Goal: Task Accomplishment & Management: Use online tool/utility

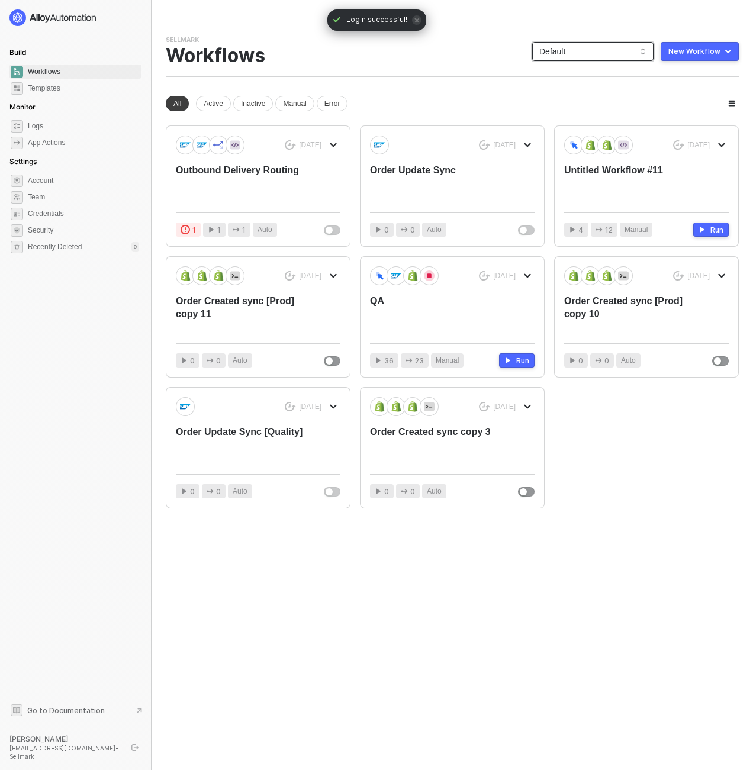
click at [608, 47] on span "Default" at bounding box center [592, 52] width 107 height 18
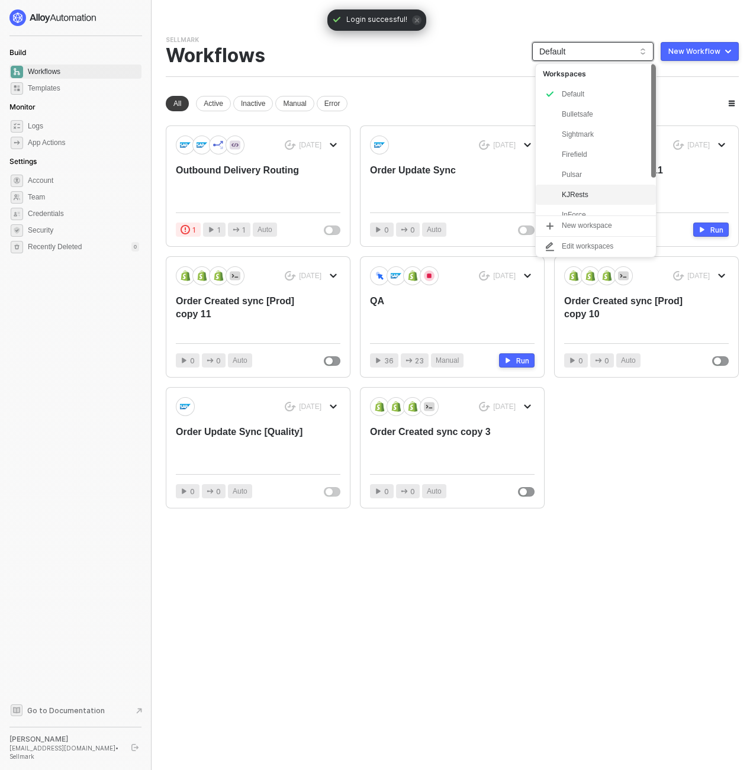
click at [609, 188] on div "KJRests" at bounding box center [604, 195] width 87 height 14
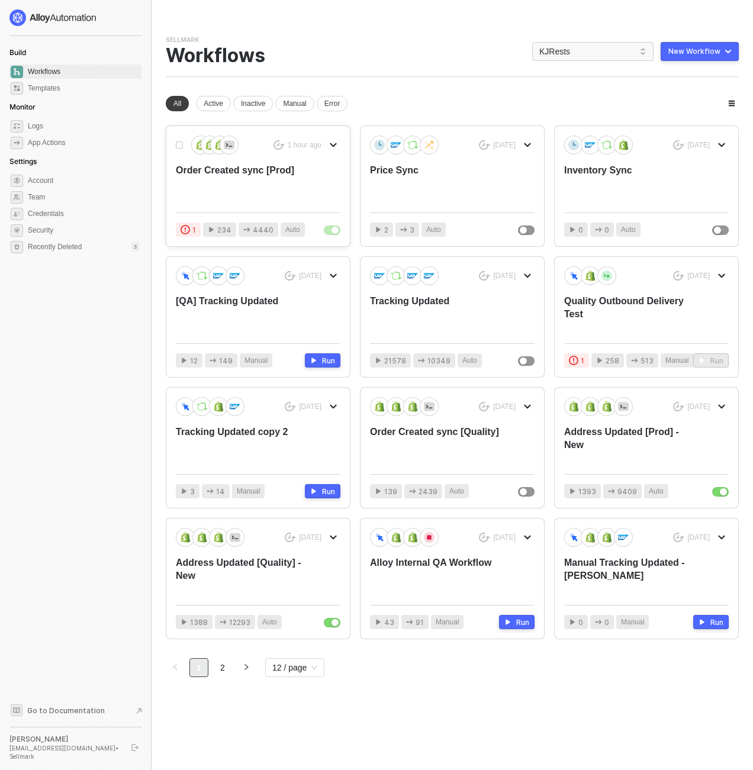
click at [262, 177] on div "Order Created sync [Prod]" at bounding box center [241, 183] width 131 height 39
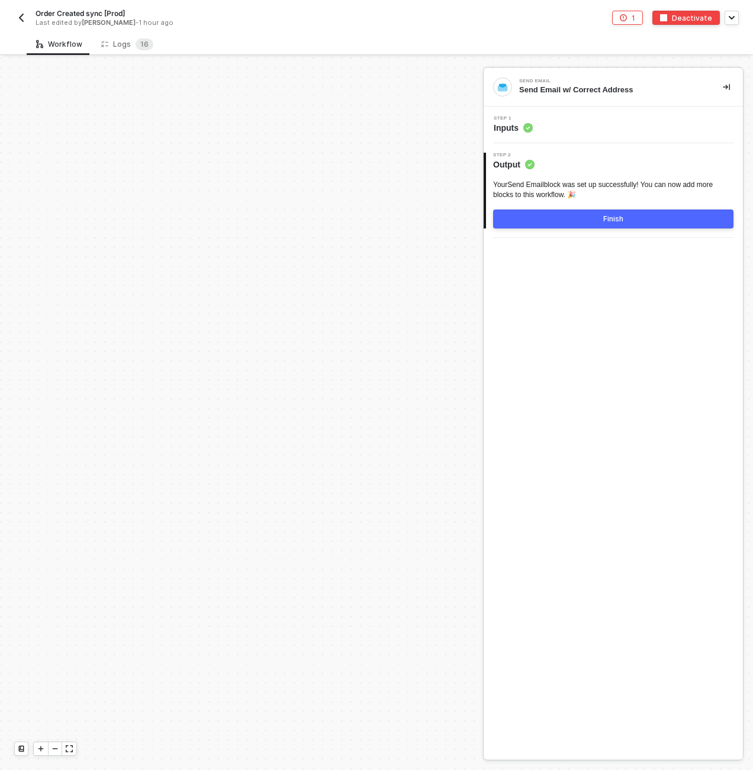
scroll to position [4094, 0]
click at [627, 23] on button "1" at bounding box center [627, 18] width 31 height 14
click at [595, 65] on div "Text Formatter: Configuration" at bounding box center [644, 69] width 135 height 10
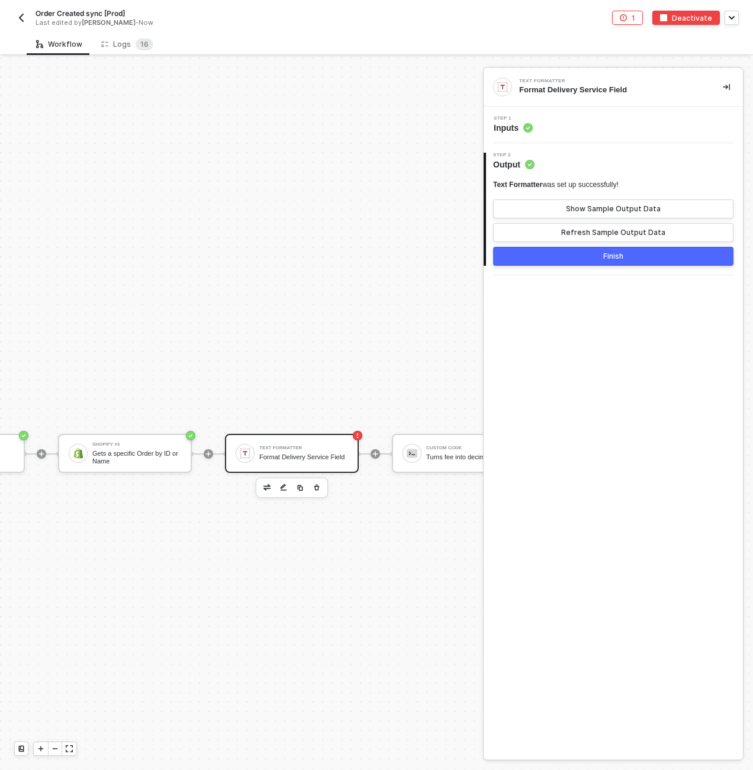
scroll to position [4722, 1586]
click at [20, 20] on img "button" at bounding box center [21, 17] width 9 height 9
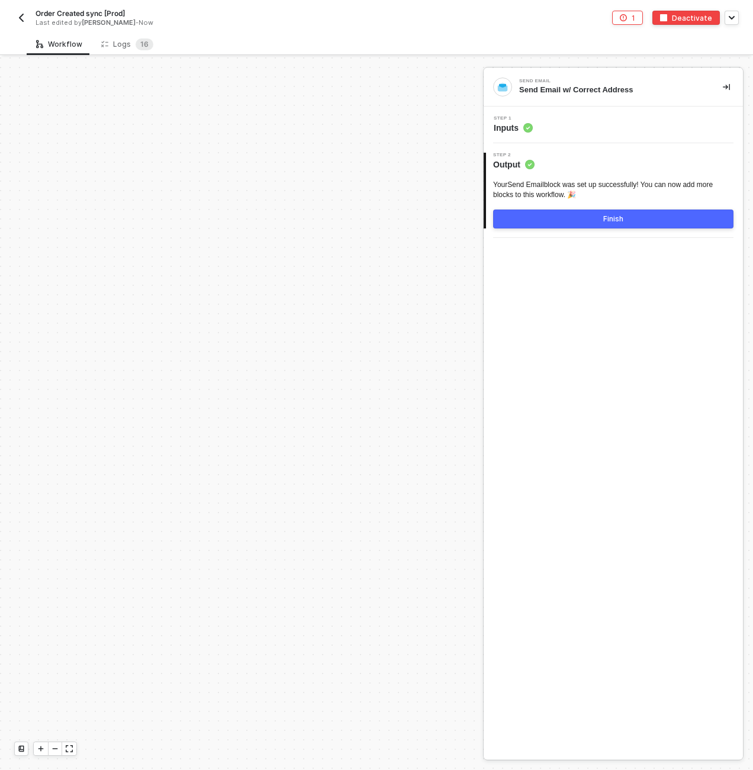
scroll to position [4094, 0]
click at [114, 45] on div "Logs 1 6" at bounding box center [127, 44] width 52 height 12
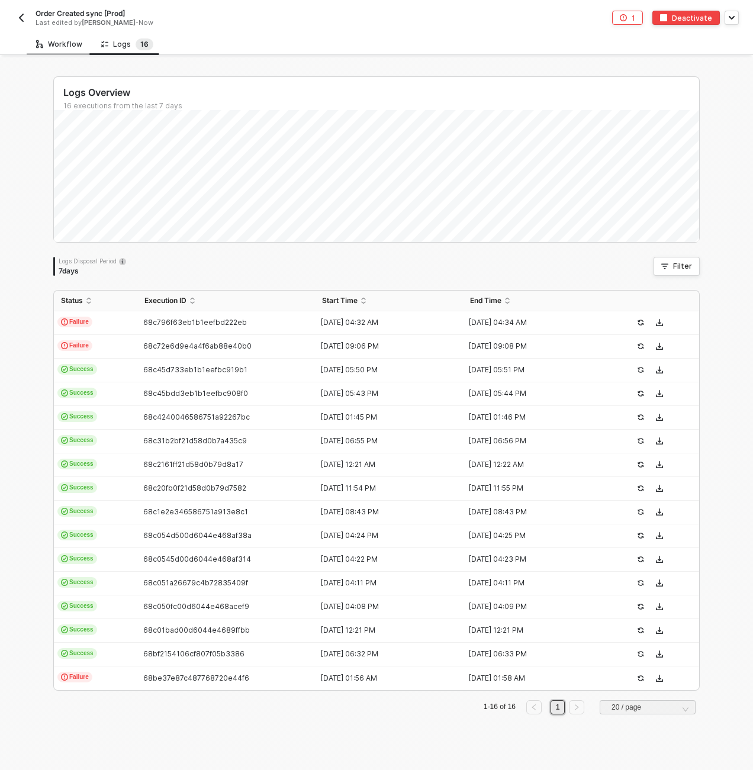
click at [59, 37] on div "Workflow" at bounding box center [59, 44] width 65 height 22
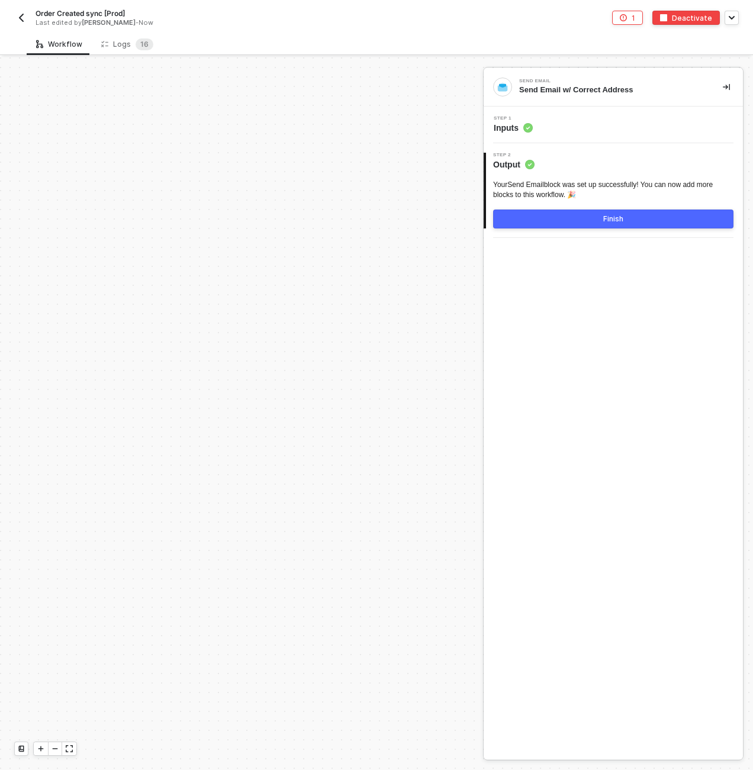
click at [28, 23] on button "button" at bounding box center [21, 18] width 14 height 14
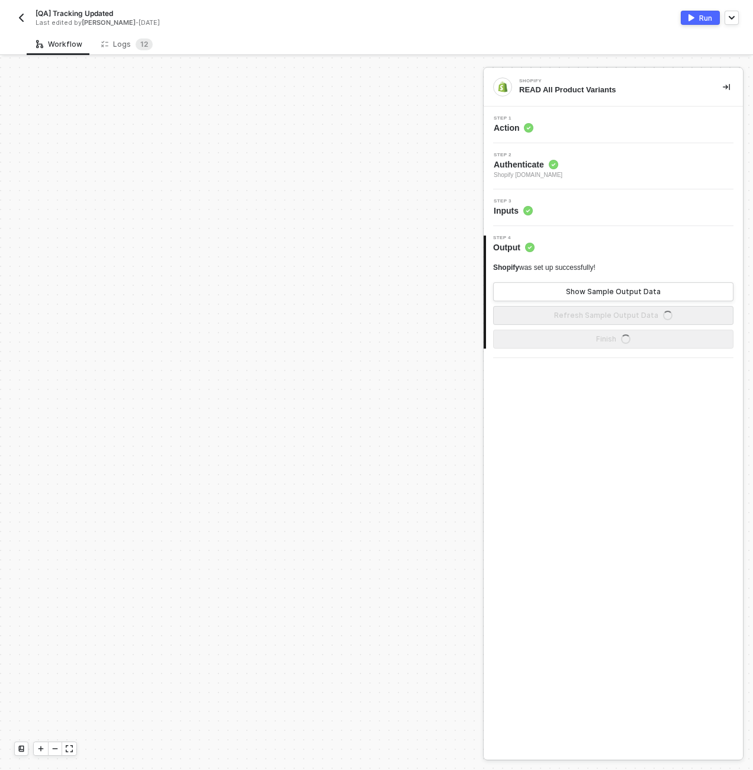
scroll to position [710, 0]
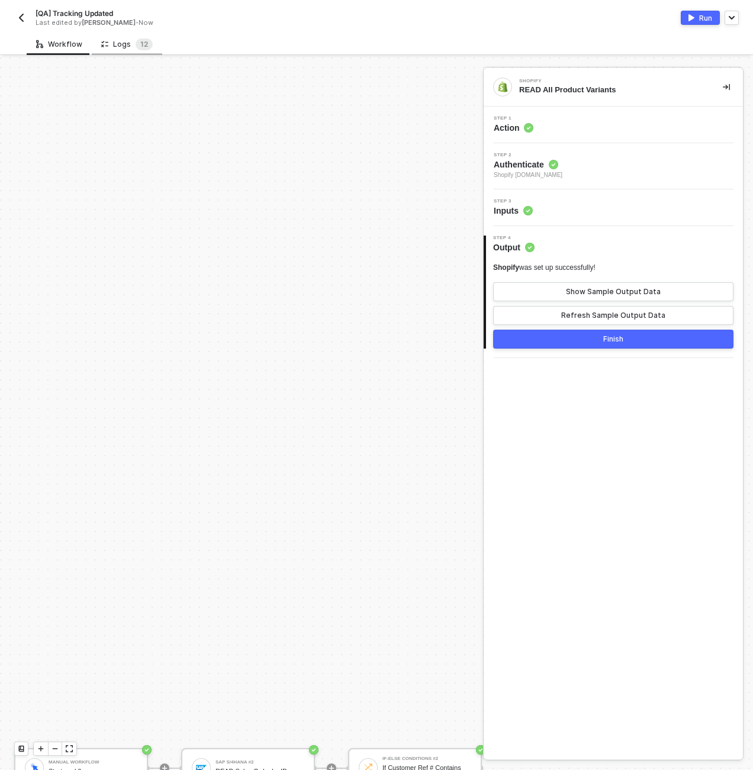
click at [122, 38] on div "Logs 1 2" at bounding box center [126, 44] width 51 height 12
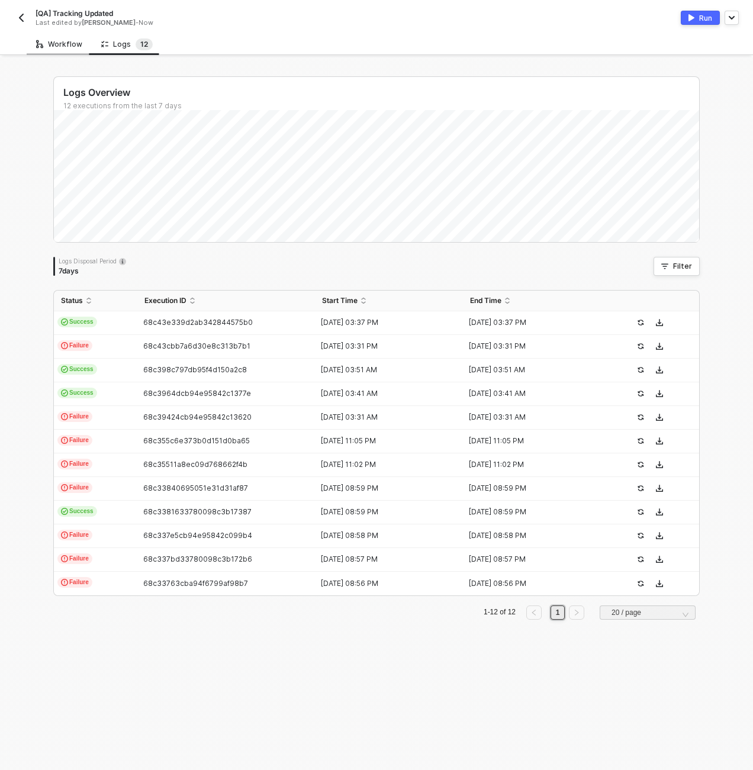
click at [59, 54] on div "Workflow" at bounding box center [59, 44] width 65 height 22
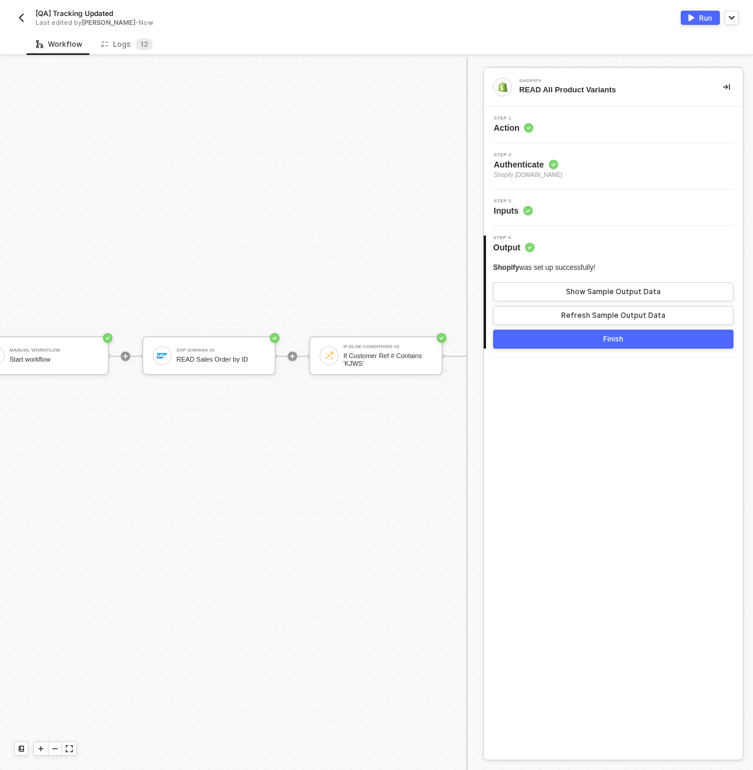
scroll to position [1122, 0]
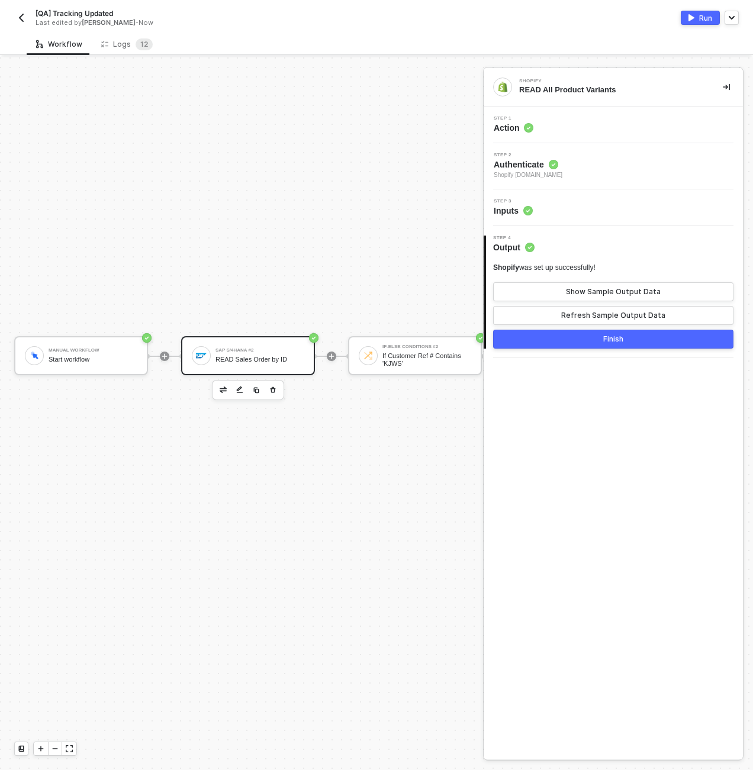
click at [264, 343] on div "SAP S/4HANA #2 READ Sales Order by ID" at bounding box center [248, 355] width 134 height 39
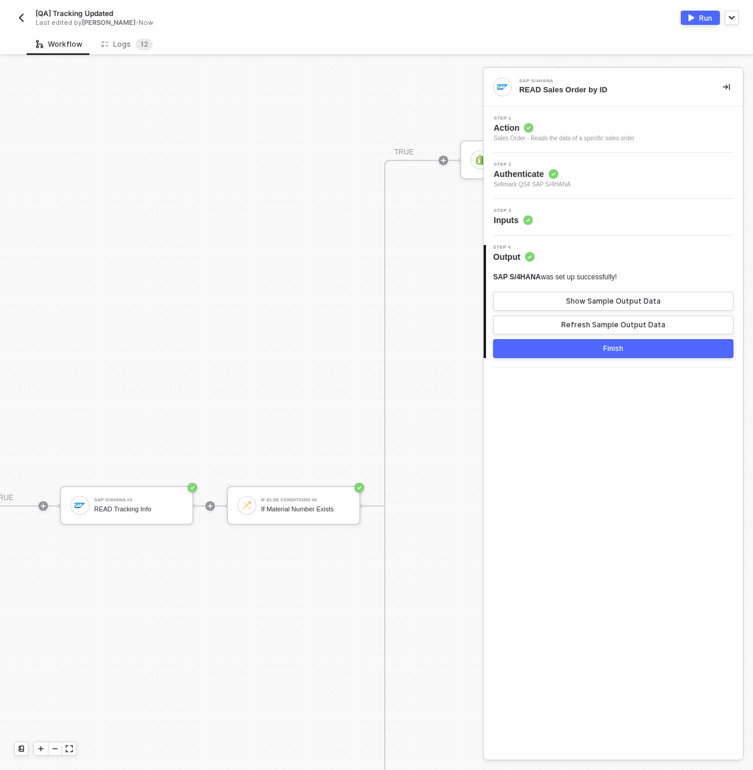
scroll to position [550, 521]
click at [102, 503] on div "SAP S/4HANA #3 READ Tracking Info" at bounding box center [139, 505] width 89 height 22
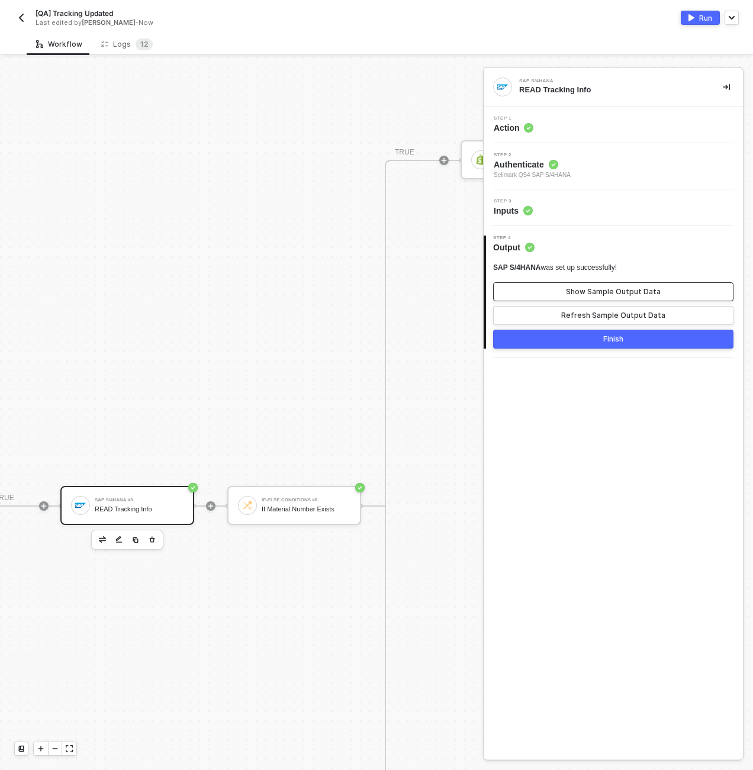
click at [514, 286] on button "Show Sample Output Data" at bounding box center [613, 291] width 240 height 19
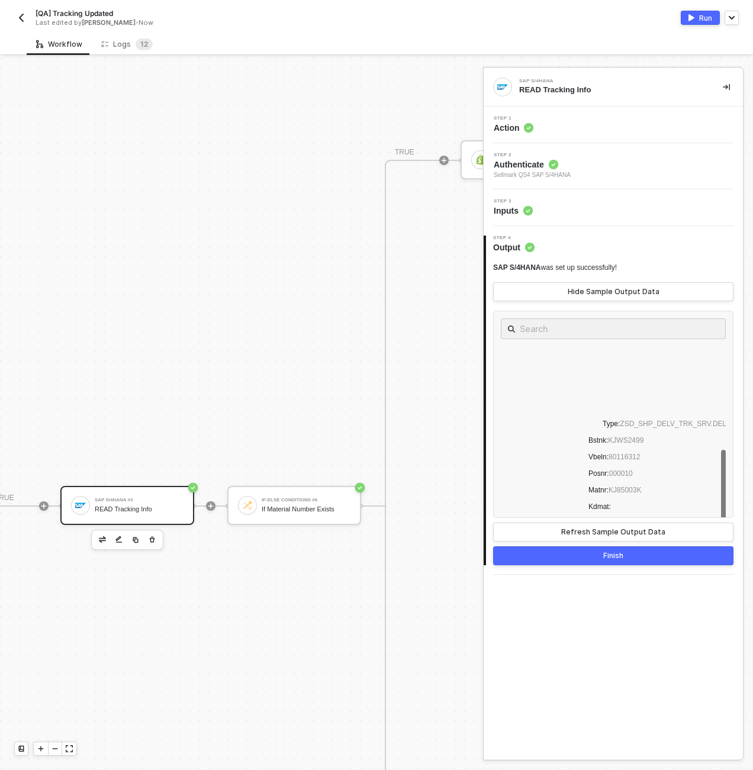
scroll to position [170, 0]
click at [167, 499] on div "SAP S/4HANA #3" at bounding box center [139, 500] width 89 height 5
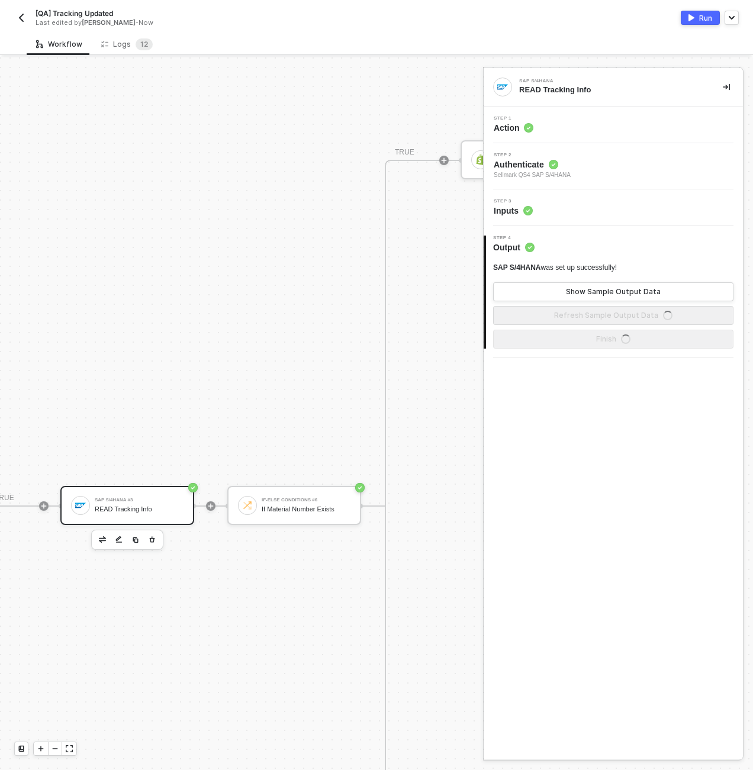
click at [558, 205] on div "Step 3 Inputs" at bounding box center [614, 208] width 256 height 18
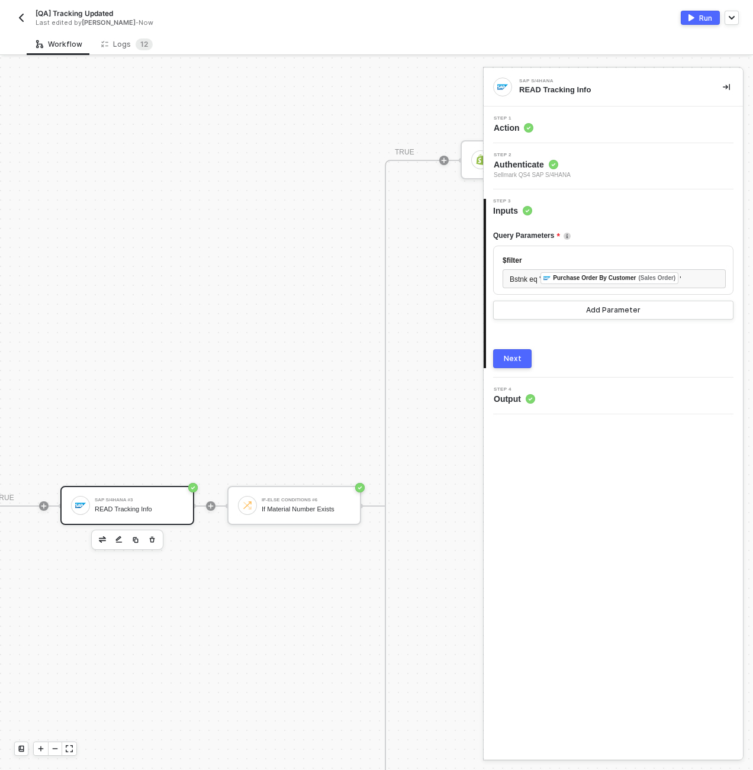
click at [541, 403] on div "Step 4 Output" at bounding box center [614, 396] width 256 height 18
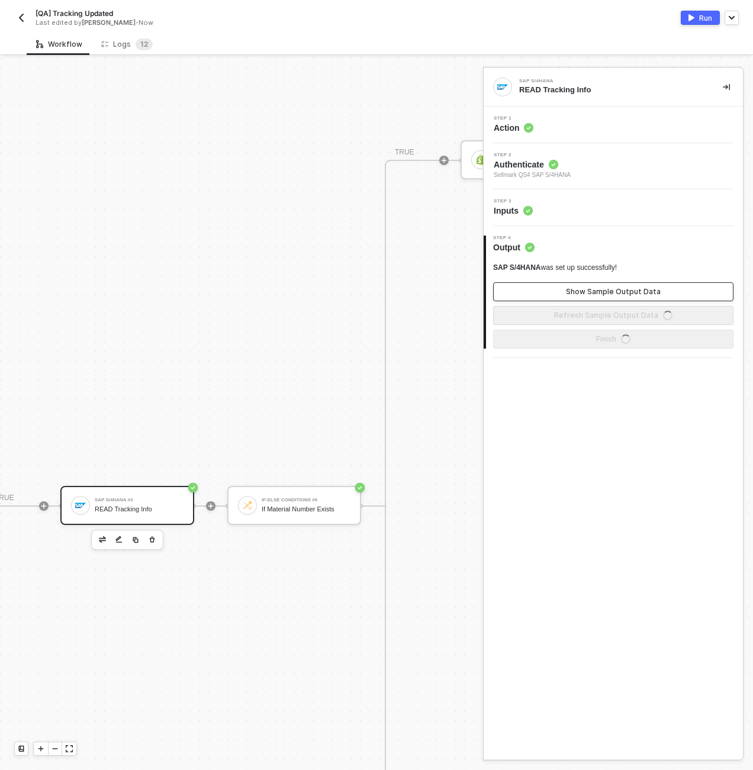
click at [567, 292] on button "Show Sample Output Data" at bounding box center [613, 291] width 240 height 19
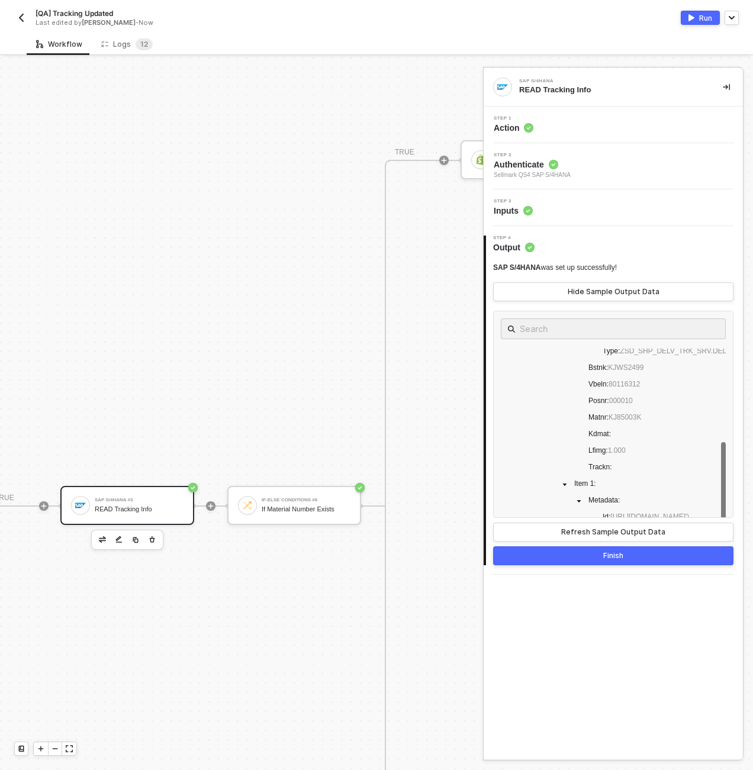
scroll to position [164, 0]
click at [310, 511] on div "If Material Number Exists" at bounding box center [305, 509] width 89 height 8
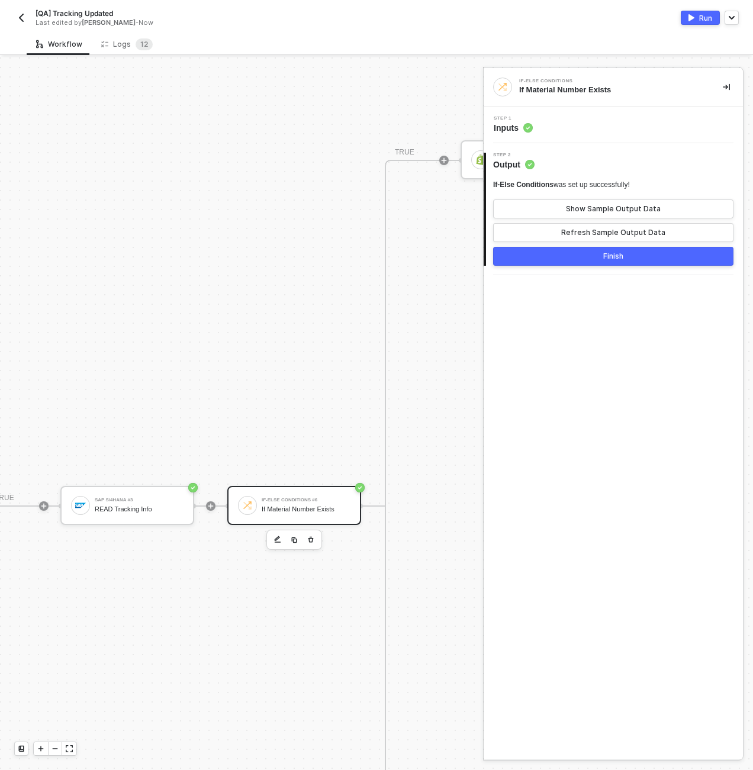
click at [583, 127] on div "Step 1 Inputs" at bounding box center [614, 125] width 256 height 18
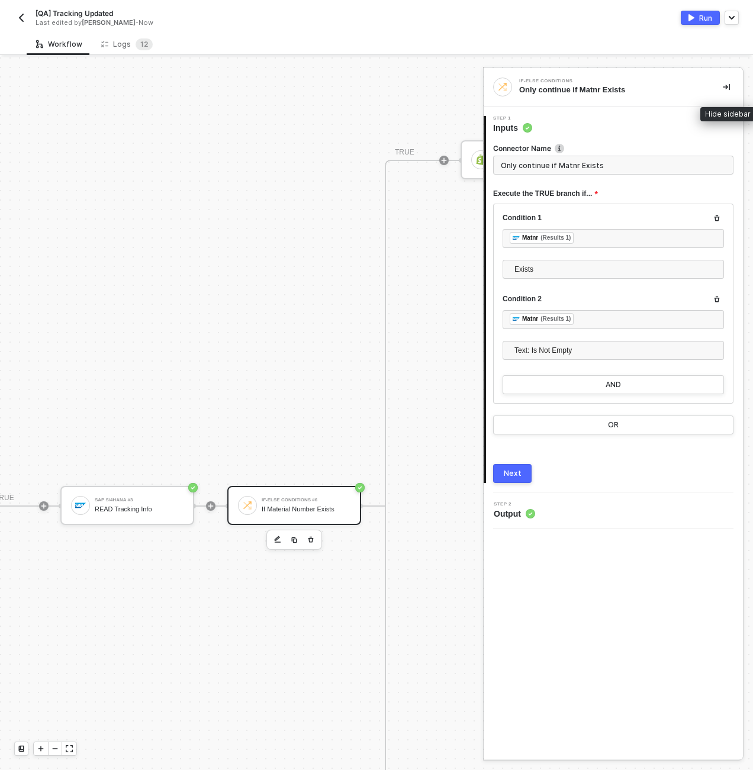
click at [722, 84] on icon "icon-collapse-right" at bounding box center [725, 86] width 7 height 7
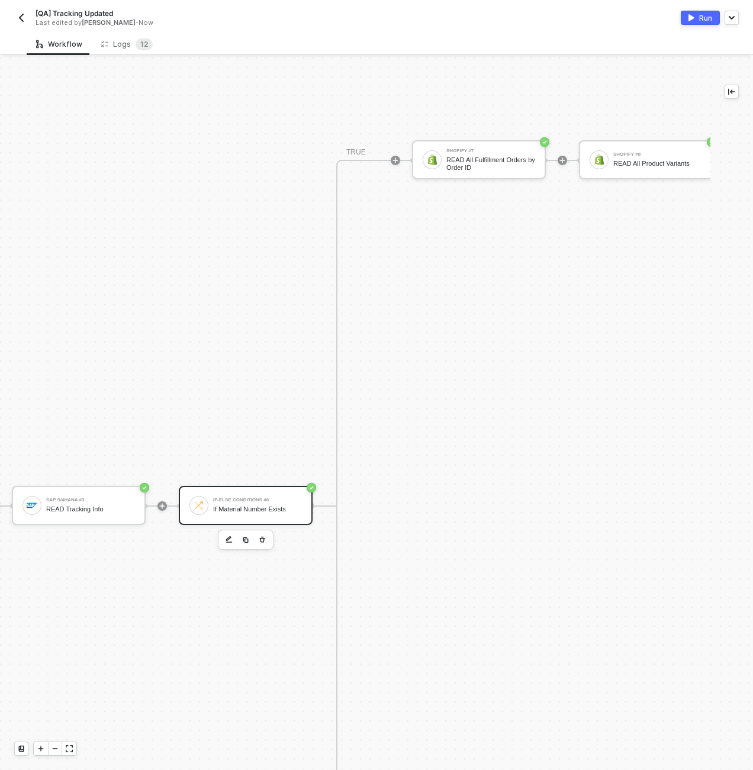
scroll to position [550, 734]
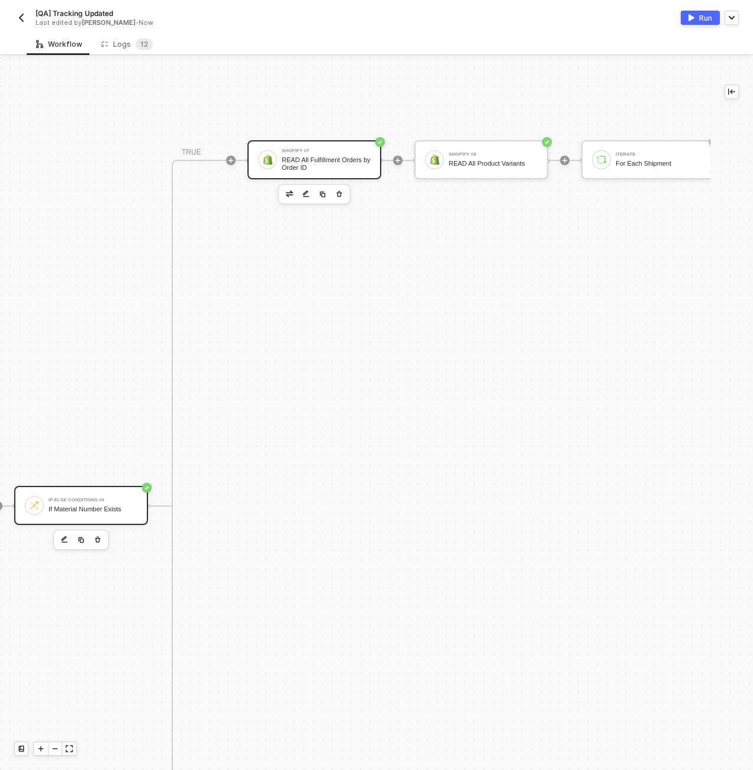
click at [295, 169] on div "READ All Fulfillment Orders by Order ID" at bounding box center [326, 163] width 89 height 15
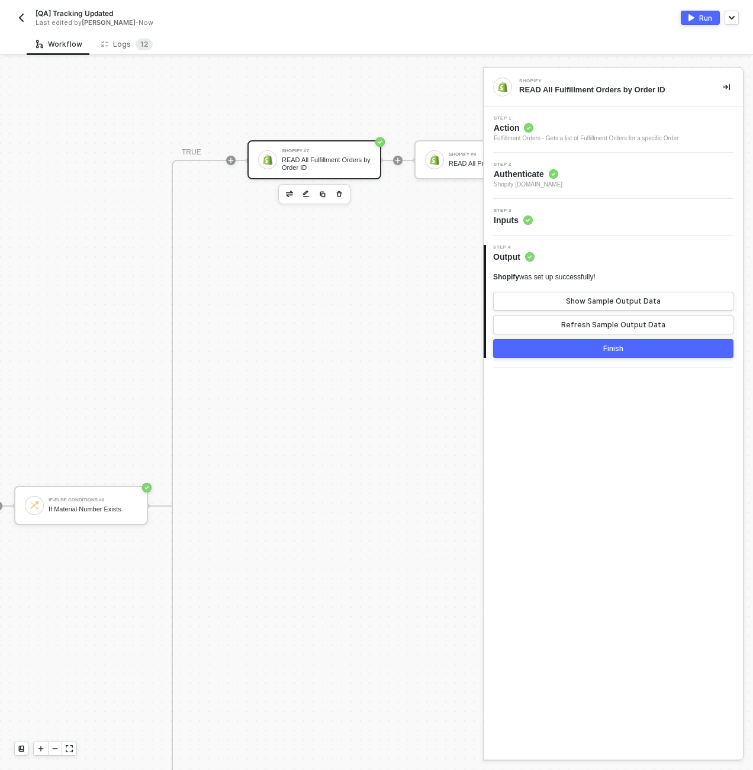
click at [618, 224] on div "Step 3 Inputs" at bounding box center [614, 217] width 256 height 18
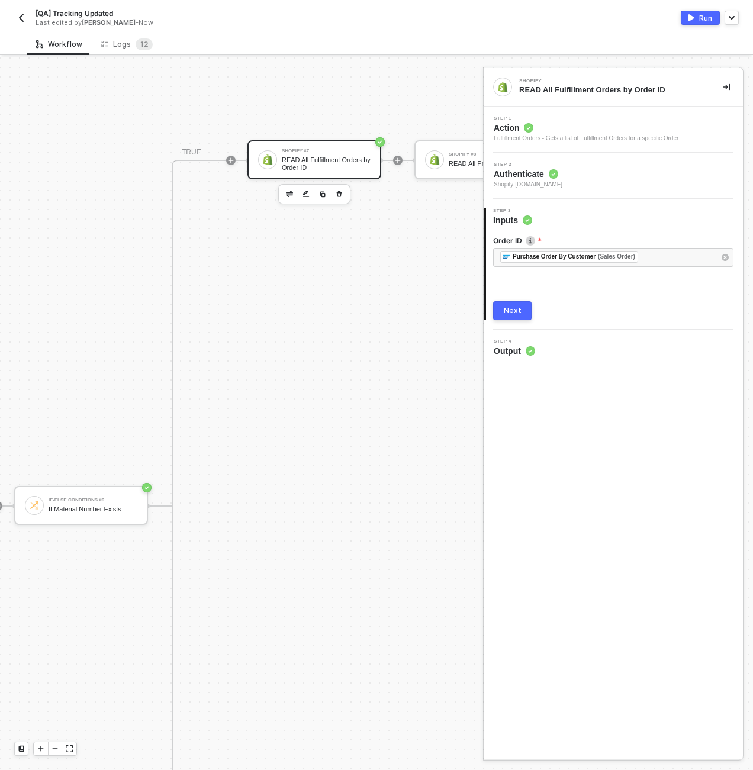
scroll to position [550, 970]
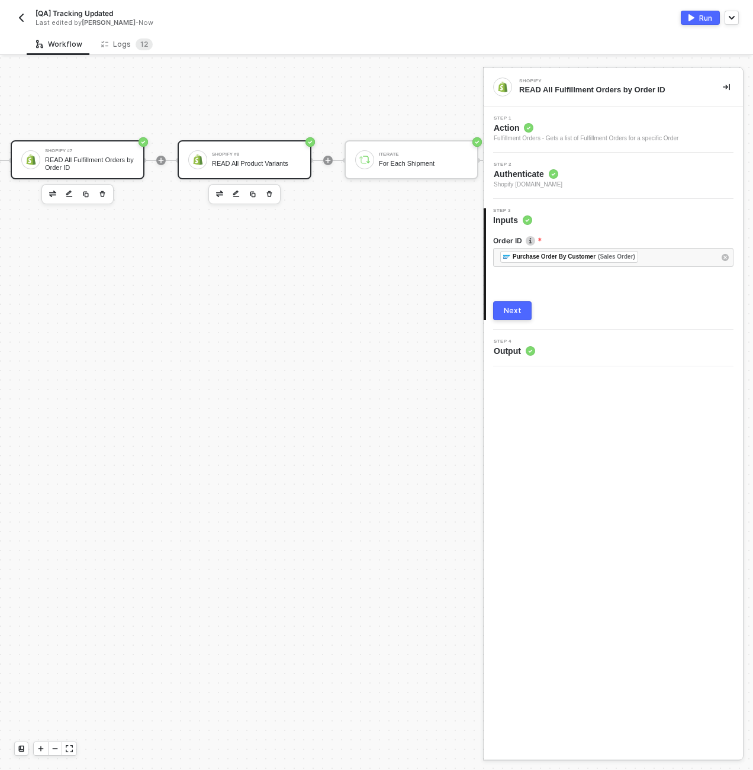
click at [270, 143] on div "Shopify #8 READ All Product Variants" at bounding box center [244, 159] width 134 height 39
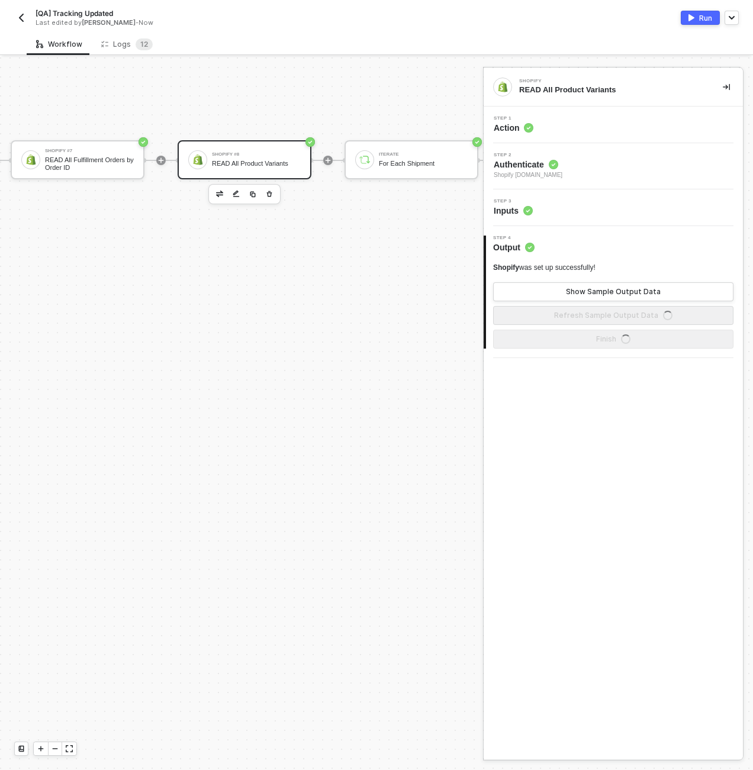
click at [579, 211] on div "Step 3 Inputs" at bounding box center [614, 208] width 256 height 18
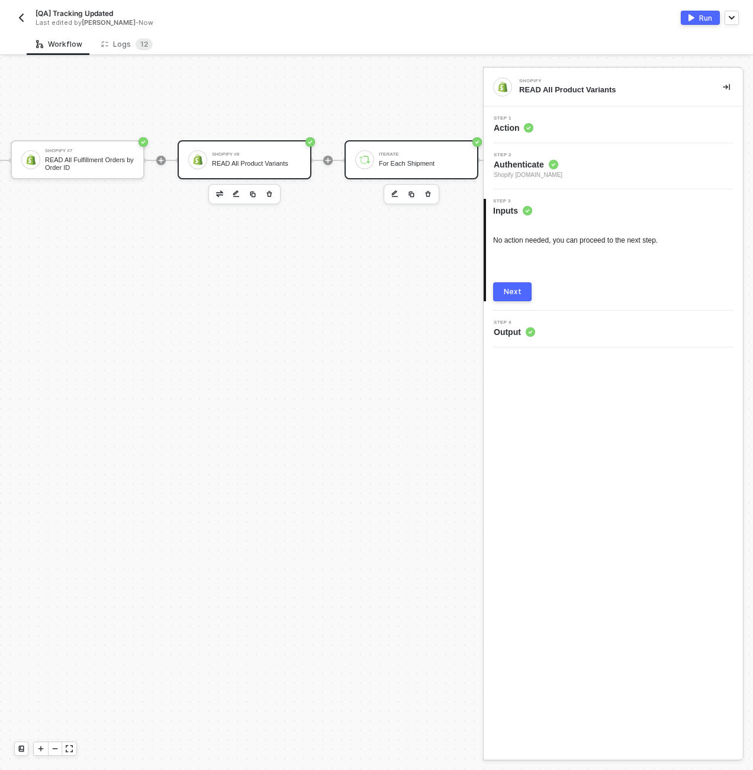
click at [407, 162] on div "For Each Shipment" at bounding box center [423, 164] width 89 height 8
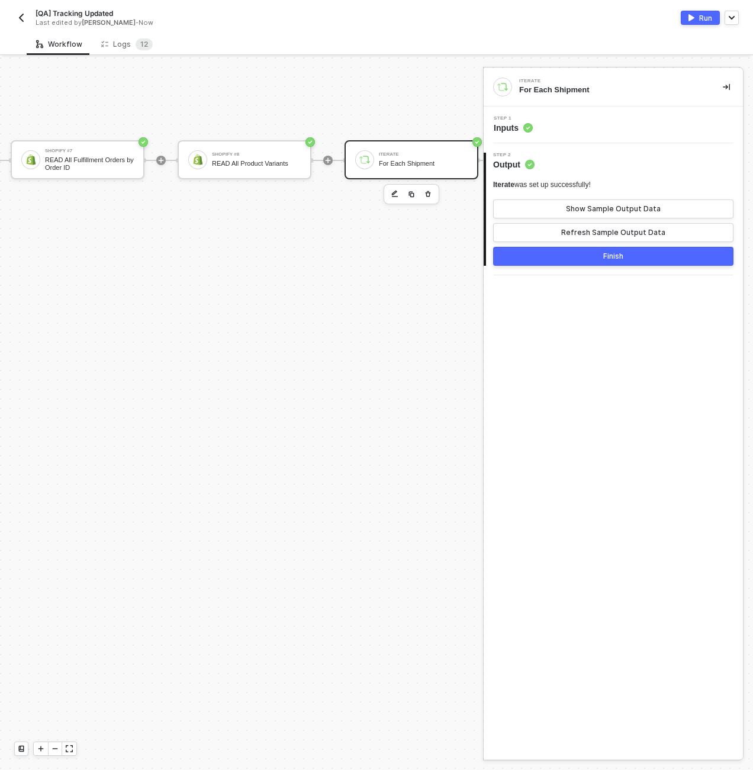
click at [563, 112] on div "Step 1 Inputs" at bounding box center [612, 124] width 259 height 37
click at [570, 137] on div "Step 1 Inputs" at bounding box center [612, 124] width 259 height 37
click at [567, 126] on div "Step 1 Inputs" at bounding box center [614, 125] width 256 height 18
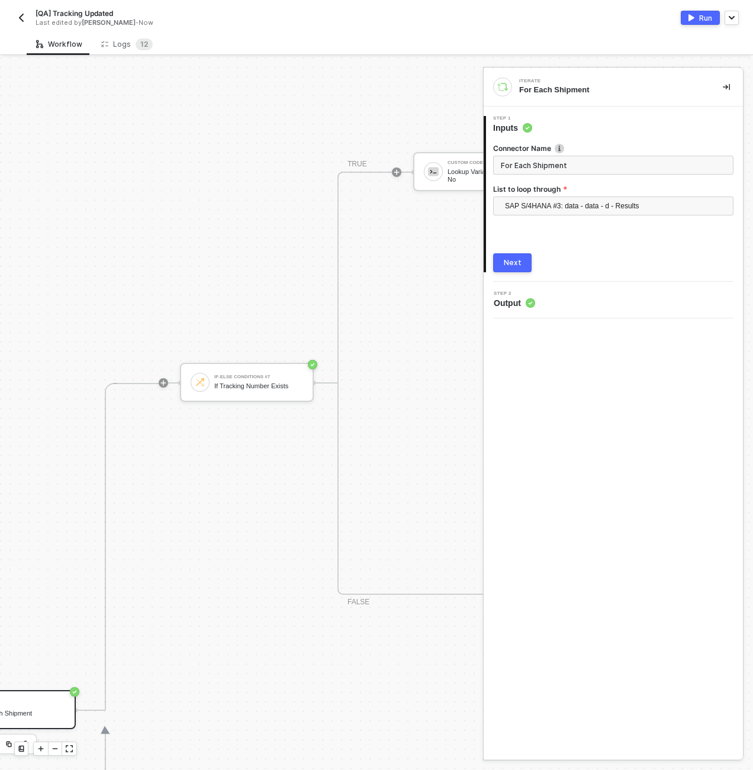
scroll to position [0, 1467]
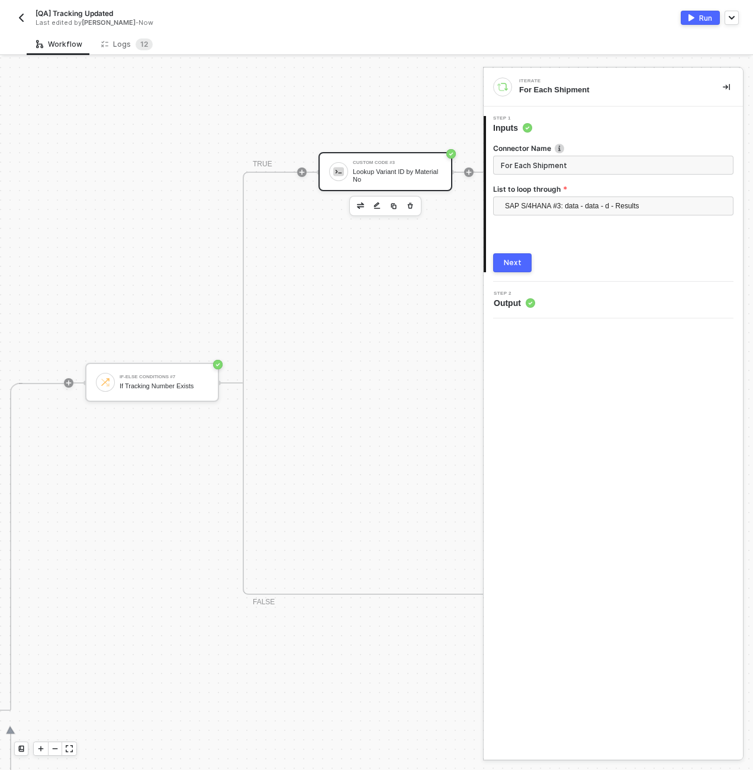
click at [357, 167] on div "Custom Code #3 Lookup Variant ID by Material No" at bounding box center [397, 171] width 89 height 22
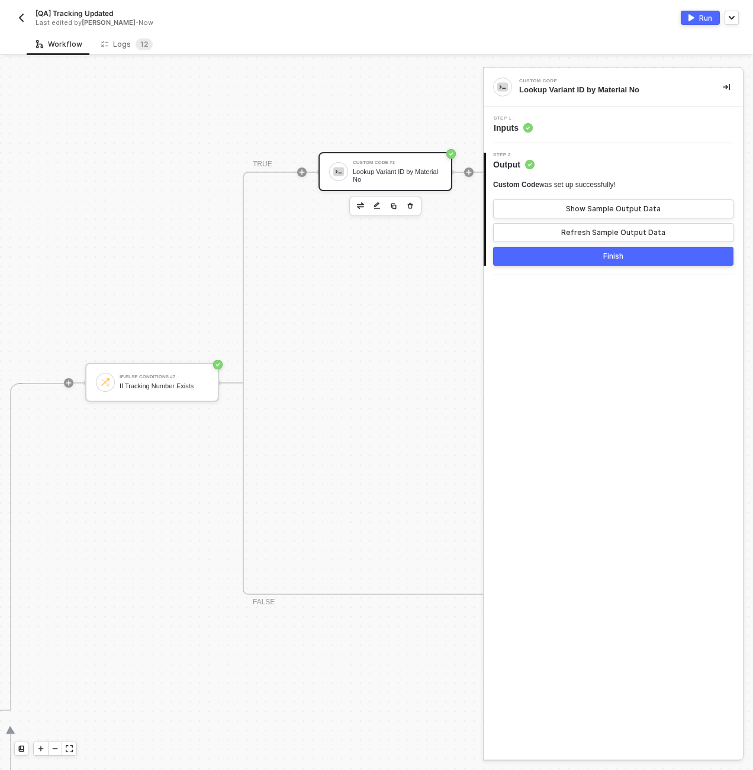
click at [302, 49] on div "Workflow Logs 1 2" at bounding box center [390, 44] width 726 height 22
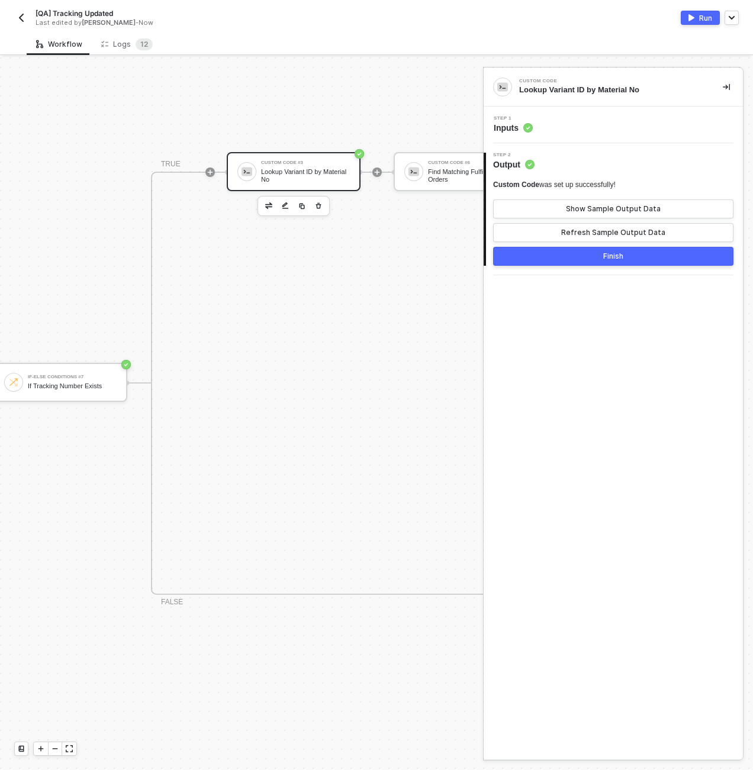
scroll to position [0, 1562]
click at [559, 127] on div "Step 1 Inputs" at bounding box center [614, 125] width 256 height 18
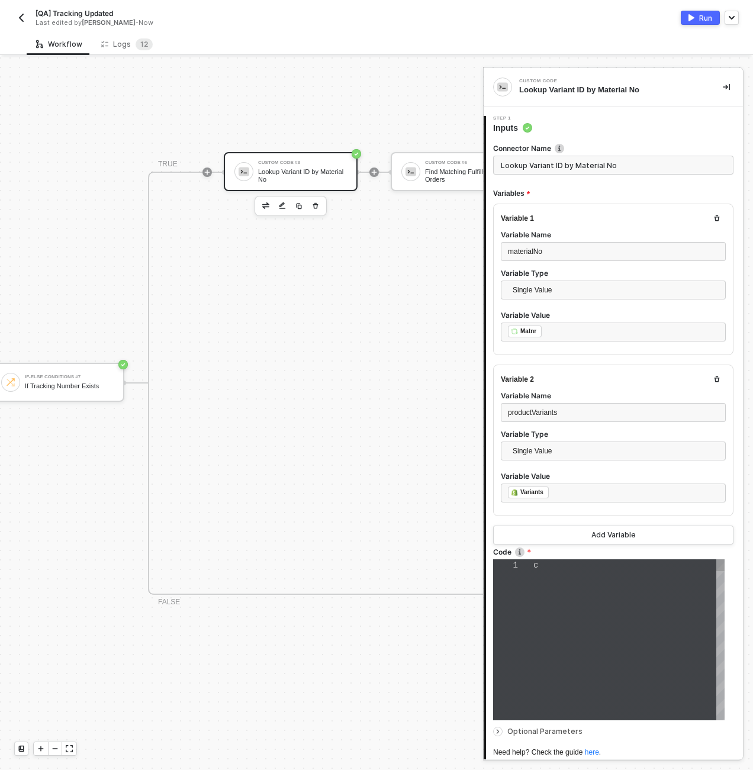
type textarea "const materialNo = inputData.materialNo; const productVariants = inputData.prod…"
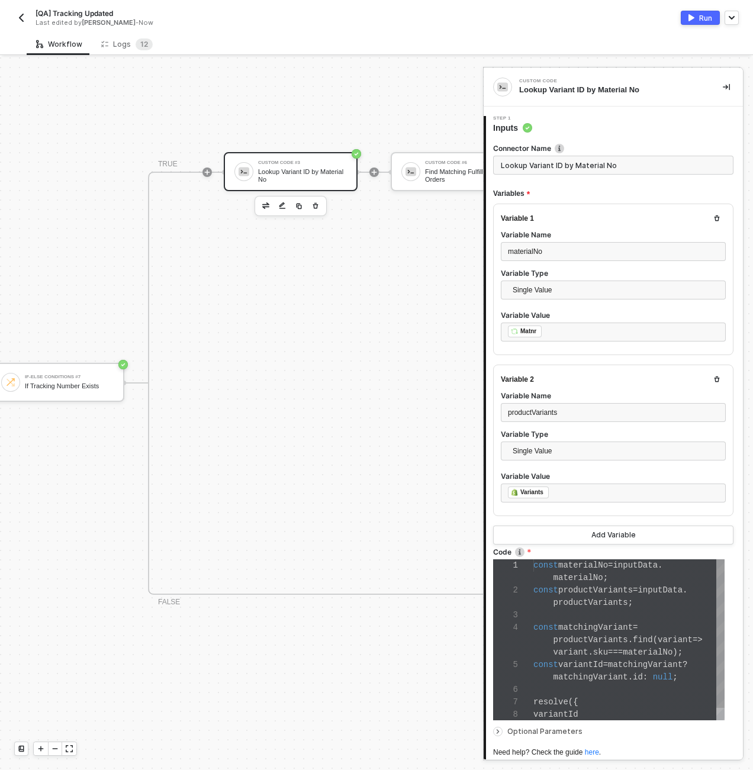
scroll to position [62, 0]
click at [702, 640] on span "=>" at bounding box center [697, 639] width 10 height 9
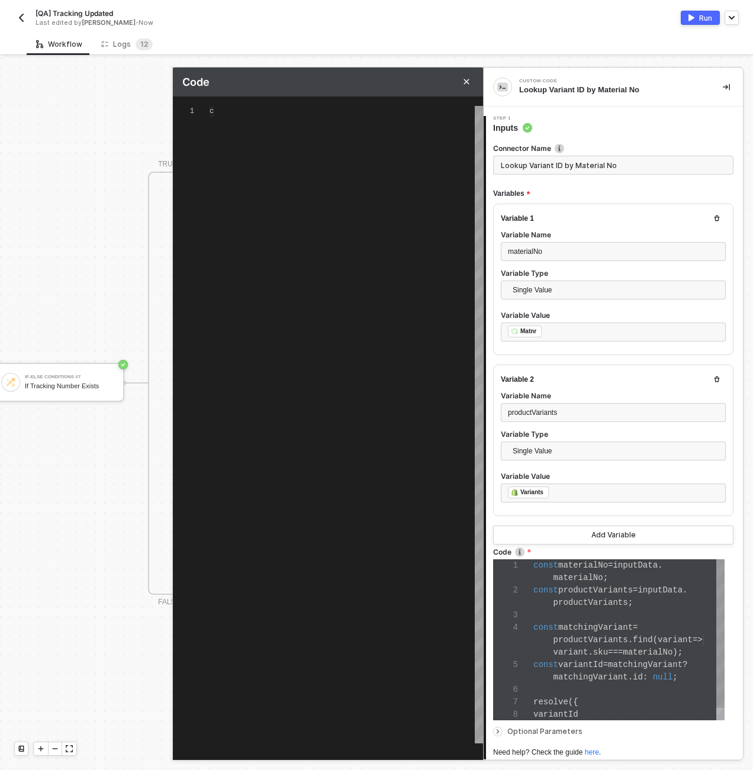
type textarea "const materialNo = inputData.materialNo; const productVariants = inputData.prod…"
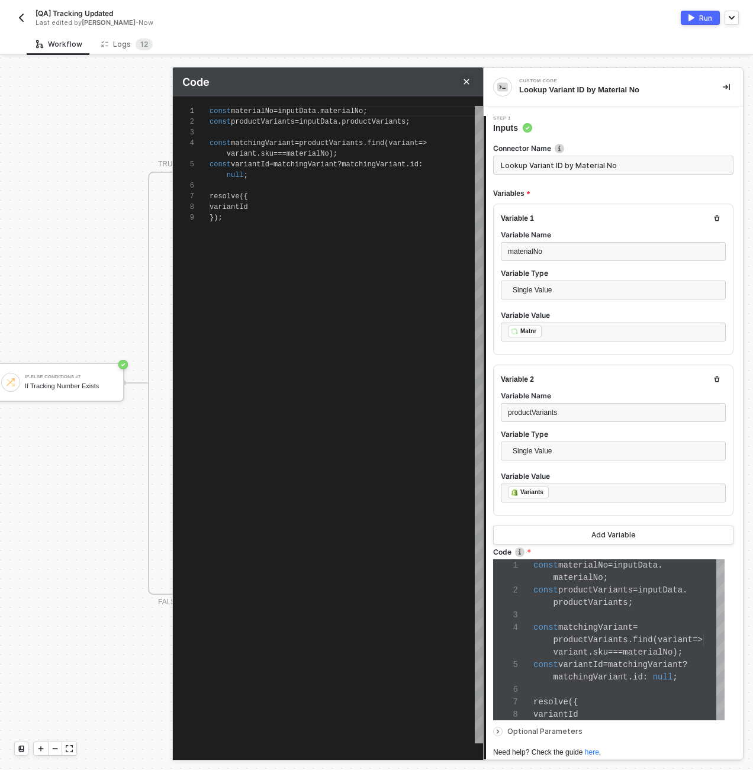
click at [467, 82] on icon "Close" at bounding box center [466, 81] width 5 height 5
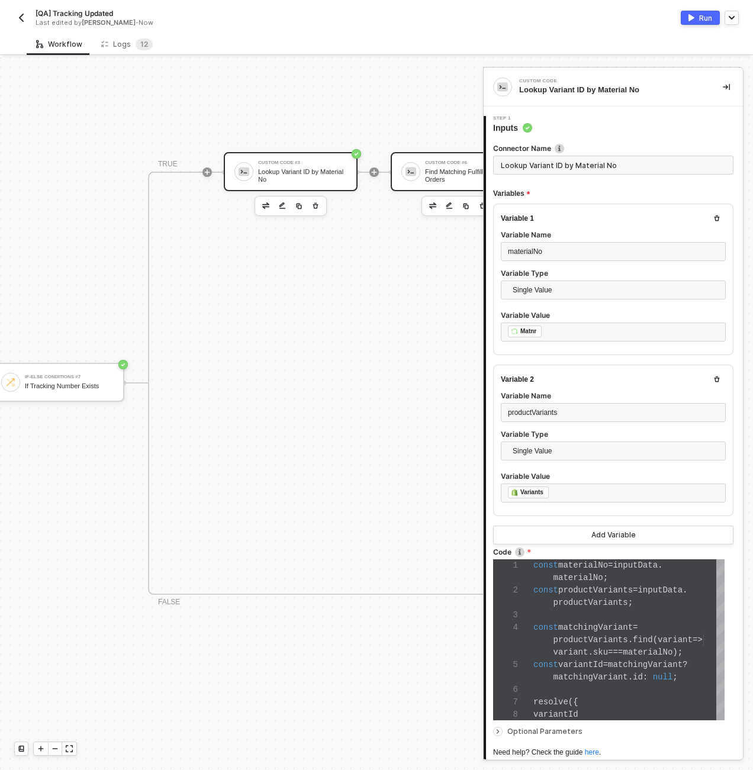
click at [443, 169] on div "Find Matching Fulfillment Orders" at bounding box center [469, 175] width 89 height 15
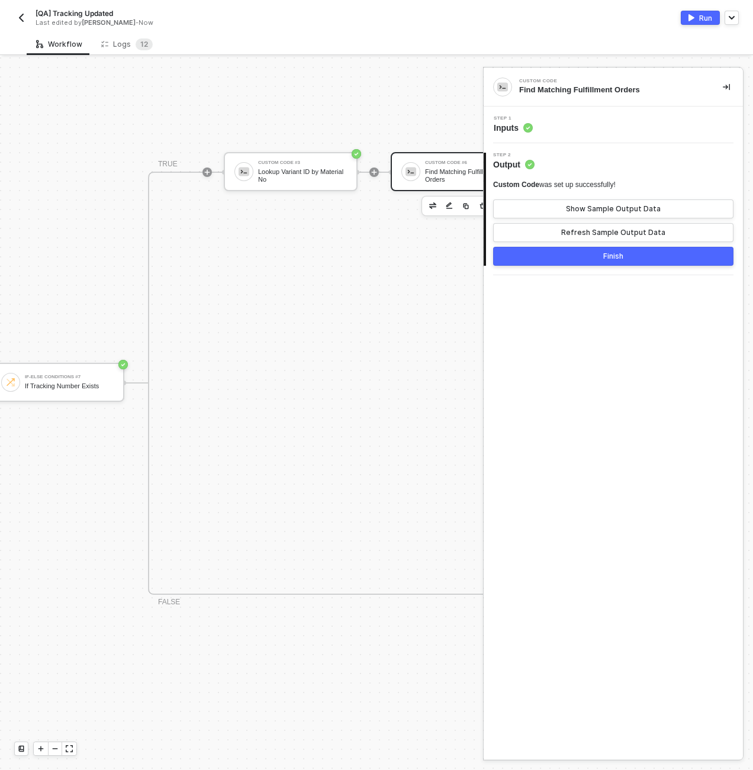
click at [603, 123] on div "Step 1 Inputs" at bounding box center [614, 125] width 256 height 18
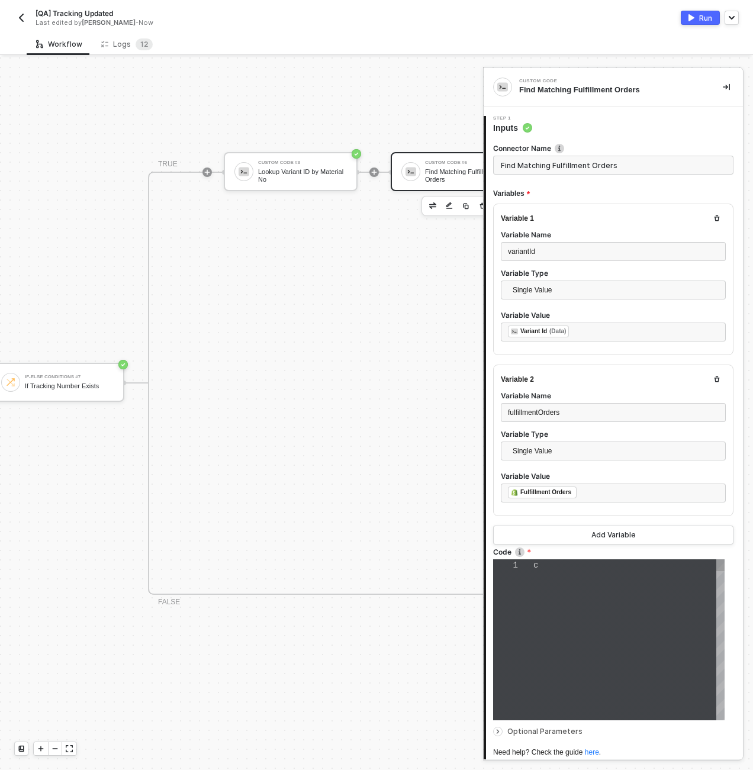
type textarea "const matchingFulfillmentOrders = inputData.fulfillmentOrders .map(order => { c…"
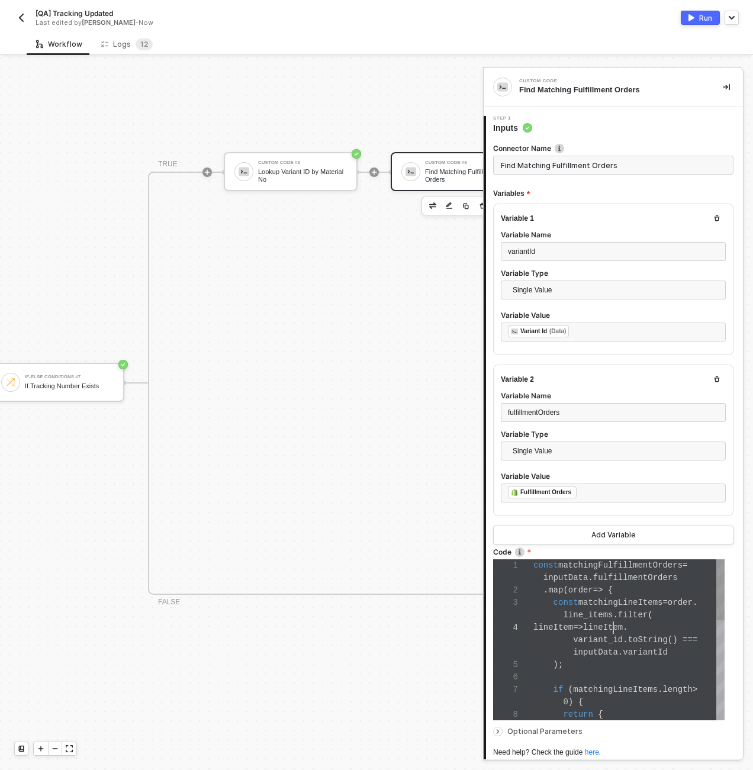
click at [611, 630] on div "lineItem => lineItem ." at bounding box center [628, 627] width 191 height 12
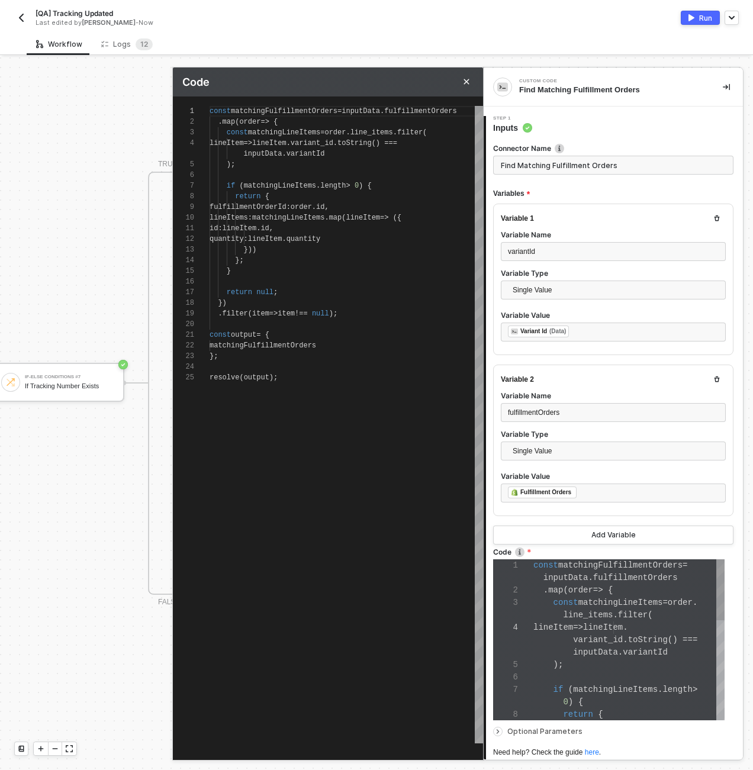
scroll to position [96, 0]
click at [419, 135] on span "filter" at bounding box center [409, 132] width 25 height 8
click at [273, 184] on div "1 2 3 4 5 6 7 8 9 10 11 12 13 14 15 16 17 18 19 20 21 22 23 24 25 const matchin…" at bounding box center [328, 424] width 310 height 637
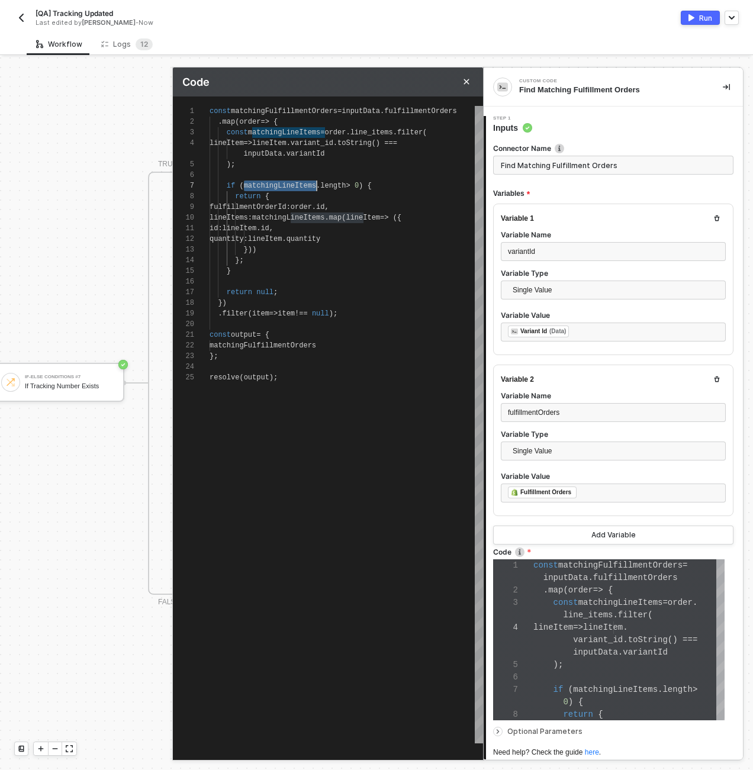
click at [276, 126] on div ". map ( order => {" at bounding box center [345, 122] width 273 height 11
click at [282, 131] on div "1 2 3 4 5 6 7 8 9 10 11 12 13 14 15 16 17 18 19 20 21 22 23 24 25 const matchin…" at bounding box center [328, 424] width 310 height 637
click at [330, 182] on span "length" at bounding box center [332, 186] width 25 height 8
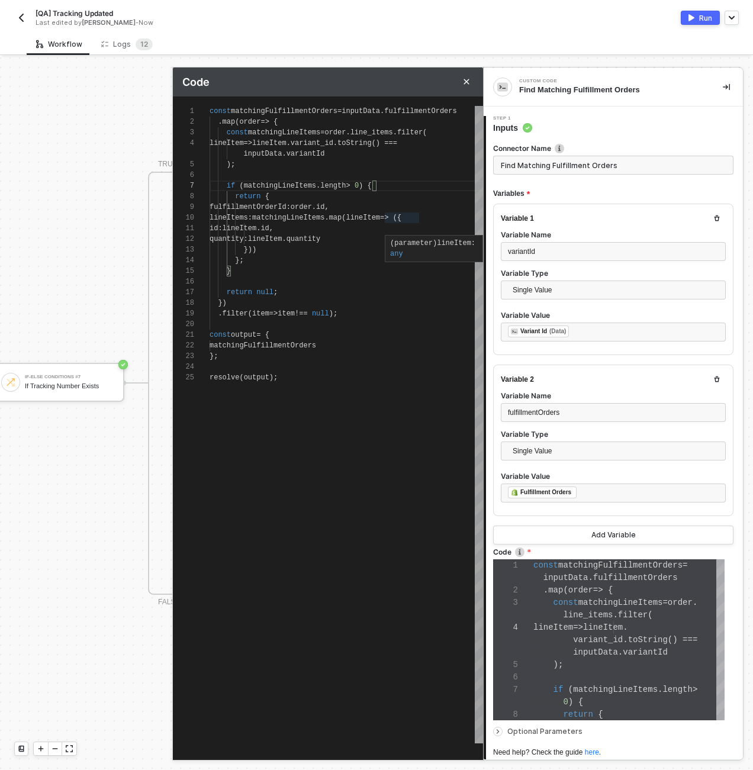
click at [400, 223] on div "id : lineItem . id ," at bounding box center [345, 228] width 273 height 11
click at [298, 127] on div "const matchingLineItems = order . line_items . filter (" at bounding box center [345, 132] width 273 height 11
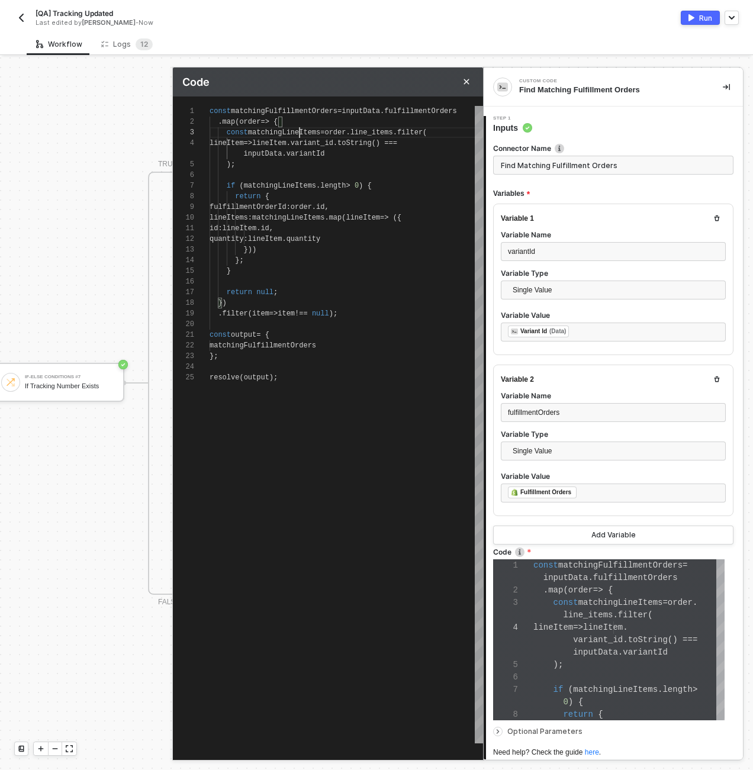
click at [300, 132] on span "matchingLineItems" at bounding box center [284, 132] width 72 height 8
click at [256, 184] on div "1 2 3 4 5 6 7 8 9 10 11 12 13 14 15 16 17 18 19 20 21 22 23 24 25 const matchin…" at bounding box center [328, 424] width 310 height 637
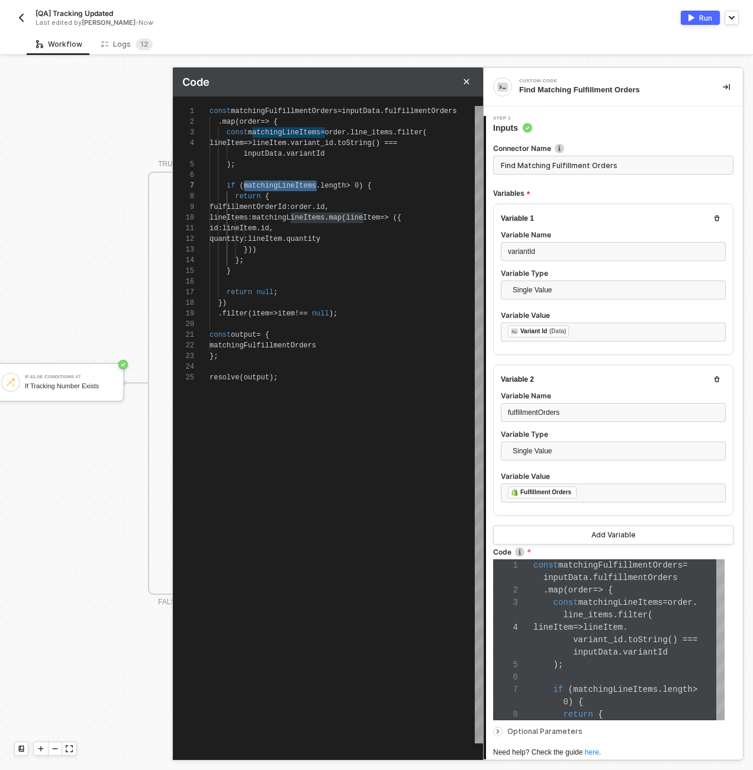
click at [286, 203] on span "fulfillmentOrderId" at bounding box center [247, 207] width 77 height 8
click at [283, 206] on span "fulfillmentOrderId" at bounding box center [247, 207] width 77 height 8
click at [359, 204] on div "1 2 3 4 5 6 7 8 9 10 11 12 13 14 15 16 17 18 19 20 21 22 23 24 25 const matchin…" at bounding box center [328, 424] width 310 height 637
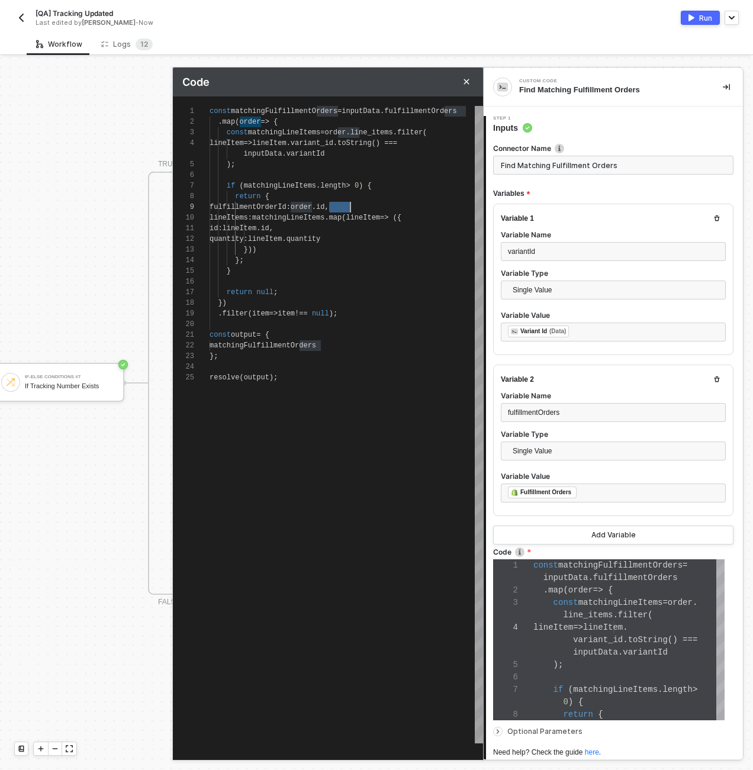
click at [248, 219] on span "lineItems" at bounding box center [228, 218] width 38 height 8
click at [324, 208] on span "id" at bounding box center [320, 207] width 8 height 8
type textarea "lineItems: matchingLineItems.map(lineItem => ({ id: lineItem.id, quantity: line…"
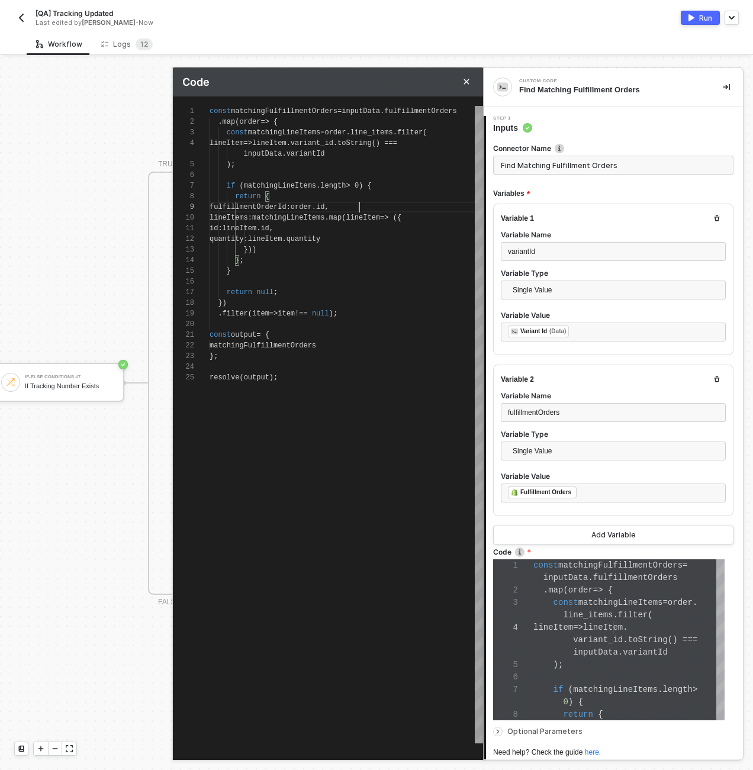
click at [324, 219] on span "matchingLineItems" at bounding box center [288, 218] width 72 height 8
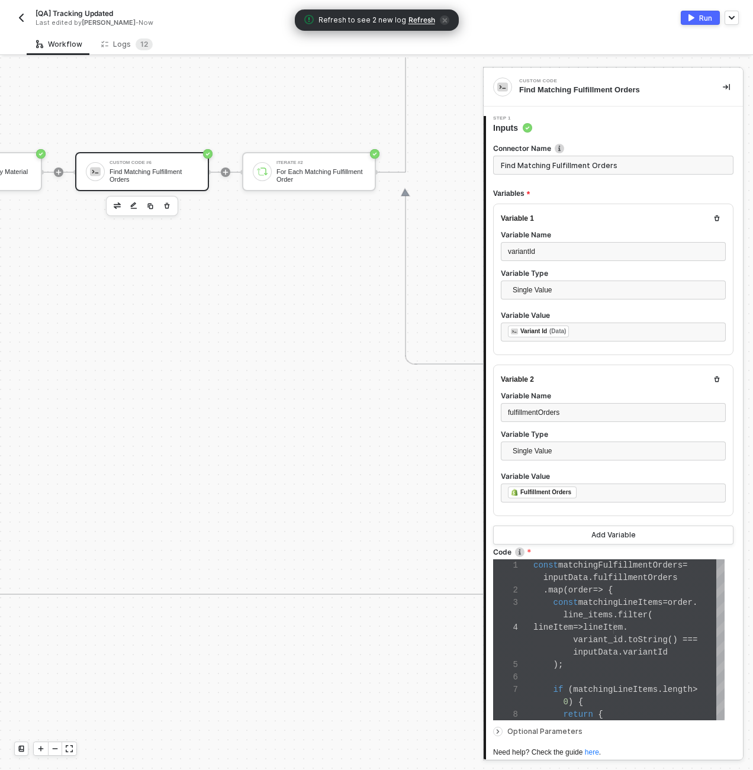
scroll to position [0, 2011]
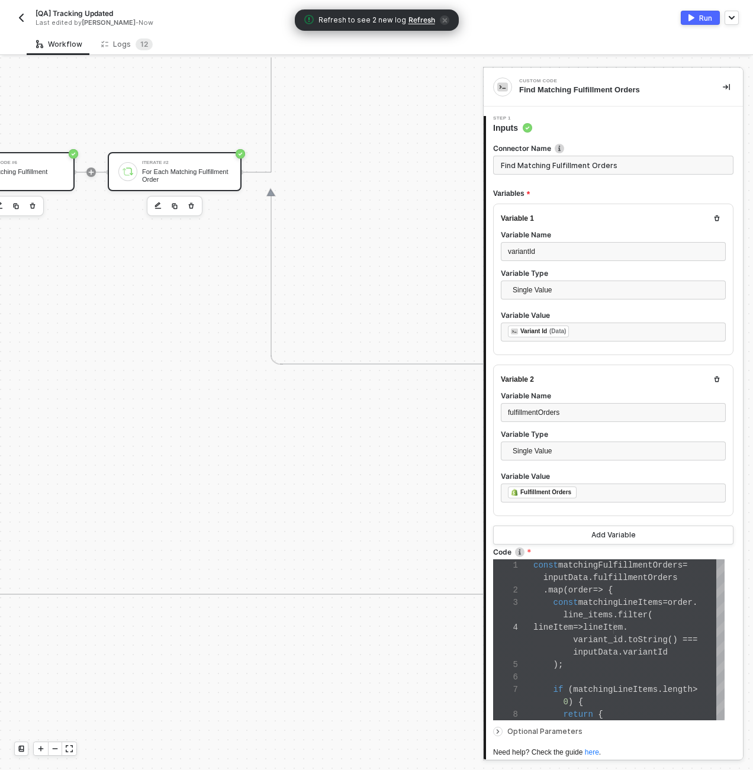
click at [180, 168] on div "For Each Matching Fulfillment Order" at bounding box center [186, 175] width 89 height 15
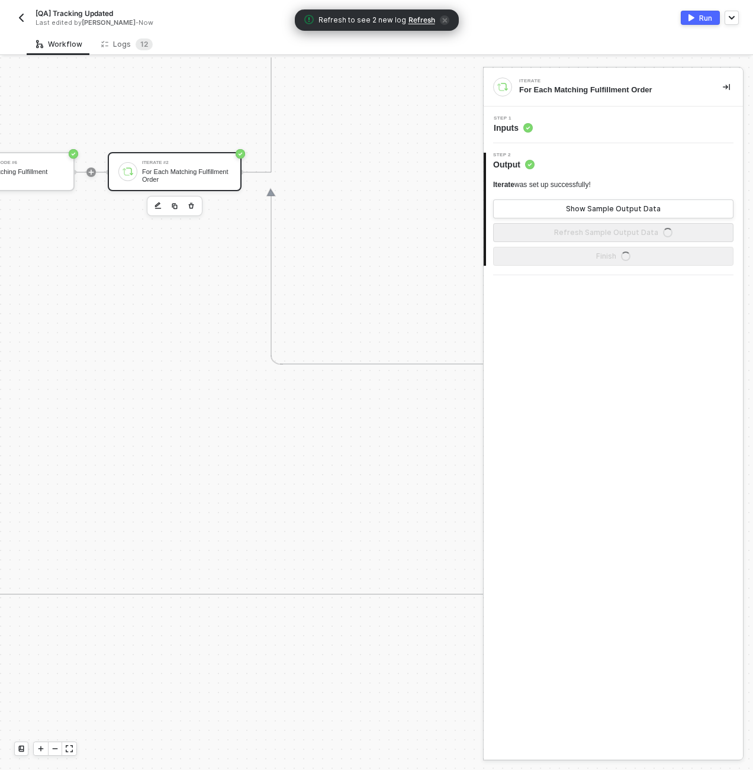
click at [564, 129] on div "Step 1 Inputs" at bounding box center [614, 125] width 256 height 18
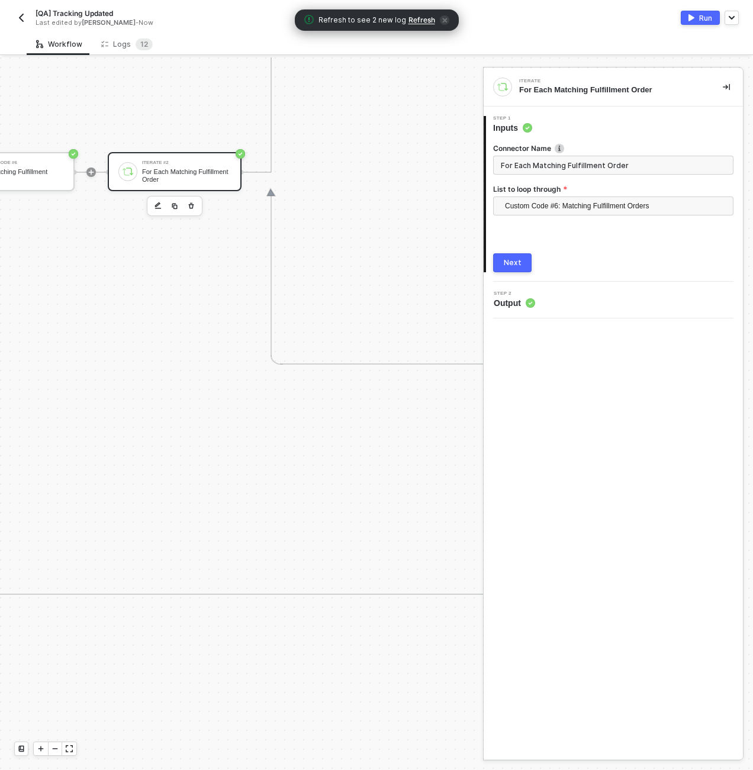
click at [728, 88] on icon "icon-collapse-right" at bounding box center [725, 86] width 7 height 7
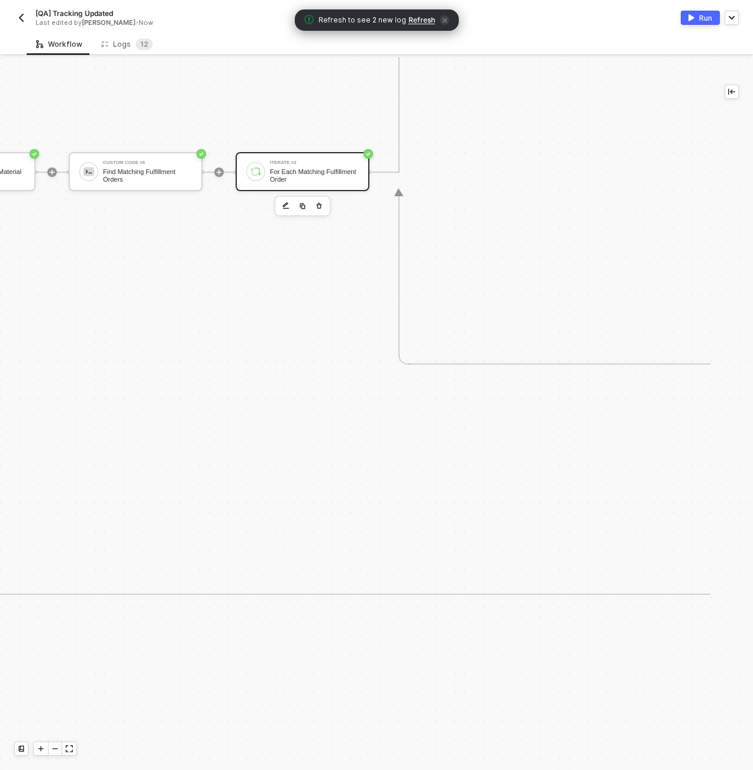
scroll to position [0, 1964]
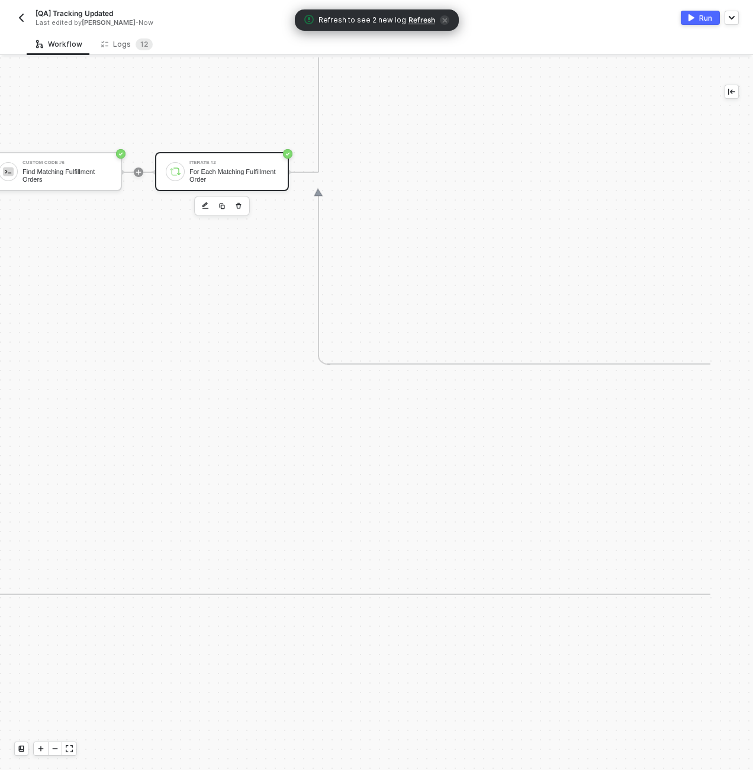
click at [357, 261] on icon at bounding box center [341, 172] width 59 height 385
click at [51, 750] on icon "icon-minus" at bounding box center [54, 748] width 7 height 7
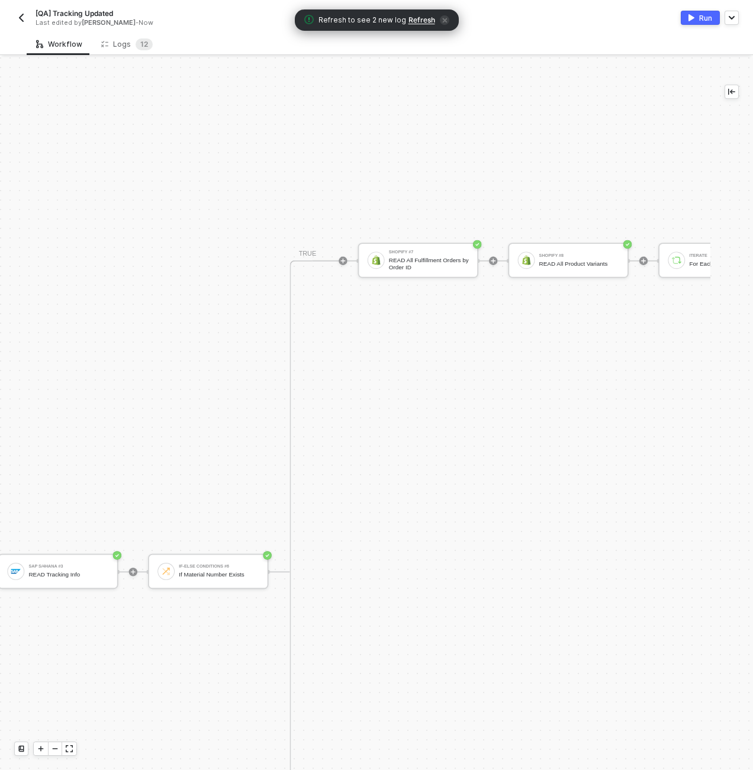
scroll to position [526, 2248]
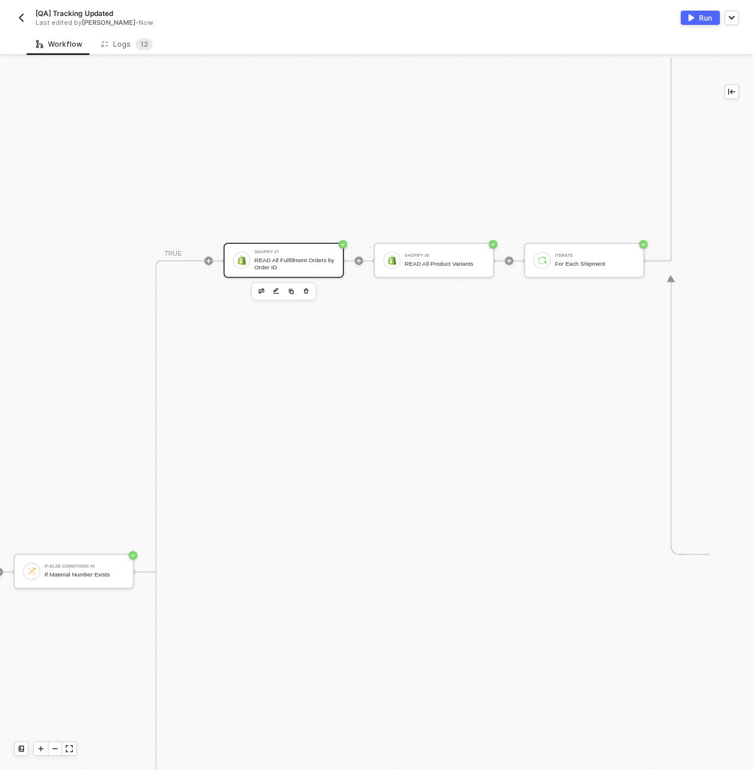
click at [276, 246] on div "Shopify #7 READ All Fulfillment Orders by Order ID" at bounding box center [284, 260] width 120 height 35
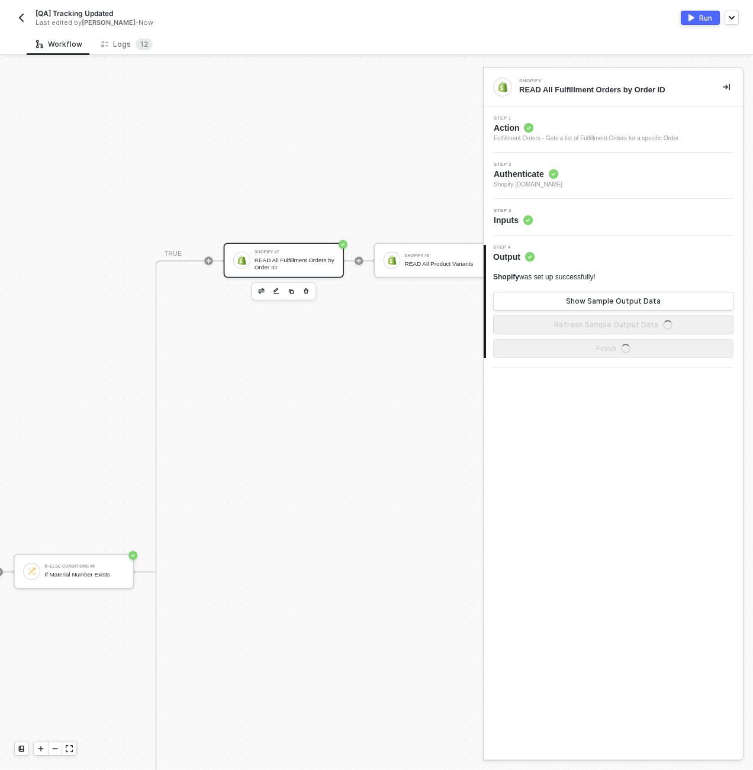
click at [548, 212] on div "Step 3 Inputs" at bounding box center [614, 217] width 256 height 18
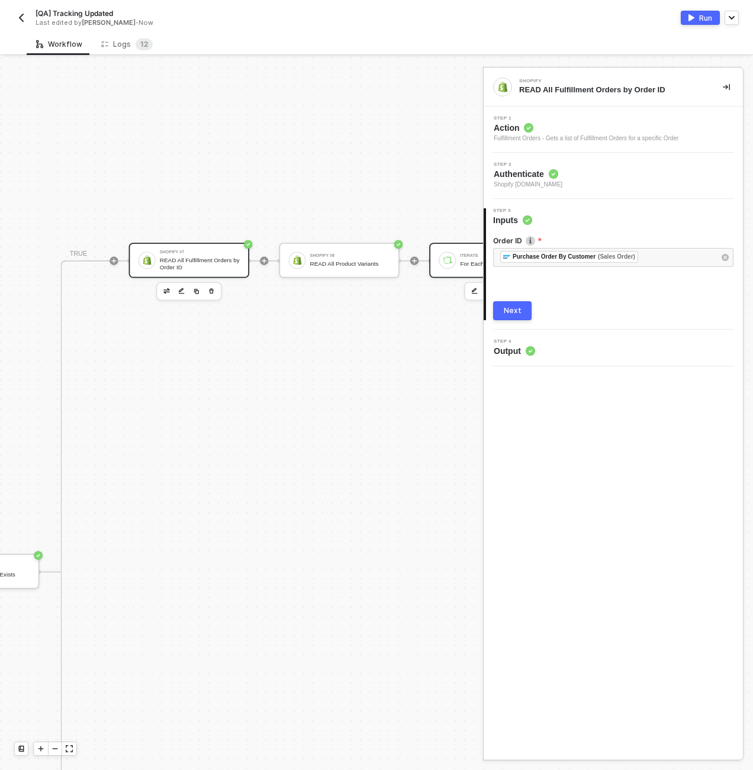
scroll to position [526, 2366]
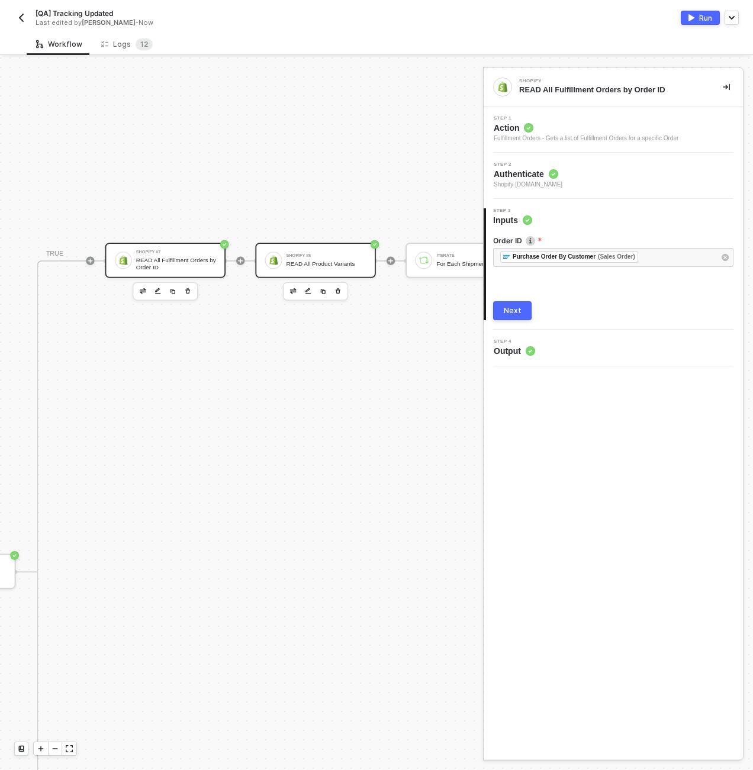
click at [322, 261] on div "READ All Product Variants" at bounding box center [326, 263] width 80 height 7
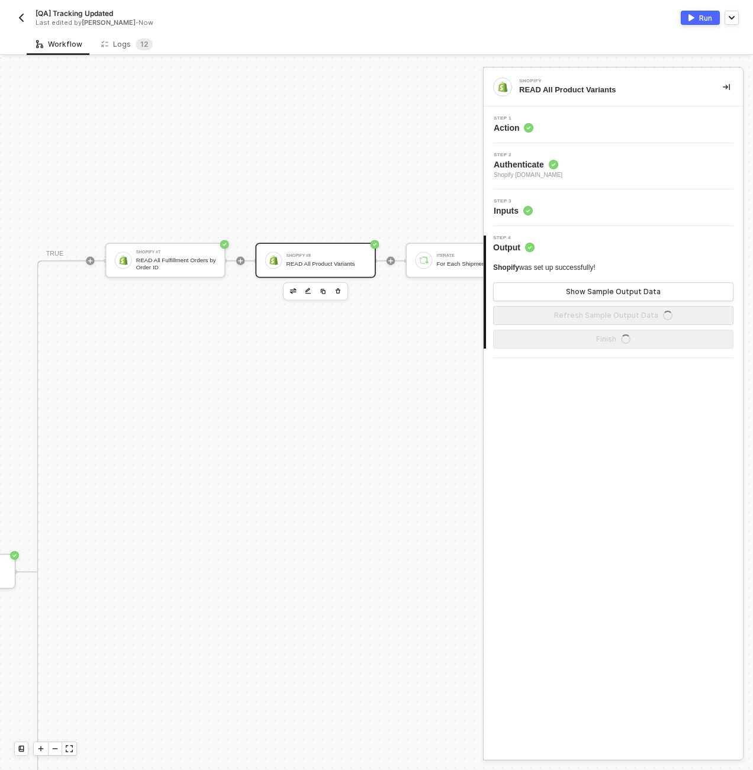
click at [595, 200] on div "Step 3 Inputs" at bounding box center [614, 208] width 256 height 18
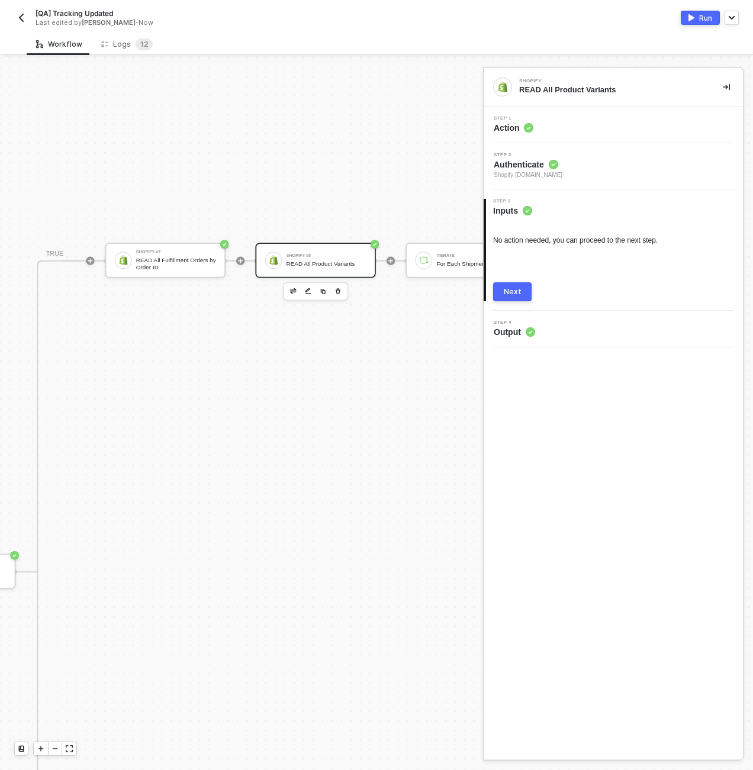
click at [571, 121] on div "Step 1 Action" at bounding box center [614, 125] width 256 height 18
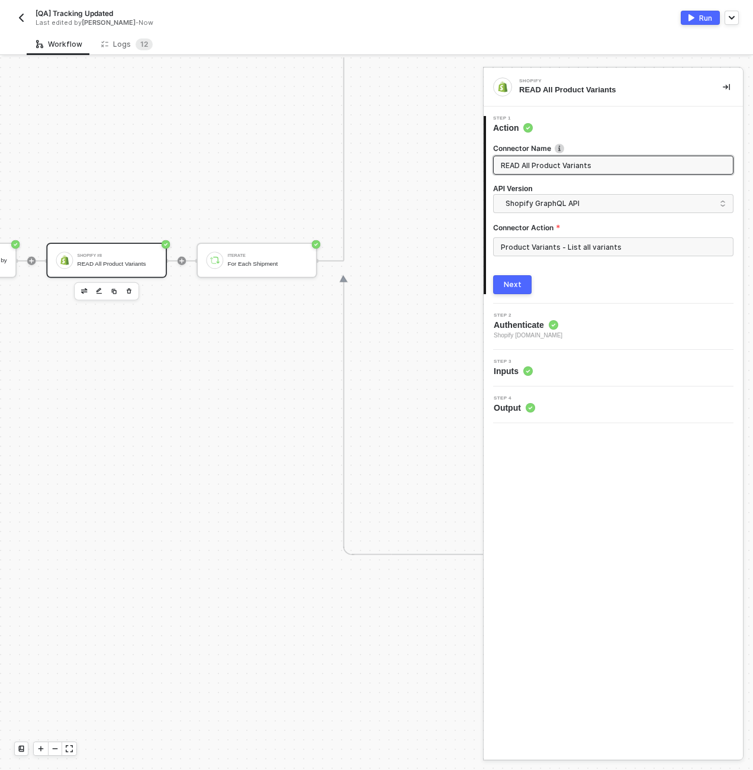
scroll to position [526, 2579]
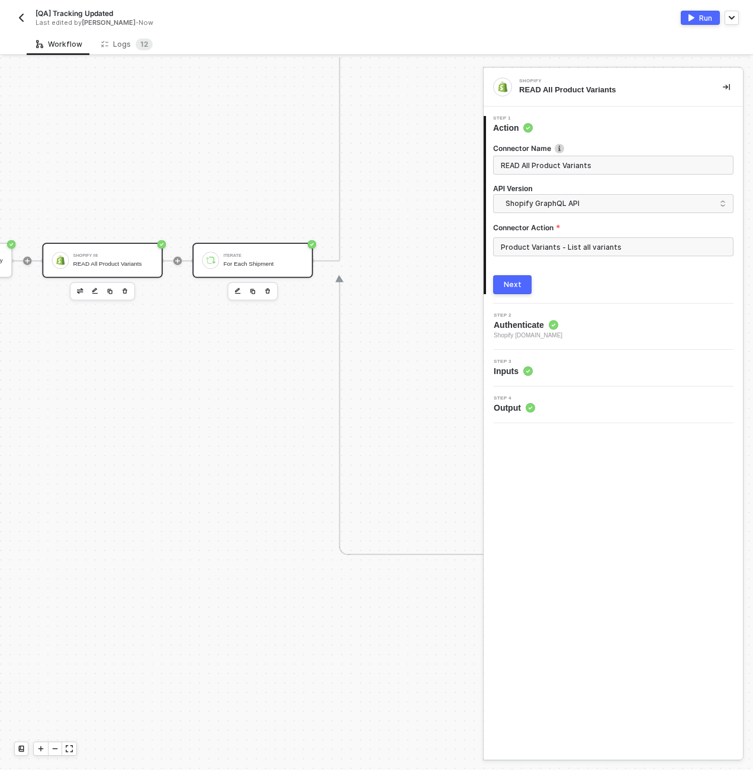
click at [267, 272] on div "Iterate For Each Shipment" at bounding box center [252, 260] width 120 height 35
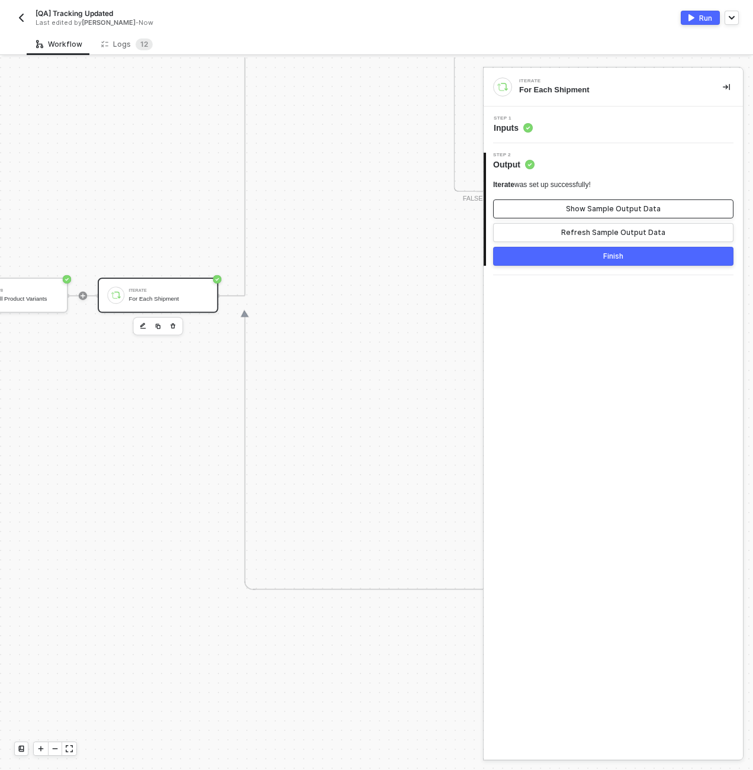
scroll to position [490, 2674]
click at [572, 203] on button "Show Sample Output Data" at bounding box center [613, 208] width 240 height 19
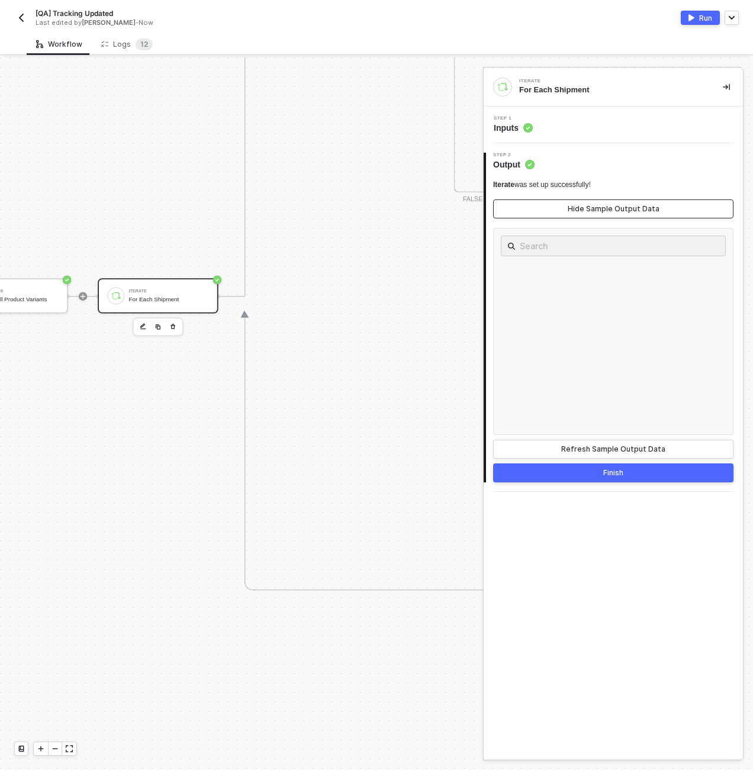
click at [553, 208] on button "Hide Sample Output Data" at bounding box center [613, 208] width 240 height 19
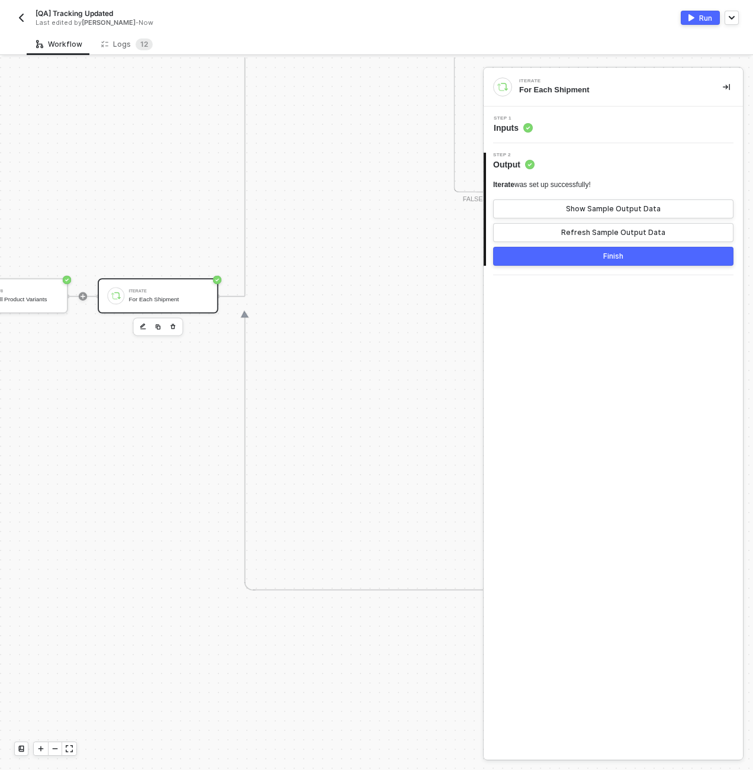
click at [550, 130] on div "Step 1 Inputs" at bounding box center [614, 125] width 256 height 18
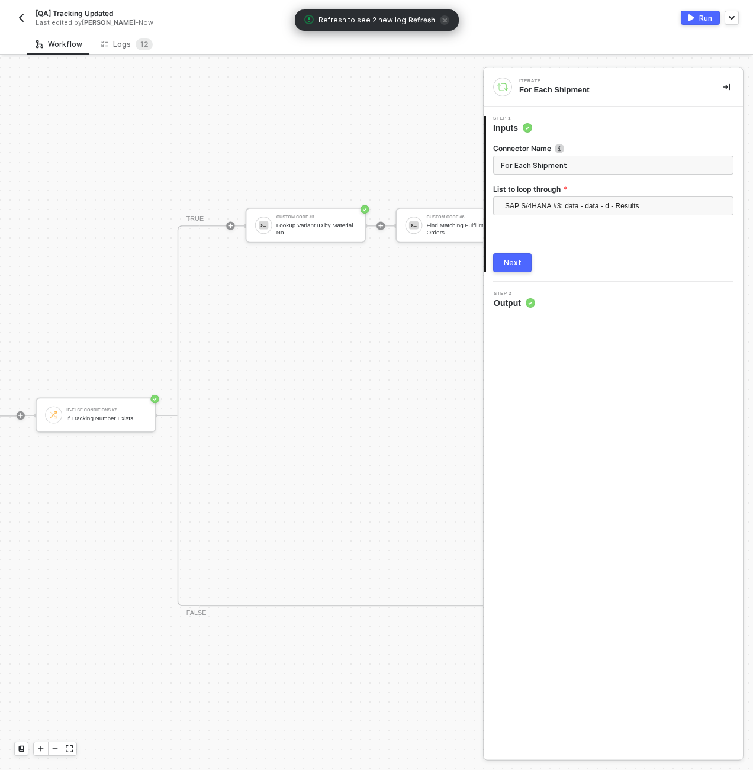
scroll to position [77, 3147]
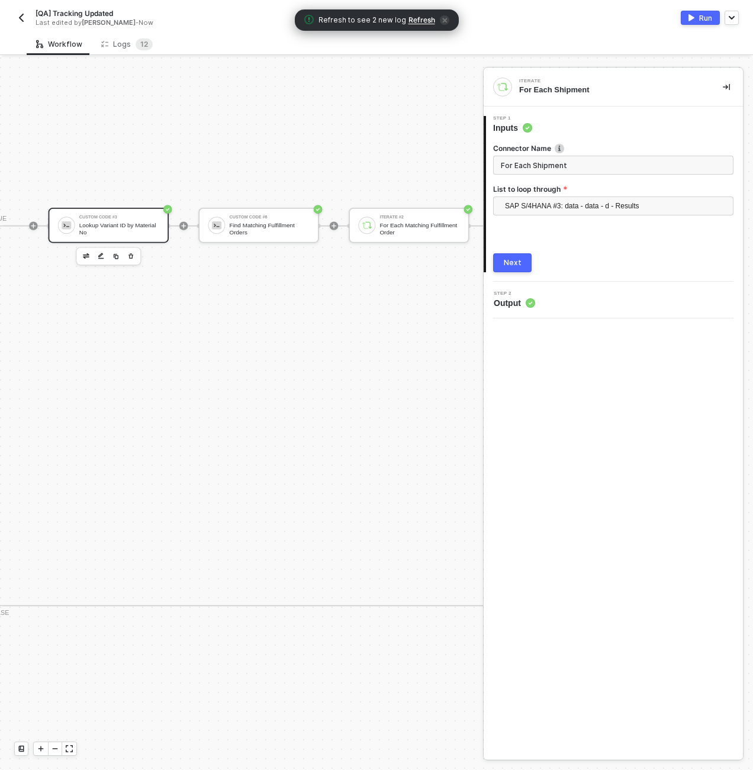
click at [153, 220] on div "Custom Code #3 Lookup Variant ID by Material No" at bounding box center [119, 225] width 80 height 20
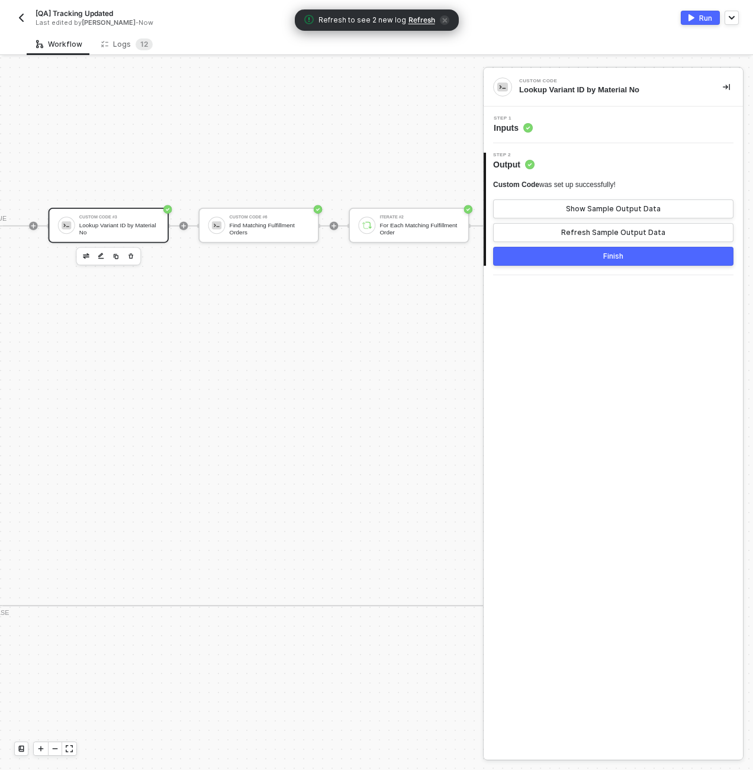
click at [570, 129] on div "Step 1 Inputs" at bounding box center [614, 125] width 256 height 18
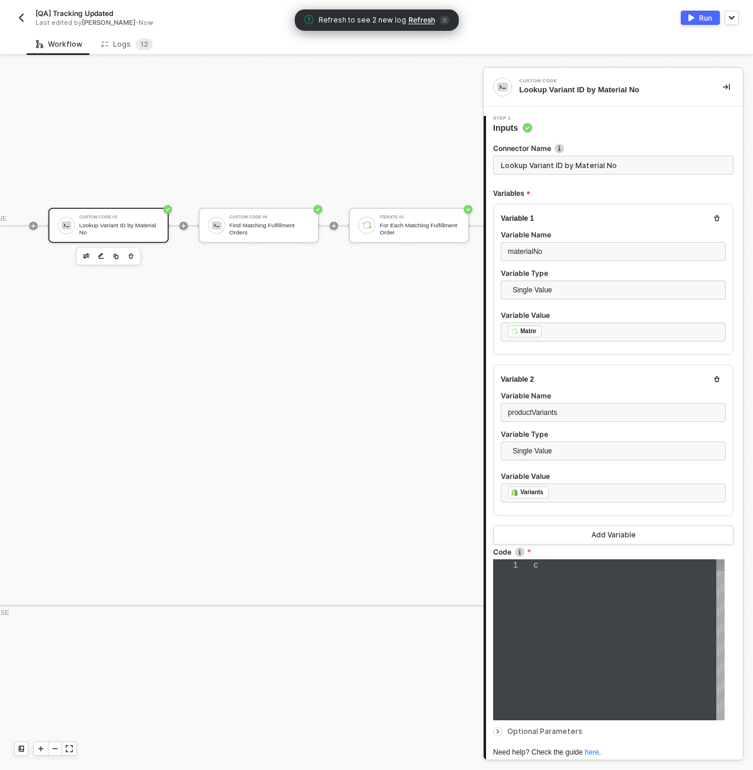
type textarea "const materialNo = inputData.materialNo; const productVariants = inputData.prod…"
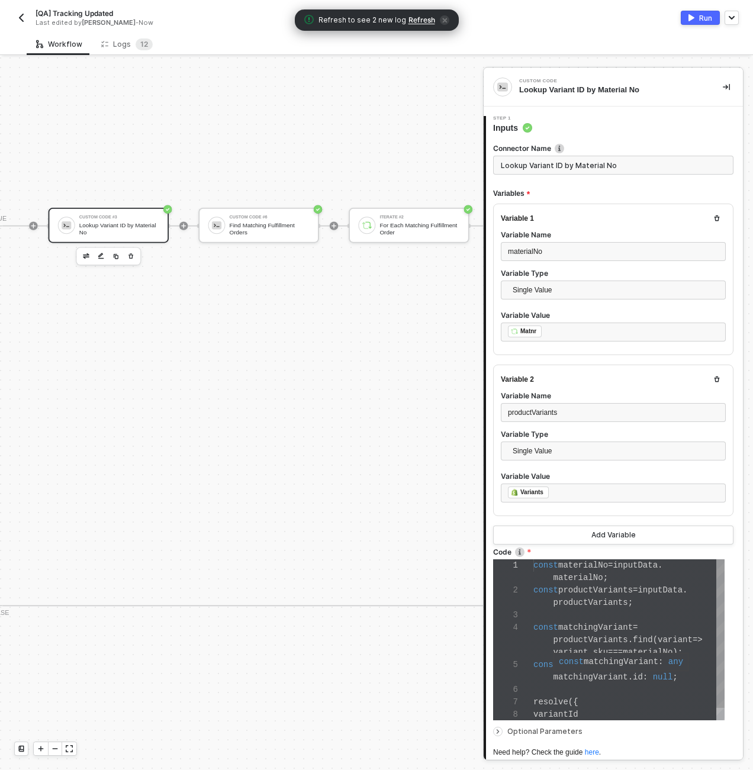
click at [584, 675] on span "matchingVariant" at bounding box center [590, 676] width 75 height 9
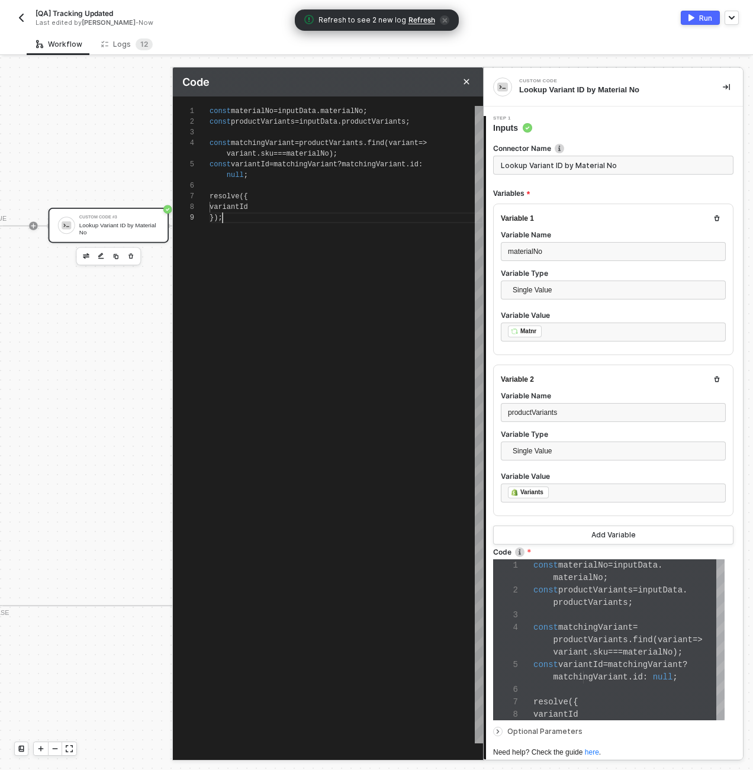
scroll to position [0, 12]
click at [304, 327] on div "const materialNo = inputData . materialNo ; const productVariants = inputData .…" at bounding box center [345, 424] width 273 height 637
click at [341, 123] on span "." at bounding box center [339, 122] width 4 height 8
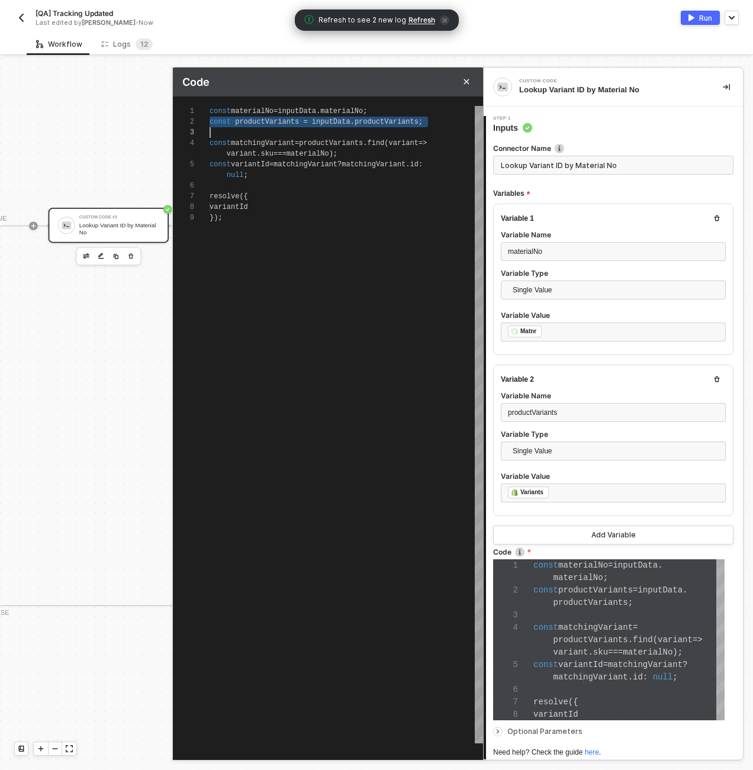
click at [279, 144] on span "matchingVariant" at bounding box center [263, 143] width 64 height 8
click at [368, 138] on div "const matchingVariant = productVariants . find ( variant =>" at bounding box center [345, 143] width 273 height 11
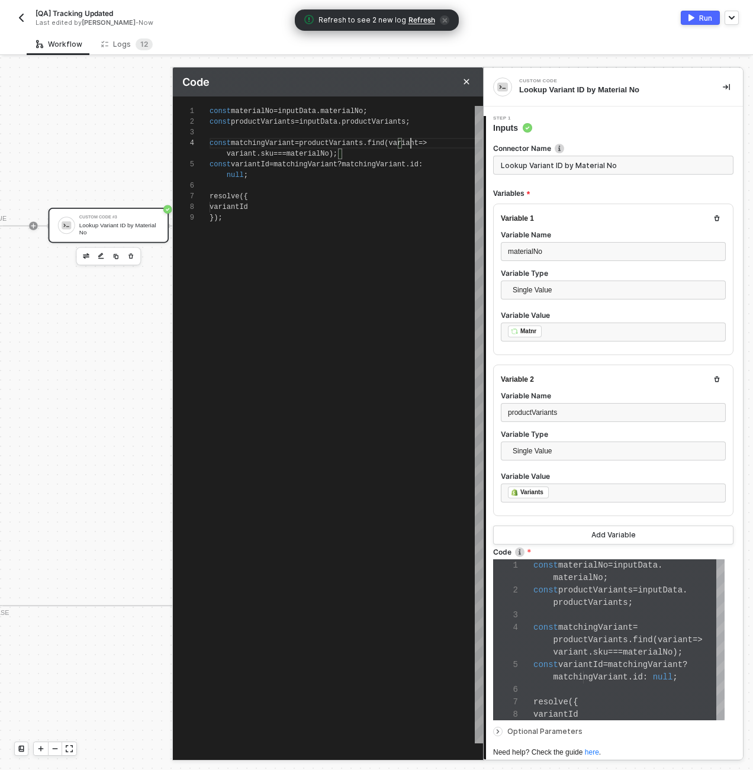
scroll to position [32, 222]
click at [334, 147] on div "1 2 3 4 5 6 7 8 9 const materialNo = inputData . materialNo ; const productVari…" at bounding box center [328, 424] width 310 height 637
click at [332, 143] on span "productVariants" at bounding box center [344, 143] width 64 height 8
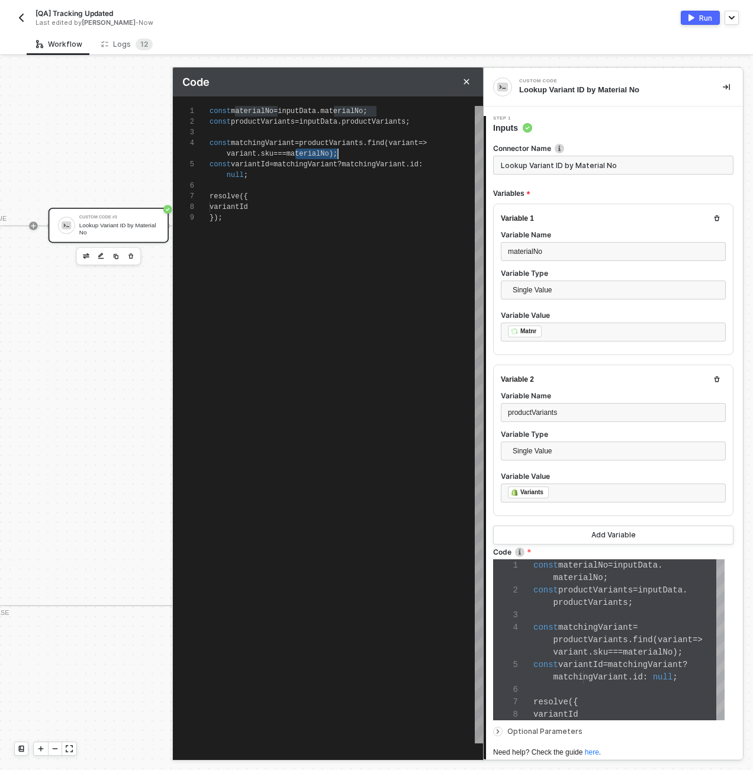
scroll to position [32, 128]
click at [265, 138] on div "const matchingVariant = productVariants . find ( variant =>" at bounding box center [345, 143] width 273 height 11
click at [265, 143] on div "1 2 3 4 5 6 7 8 9 const materialNo = inputData . materialNo ; const productVari…" at bounding box center [328, 424] width 310 height 637
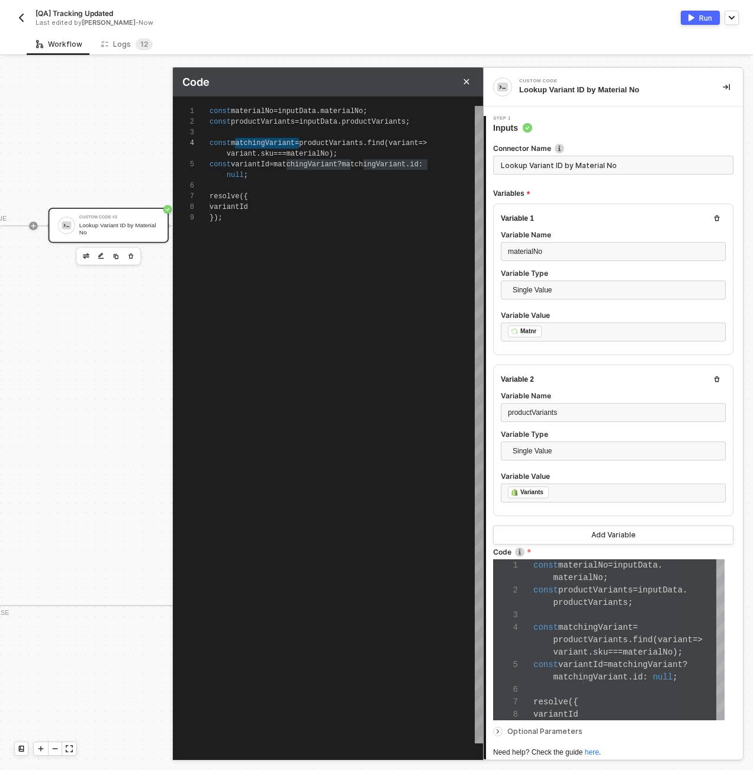
click at [254, 170] on div "null ;" at bounding box center [345, 175] width 273 height 11
type textarea "});"
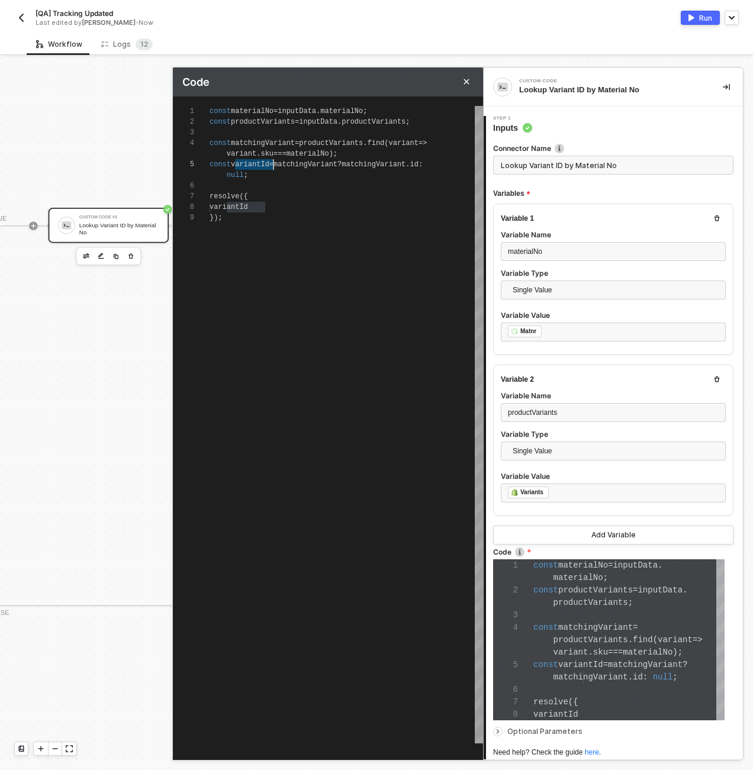
click at [379, 294] on div "const materialNo = inputData . materialNo ; const productVariants = inputData .…" at bounding box center [345, 424] width 273 height 637
click at [467, 78] on icon "Close" at bounding box center [466, 81] width 7 height 7
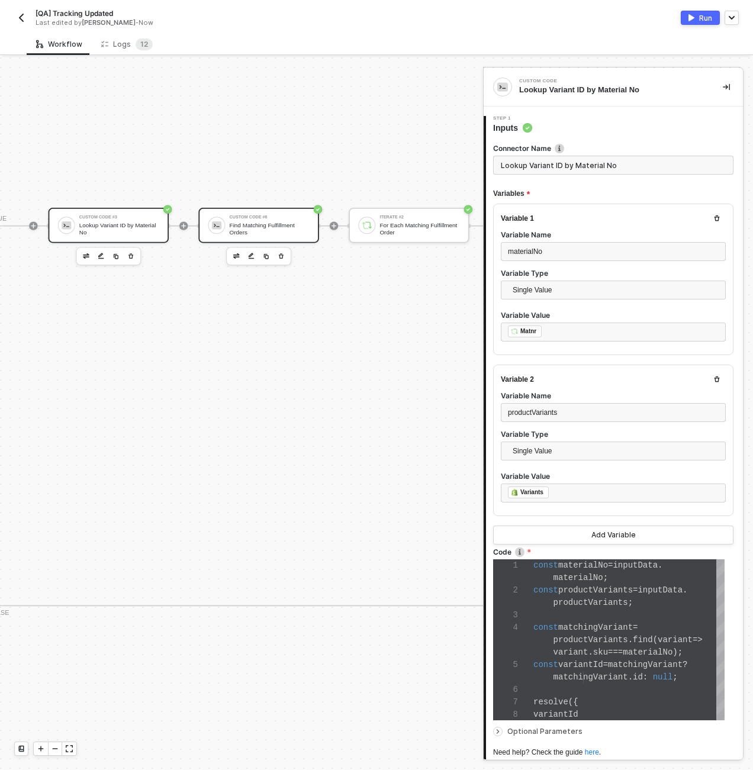
click at [252, 211] on div "Custom Code #6 Find Matching Fulfillment Orders" at bounding box center [258, 225] width 120 height 35
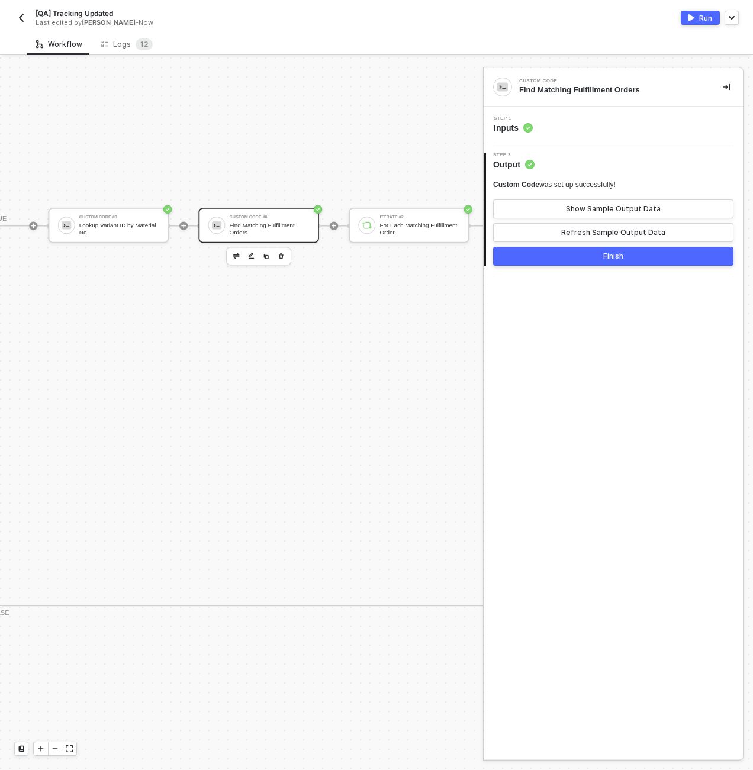
click at [574, 128] on div "Step 1 Inputs" at bounding box center [614, 125] width 256 height 18
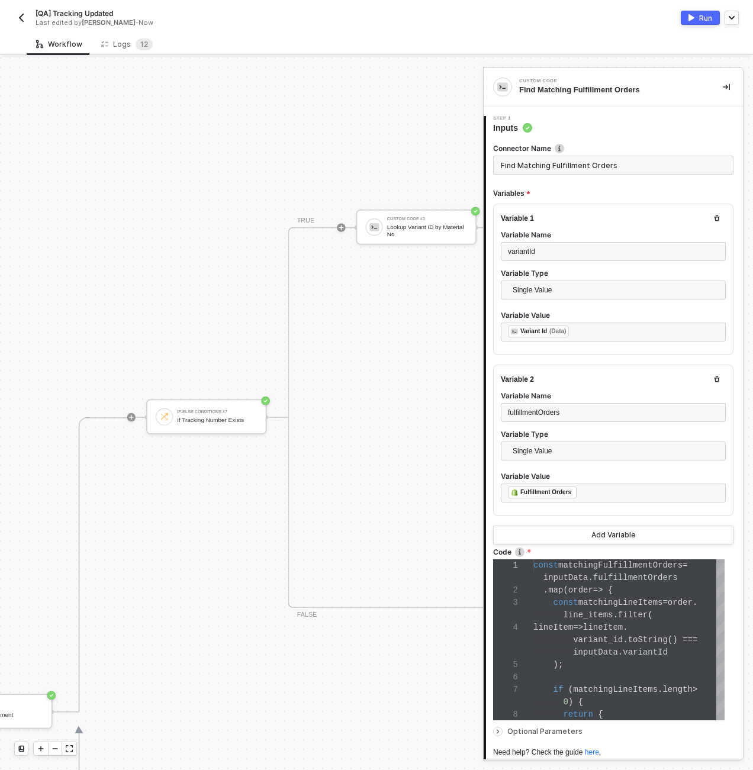
scroll to position [75, 3218]
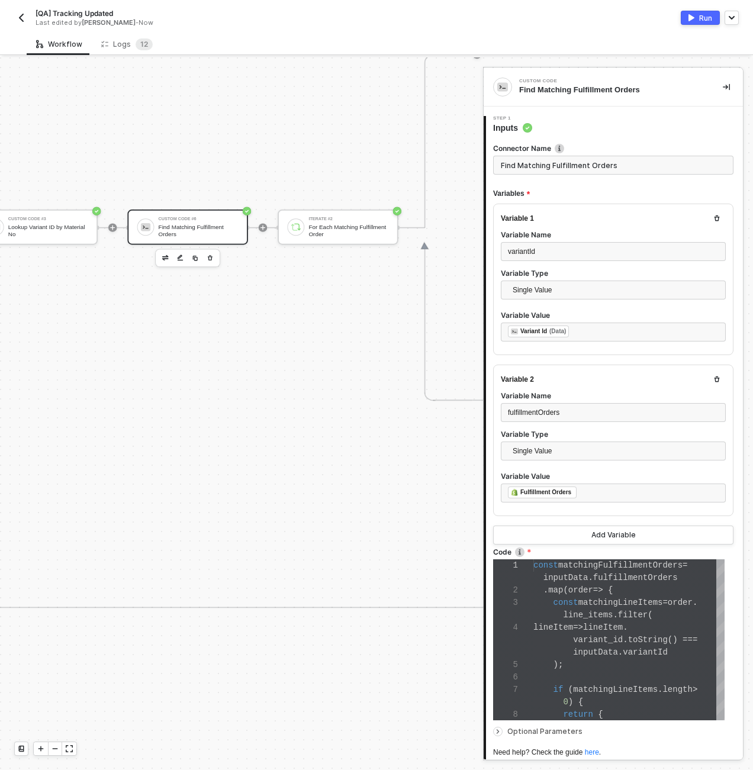
click at [218, 217] on div "Custom Code #6" at bounding box center [199, 219] width 80 height 4
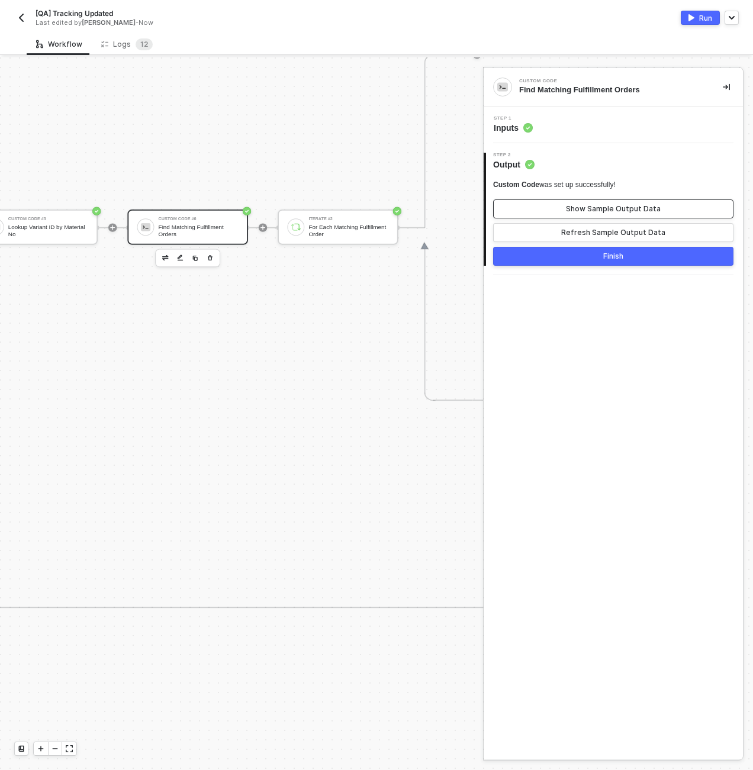
click at [603, 209] on div "Show Sample Output Data" at bounding box center [613, 208] width 95 height 9
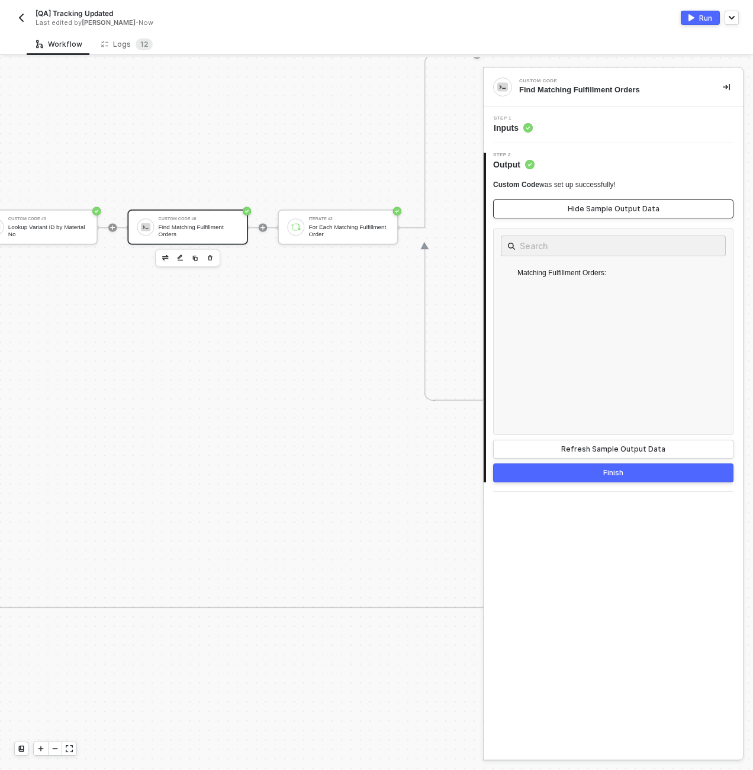
click at [603, 209] on div "Hide Sample Output Data" at bounding box center [613, 208] width 92 height 9
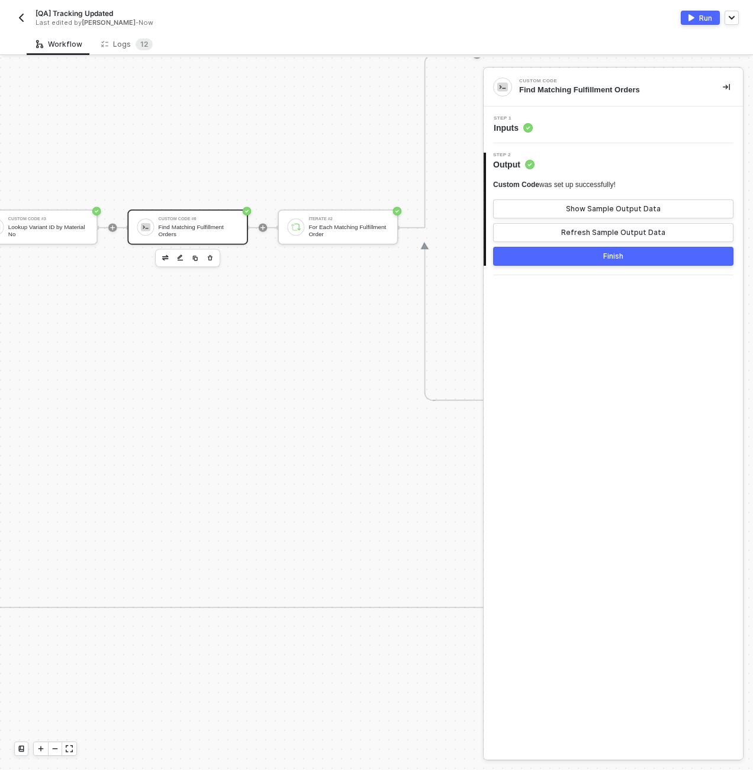
click at [585, 125] on div "Step 1 Inputs" at bounding box center [614, 125] width 256 height 18
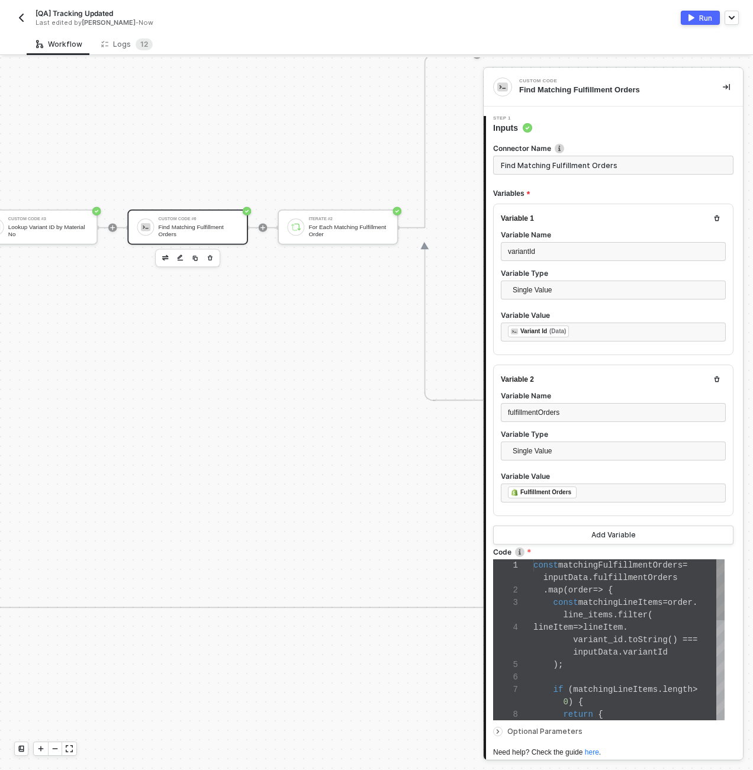
scroll to position [75, 0]
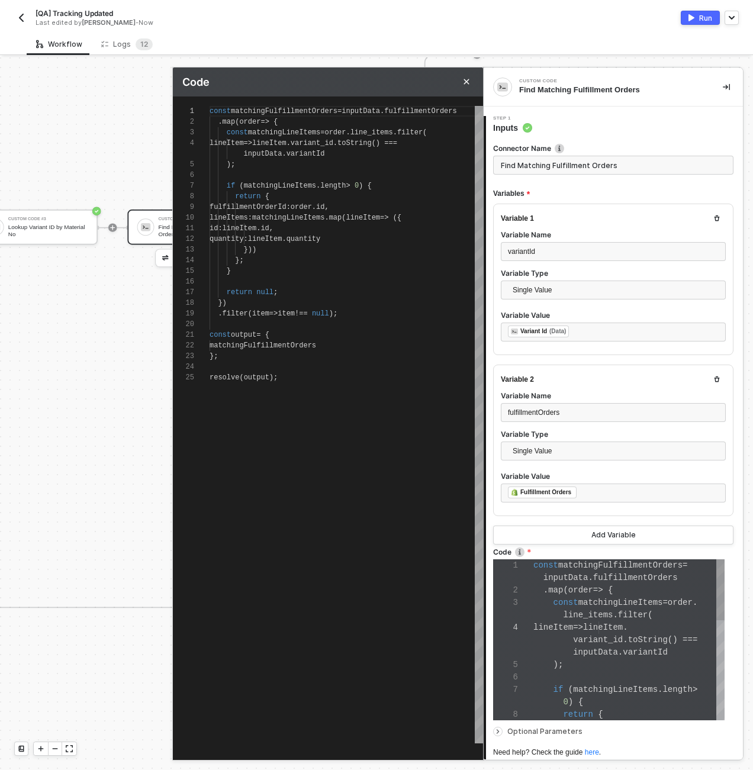
scroll to position [96, 0]
click at [469, 80] on icon "Close" at bounding box center [466, 81] width 7 height 7
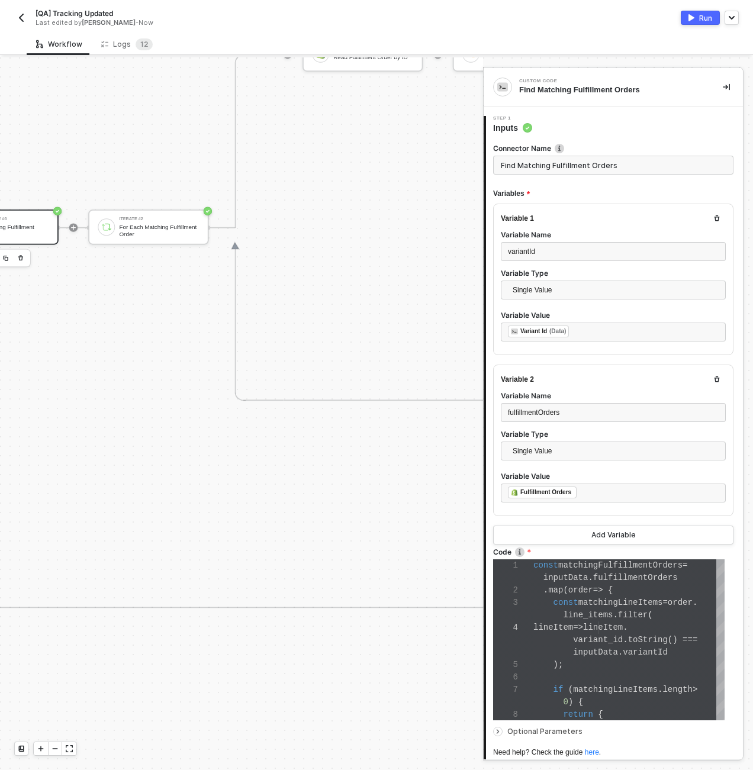
scroll to position [0, 3408]
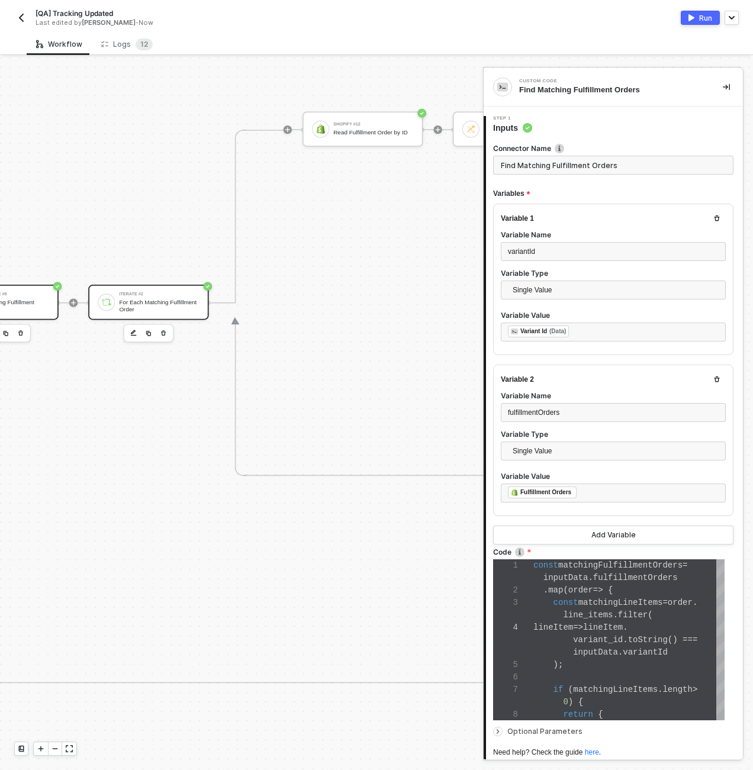
click at [146, 312] on div "For Each Matching Fulfillment Order" at bounding box center [159, 306] width 80 height 14
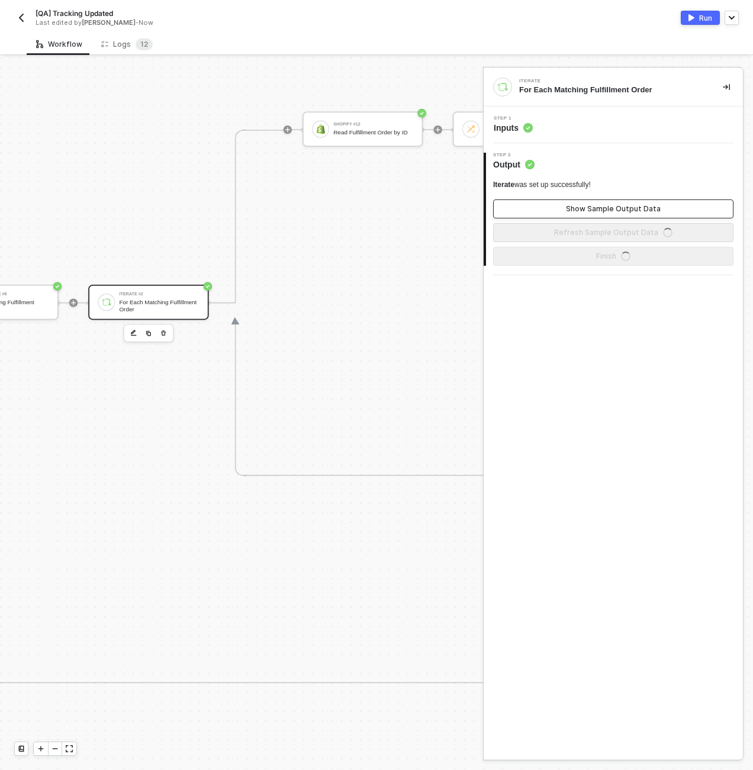
click at [562, 214] on button "Show Sample Output Data" at bounding box center [613, 208] width 240 height 19
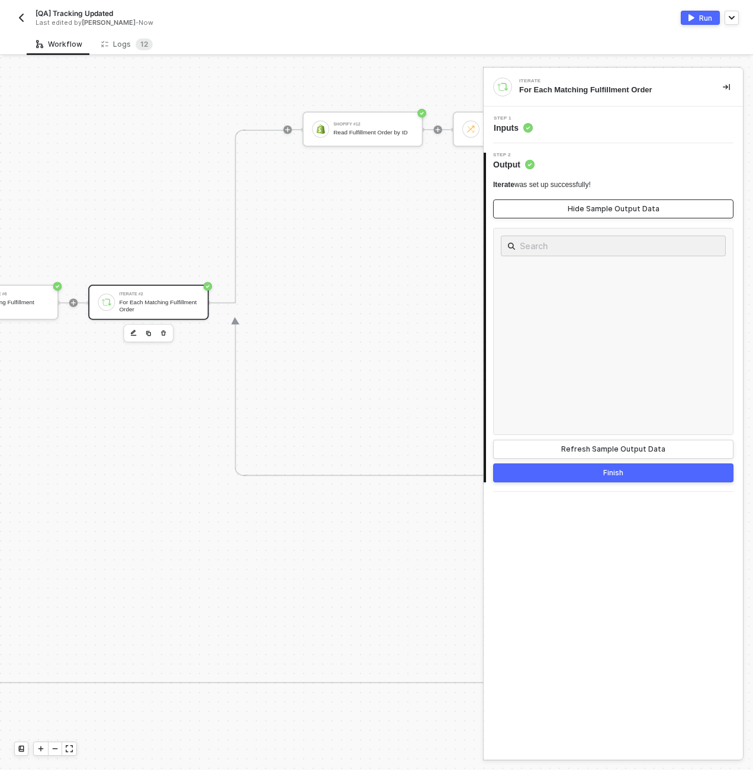
click at [562, 214] on button "Hide Sample Output Data" at bounding box center [613, 208] width 240 height 19
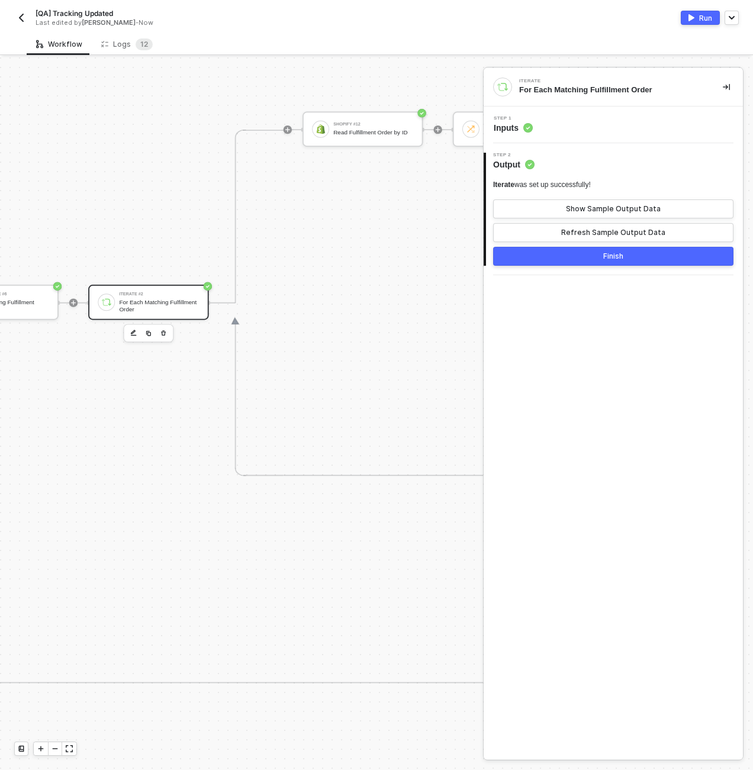
click at [560, 124] on div "Step 1 Inputs" at bounding box center [614, 125] width 256 height 18
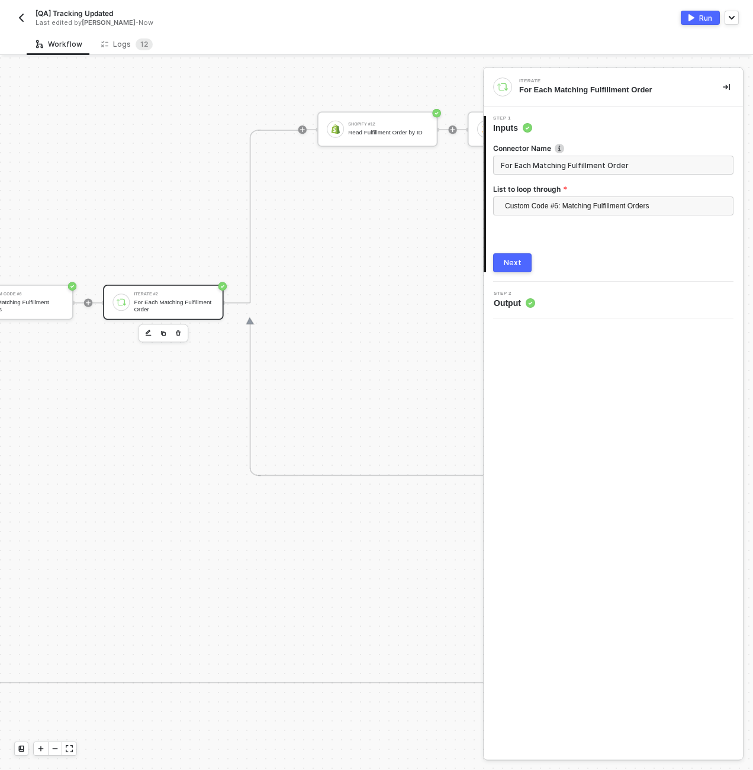
scroll to position [0, 3289]
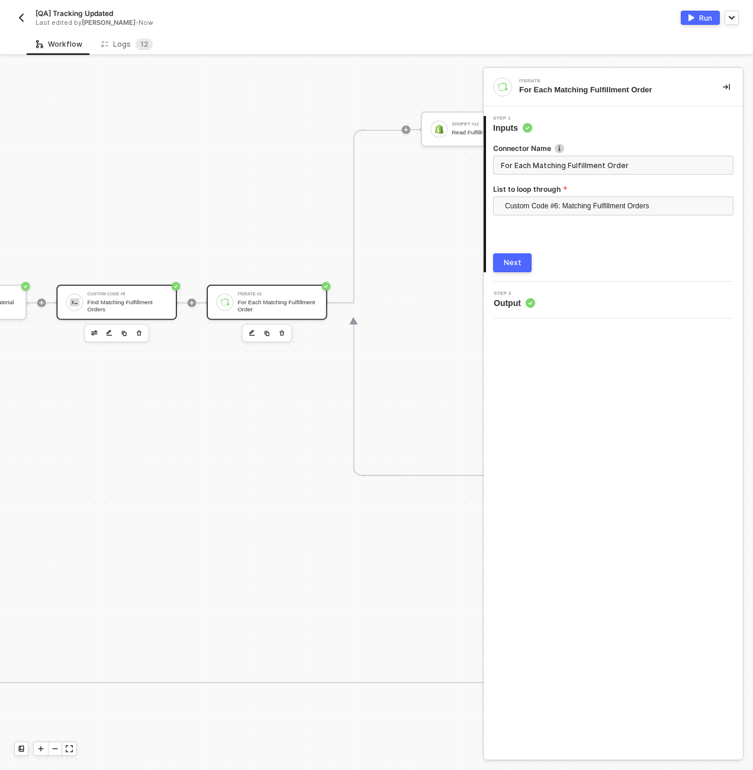
click at [149, 302] on div "Find Matching Fulfillment Orders" at bounding box center [128, 306] width 80 height 14
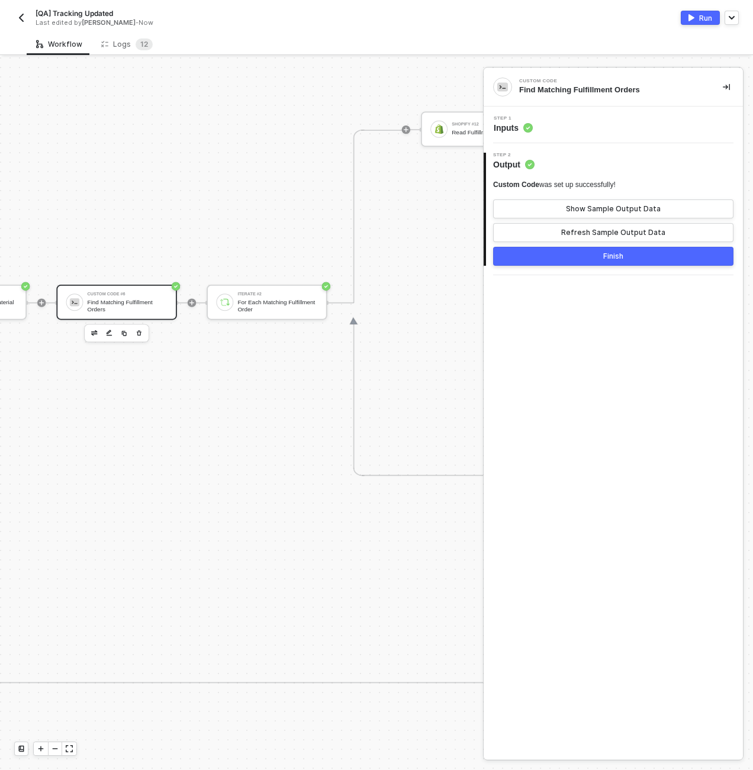
click at [576, 127] on div "Step 1 Inputs" at bounding box center [614, 125] width 256 height 18
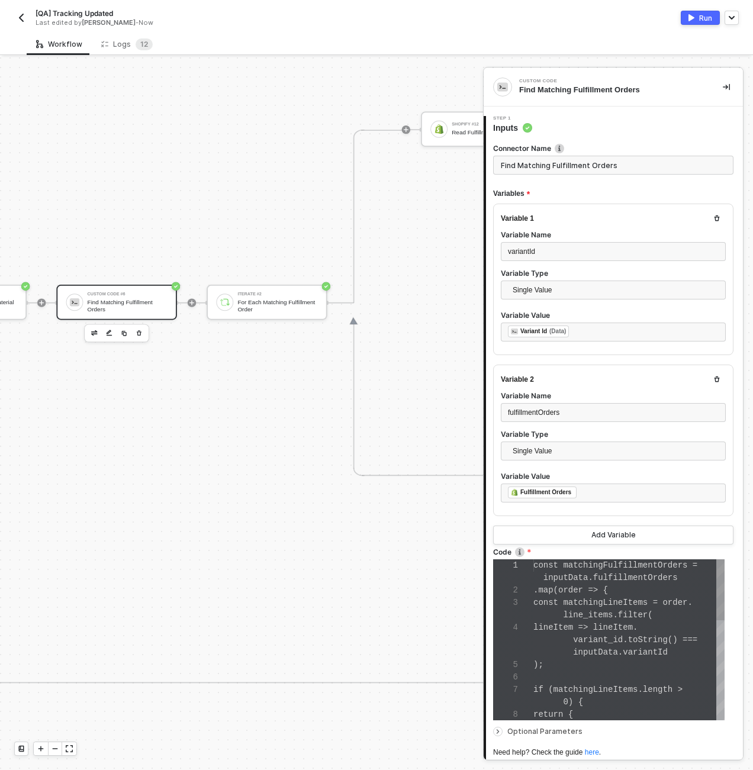
scroll to position [75, 0]
click at [579, 635] on span "variant_id.toString() ===" at bounding box center [635, 639] width 124 height 9
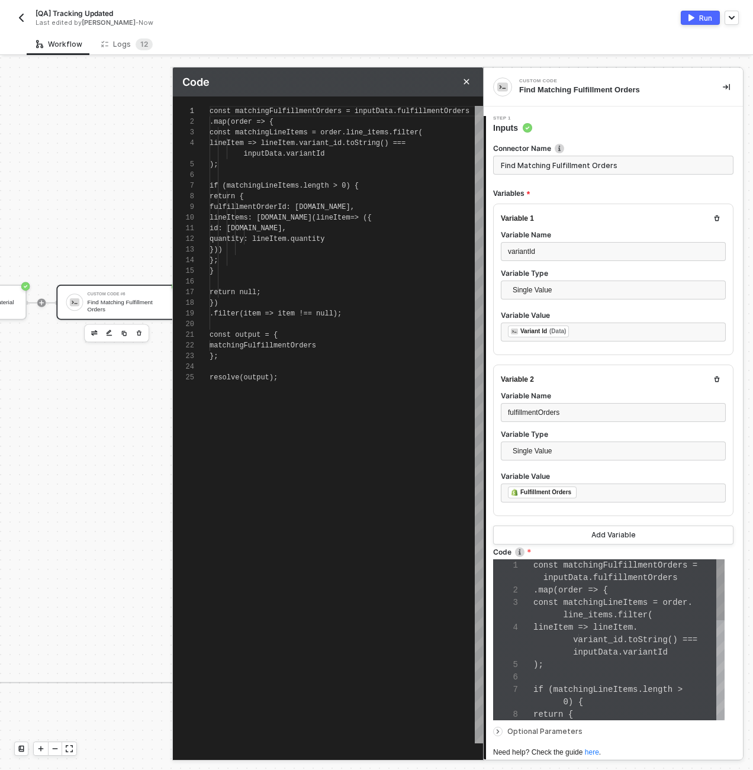
scroll to position [96, 0]
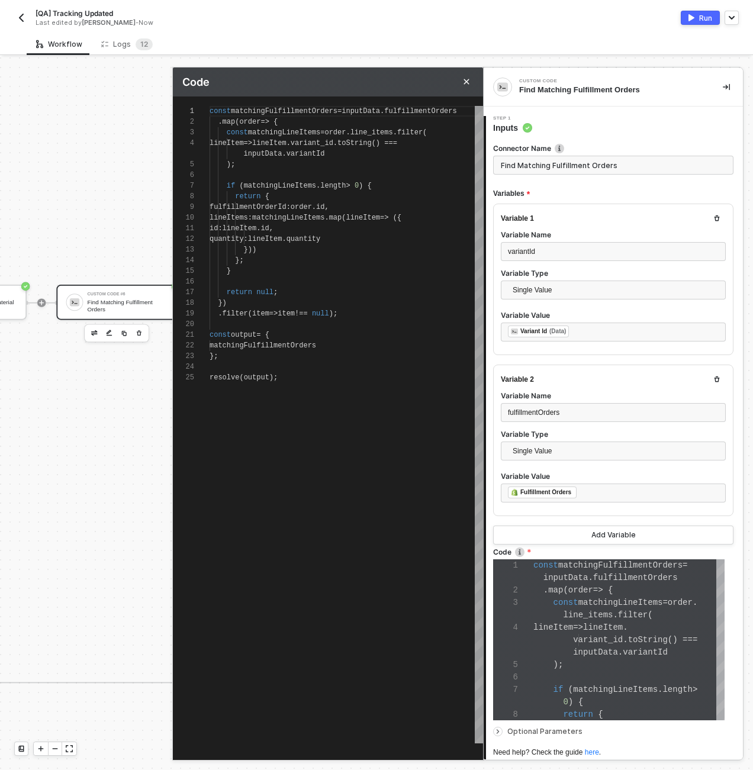
click at [272, 352] on div "};" at bounding box center [345, 356] width 273 height 11
type textarea "lineItems: matchingLineItems.map(lineItem => ({ id: lineItem.id, quantity: line…"
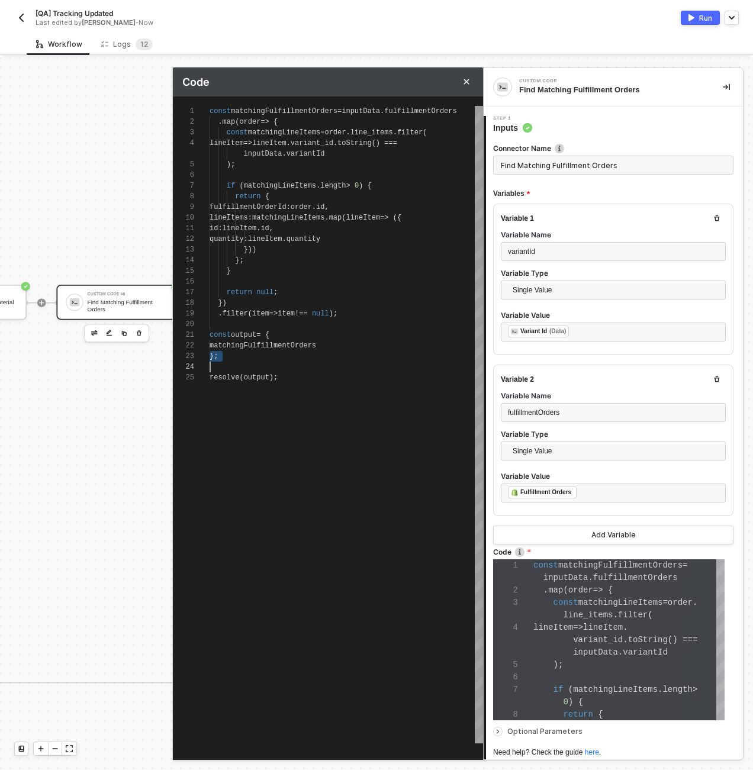
click at [318, 284] on div at bounding box center [345, 281] width 273 height 11
click at [469, 74] on div "Code" at bounding box center [328, 81] width 310 height 29
click at [470, 83] on button "Close" at bounding box center [466, 82] width 14 height 14
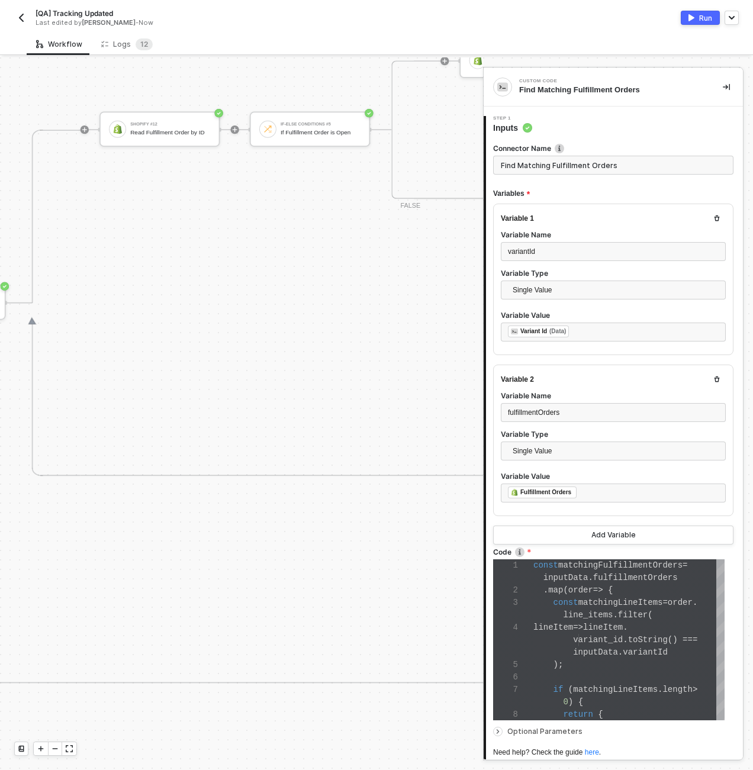
scroll to position [0, 3621]
click at [146, 122] on div "Shopify #12" at bounding box center [160, 124] width 80 height 4
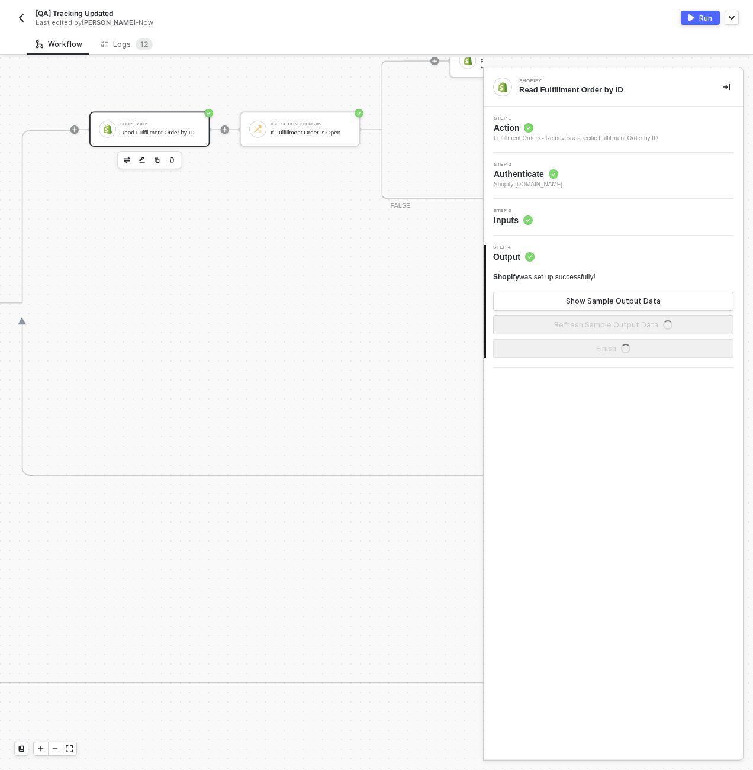
click at [626, 127] on span "Action" at bounding box center [575, 128] width 164 height 12
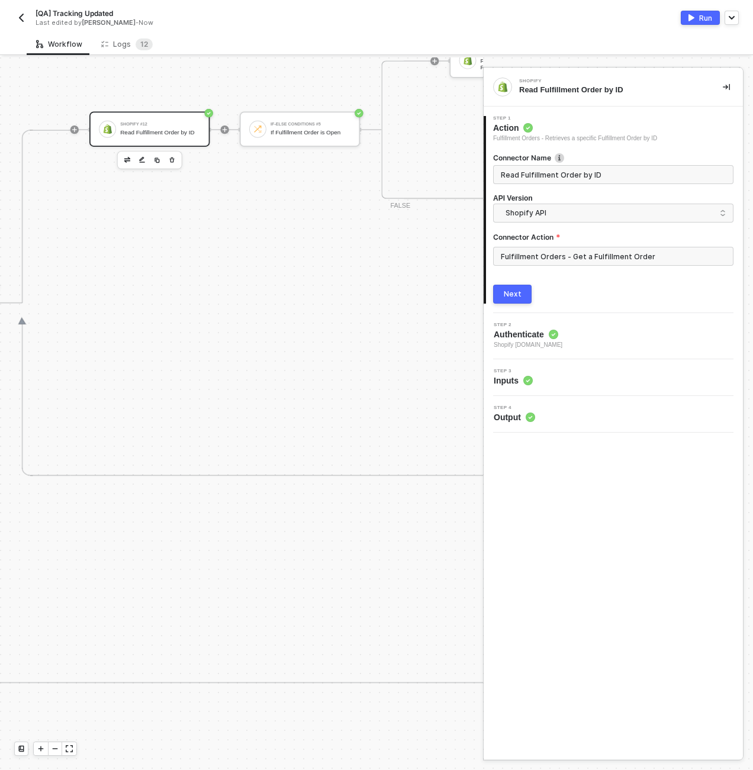
click at [626, 127] on span "Action" at bounding box center [575, 128] width 164 height 12
click at [559, 373] on div "Step 3 Inputs" at bounding box center [614, 378] width 256 height 18
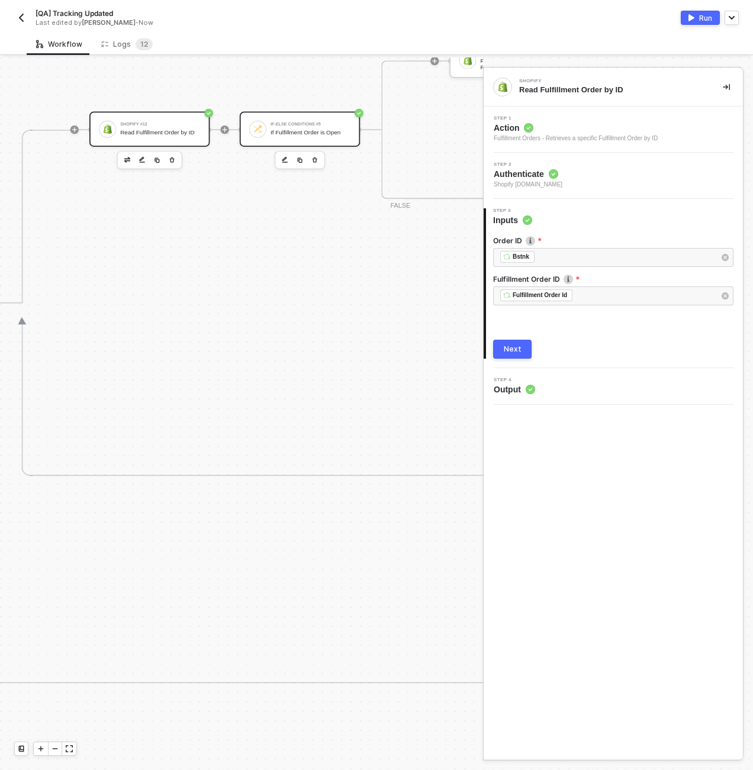
click at [308, 120] on div "If-Else Conditions #5 If Fulfillment Order is Open" at bounding box center [310, 129] width 80 height 20
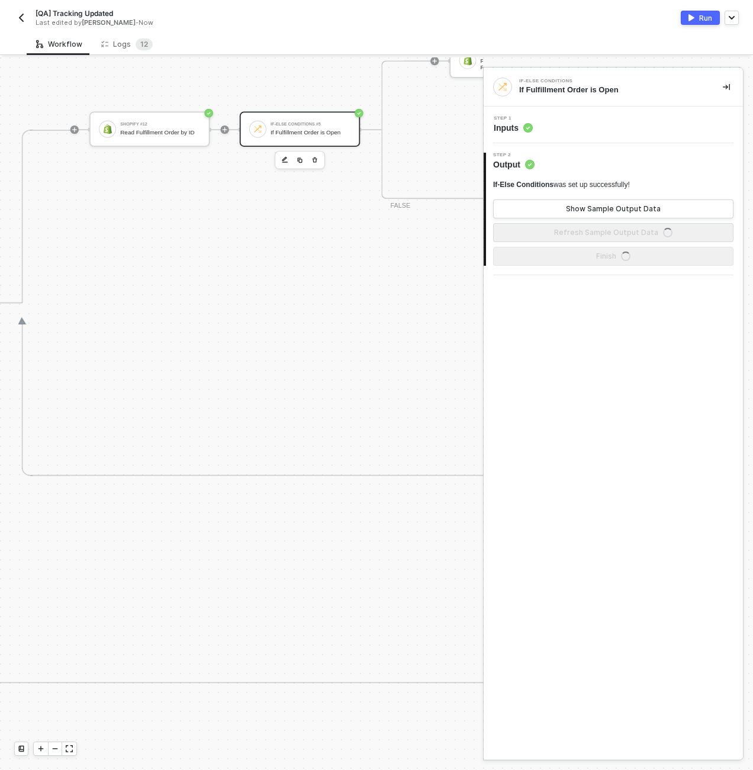
click at [582, 127] on div "Step 1 Inputs" at bounding box center [614, 125] width 256 height 18
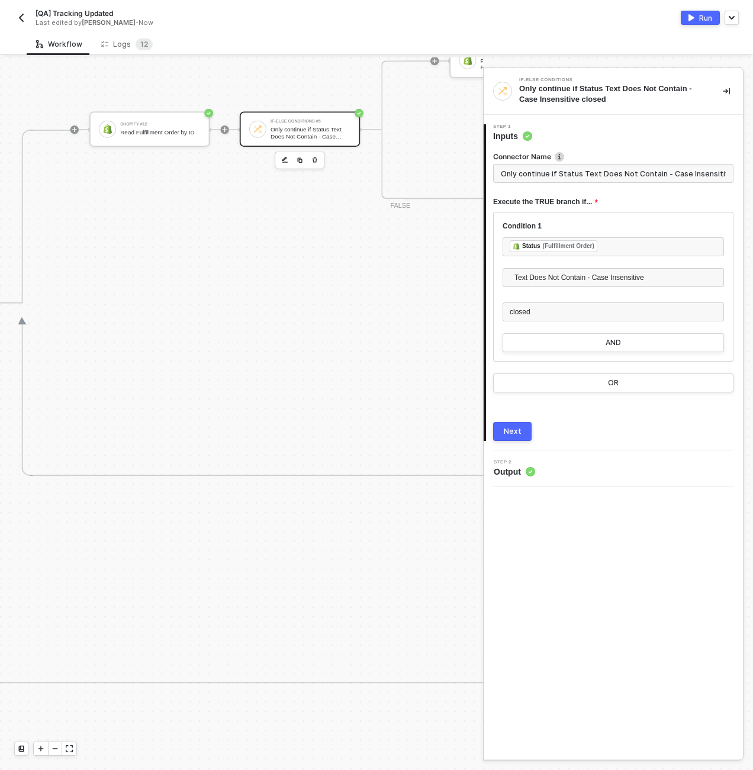
type input "Only continue if Status Text Does Not Contain - Case Insensitive closed"
click at [723, 93] on icon "icon-collapse-right" at bounding box center [725, 91] width 7 height 7
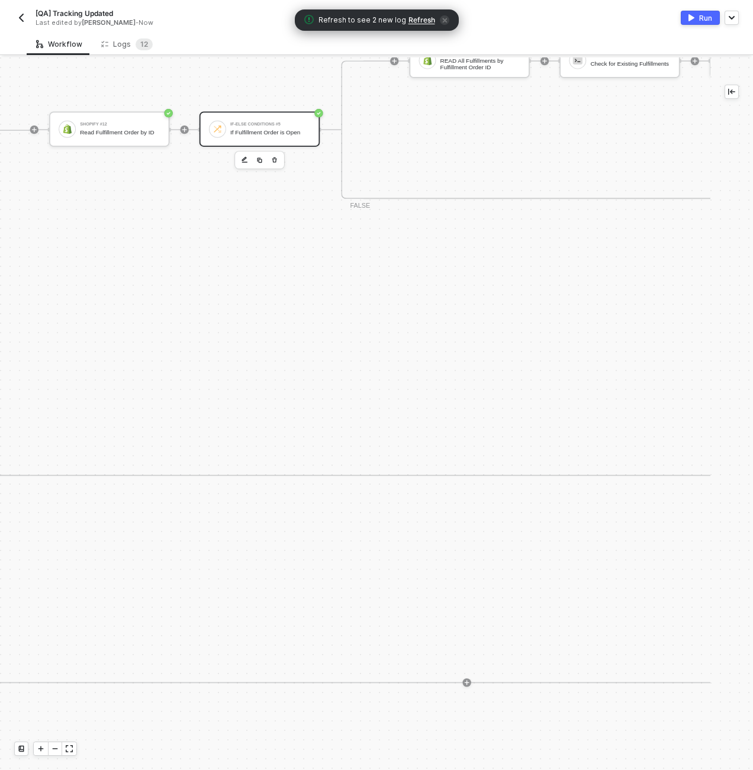
scroll to position [0, 3692]
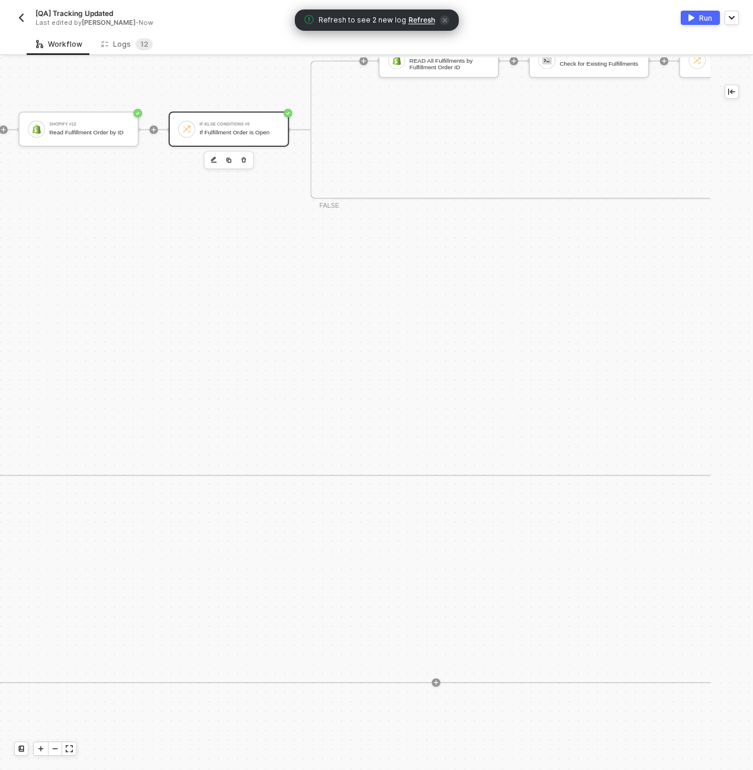
click at [514, 305] on div "Shopify #12 Read Fulfillment Order by ID If-Else Conditions #5 If Fulfillment O…" at bounding box center [656, 303] width 1315 height 346
click at [50, 749] on div at bounding box center [55, 748] width 14 height 13
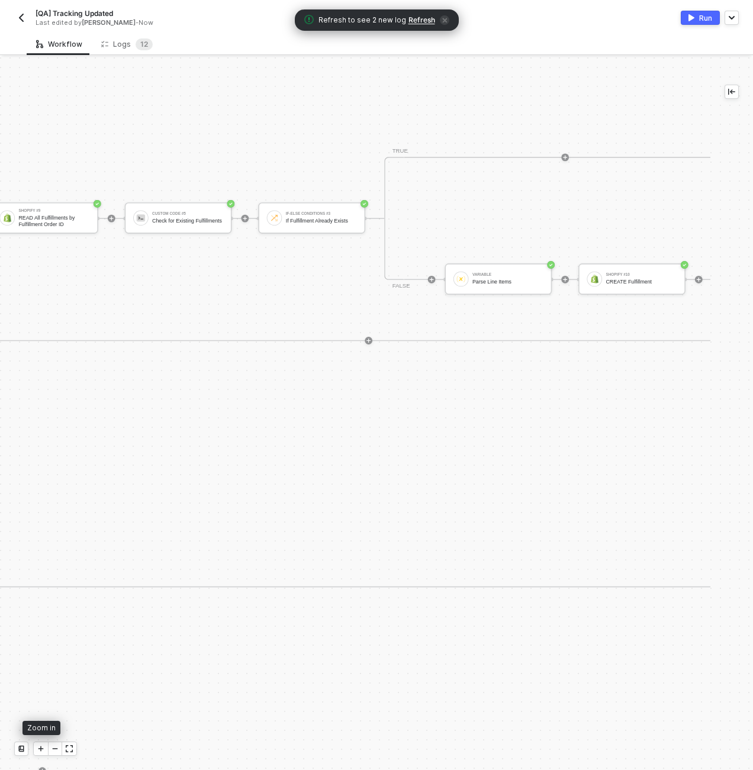
click at [38, 752] on div at bounding box center [41, 748] width 14 height 13
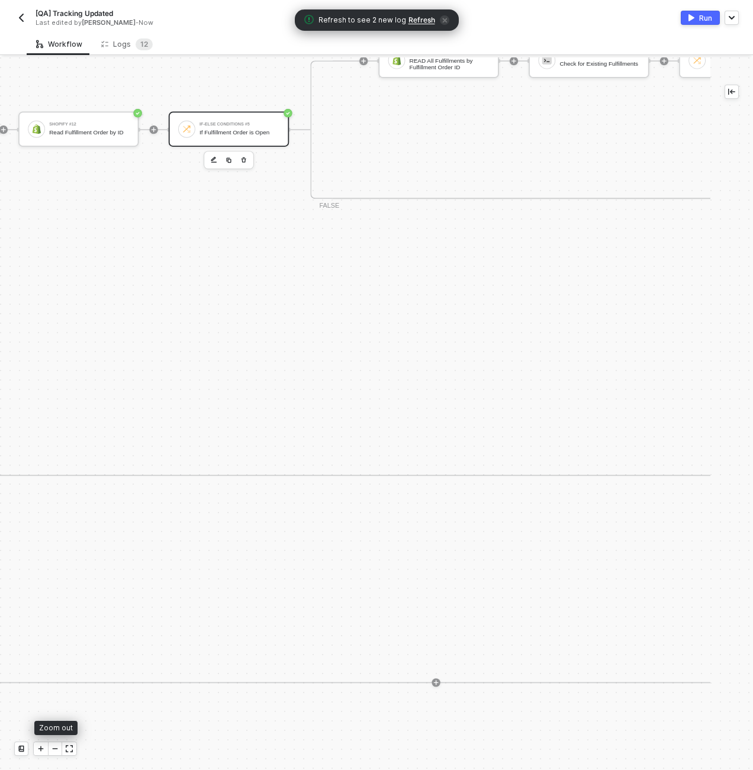
click at [57, 754] on div at bounding box center [55, 748] width 14 height 13
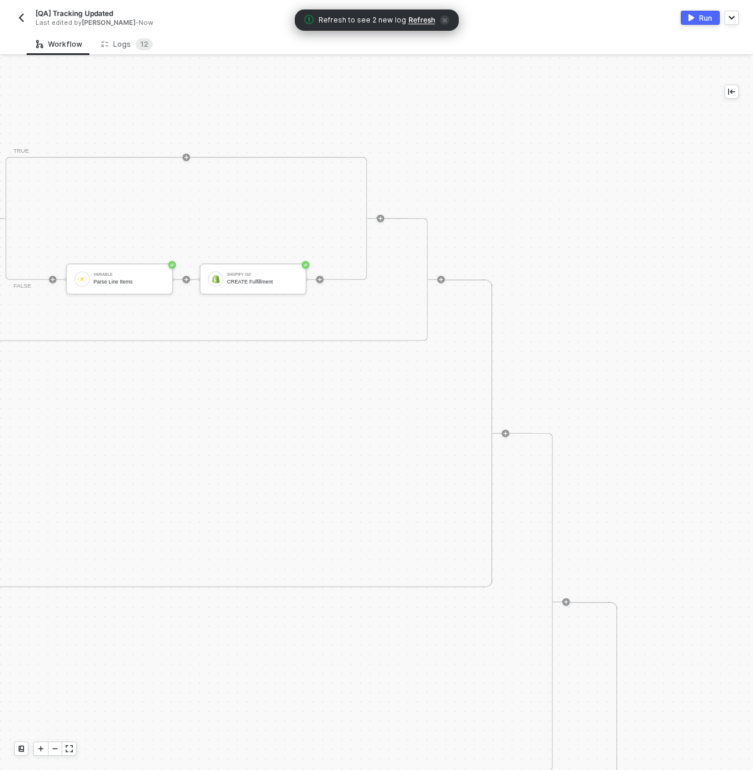
scroll to position [0, 3810]
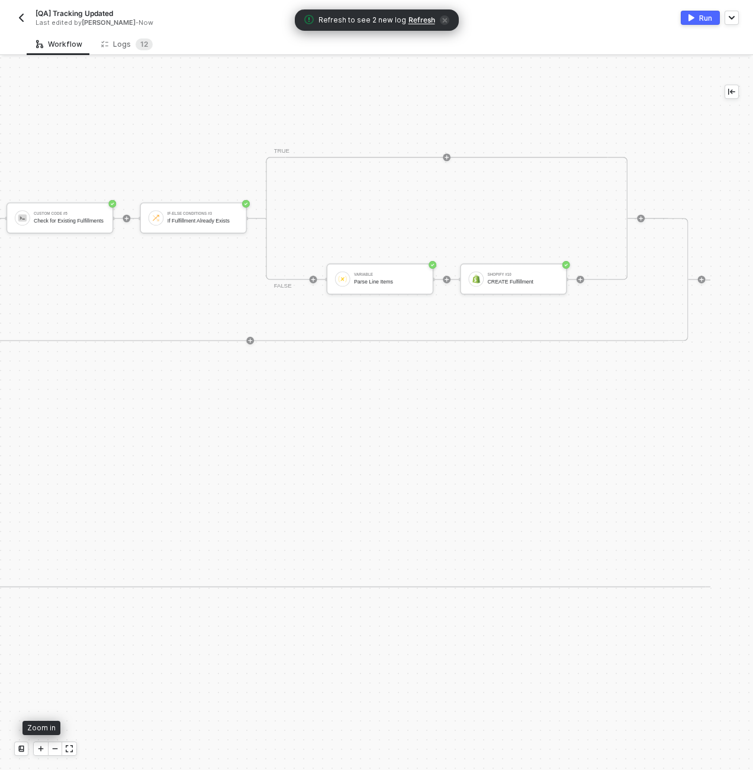
click at [41, 751] on icon "icon-play" at bounding box center [40, 748] width 7 height 7
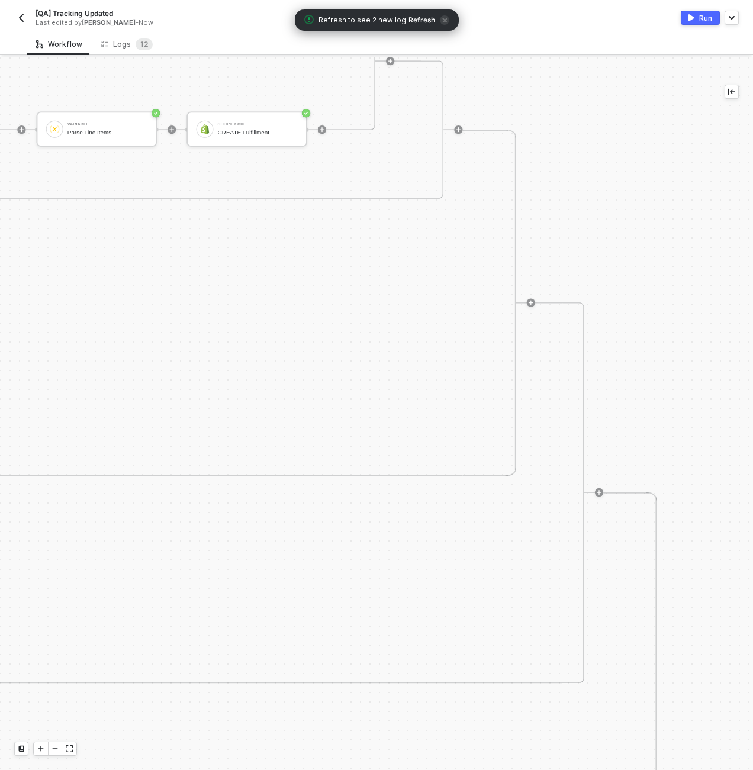
scroll to position [0, 4165]
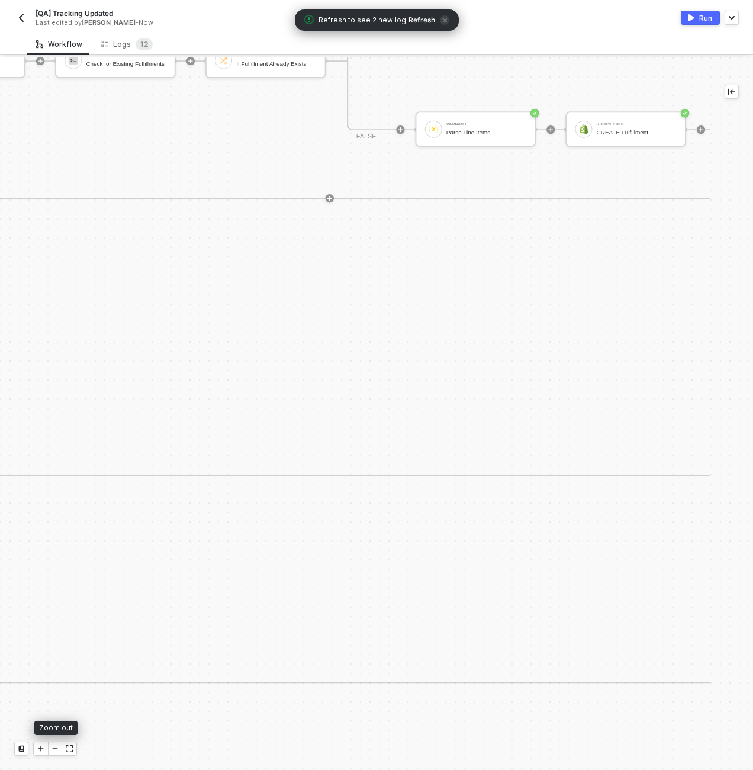
click at [54, 753] on div at bounding box center [55, 748] width 14 height 13
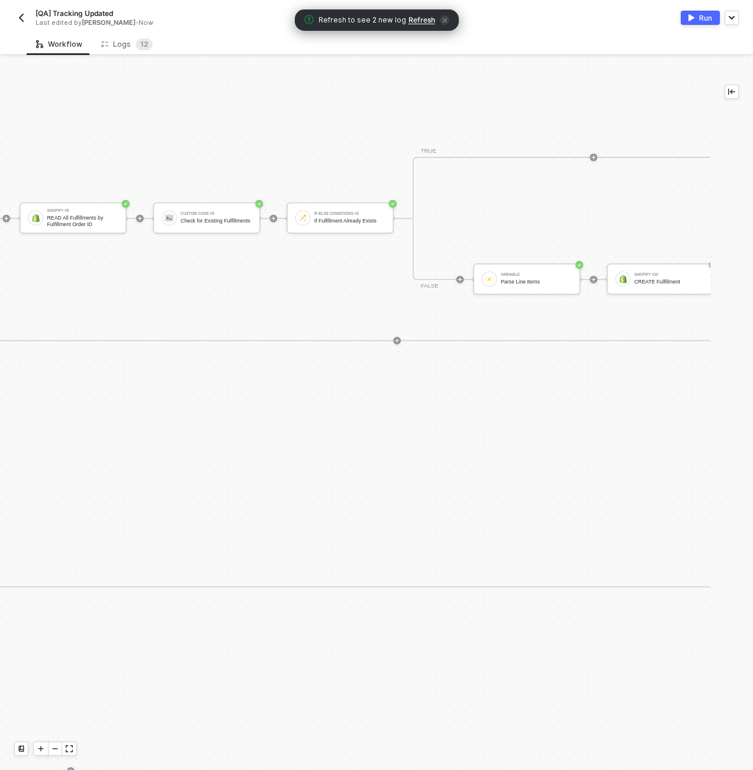
scroll to position [0, 3663]
click at [105, 219] on div "READ All Fulfillments by Fulfillment Order ID" at bounding box center [82, 221] width 71 height 12
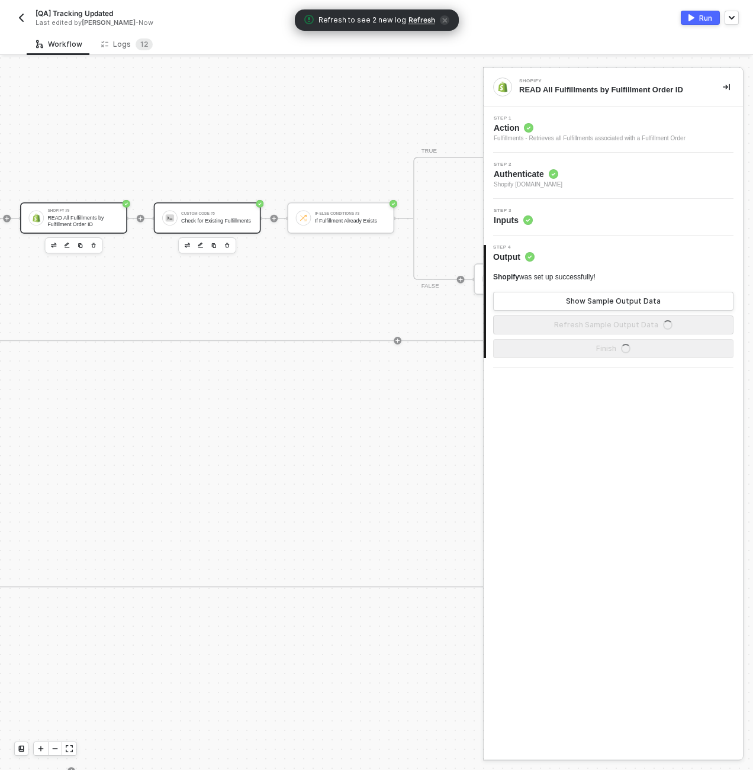
click at [213, 224] on div "Check for Existing Fulfillments" at bounding box center [216, 221] width 71 height 6
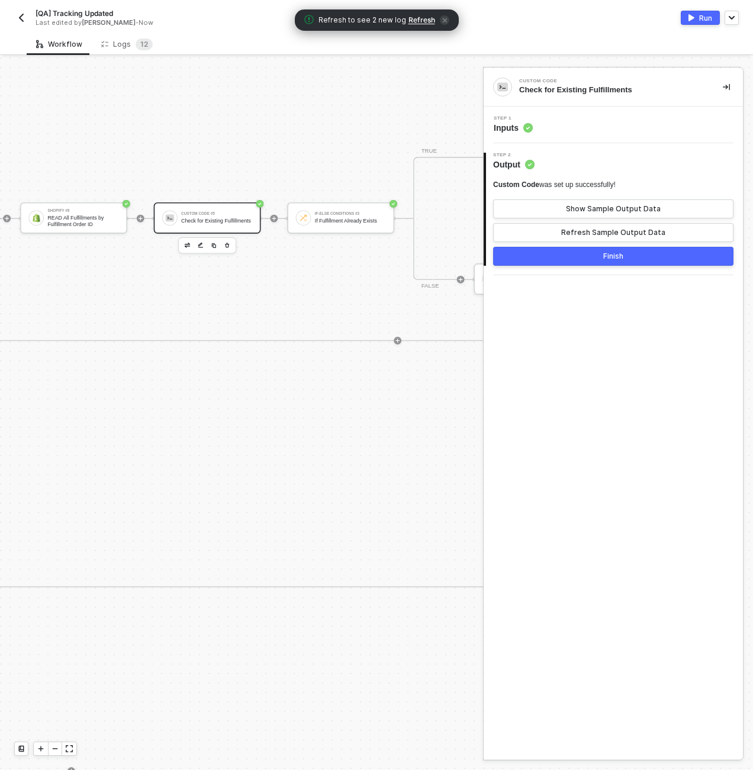
click at [610, 130] on div "Step 1 Inputs" at bounding box center [614, 125] width 256 height 18
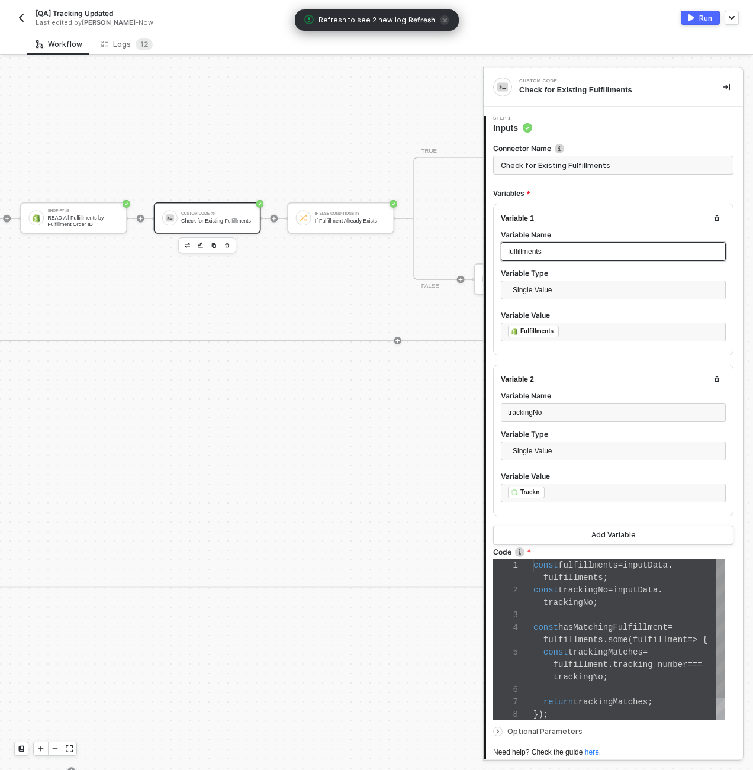
scroll to position [62, 0]
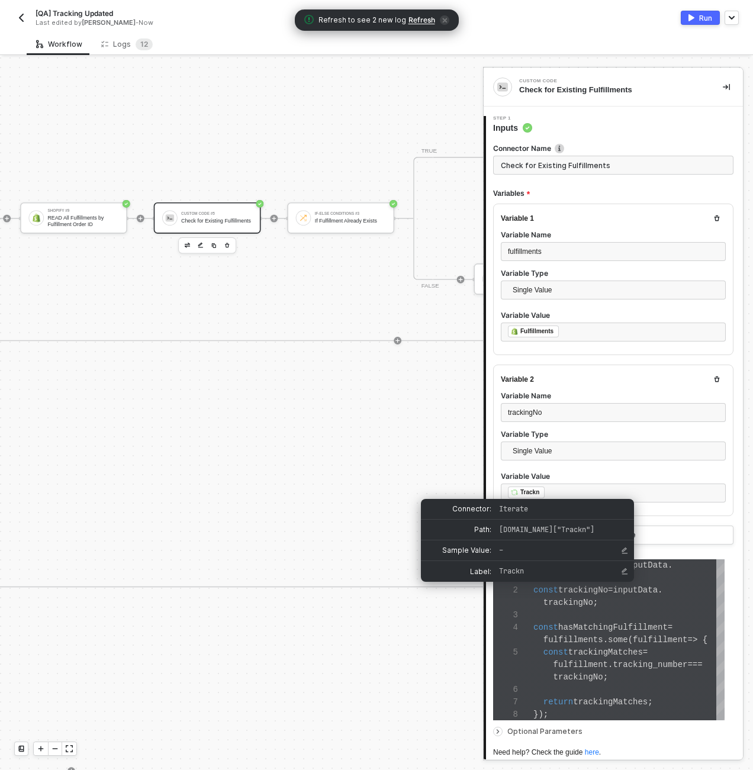
click at [580, 603] on span "trackingNo" at bounding box center [568, 602] width 50 height 9
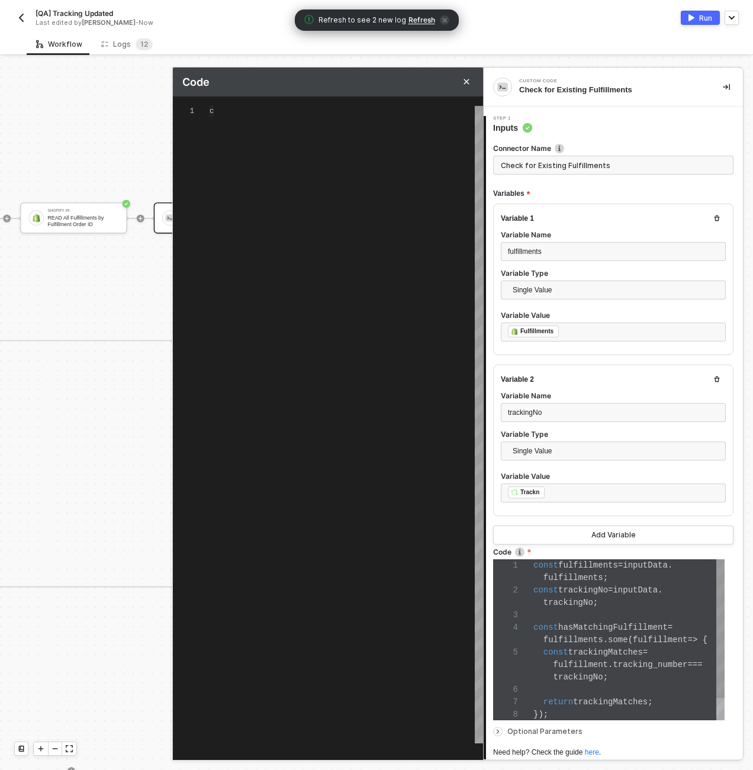
type textarea "const fulfillments = inputData.fulfillments; const trackingNo = inputData.track…"
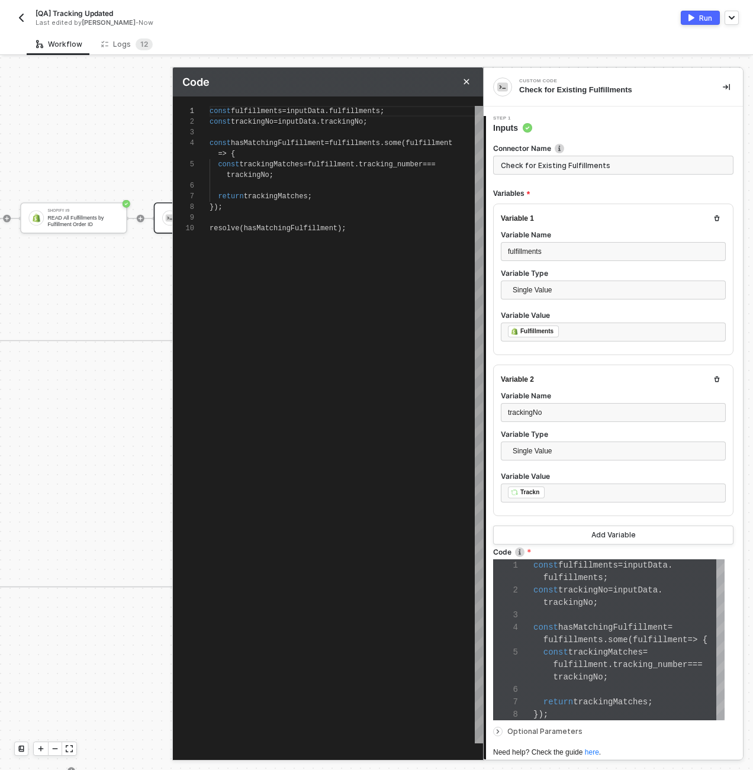
click at [383, 27] on div "[QA] Tracking Updated Last edited by Scott Cogswell - Now Run" at bounding box center [376, 16] width 724 height 33
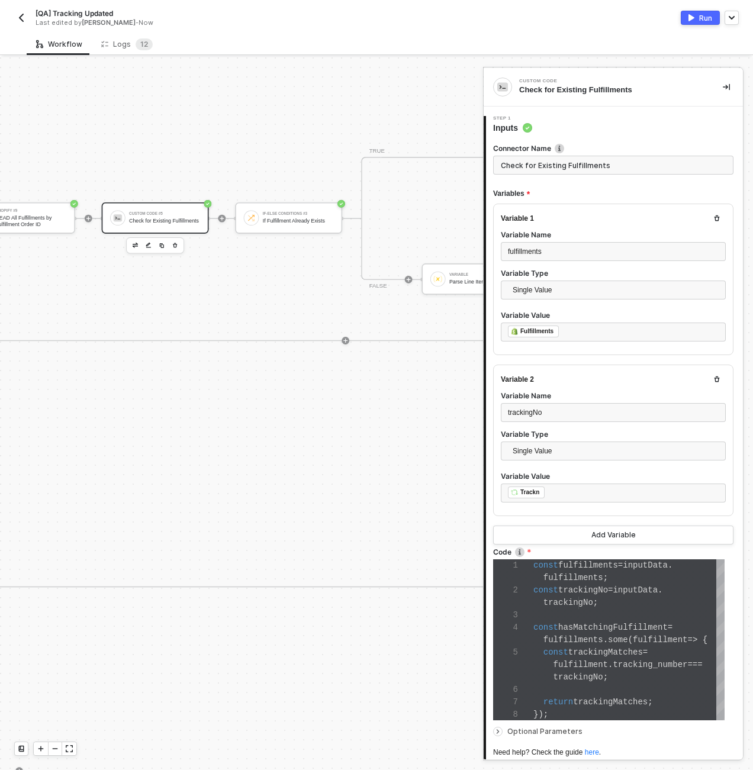
scroll to position [0, 3876]
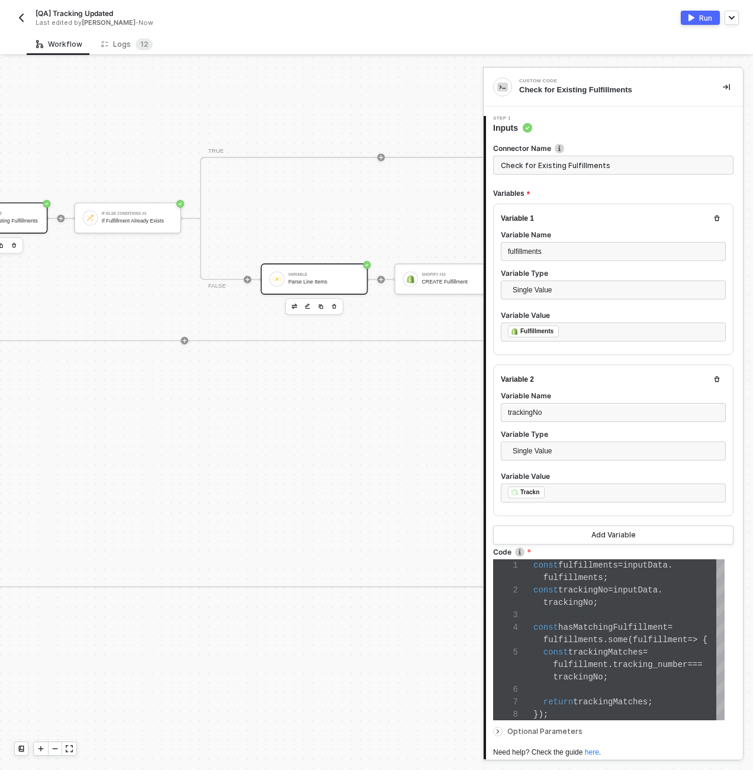
click at [324, 289] on div "Variable Parse Line Items" at bounding box center [313, 278] width 107 height 31
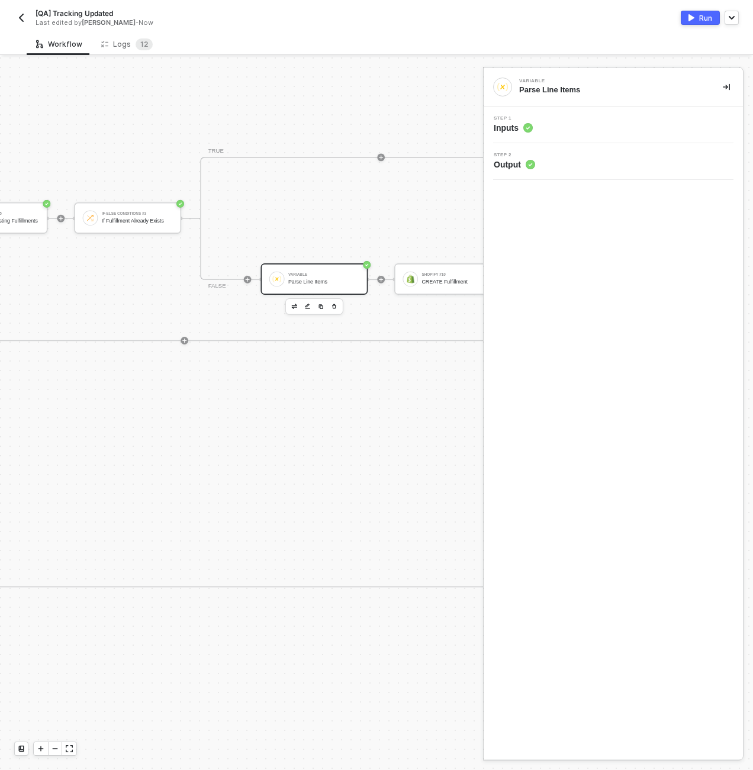
scroll to position [0, 4089]
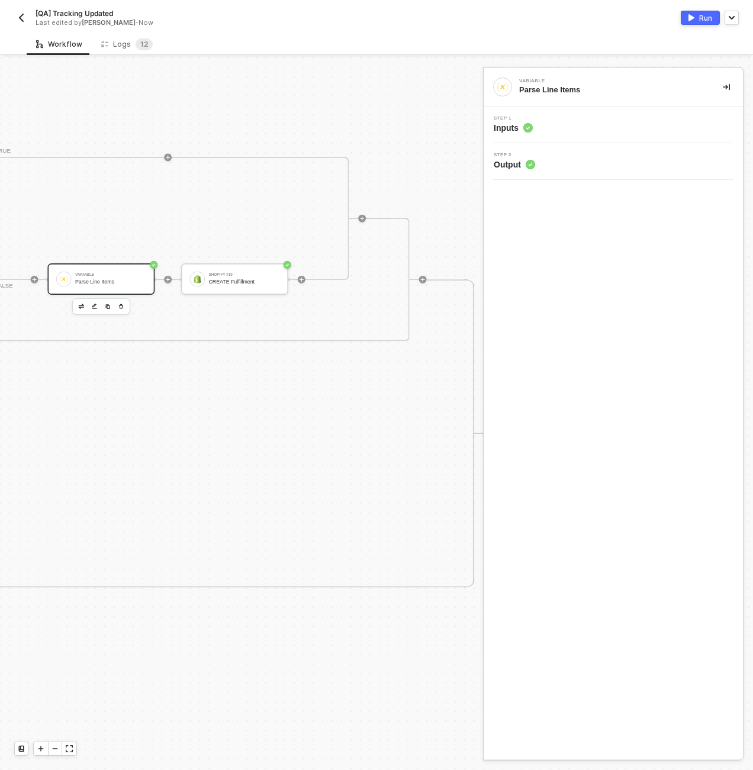
click at [540, 125] on div "Step 1 Inputs" at bounding box center [614, 125] width 256 height 18
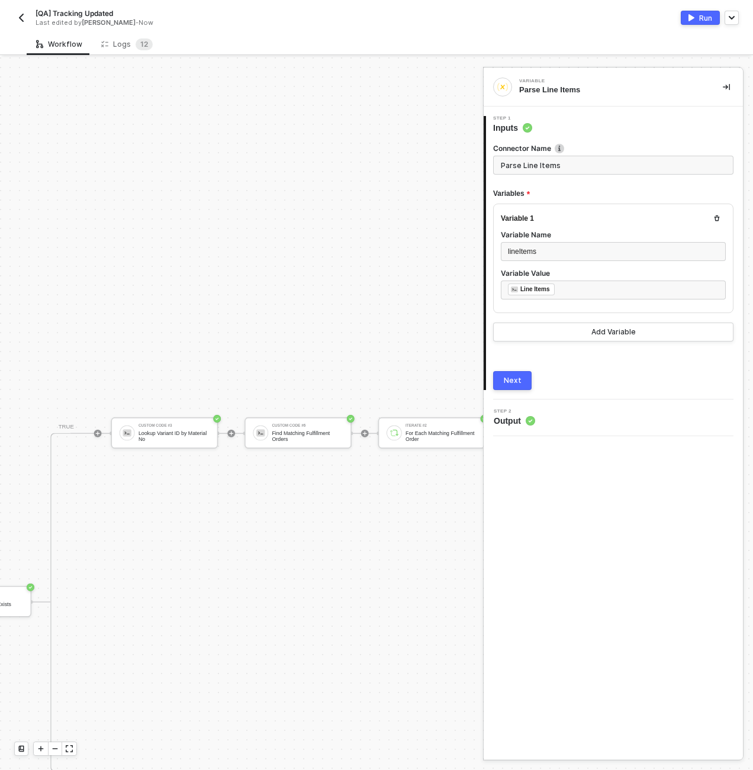
scroll to position [0, 2929]
click at [177, 437] on div "Find Matching Fulfillment Orders" at bounding box center [172, 436] width 71 height 12
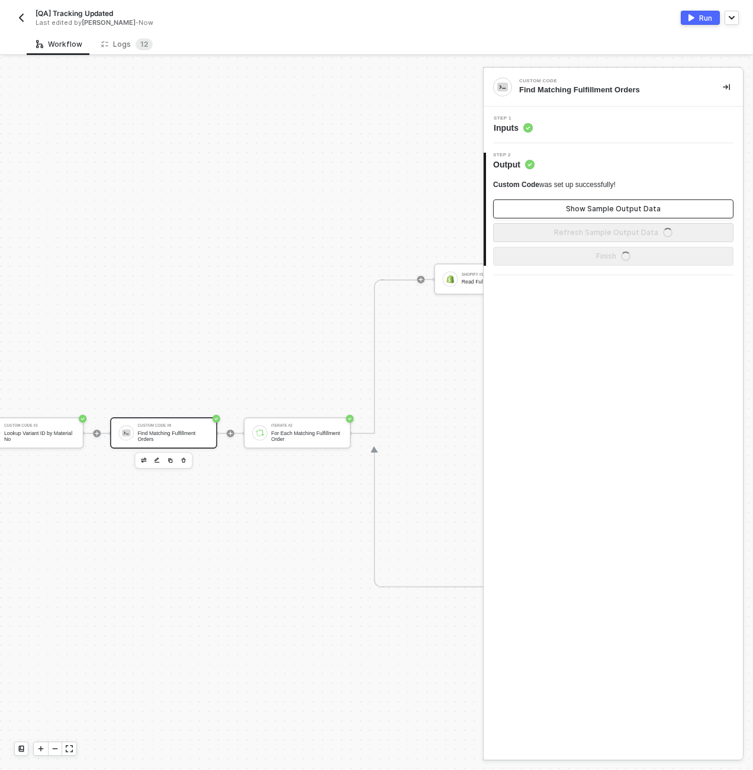
click at [586, 207] on div "Show Sample Output Data" at bounding box center [613, 208] width 95 height 9
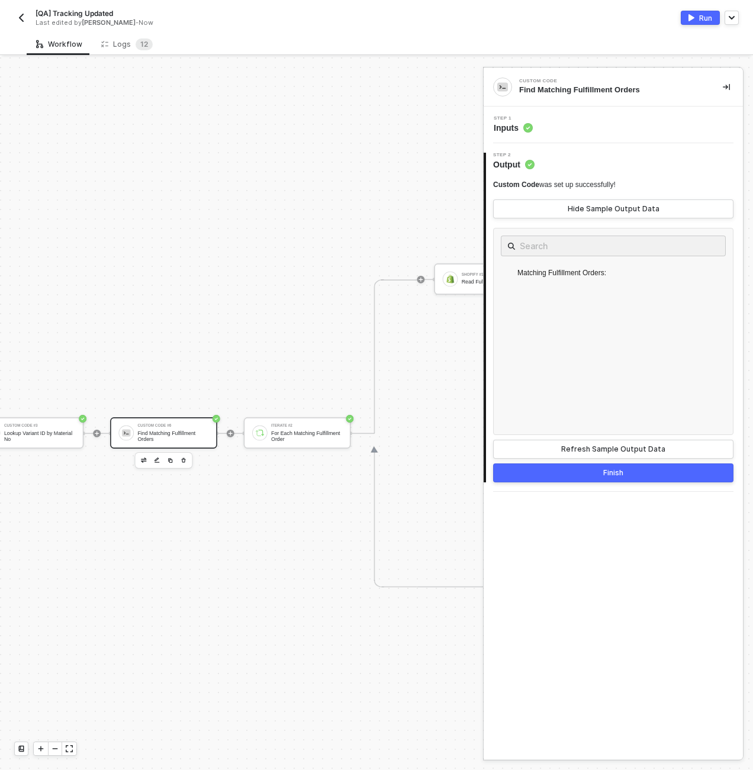
click at [548, 136] on div "Step 1 Inputs" at bounding box center [612, 124] width 259 height 37
click at [550, 130] on div "Step 1 Inputs" at bounding box center [614, 125] width 256 height 18
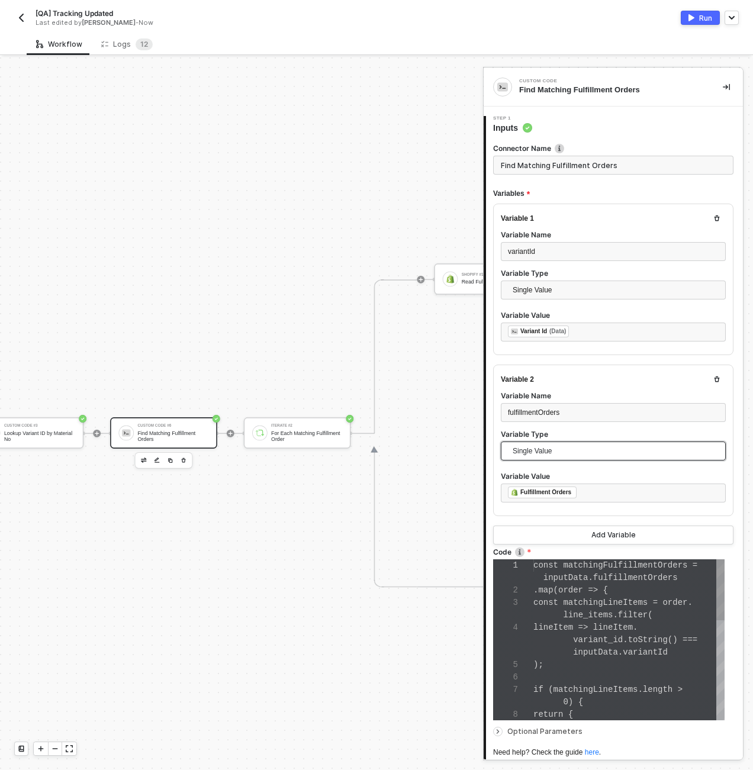
scroll to position [75, 0]
click at [593, 550] on label "Code" at bounding box center [613, 552] width 240 height 10
click at [597, 566] on span "matchingFulfillmentOrders" at bounding box center [620, 564] width 124 height 9
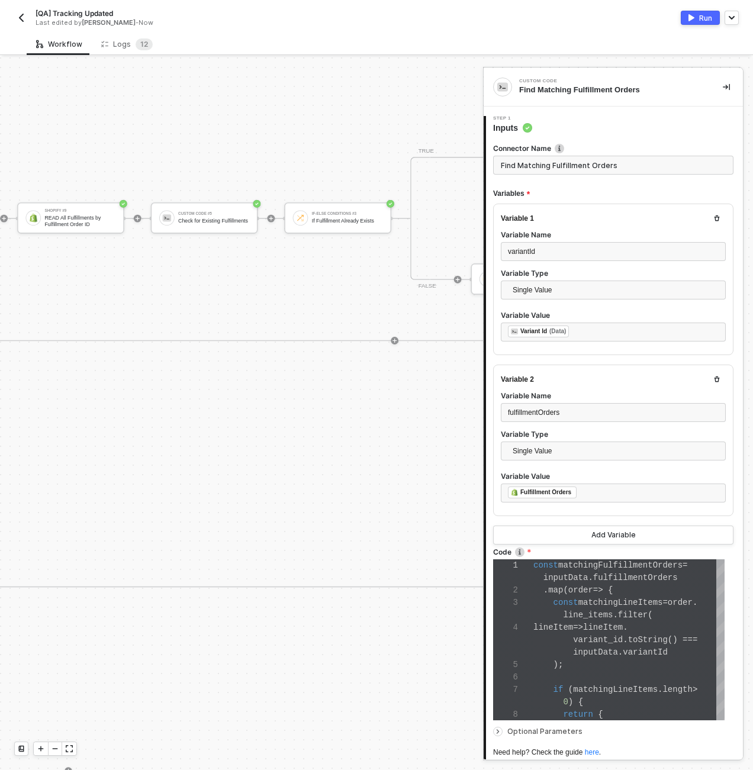
scroll to position [0, 3970]
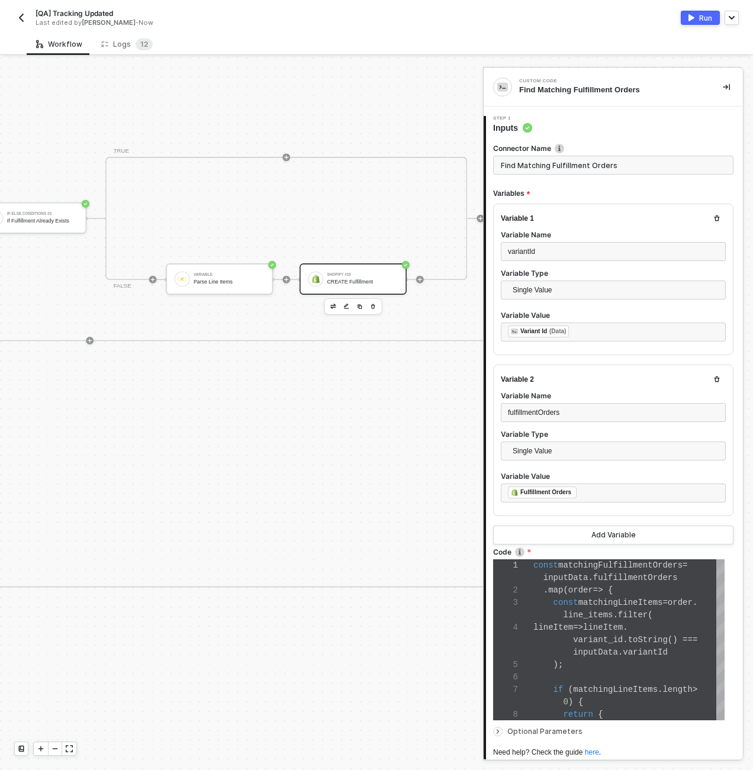
click at [343, 273] on div "Shopify #10" at bounding box center [362, 275] width 71 height 4
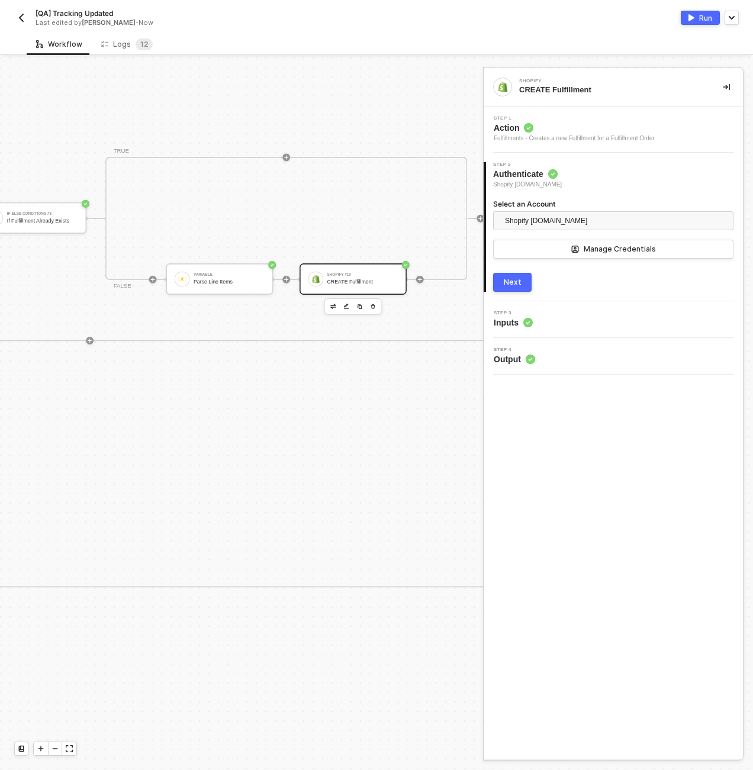
click at [582, 322] on div "Step 3 Inputs" at bounding box center [614, 320] width 256 height 18
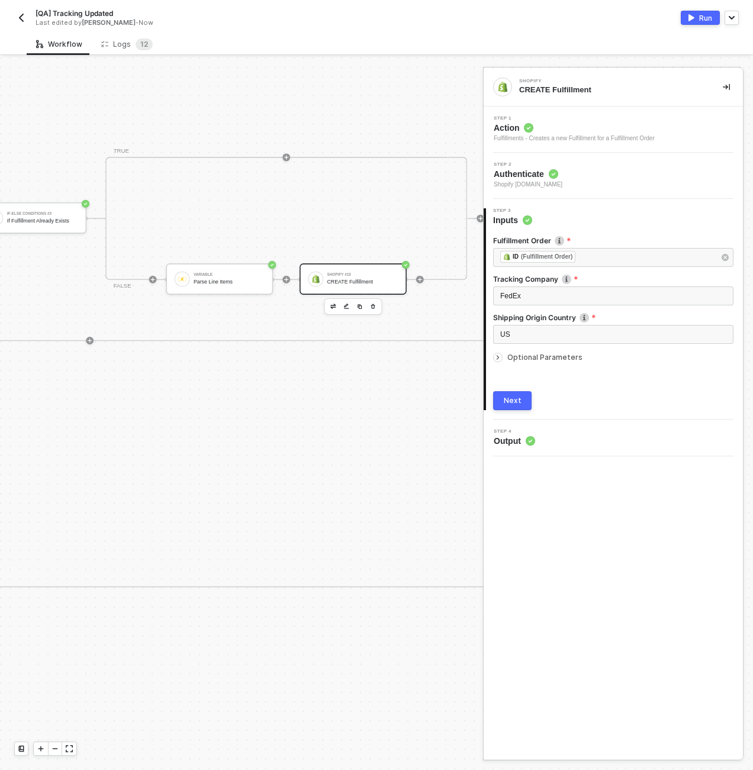
click at [538, 359] on span "Optional Parameters" at bounding box center [544, 357] width 75 height 9
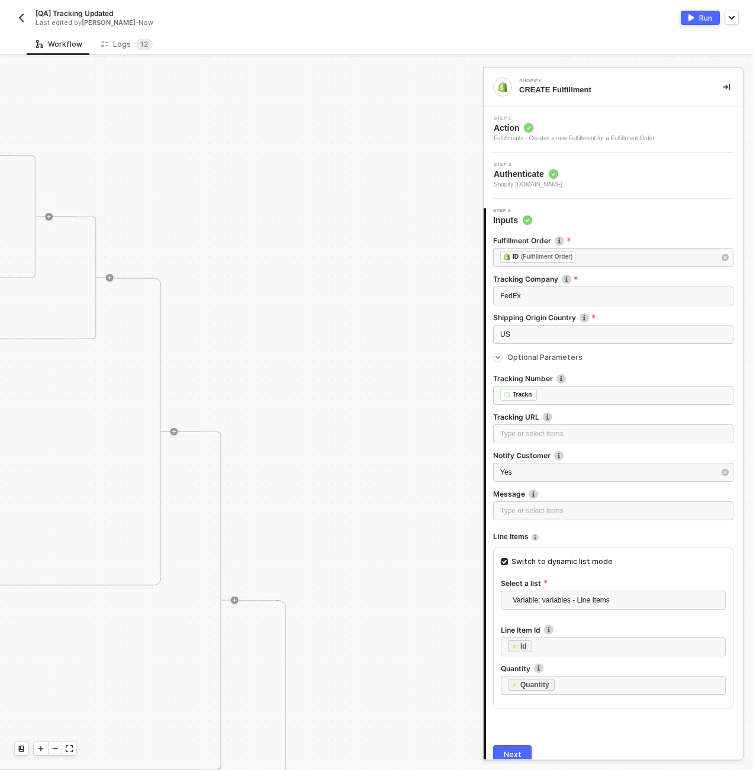
scroll to position [2, 4410]
click at [64, 752] on div at bounding box center [69, 748] width 14 height 13
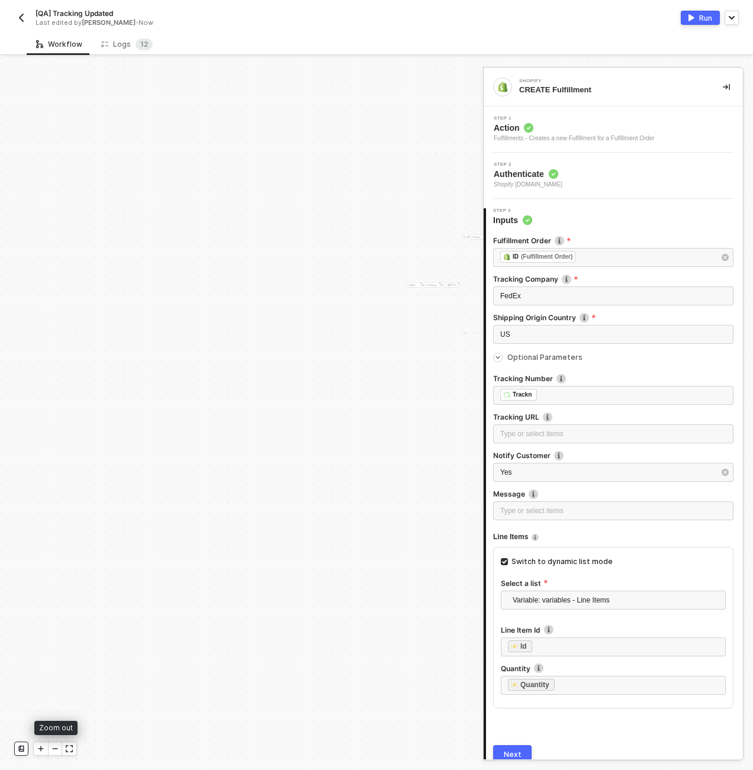
click at [19, 750] on icon at bounding box center [21, 748] width 5 height 7
drag, startPoint x: 288, startPoint y: 573, endPoint x: 156, endPoint y: 432, distance: 192.5
click at [156, 432] on div "Manual Workflow Start workflow SAP S/4HANA #2 READ Sales Order by ID If-Else Co…" at bounding box center [241, 413] width 483 height 712
click at [722, 85] on icon "icon-collapse-right" at bounding box center [725, 86] width 7 height 7
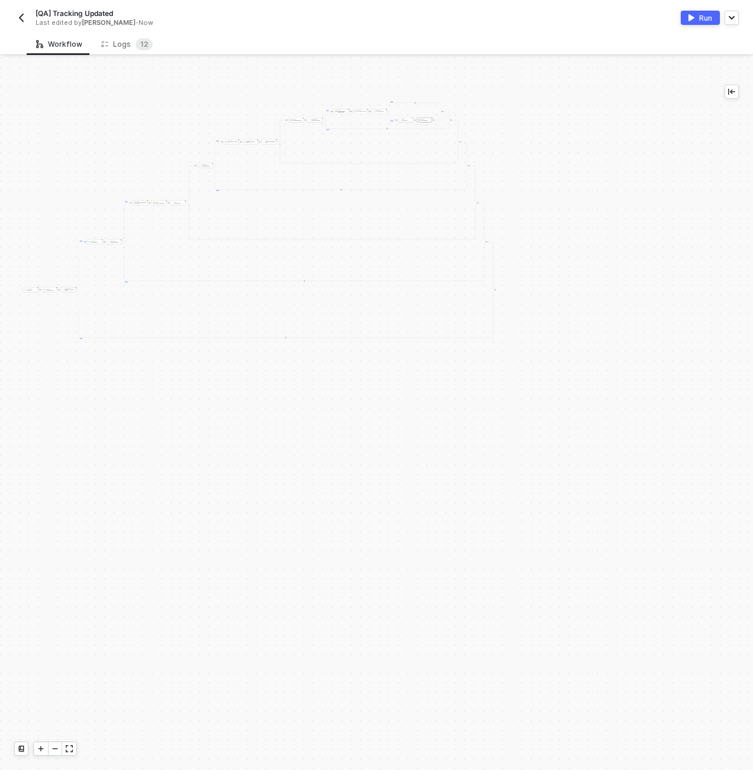
scroll to position [1357, 531]
click at [53, 743] on div at bounding box center [55, 748] width 14 height 13
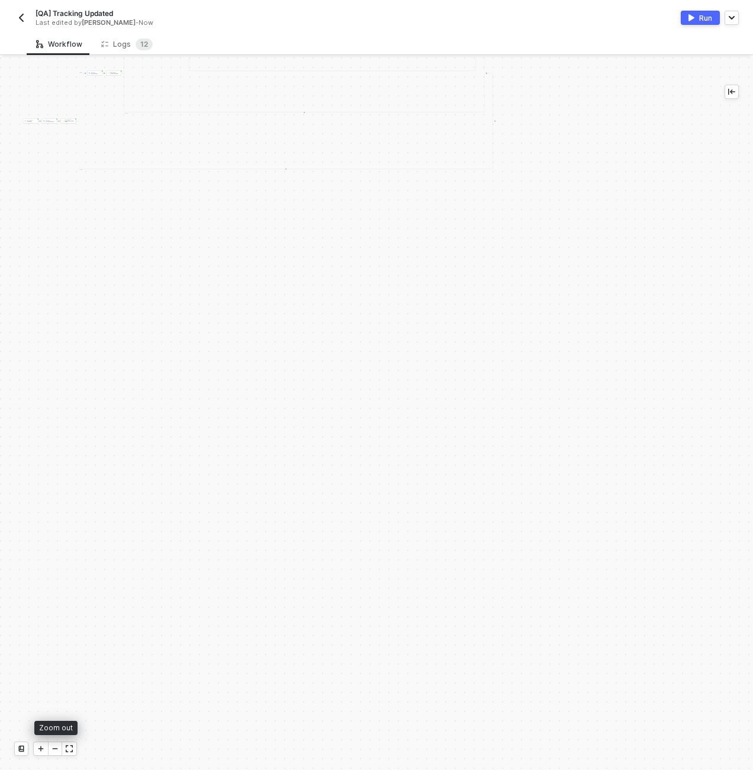
click at [53, 743] on div at bounding box center [55, 748] width 14 height 13
click at [55, 749] on icon "icon-minus" at bounding box center [54, 748] width 7 height 7
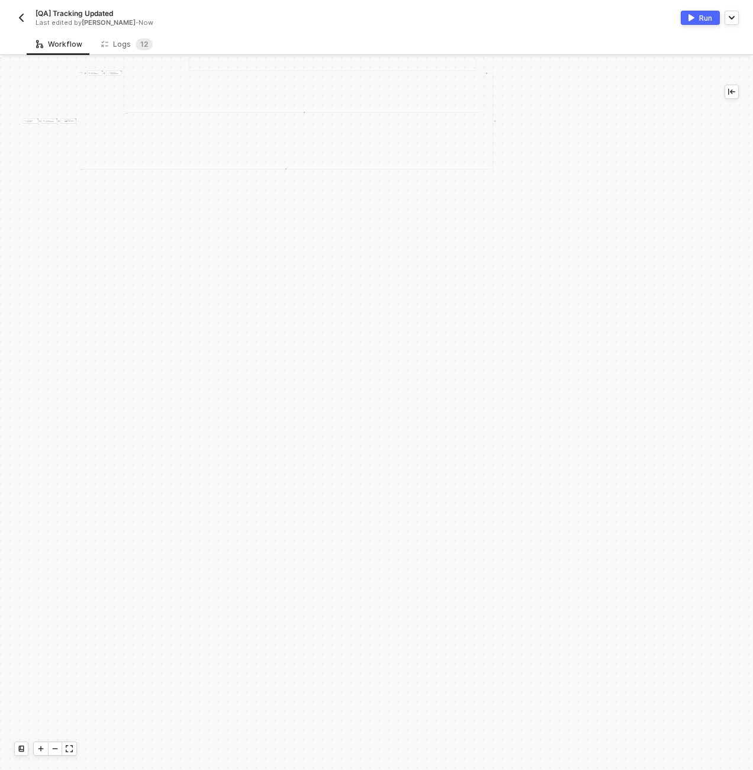
click at [50, 750] on div at bounding box center [55, 748] width 14 height 13
click at [44, 750] on div at bounding box center [41, 748] width 14 height 13
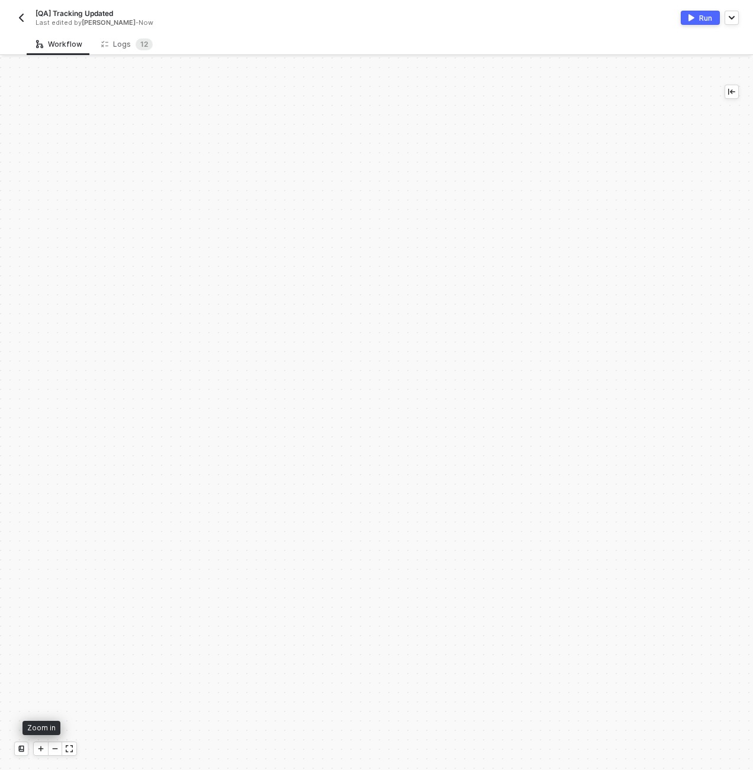
click at [44, 750] on div at bounding box center [41, 748] width 14 height 13
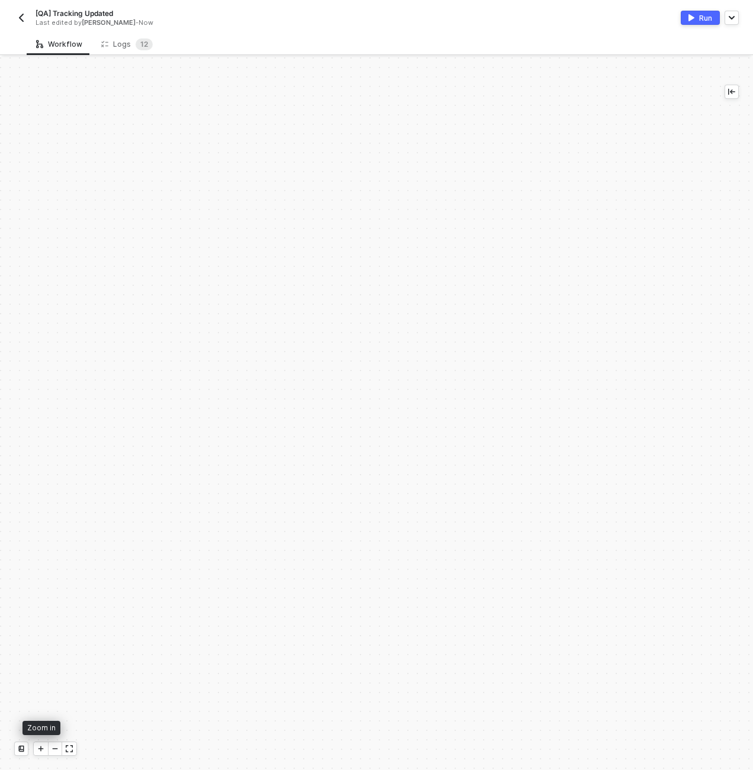
click at [44, 750] on div at bounding box center [41, 748] width 14 height 13
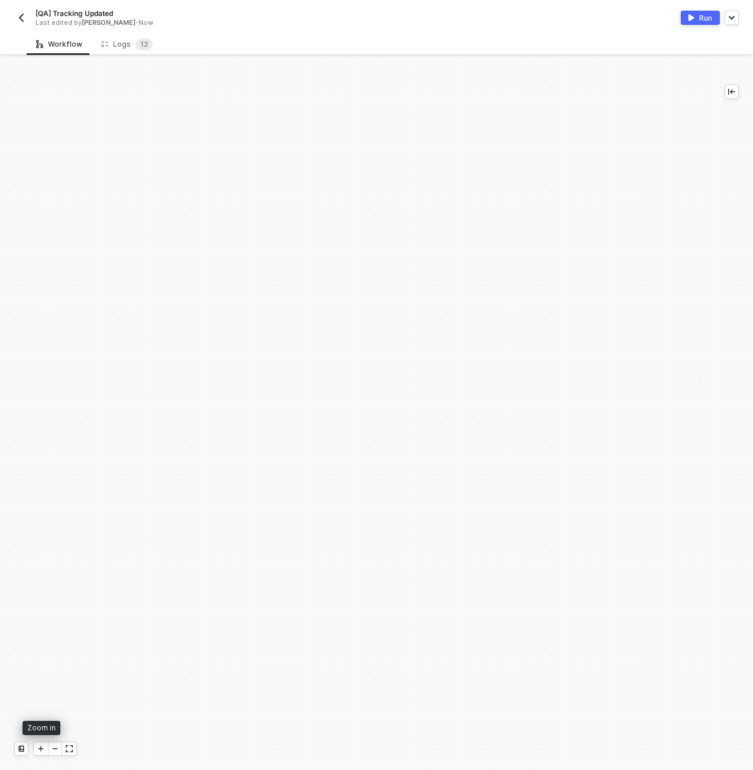
click at [44, 750] on div at bounding box center [41, 748] width 14 height 13
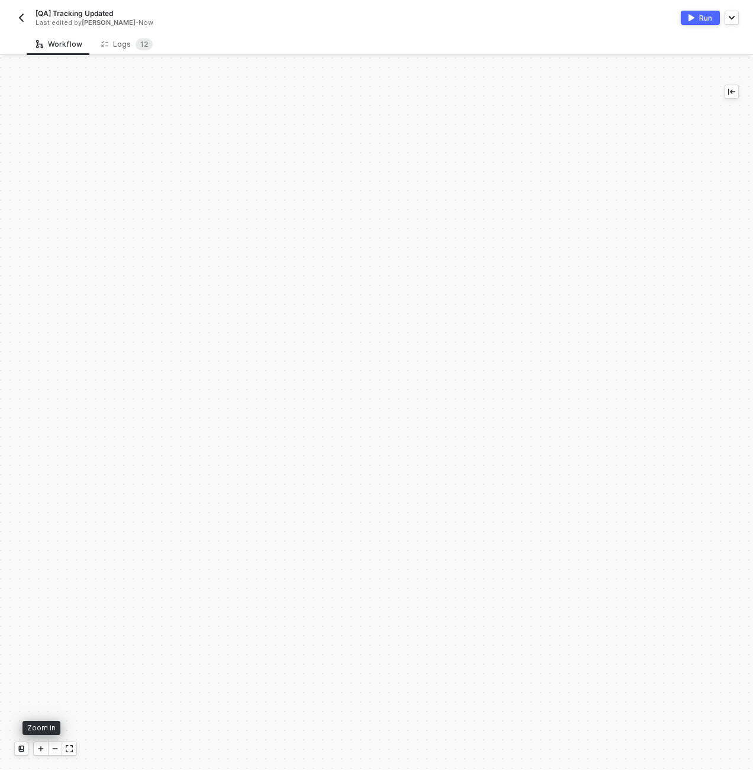
click at [44, 750] on div at bounding box center [41, 748] width 14 height 13
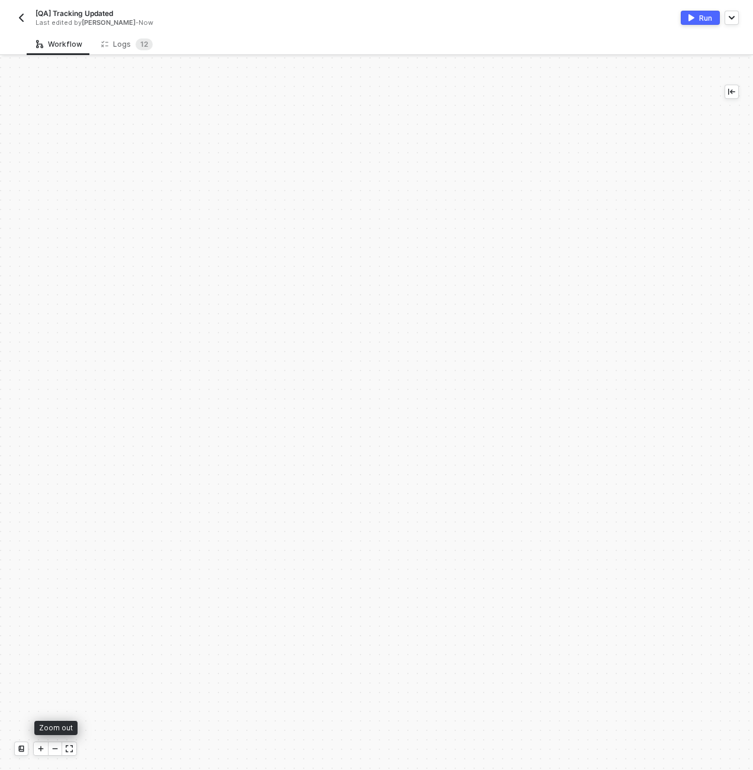
click at [57, 748] on icon "icon-minus" at bounding box center [55, 748] width 5 height 0
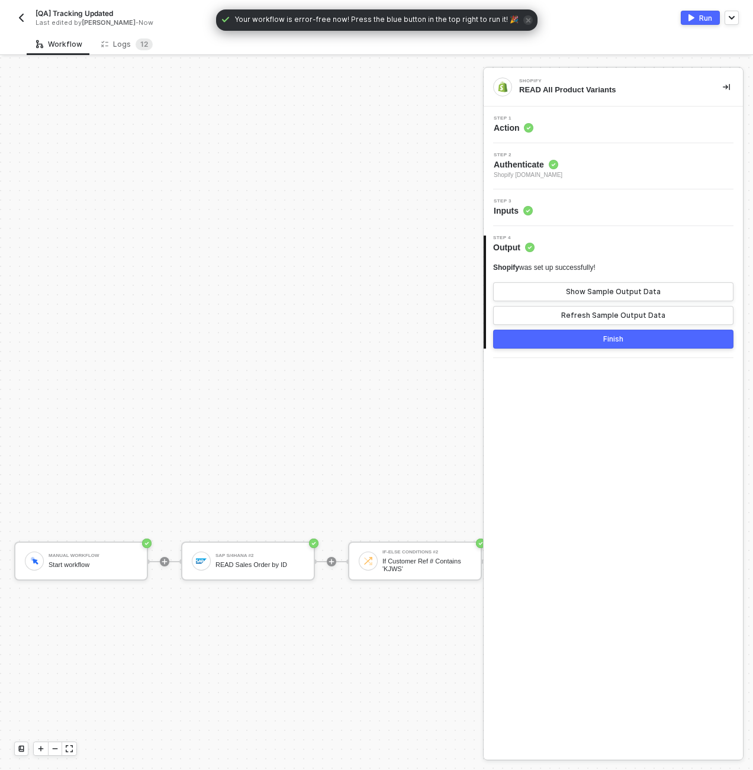
scroll to position [919, 0]
click at [100, 554] on div "Manual Workflow" at bounding box center [93, 553] width 89 height 5
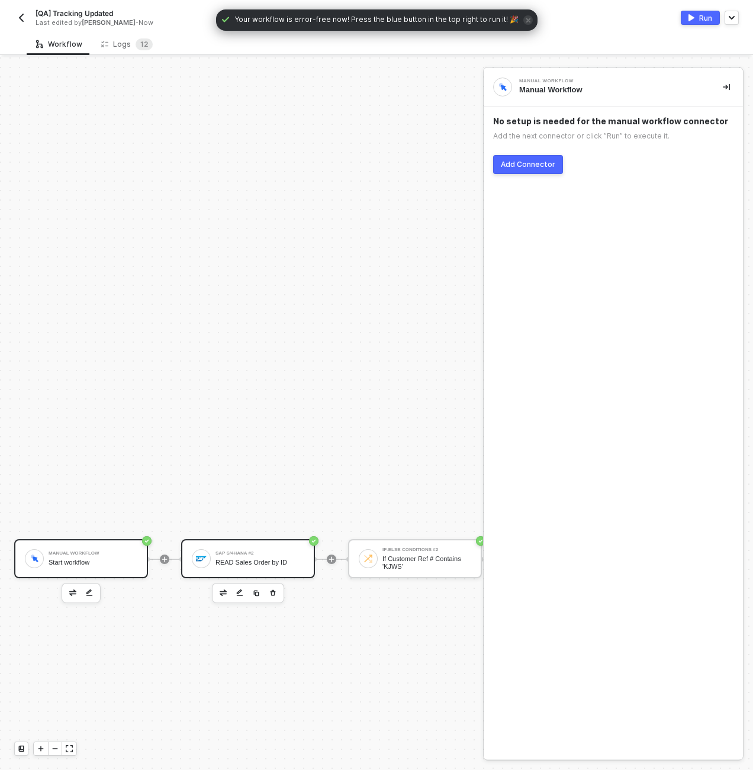
click at [229, 547] on div "SAP S/4HANA #2 READ Sales Order by ID" at bounding box center [259, 558] width 89 height 22
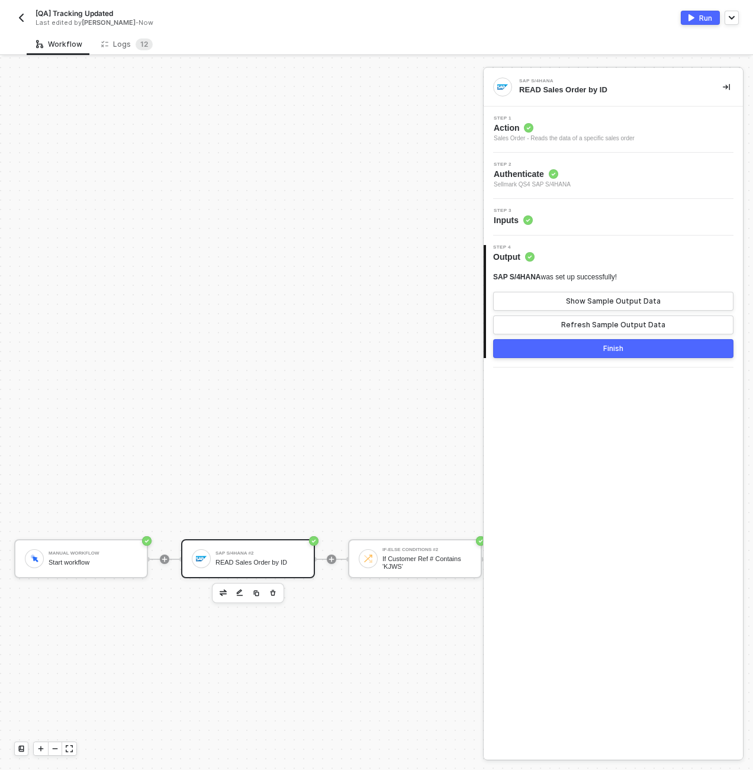
click at [582, 224] on div "Step 3 Inputs" at bounding box center [614, 217] width 256 height 18
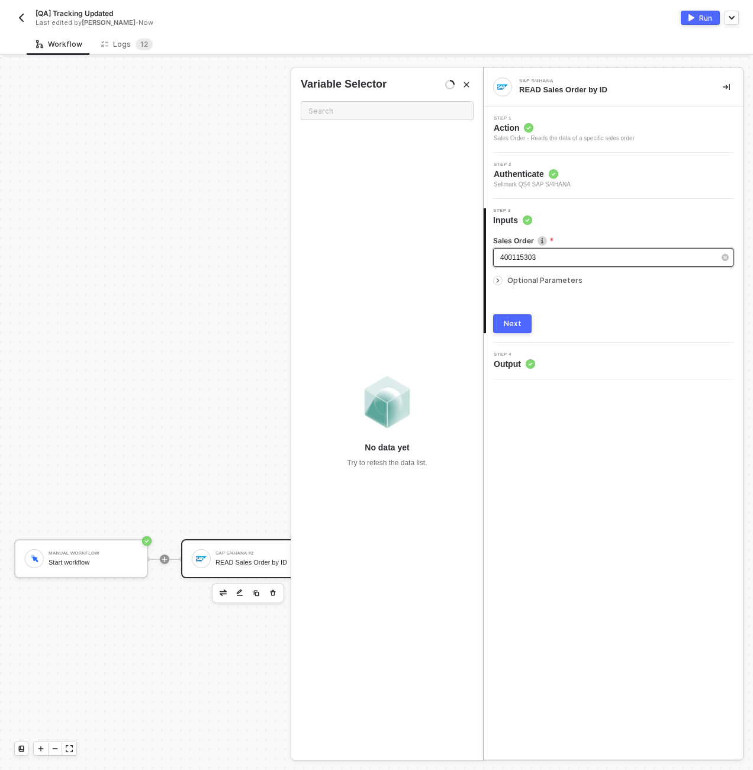
click at [543, 253] on div "400115303" at bounding box center [607, 257] width 214 height 11
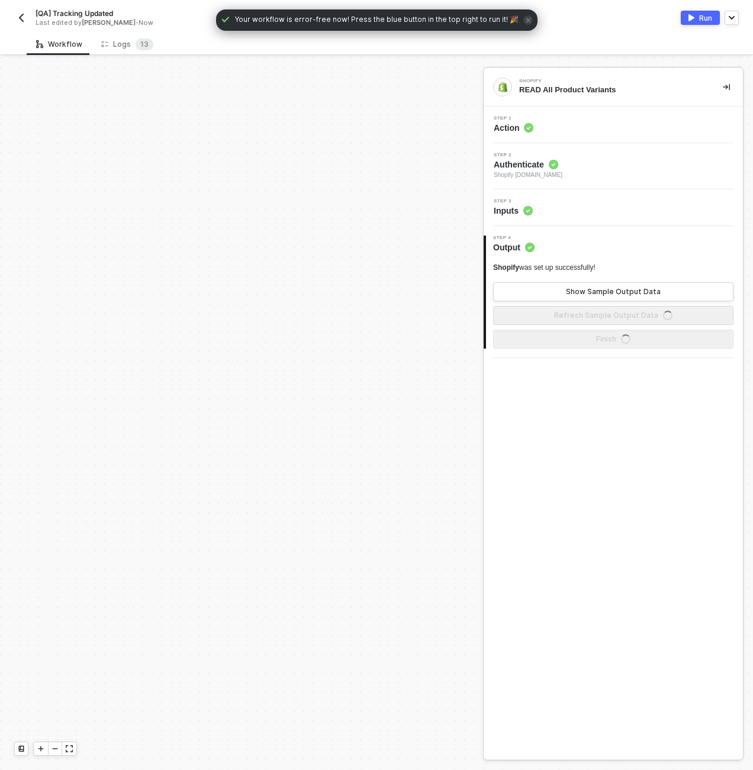
scroll to position [710, 0]
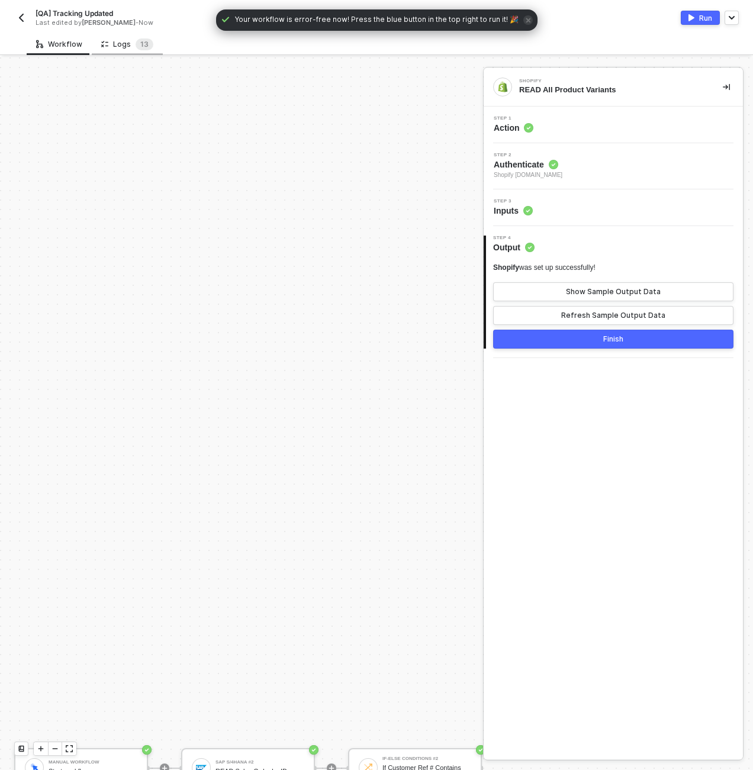
click at [129, 41] on div "Logs 1 3" at bounding box center [127, 44] width 52 height 12
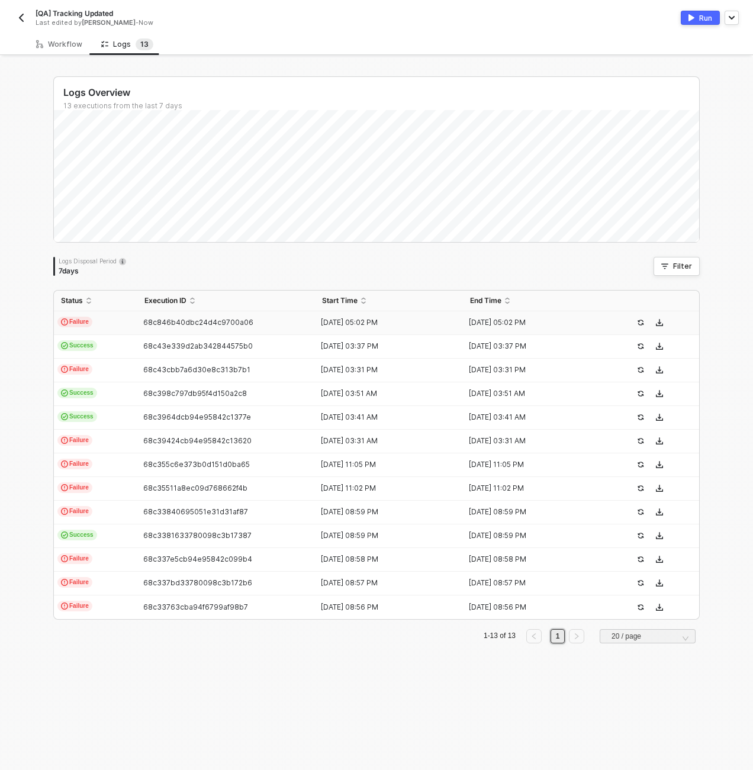
click at [95, 319] on td "Failure" at bounding box center [95, 323] width 83 height 24
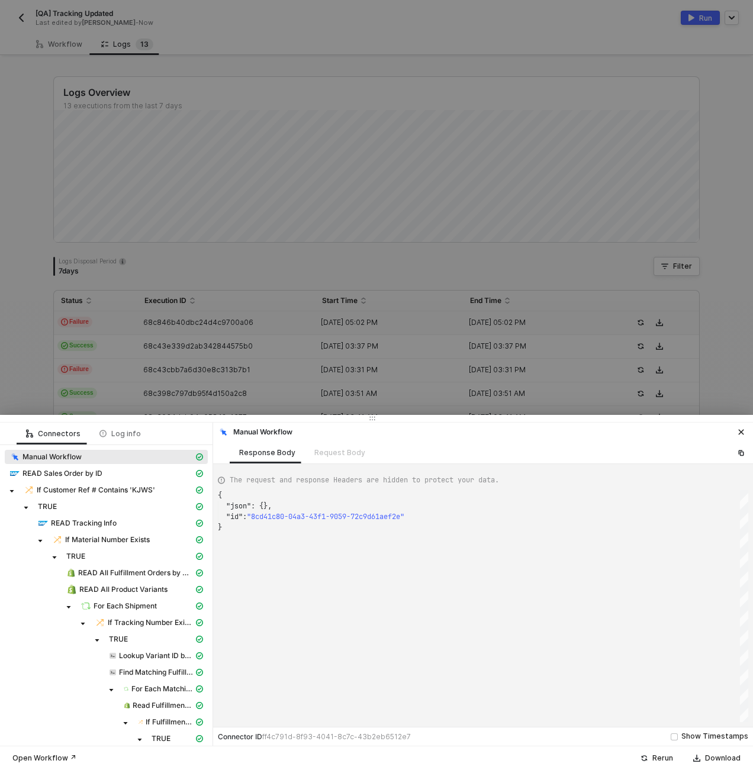
scroll to position [106, 0]
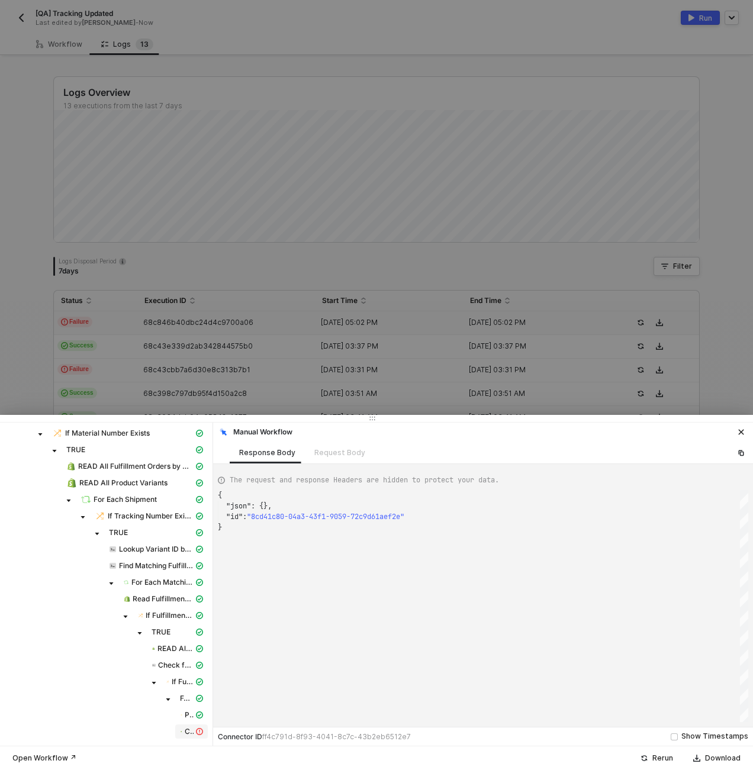
click at [185, 731] on div "CREATE Fulfillment" at bounding box center [191, 731] width 28 height 11
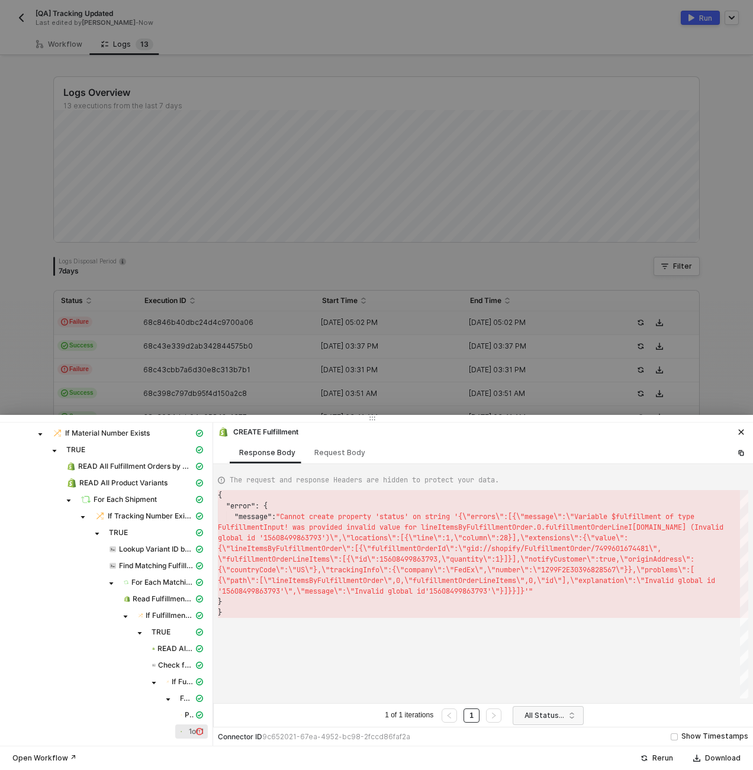
scroll to position [21, 0]
click at [346, 454] on div "Request Body" at bounding box center [339, 452] width 51 height 9
type textarea "[ { "keyValuePairs": [], "apiVersion": "shopifyV1", "resource": "fulfillments",…"
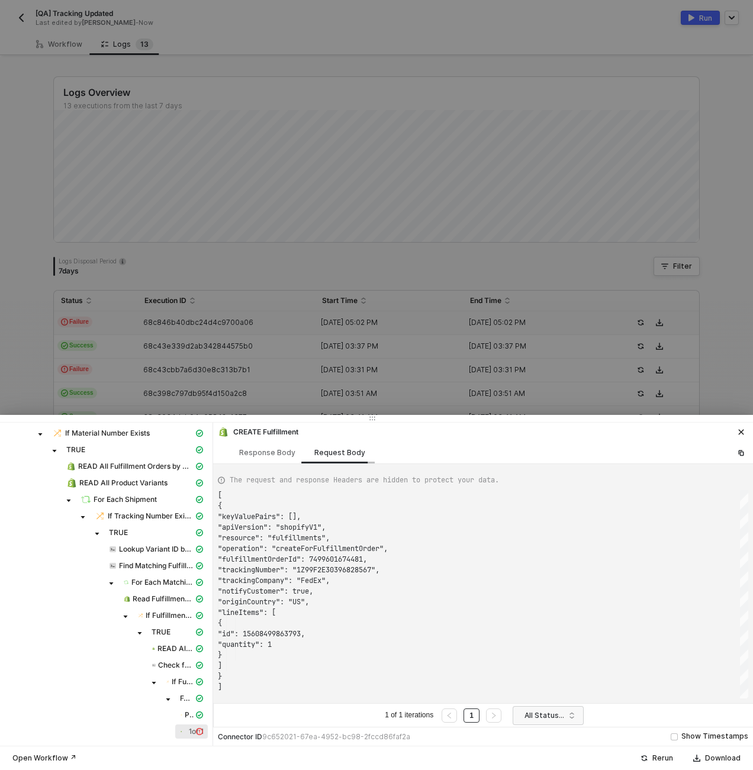
scroll to position [106, 0]
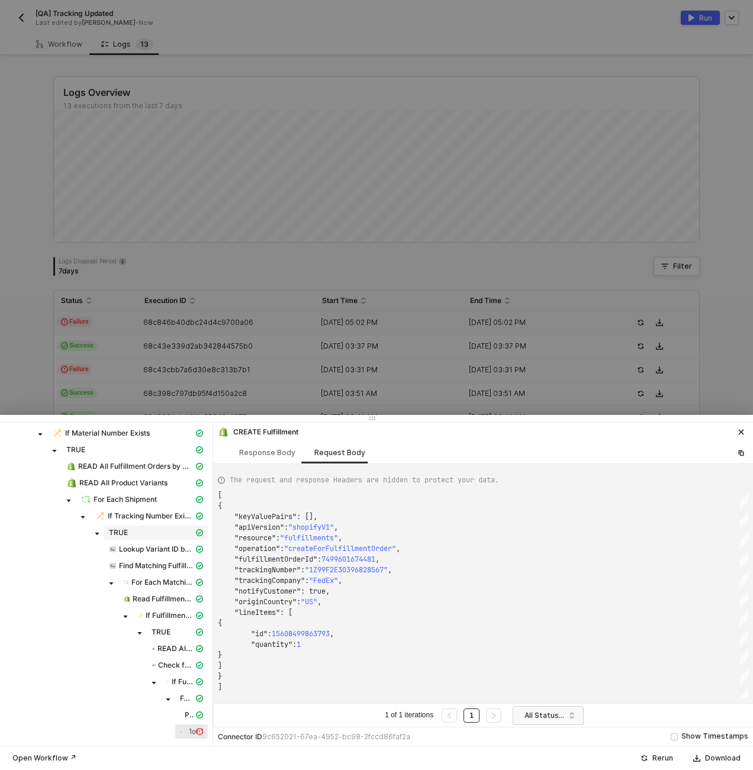
click at [136, 528] on div "TRUE" at bounding box center [151, 532] width 85 height 9
click at [127, 495] on span "For Each Shipment" at bounding box center [124, 499] width 63 height 9
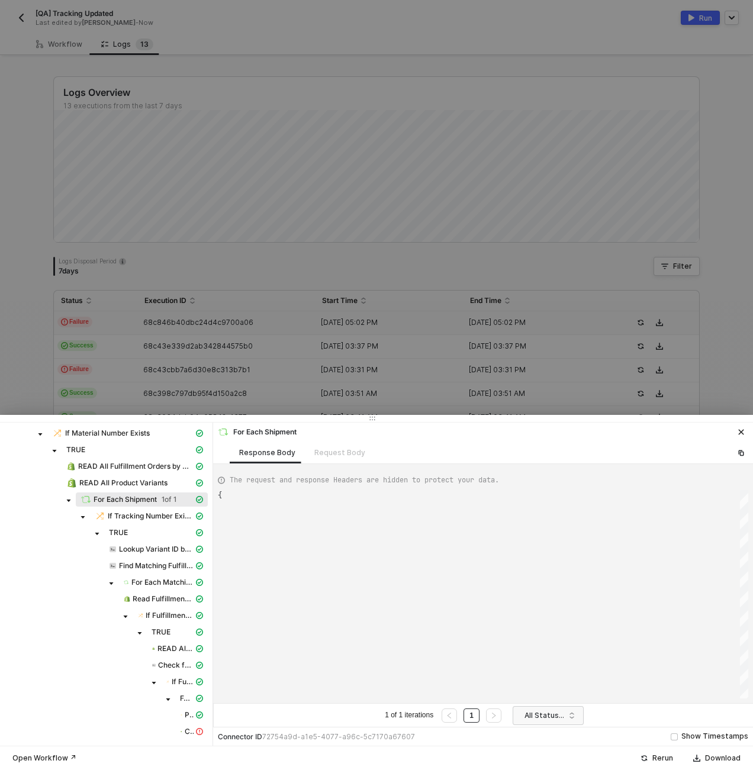
type textarea "{ "data": [ [ [ { "json": { "data": { "data": { "d": { "results": ["
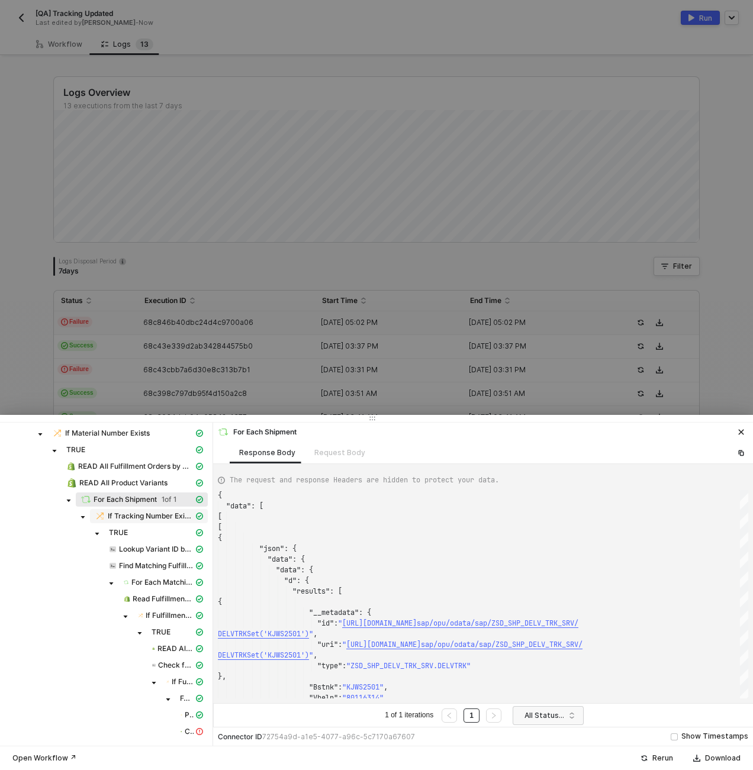
click at [169, 517] on span "If Tracking Number Exists" at bounding box center [151, 515] width 86 height 9
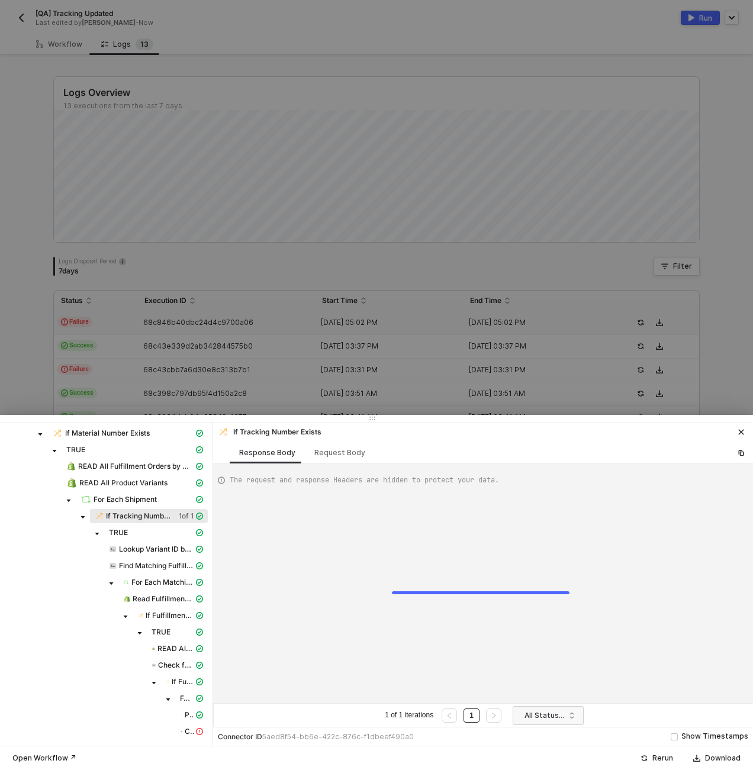
type textarea "{ "resulting_path": "TRUE" }"
click at [148, 534] on div "TRUE" at bounding box center [151, 532] width 85 height 9
click at [137, 498] on span "For Each Shipment" at bounding box center [124, 499] width 63 height 9
type textarea "{ "data": [ [ [ { "json": { "data": { "data": { "d": { "results": ["
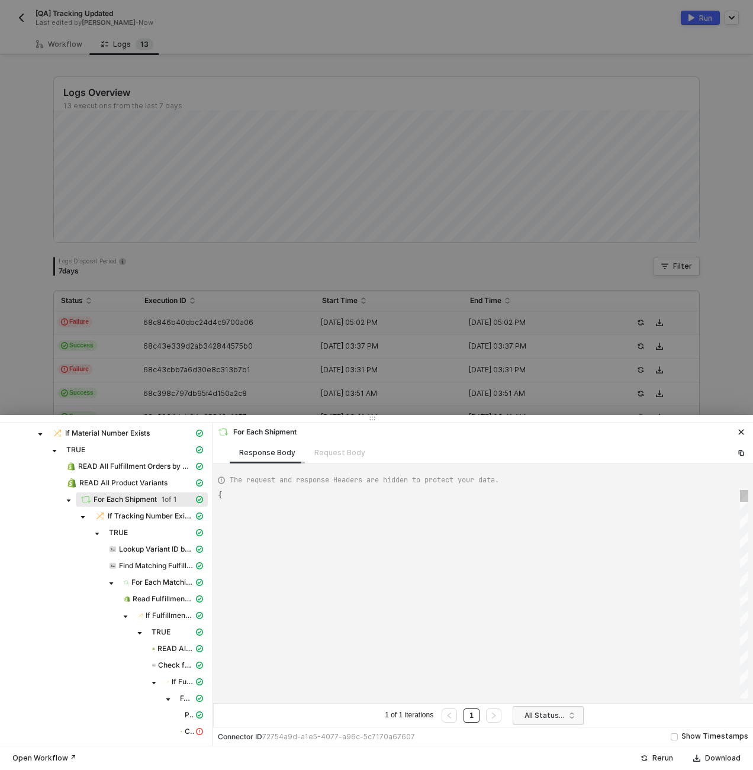
scroll to position [106, 0]
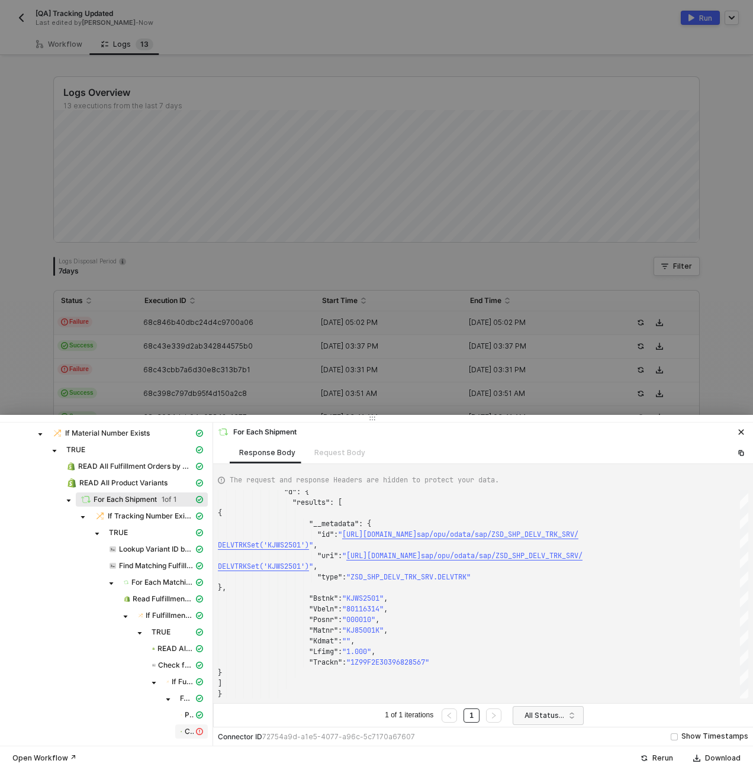
click at [196, 732] on icon "icon-exclamation" at bounding box center [199, 731] width 7 height 7
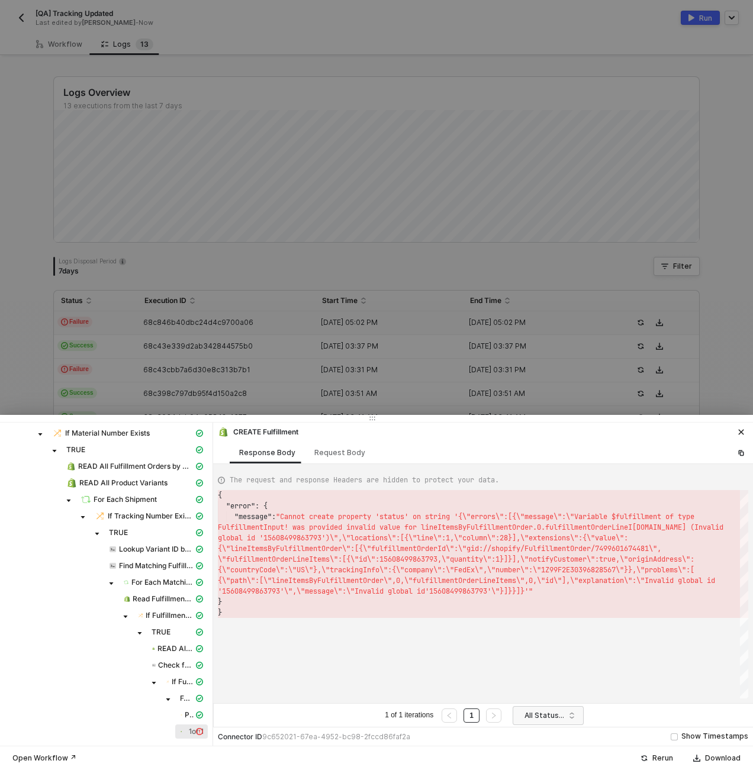
scroll to position [21, 0]
click at [338, 451] on div "Request Body" at bounding box center [339, 452] width 51 height 9
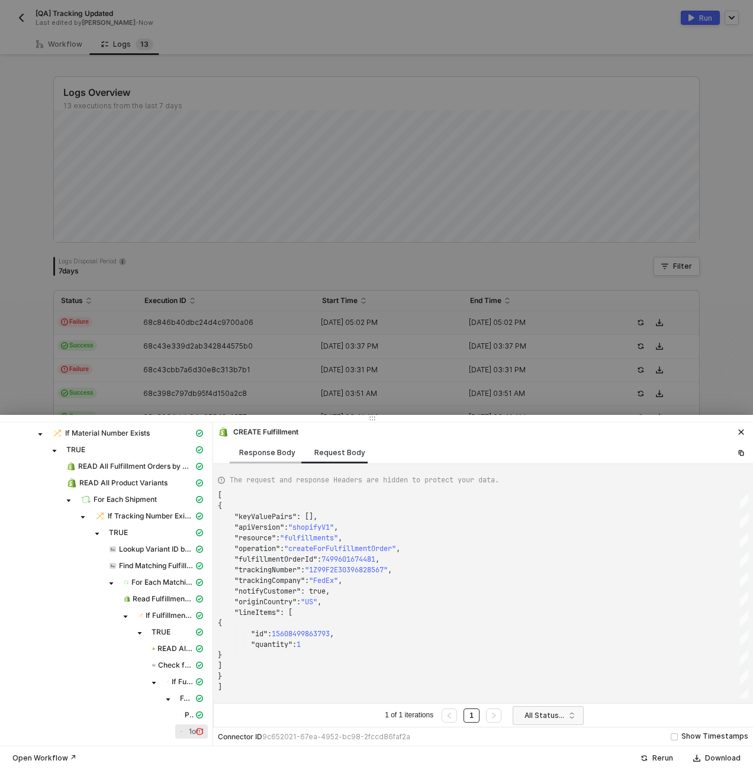
click at [273, 453] on div "Response Body" at bounding box center [267, 452] width 56 height 9
type textarea "{ "error": { "message": "Cannot create property 'status' on string '{\"errors\"…"
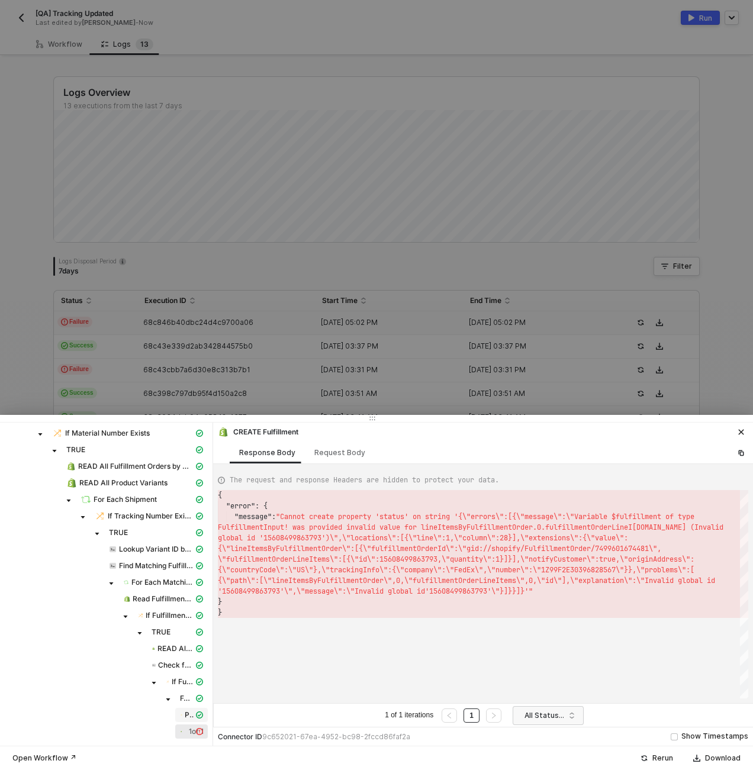
click at [186, 713] on div "Parse Line Items" at bounding box center [191, 714] width 28 height 11
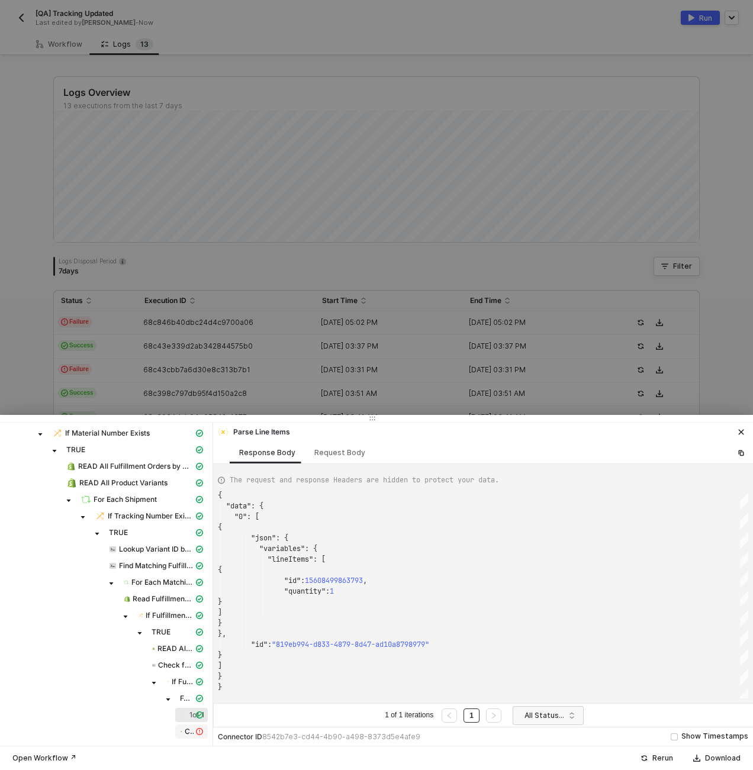
scroll to position [106, 0]
click at [196, 732] on icon "icon-exclamation" at bounding box center [199, 731] width 7 height 7
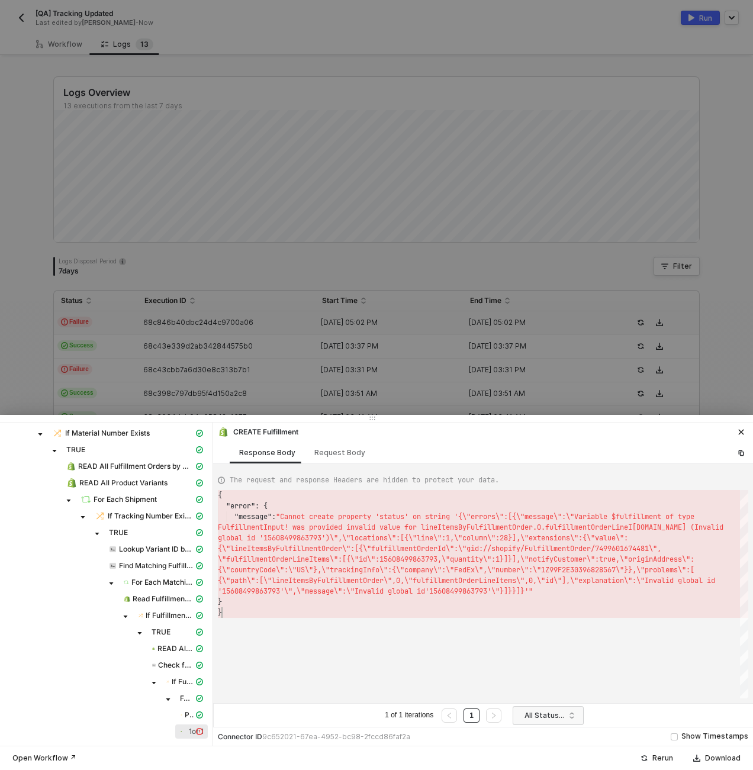
scroll to position [11, 4]
type textarea "{ "error": { "message": "Cannot create property 'status' on string '{\"errors\"…"
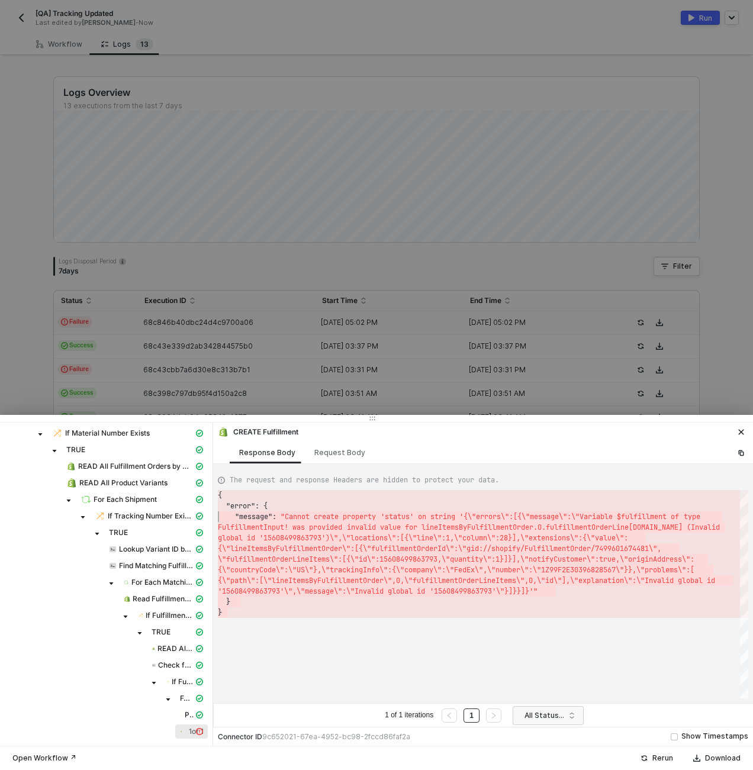
scroll to position [0, 0]
drag, startPoint x: 222, startPoint y: 613, endPoint x: 210, endPoint y: 486, distance: 127.2
click at [108, 30] on div at bounding box center [376, 385] width 753 height 770
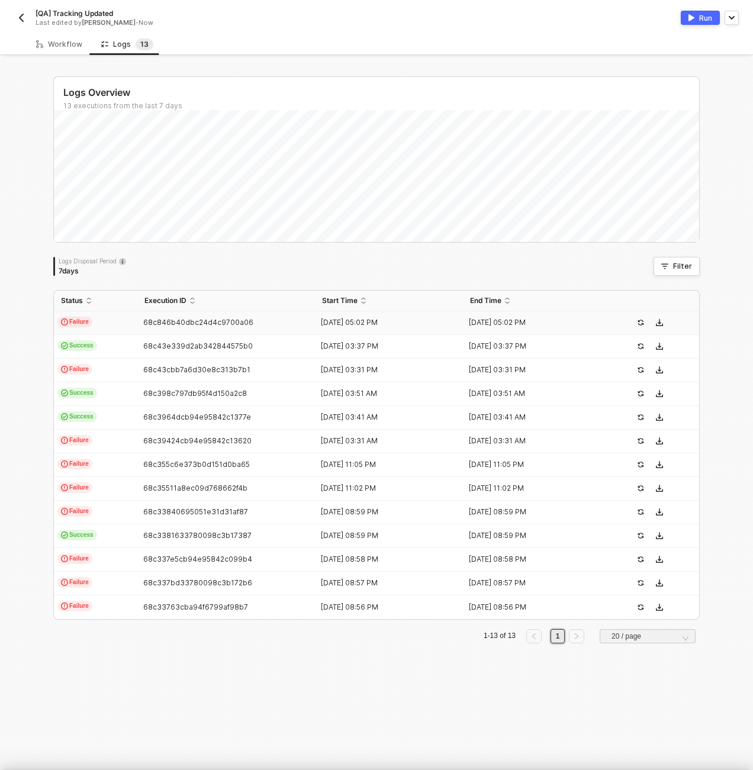
click at [71, 49] on div at bounding box center [376, 385] width 753 height 770
click at [71, 49] on div "Workflow" at bounding box center [59, 44] width 65 height 22
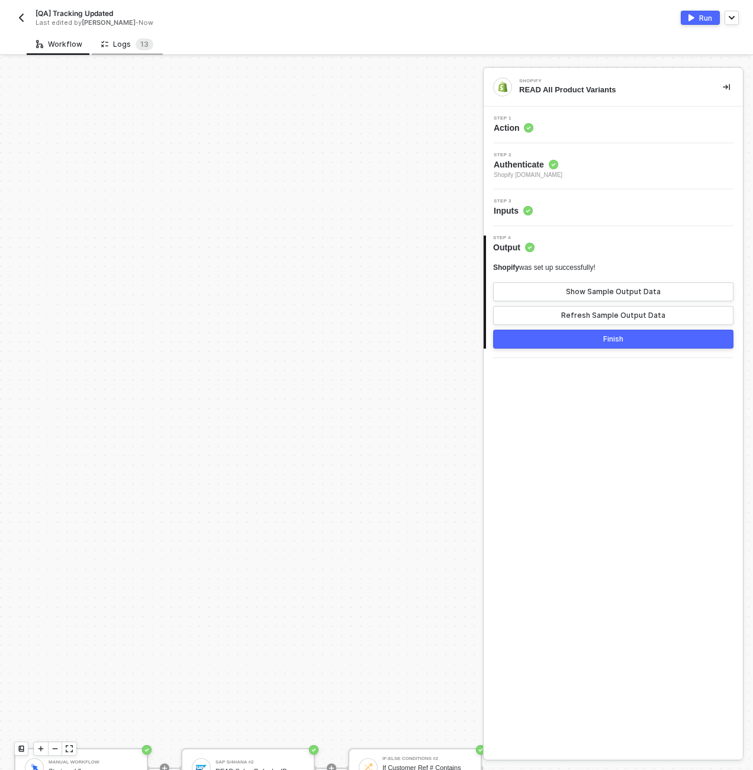
click at [121, 46] on div "Logs 1 3" at bounding box center [127, 44] width 52 height 12
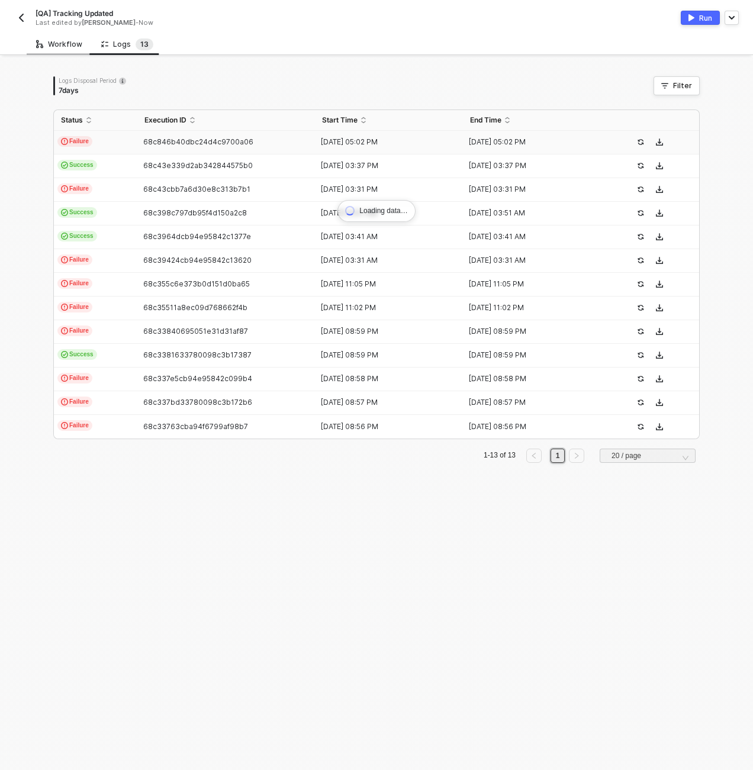
click at [87, 39] on div "Workflow" at bounding box center [59, 44] width 65 height 22
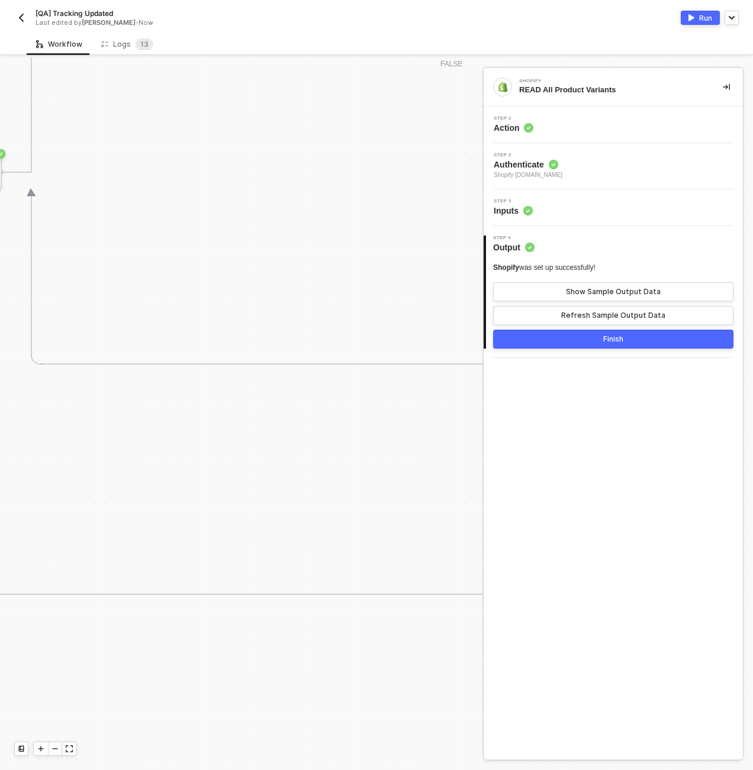
scroll to position [0, 2271]
click at [57, 749] on icon "icon-minus" at bounding box center [54, 748] width 7 height 7
click at [154, 135] on div "CREATE Fulfillment" at bounding box center [171, 132] width 80 height 7
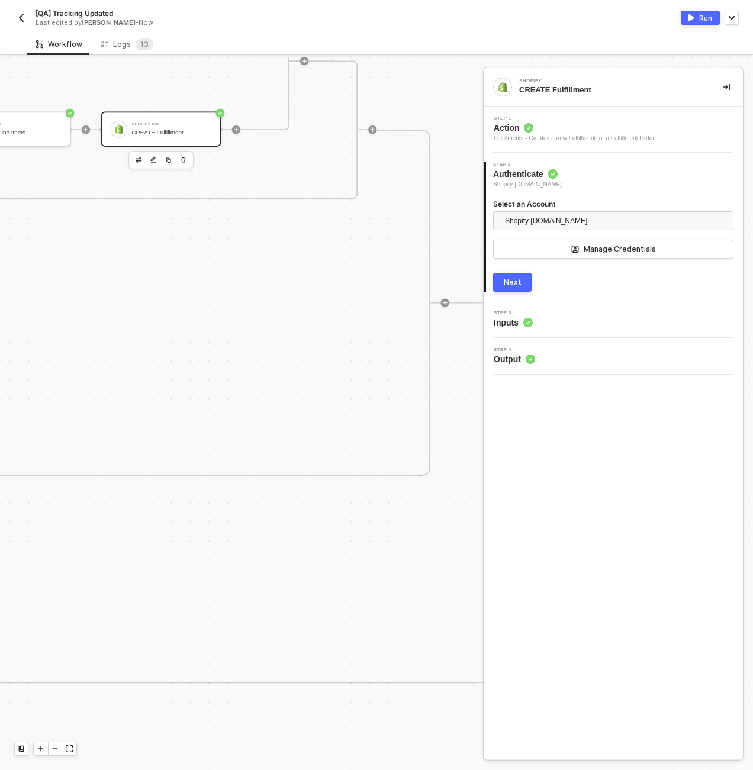
click at [515, 328] on span "Inputs" at bounding box center [512, 323] width 39 height 12
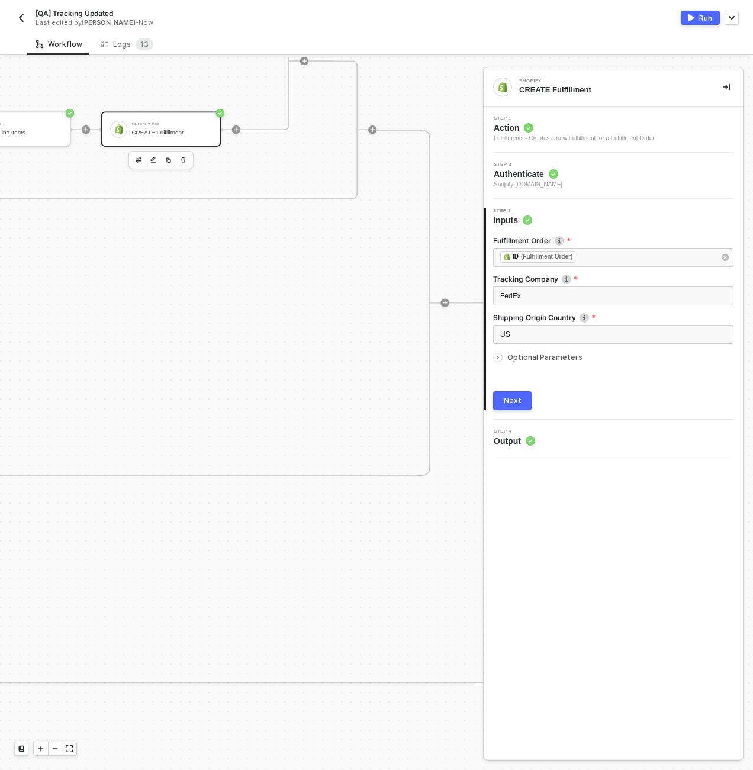
click at [530, 353] on span "Optional Parameters" at bounding box center [544, 357] width 75 height 9
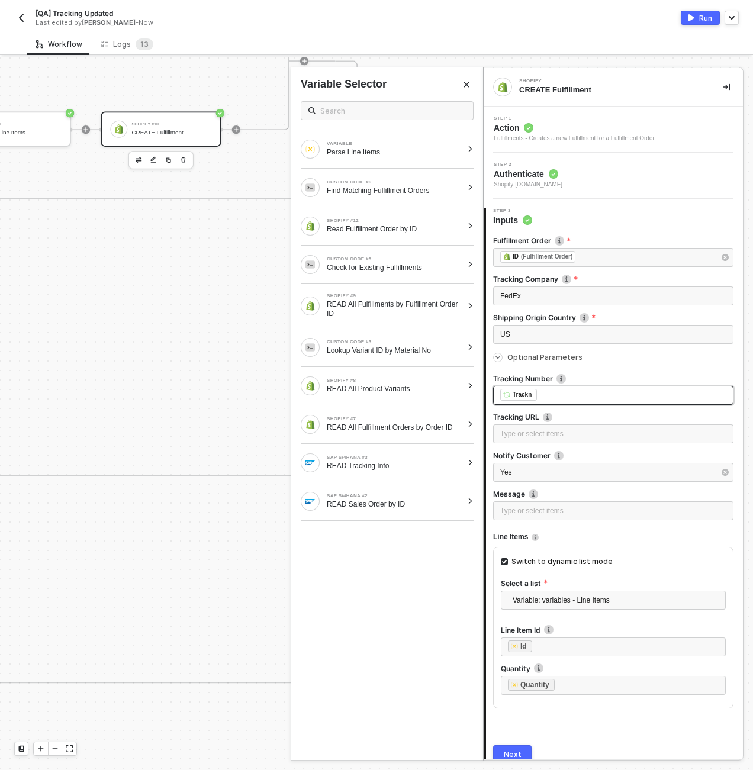
click at [495, 398] on div "﻿ ﻿ Trackn ﻿" at bounding box center [613, 395] width 240 height 19
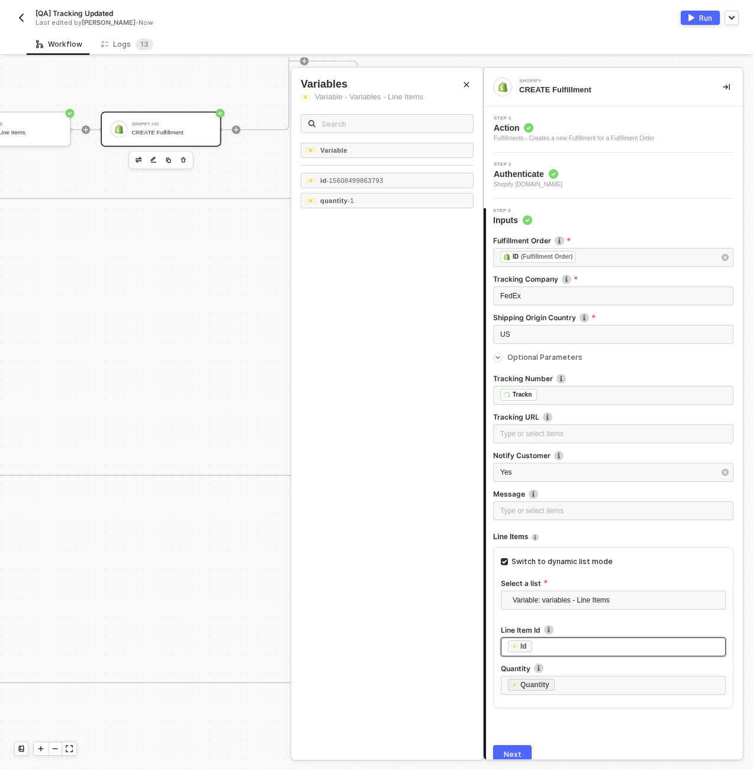
click at [503, 642] on div "﻿ ﻿ Id ﻿" at bounding box center [612, 646] width 225 height 19
click at [515, 753] on div "Next" at bounding box center [512, 754] width 18 height 9
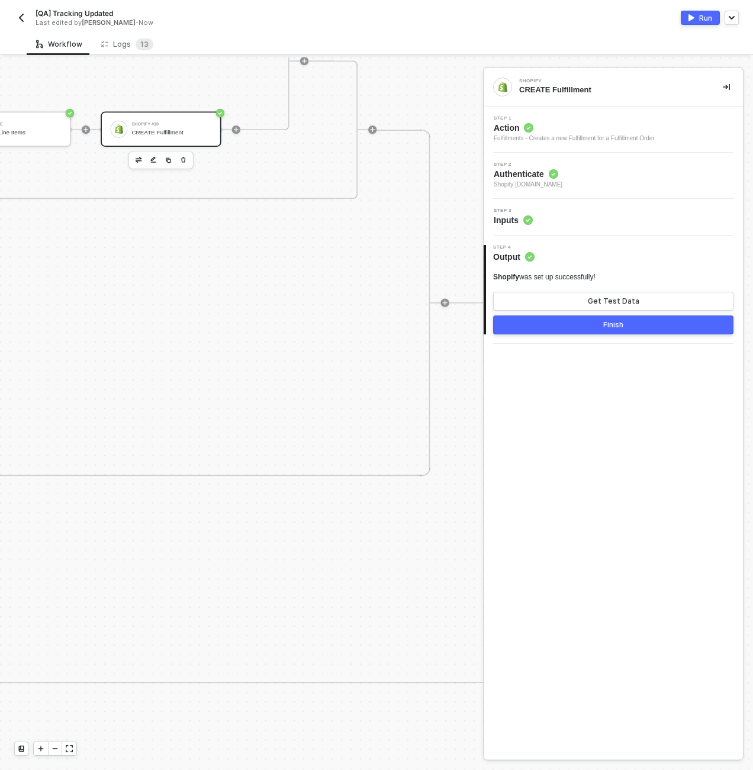
click at [542, 329] on button "Finish" at bounding box center [613, 324] width 240 height 19
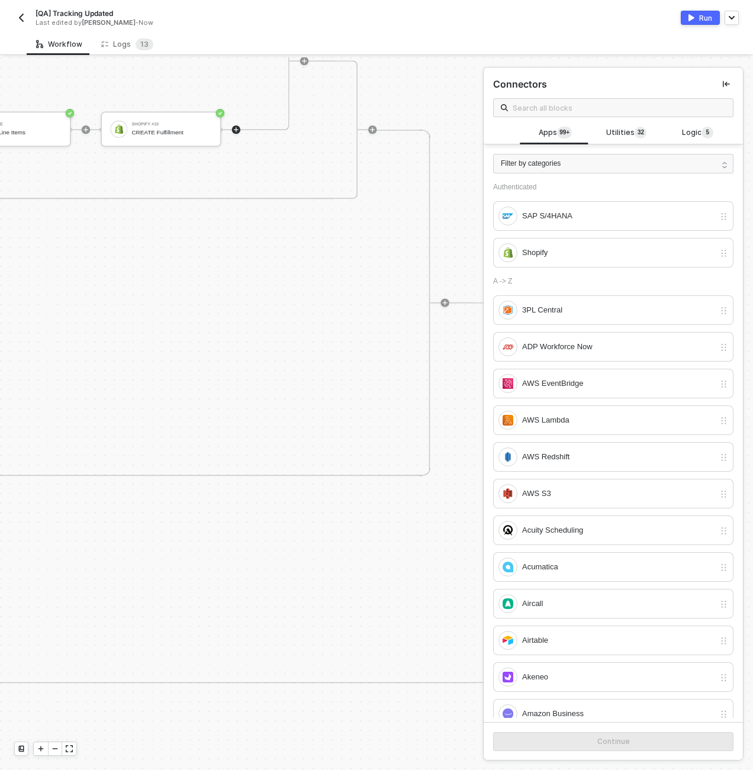
click at [689, 12] on button "Run" at bounding box center [699, 18] width 39 height 14
click at [234, 22] on div "Last edited by Scott Cogswell - Now" at bounding box center [192, 22] width 314 height 9
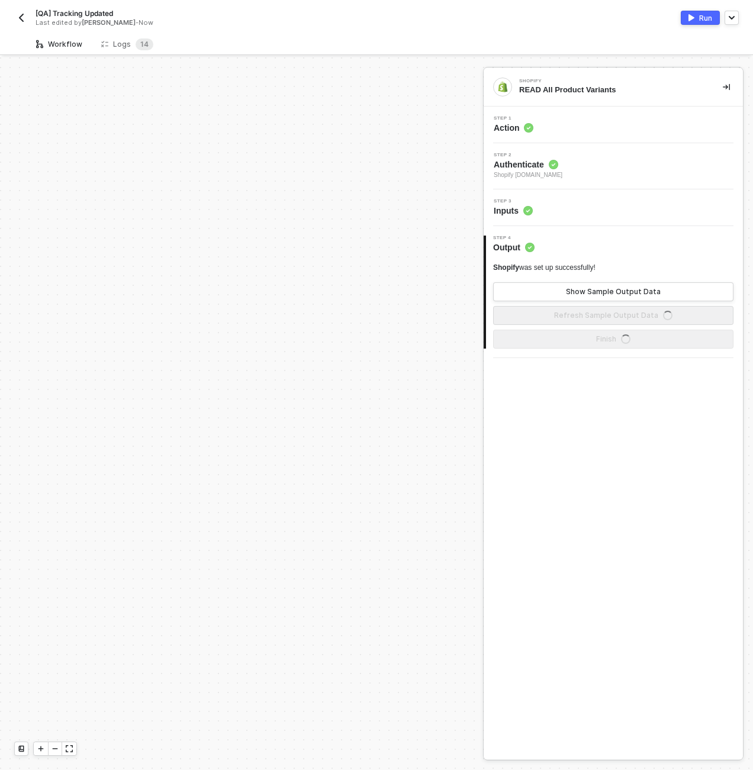
scroll to position [710, 0]
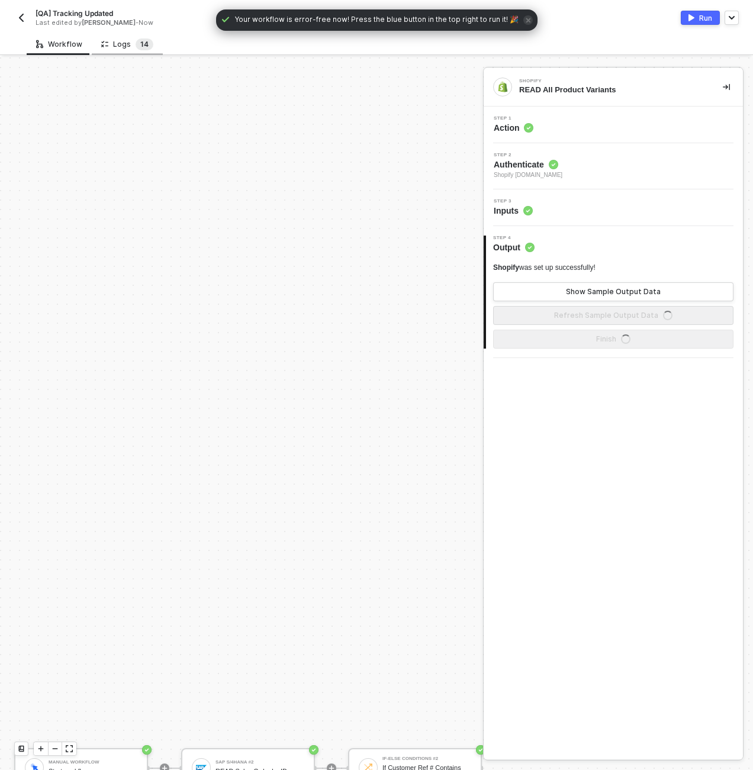
click at [144, 46] on span "4" at bounding box center [146, 44] width 5 height 9
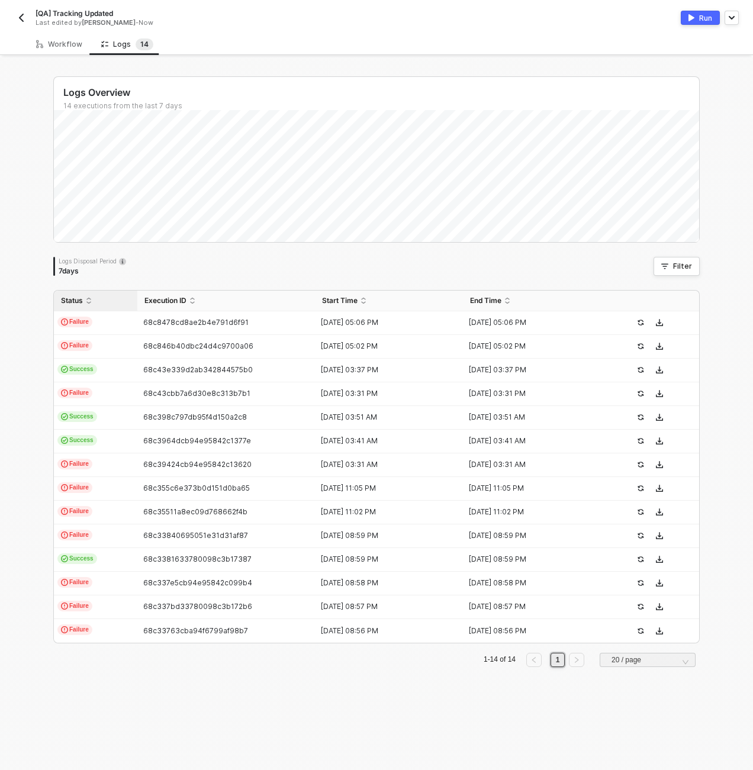
click at [104, 305] on div "Status" at bounding box center [95, 300] width 69 height 9
click at [105, 296] on div "Status" at bounding box center [95, 300] width 69 height 9
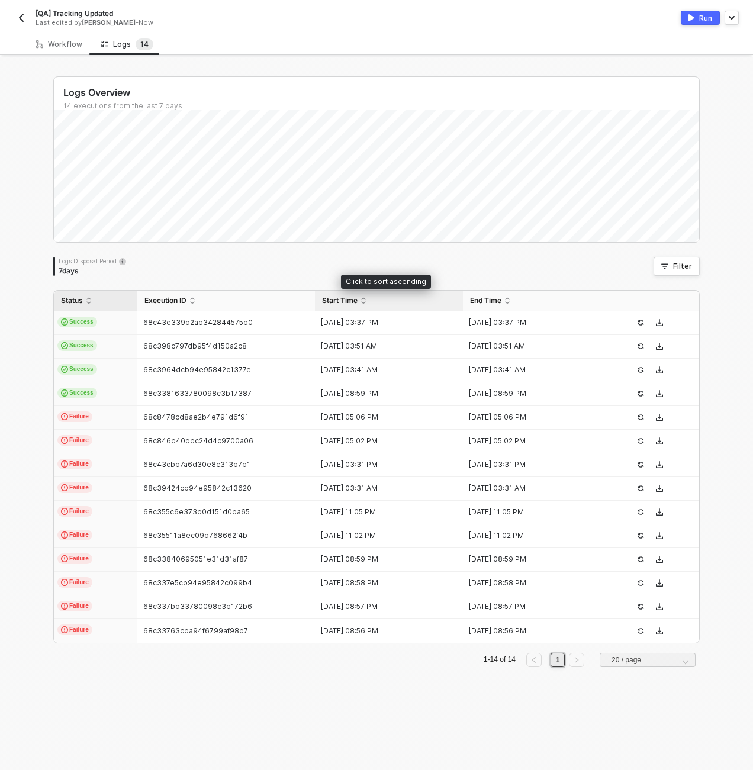
click at [376, 296] on div "Start Time" at bounding box center [389, 300] width 134 height 9
click at [377, 299] on div "Start Time" at bounding box center [389, 300] width 134 height 9
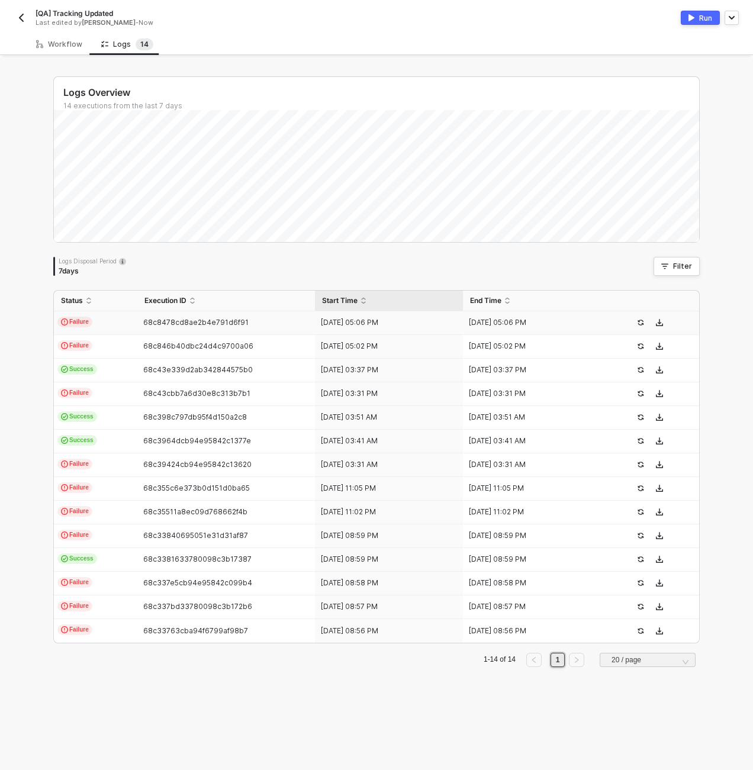
click at [105, 323] on td "Failure" at bounding box center [95, 323] width 83 height 24
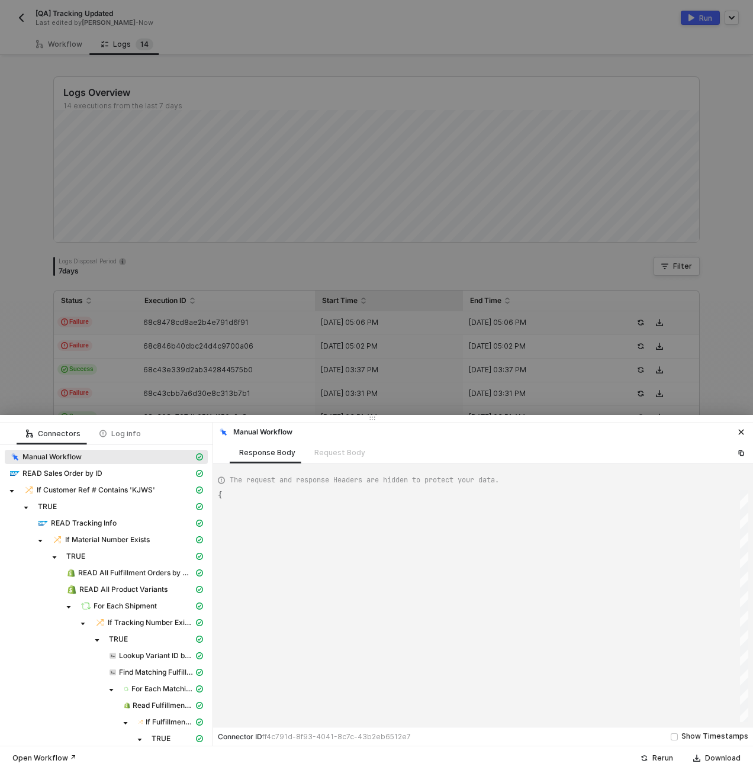
type textarea "{ "json": {}, "id": "b1063318-0a66-4bce-82cd-6ac2c503b712" }"
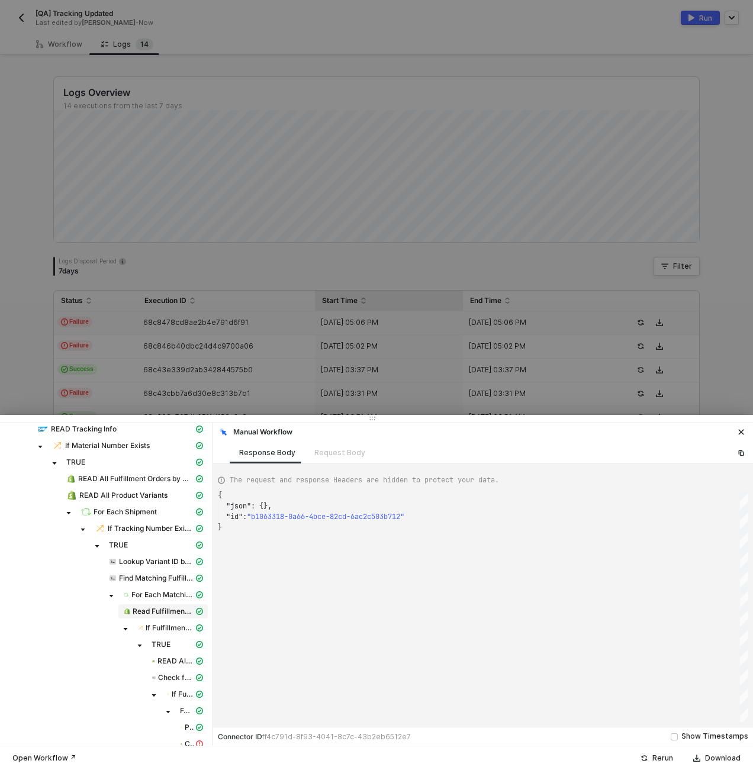
scroll to position [106, 0]
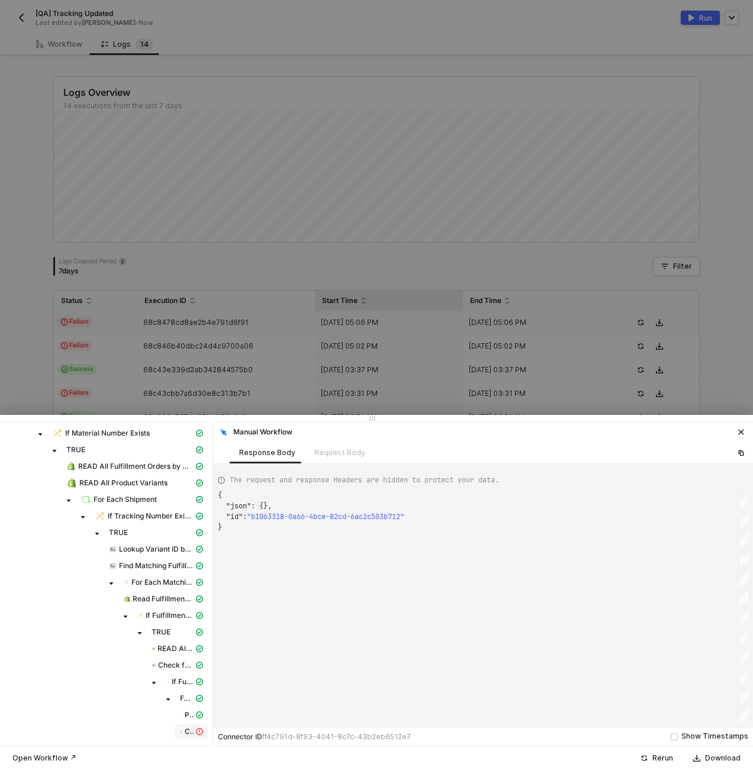
click at [185, 726] on div "CREATE Fulfillment" at bounding box center [191, 731] width 28 height 11
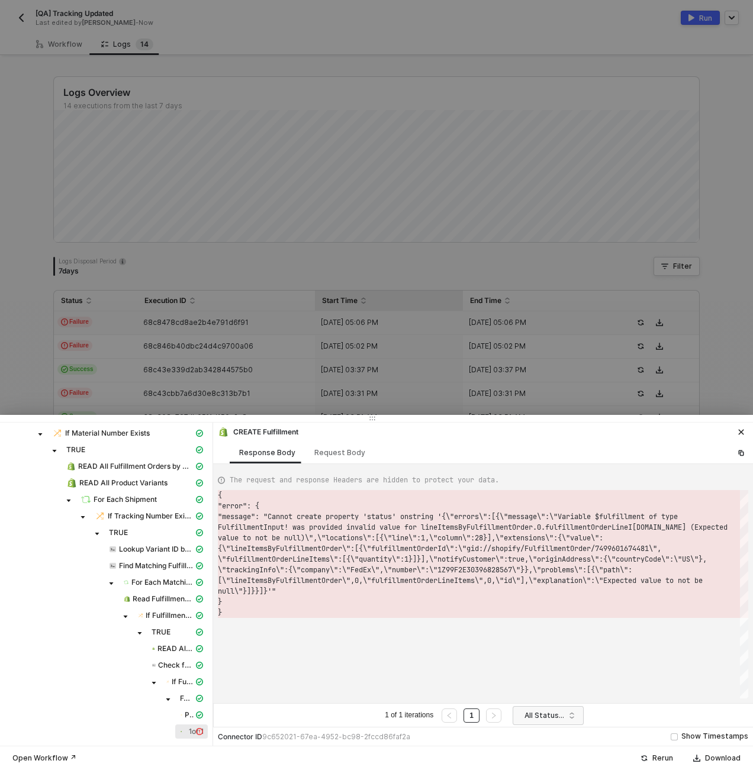
scroll to position [21, 0]
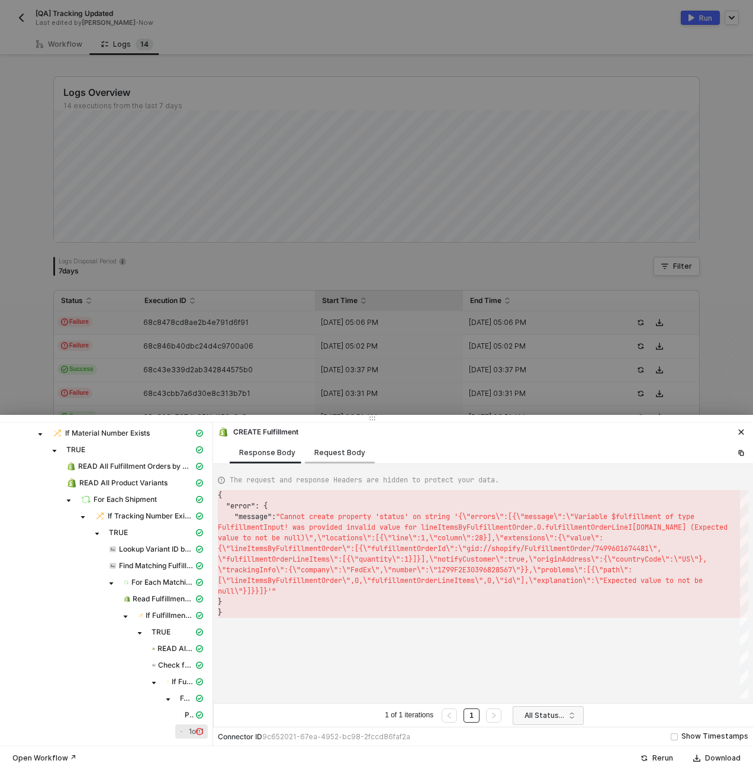
click at [327, 456] on div "Request Body" at bounding box center [339, 452] width 51 height 9
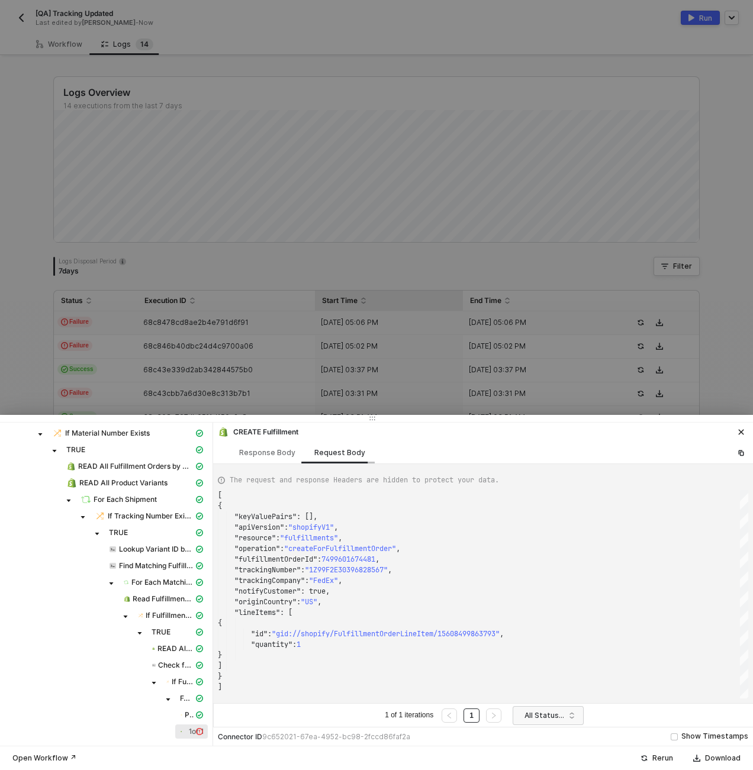
scroll to position [106, 0]
click at [288, 448] on div "Response Body" at bounding box center [267, 452] width 56 height 9
type textarea "{ "error": { "message": "Cannot create property 'status' on string '{\"errors\"…"
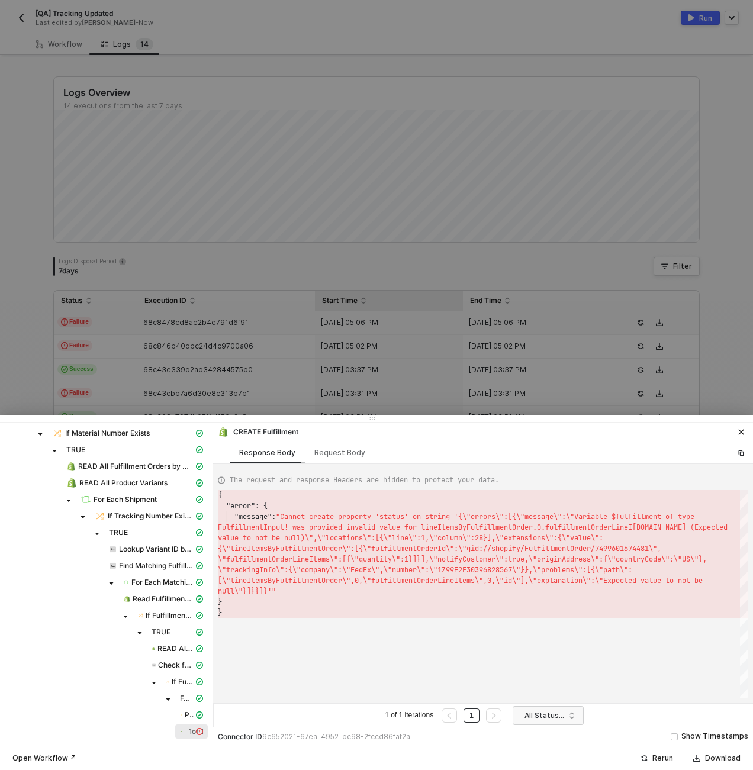
scroll to position [21, 0]
click at [179, 316] on div at bounding box center [376, 385] width 753 height 770
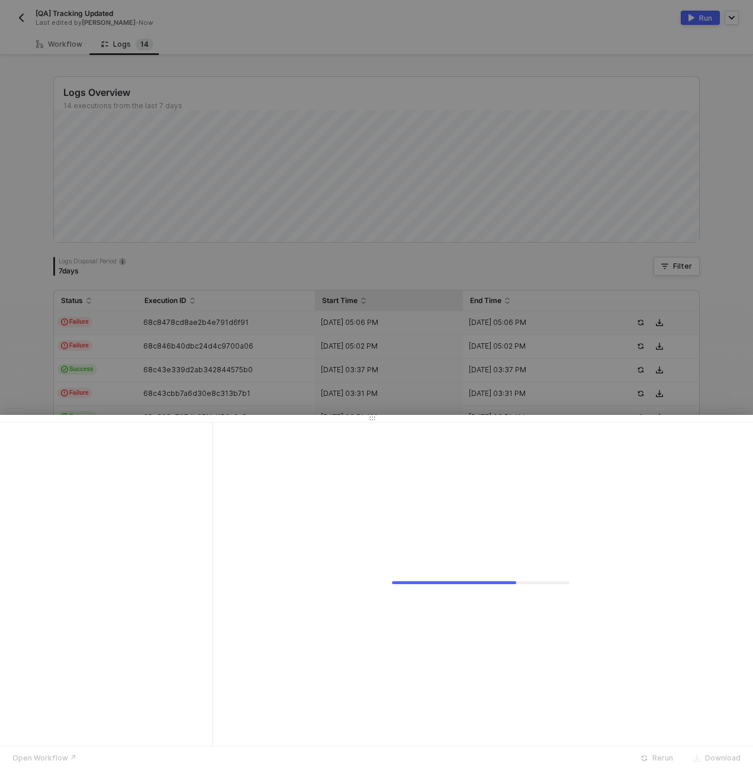
scroll to position [0, 0]
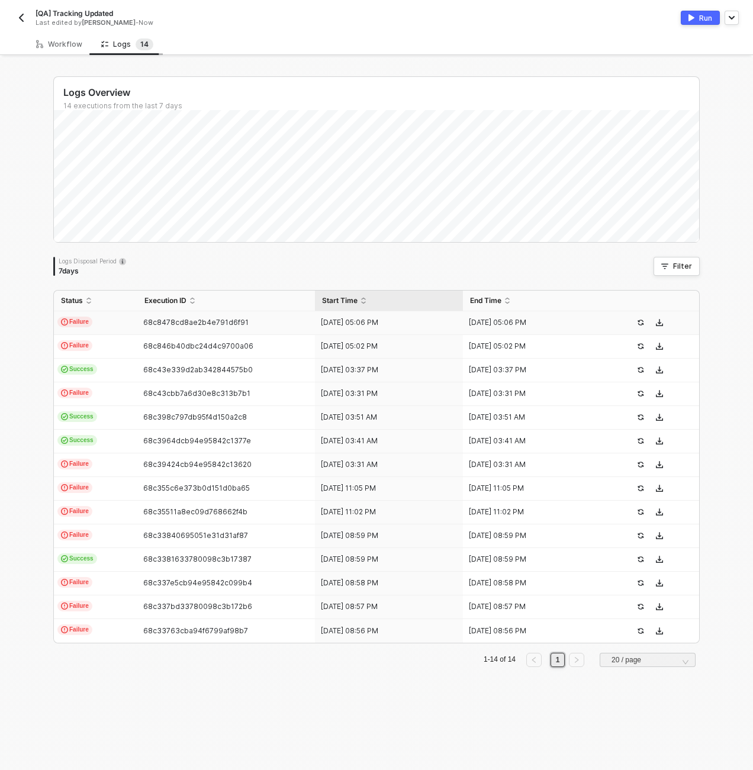
click at [120, 43] on div "Logs 1 4" at bounding box center [127, 44] width 52 height 12
click at [126, 327] on td "Failure" at bounding box center [95, 323] width 83 height 24
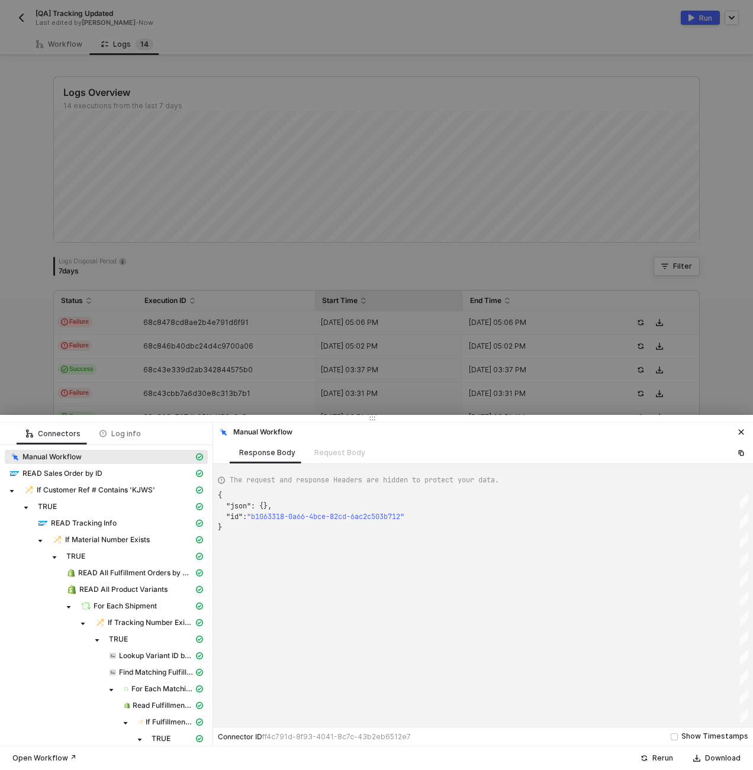
scroll to position [32, 0]
click at [340, 451] on div "Request Body" at bounding box center [340, 452] width 70 height 22
click at [338, 459] on div "Request Body" at bounding box center [340, 452] width 70 height 22
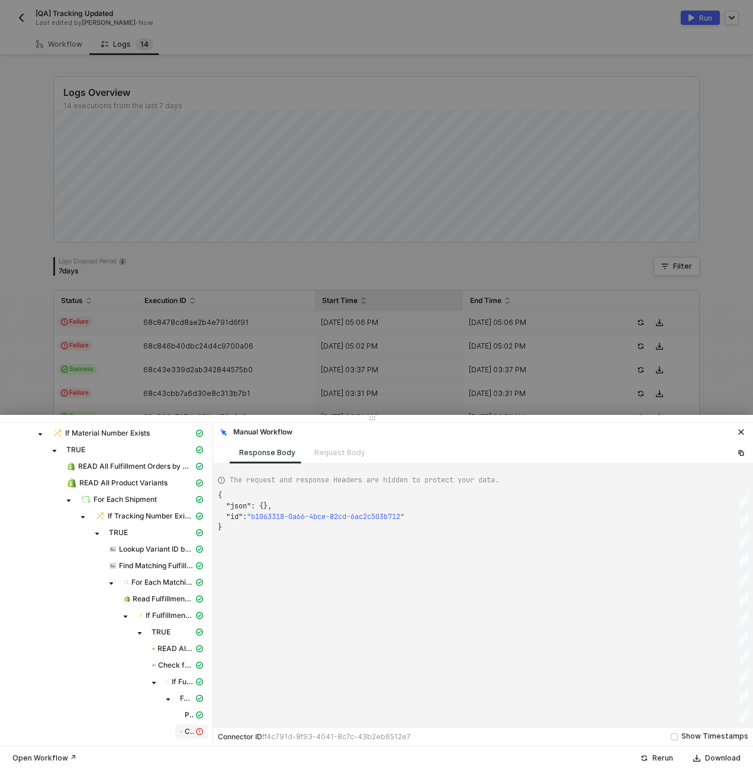
click at [185, 731] on span "CREATE Fulfillment" at bounding box center [189, 730] width 9 height 9
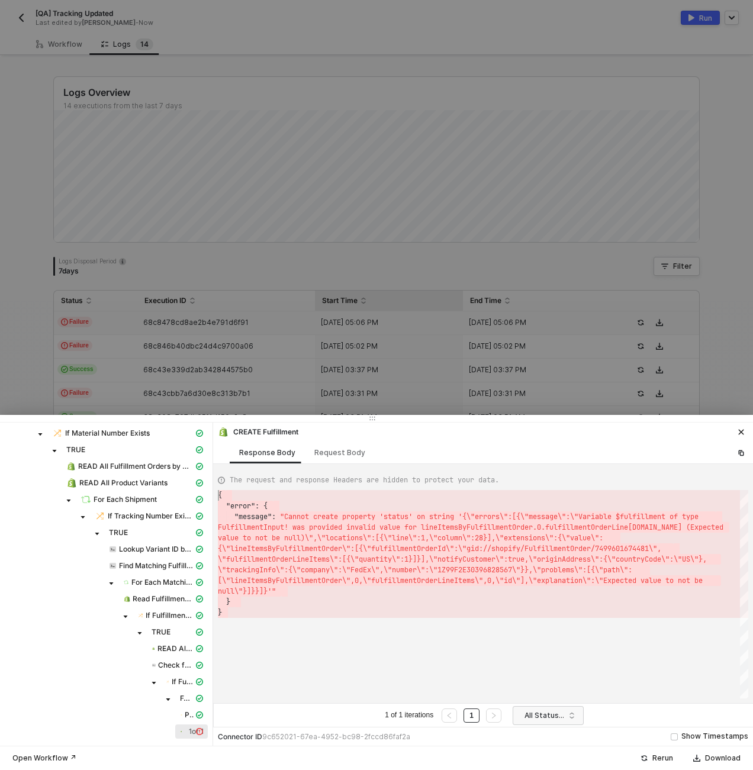
scroll to position [0, 0]
drag, startPoint x: 278, startPoint y: 612, endPoint x: 217, endPoint y: 498, distance: 129.7
click at [330, 443] on div "Request Body" at bounding box center [340, 452] width 70 height 22
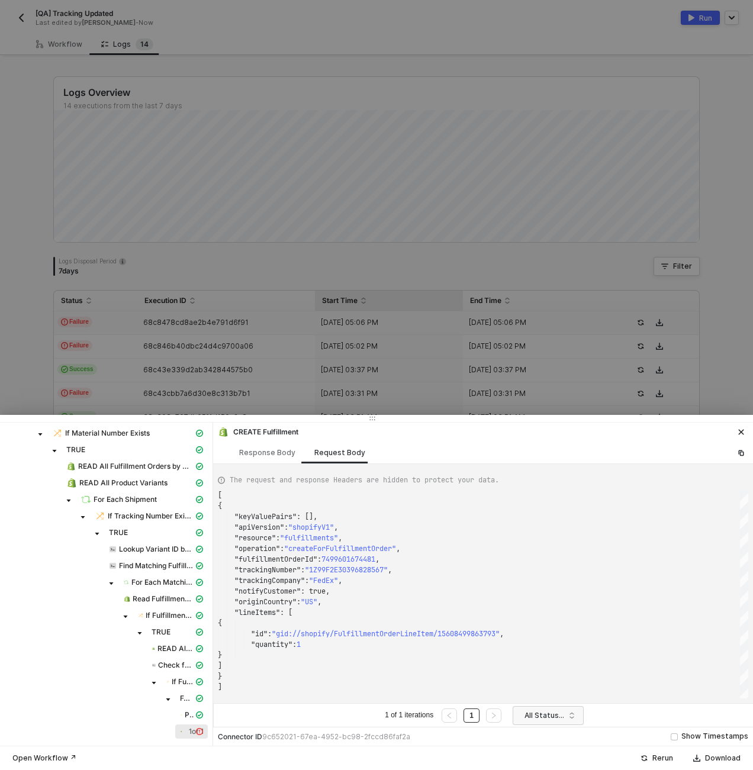
scroll to position [75, 13]
type textarea "[ { "keyValuePairs": [], "apiVersion": "shopifyV1", "resource": "fulfillments",…"
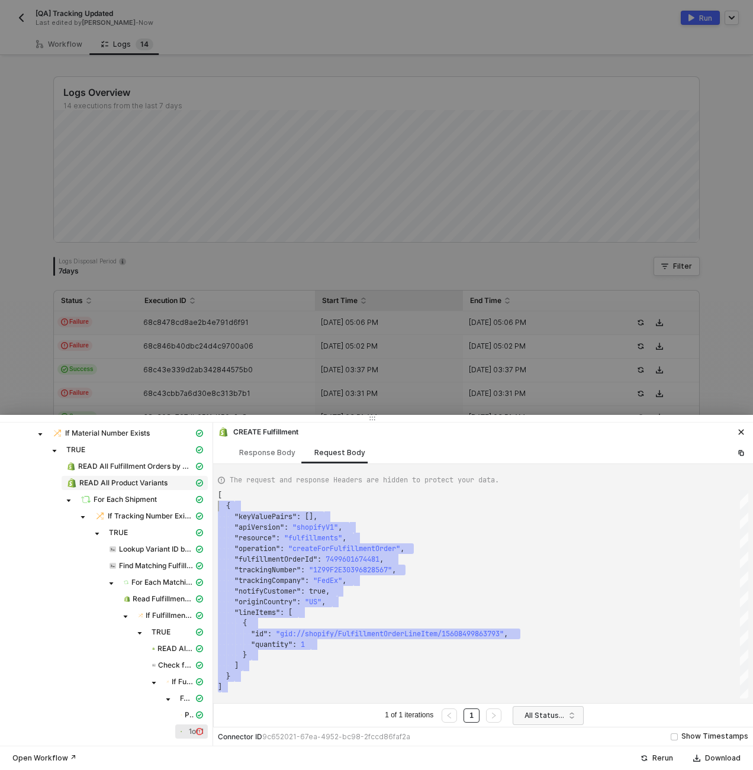
scroll to position [0, 0]
drag, startPoint x: 246, startPoint y: 690, endPoint x: 194, endPoint y: 486, distance: 210.6
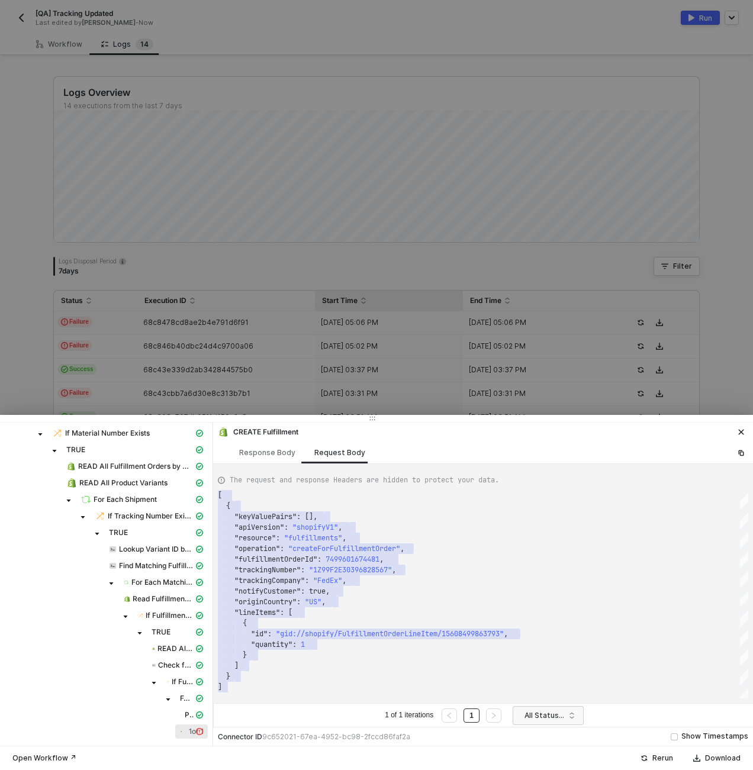
click at [196, 728] on icon "icon-exclamation" at bounding box center [199, 731] width 7 height 7
click at [179, 677] on span "If Fulfillment Already Exists" at bounding box center [183, 681] width 22 height 9
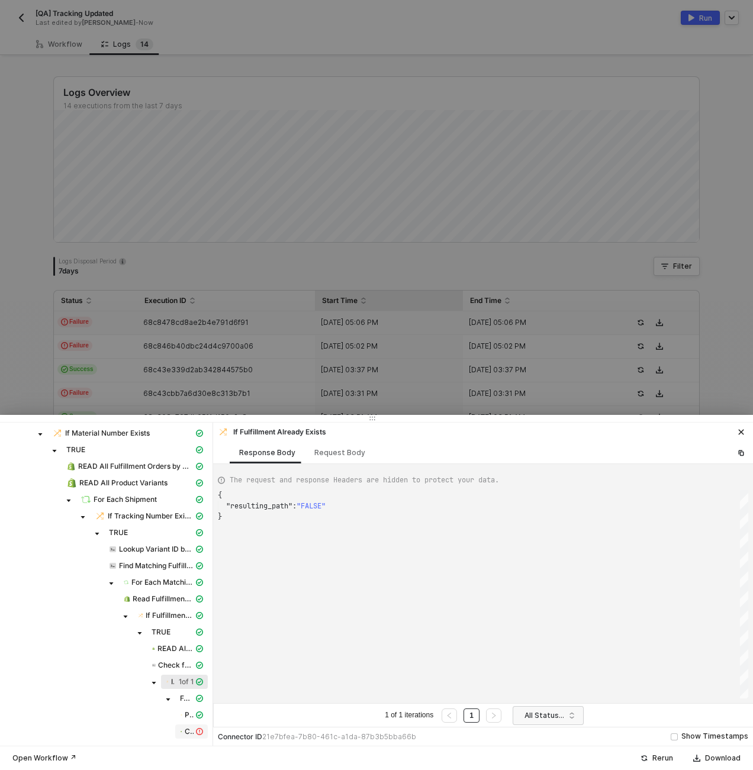
scroll to position [21, 0]
click at [180, 732] on div "CREATE Fulfillment" at bounding box center [187, 731] width 14 height 11
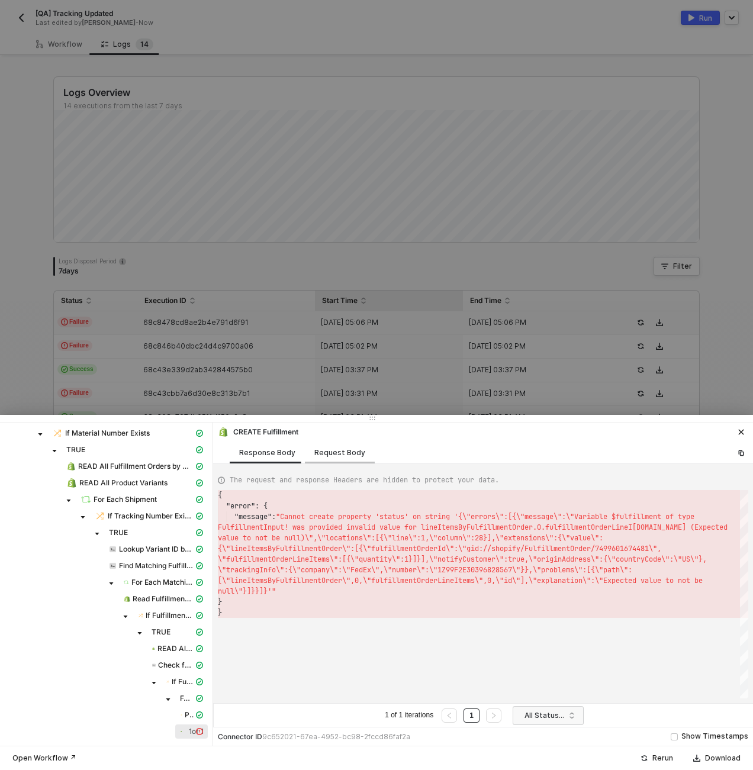
click at [321, 443] on div "Request Body" at bounding box center [340, 452] width 70 height 22
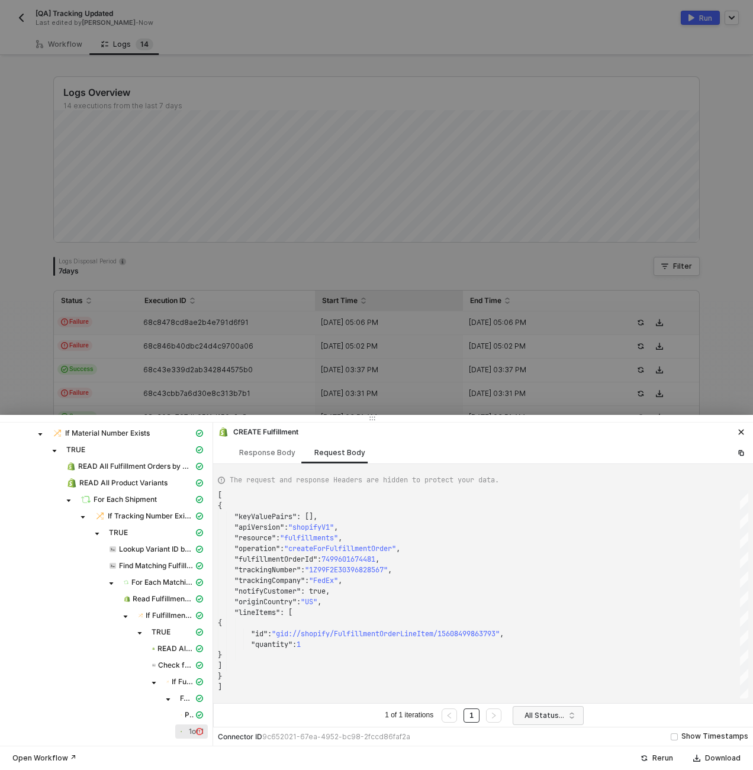
click at [196, 728] on icon "icon-exclamation" at bounding box center [199, 731] width 7 height 7
click at [263, 449] on div "Response Body" at bounding box center [267, 452] width 56 height 9
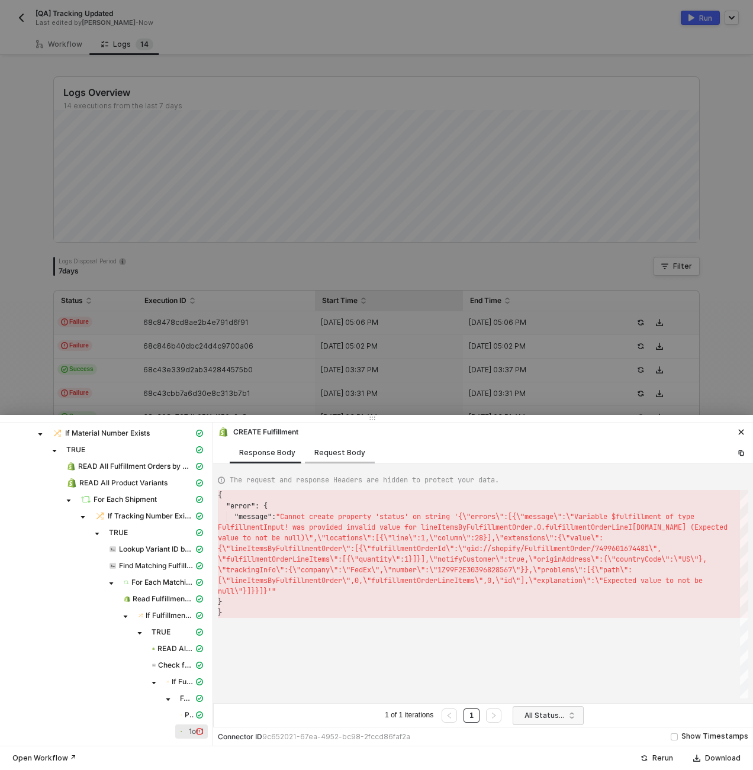
click at [319, 451] on div "Request Body" at bounding box center [339, 452] width 51 height 9
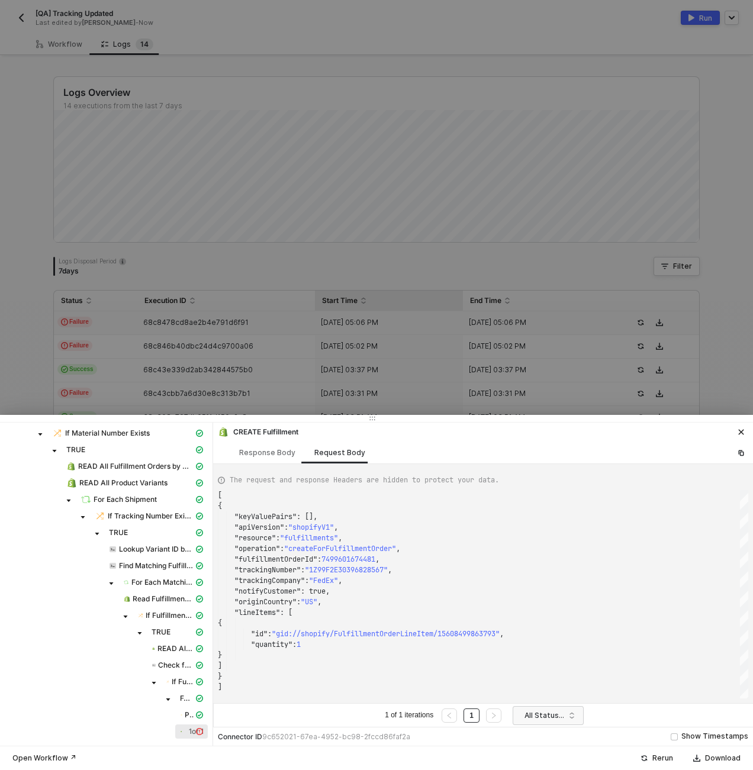
type textarea "[ { "keyValuePairs": [], "apiVersion": "shopifyV1", "resource": "fulfillments",…"
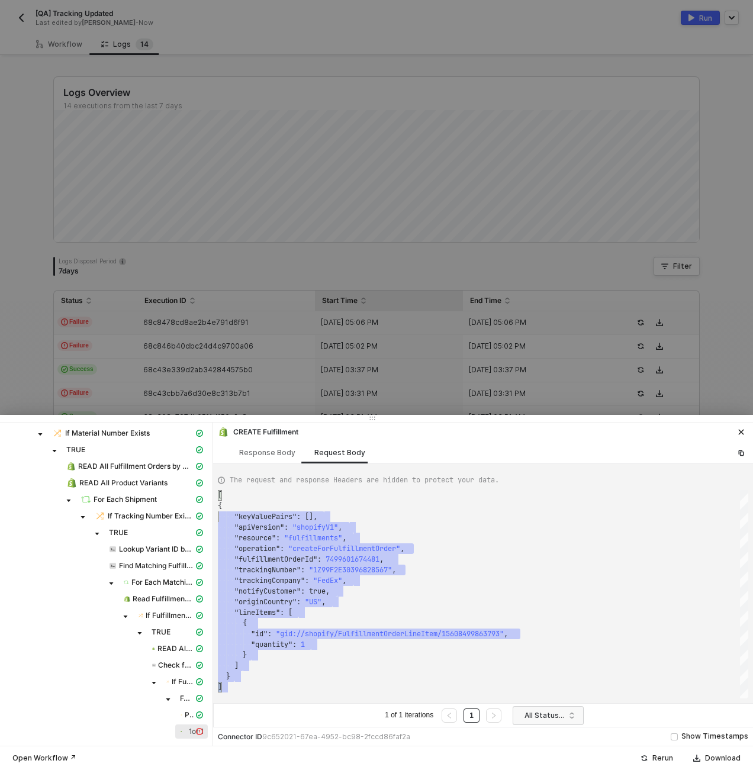
scroll to position [0, 0]
drag, startPoint x: 225, startPoint y: 688, endPoint x: 201, endPoint y: 466, distance: 223.1
click at [92, 351] on div at bounding box center [376, 385] width 753 height 770
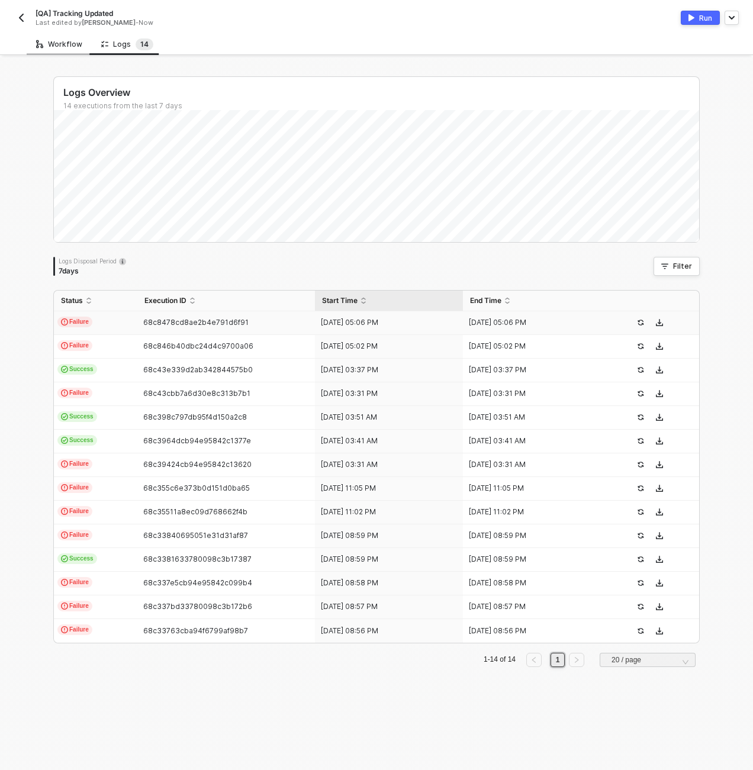
click at [54, 44] on div "Workflow" at bounding box center [59, 44] width 46 height 9
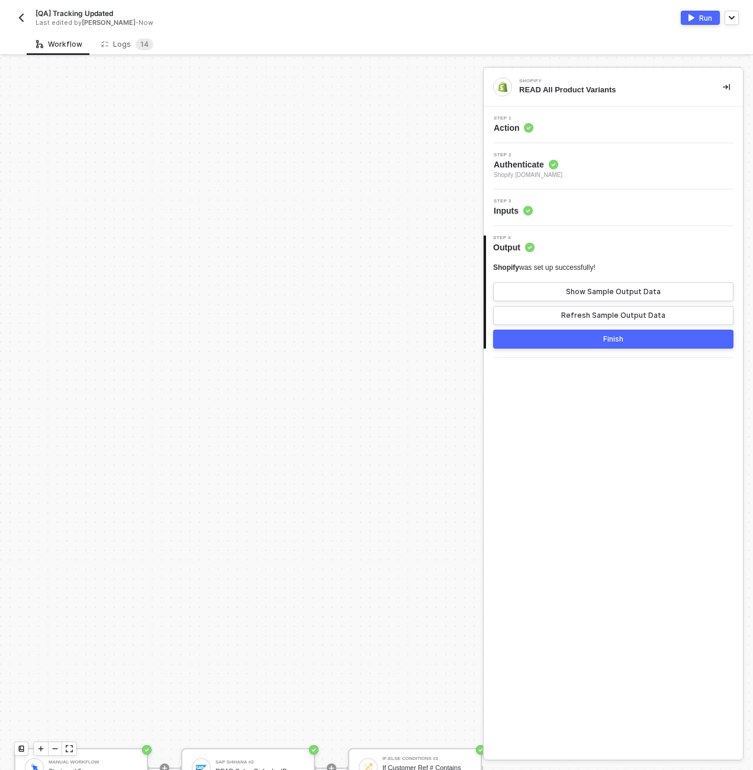
click at [571, 116] on div "Step 1 Action" at bounding box center [614, 125] width 256 height 18
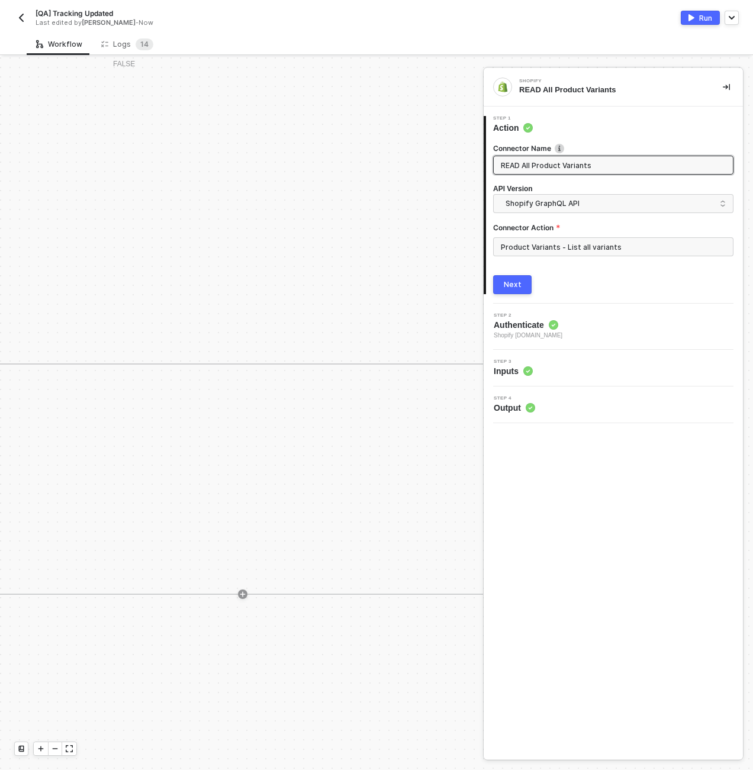
scroll to position [0, 2483]
click at [57, 751] on icon "icon-minus" at bounding box center [54, 748] width 7 height 7
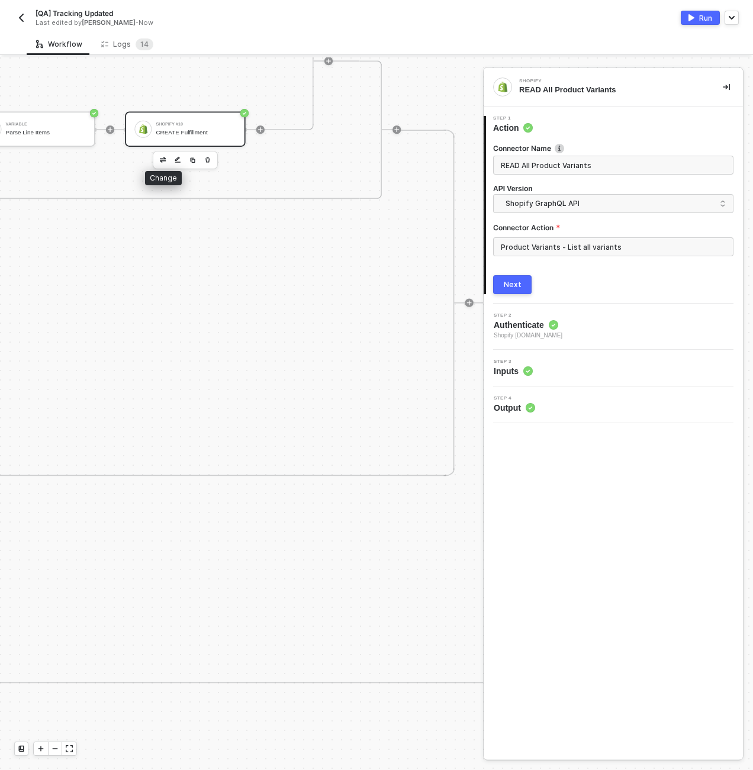
click at [163, 131] on div "CREATE Fulfillment" at bounding box center [196, 132] width 80 height 7
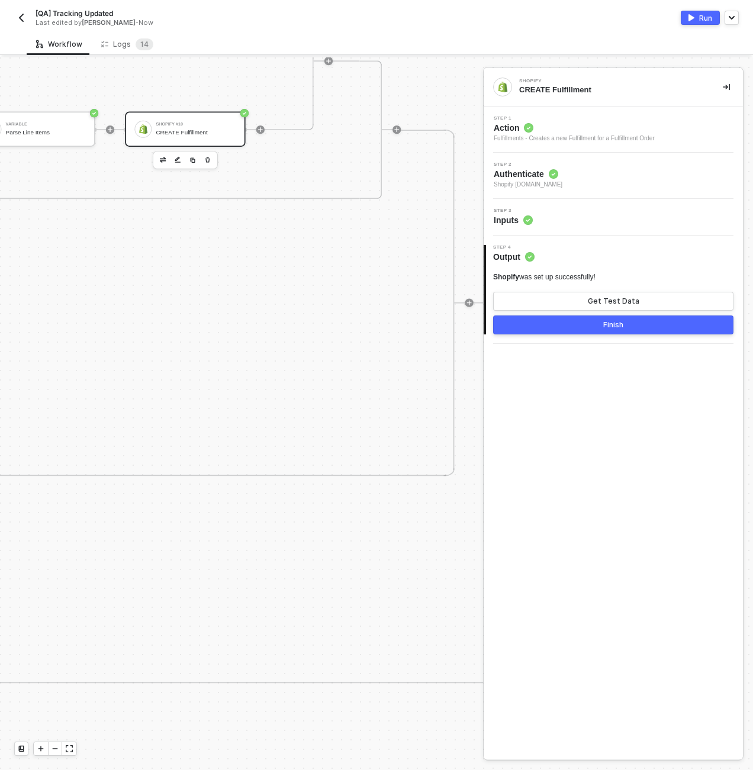
click at [590, 126] on span "Action" at bounding box center [573, 128] width 161 height 12
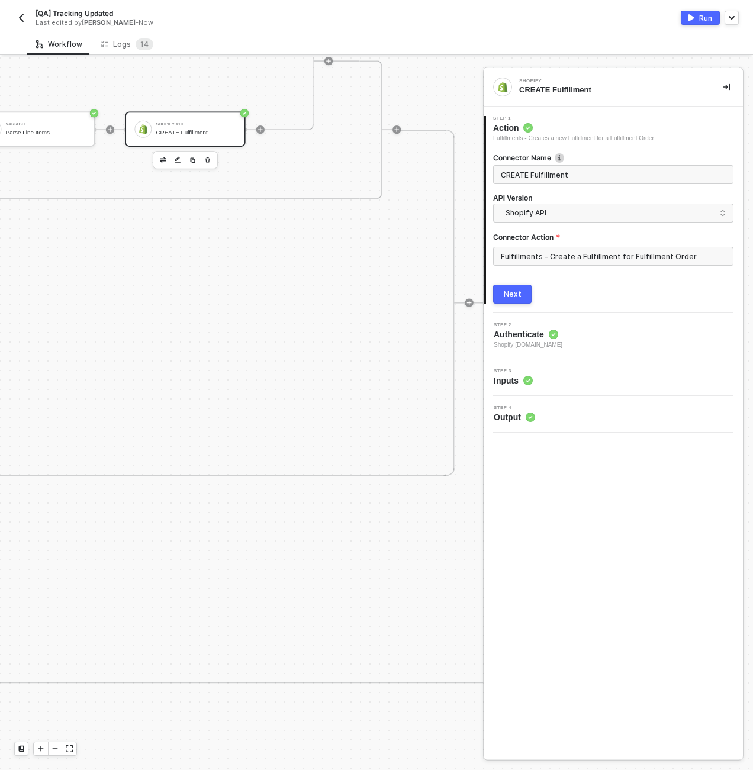
click at [549, 417] on div "Step 4 Output" at bounding box center [614, 414] width 256 height 18
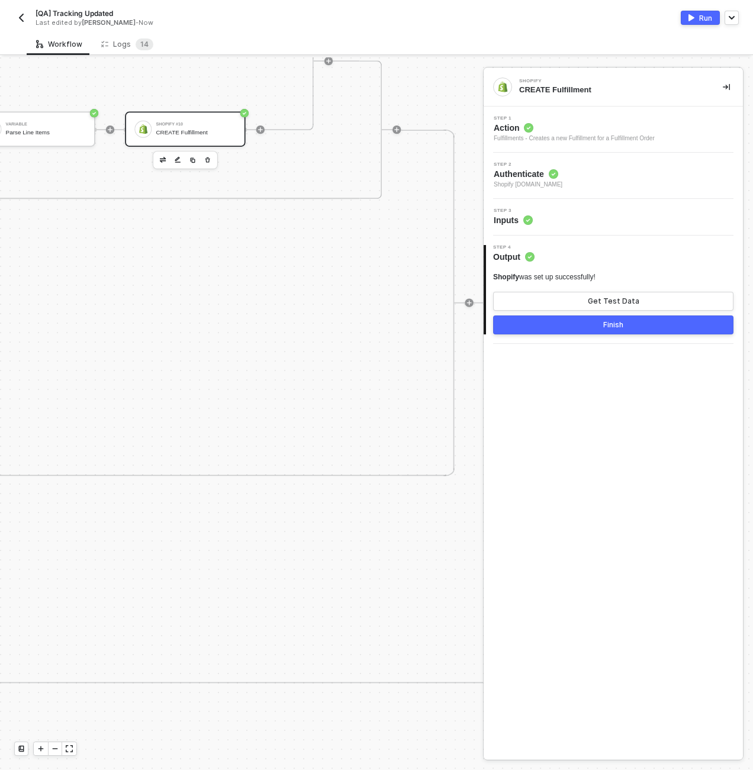
click at [560, 221] on div "Step 3 Inputs" at bounding box center [614, 217] width 256 height 18
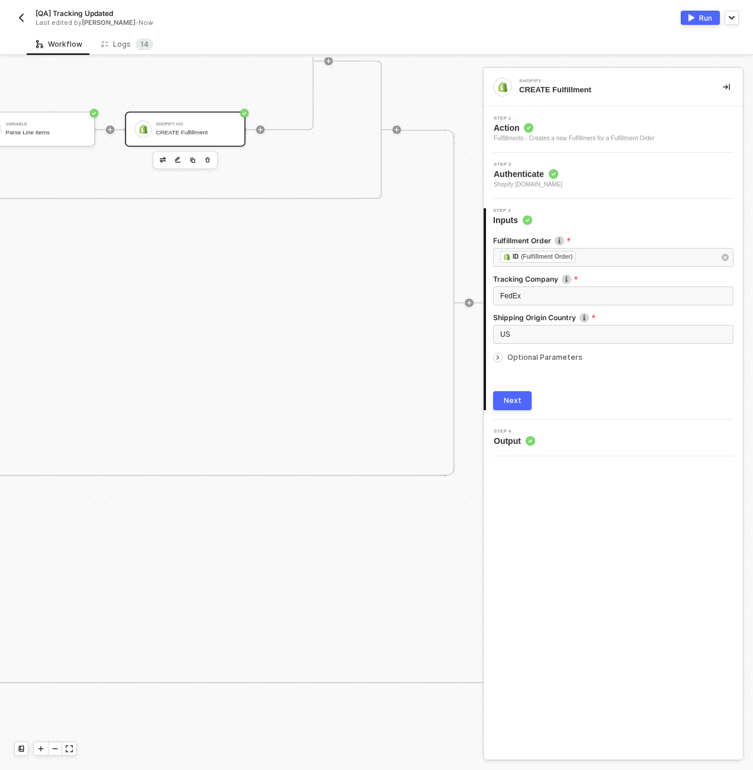
click at [570, 357] on span "Optional Parameters" at bounding box center [544, 357] width 75 height 9
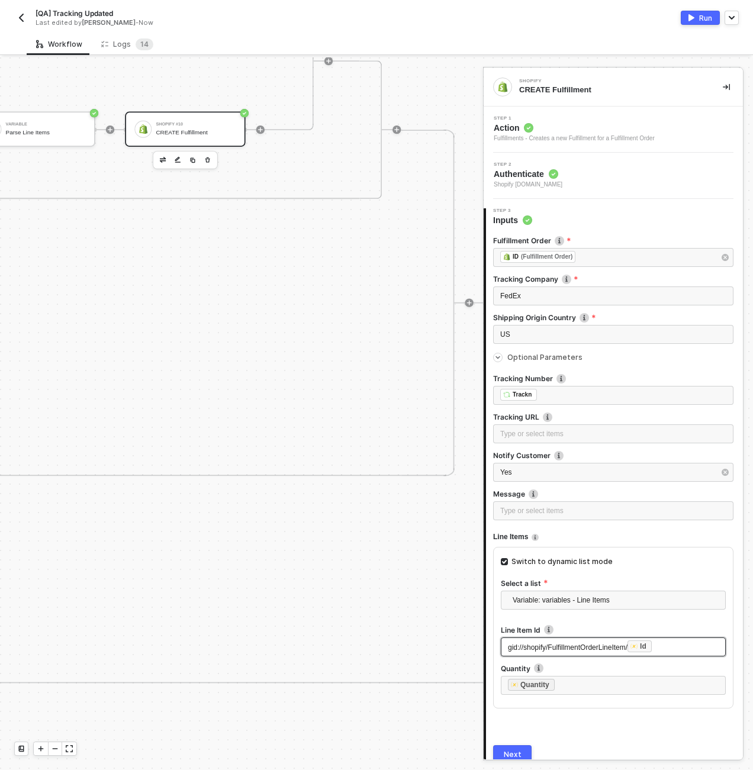
click at [625, 650] on span "gid://shopify/FulfillmentOrderLineItem/" at bounding box center [568, 647] width 120 height 8
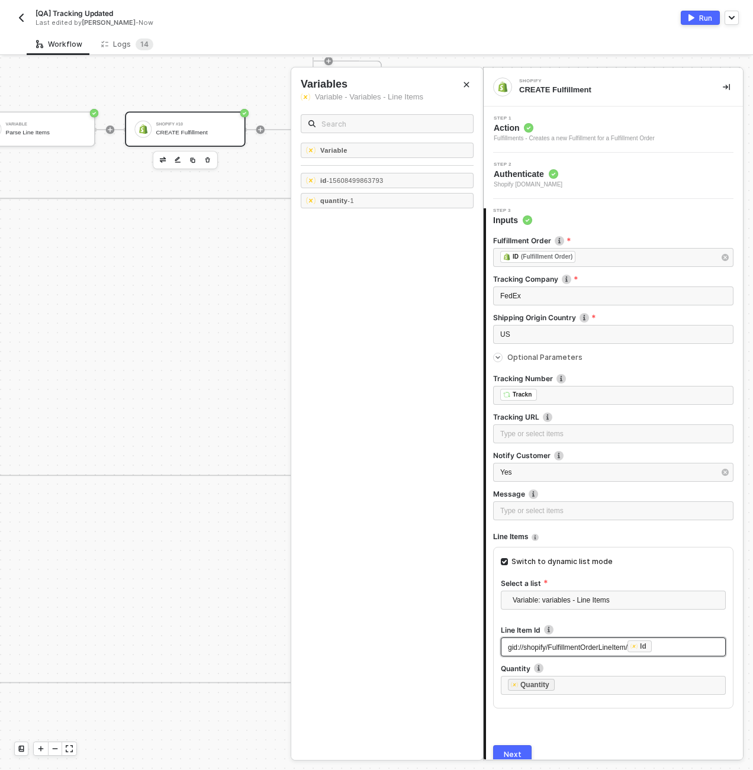
click at [637, 648] on div "Id" at bounding box center [639, 646] width 24 height 12
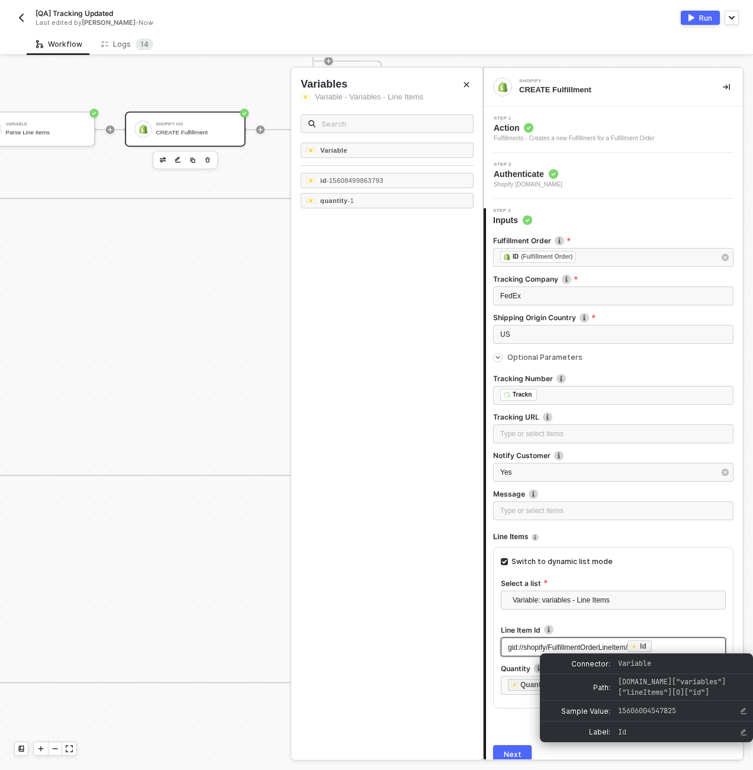
click at [627, 648] on span "gid://shopify/FulfillmentOrderLineItem/" at bounding box center [568, 647] width 120 height 8
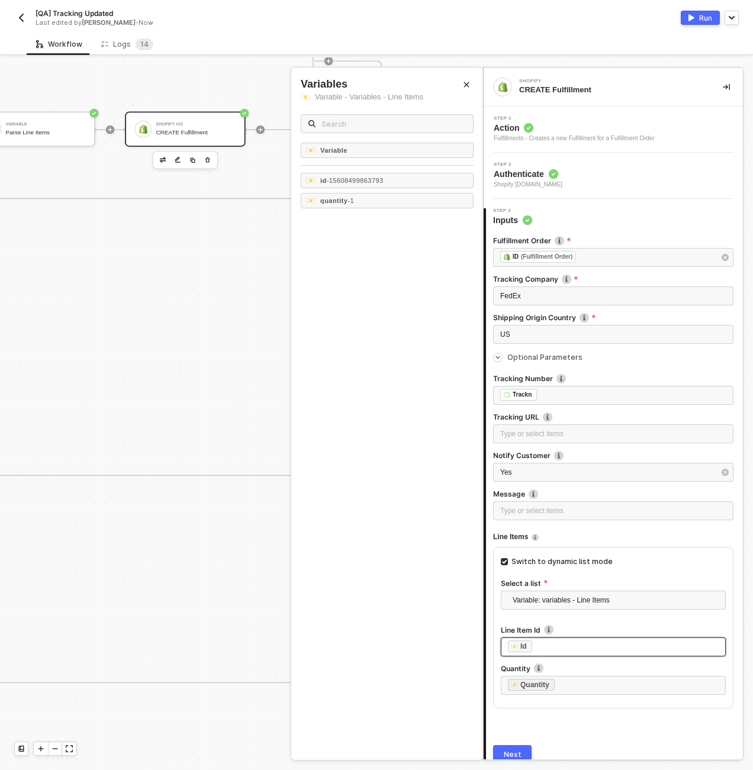
click at [502, 750] on button "Next" at bounding box center [512, 754] width 38 height 19
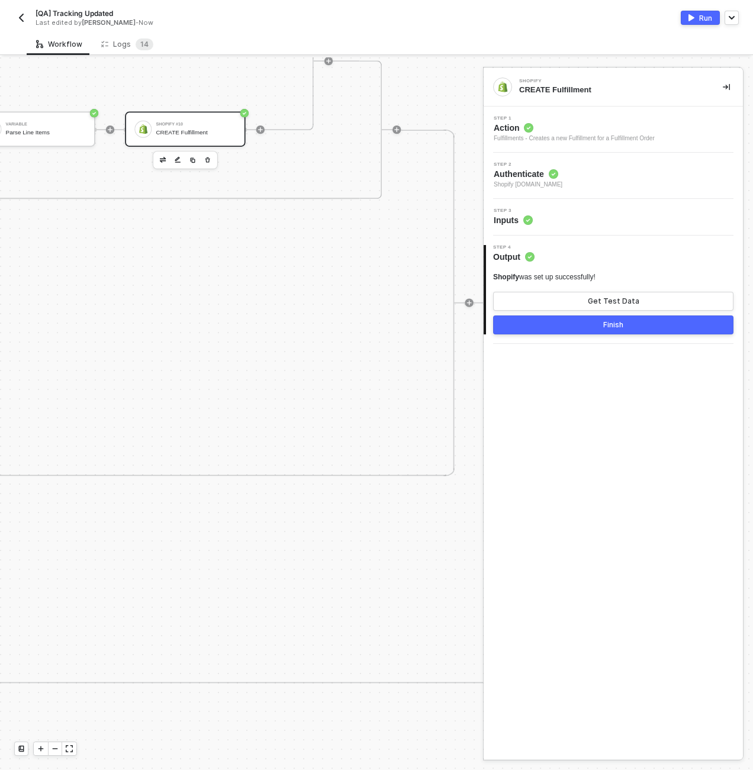
click at [549, 211] on div "Step 3 Inputs" at bounding box center [614, 217] width 256 height 18
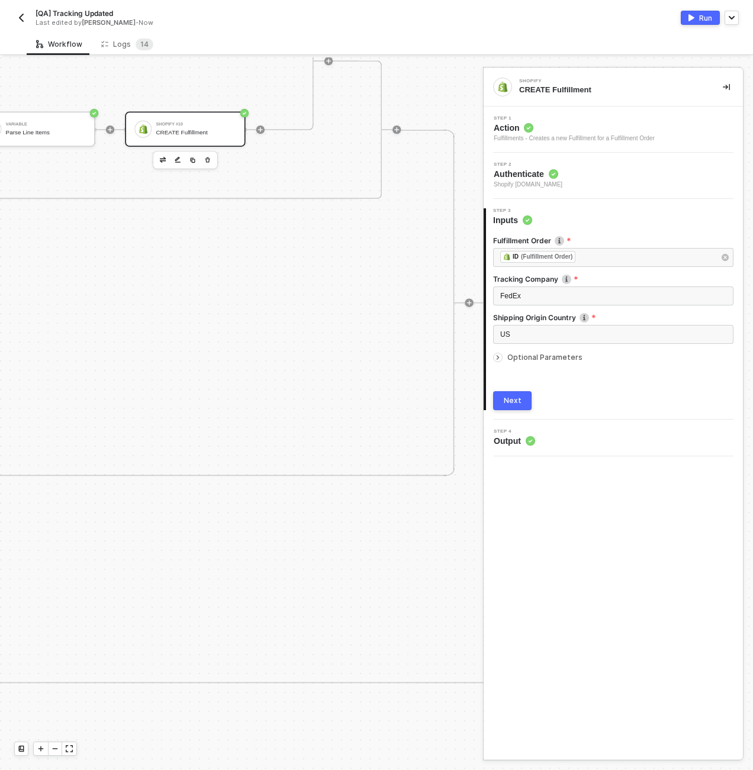
click at [561, 356] on span "Optional Parameters" at bounding box center [544, 357] width 75 height 9
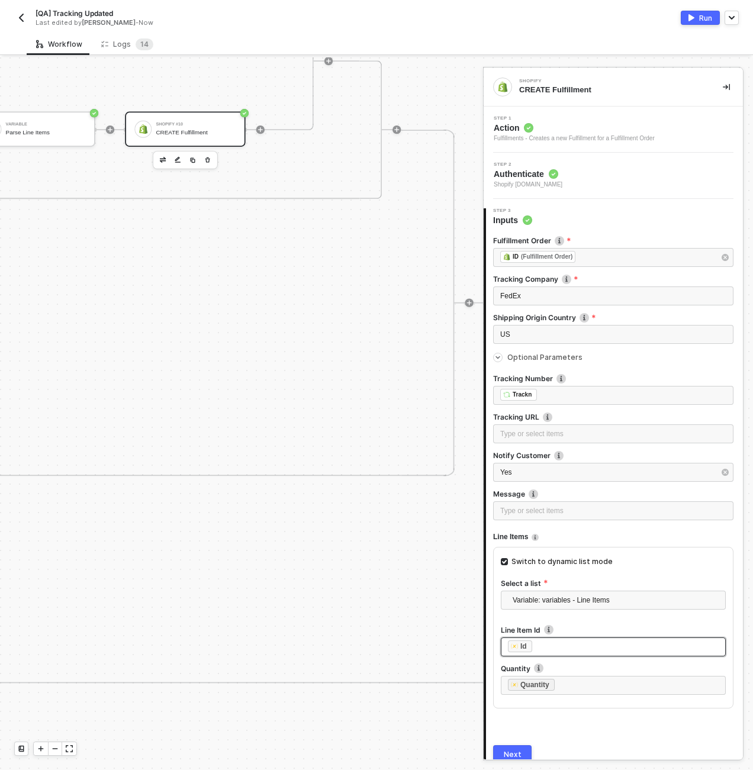
click at [569, 645] on div "﻿ ﻿ Id ﻿" at bounding box center [613, 646] width 211 height 13
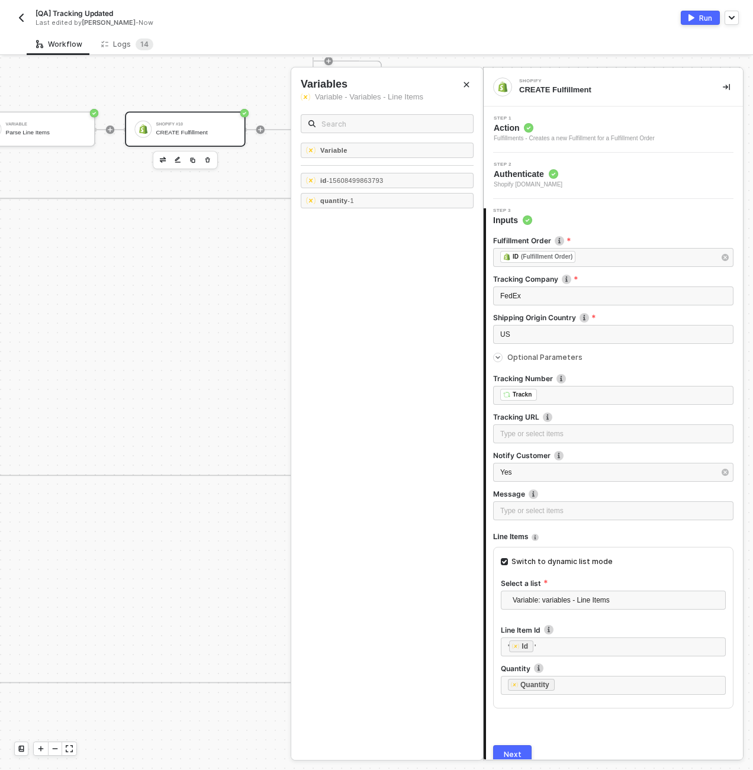
click at [514, 750] on div "Next" at bounding box center [512, 754] width 18 height 9
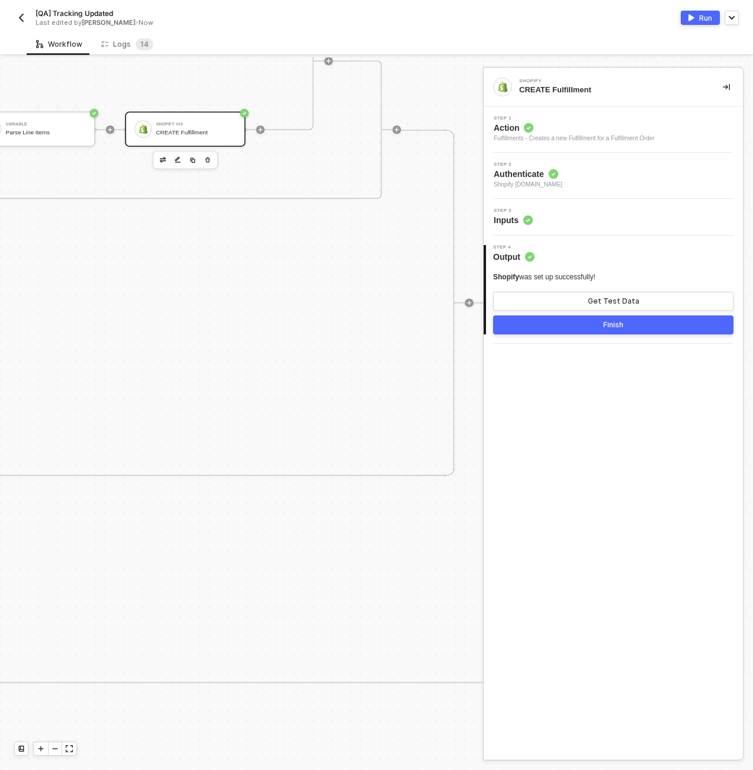
click at [595, 331] on button "Finish" at bounding box center [613, 324] width 240 height 19
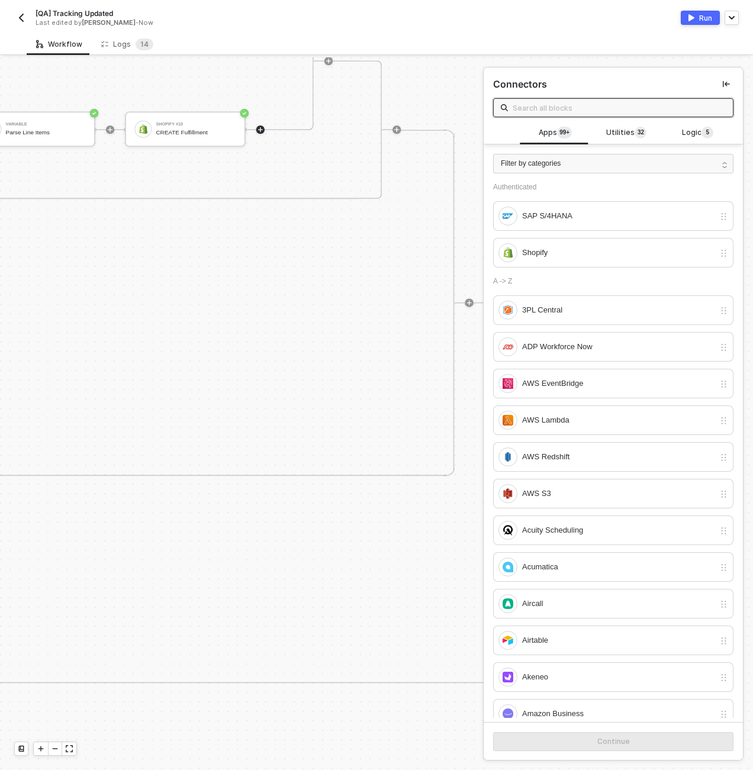
click at [699, 20] on div "Run" at bounding box center [705, 18] width 13 height 10
click at [269, 35] on div "Workflow Logs 1 4" at bounding box center [390, 44] width 726 height 22
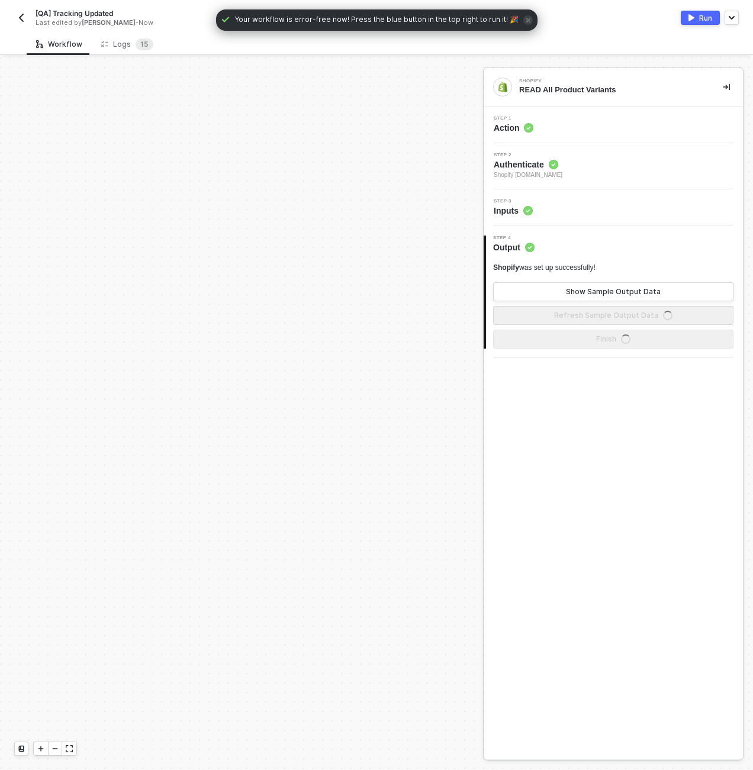
scroll to position [710, 0]
click at [126, 40] on div "Logs 1 5" at bounding box center [127, 44] width 52 height 12
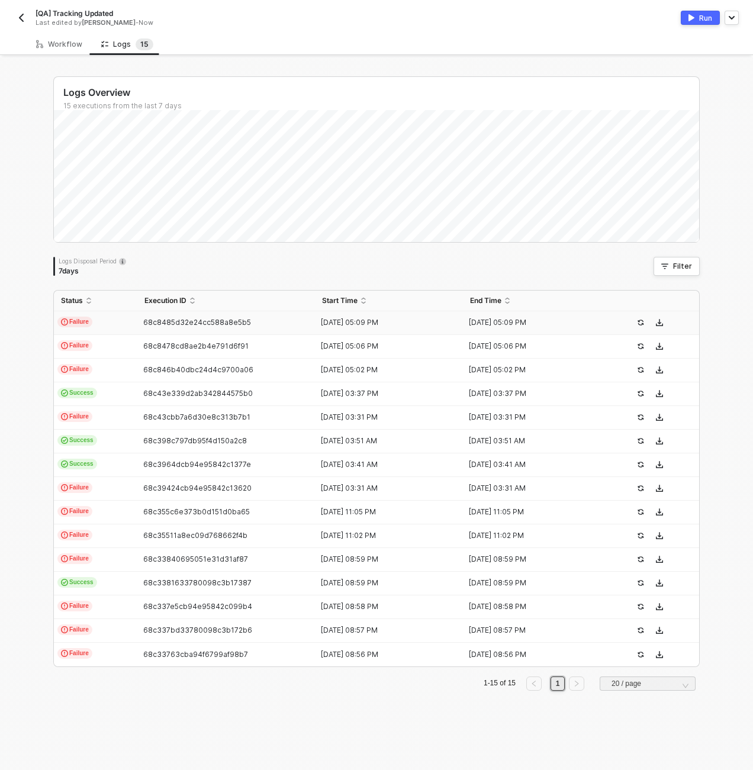
click at [106, 324] on td "Failure" at bounding box center [95, 323] width 83 height 24
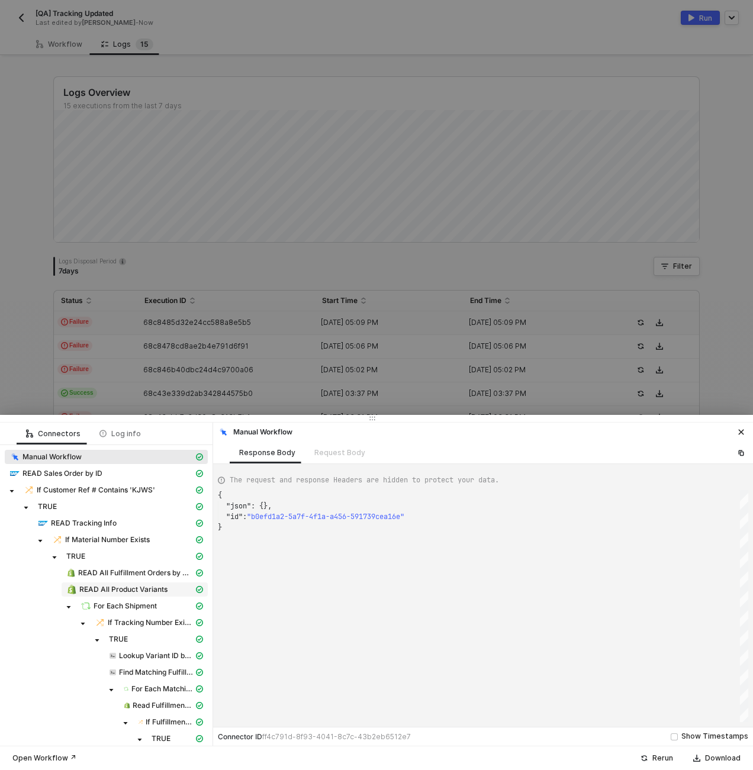
scroll to position [106, 0]
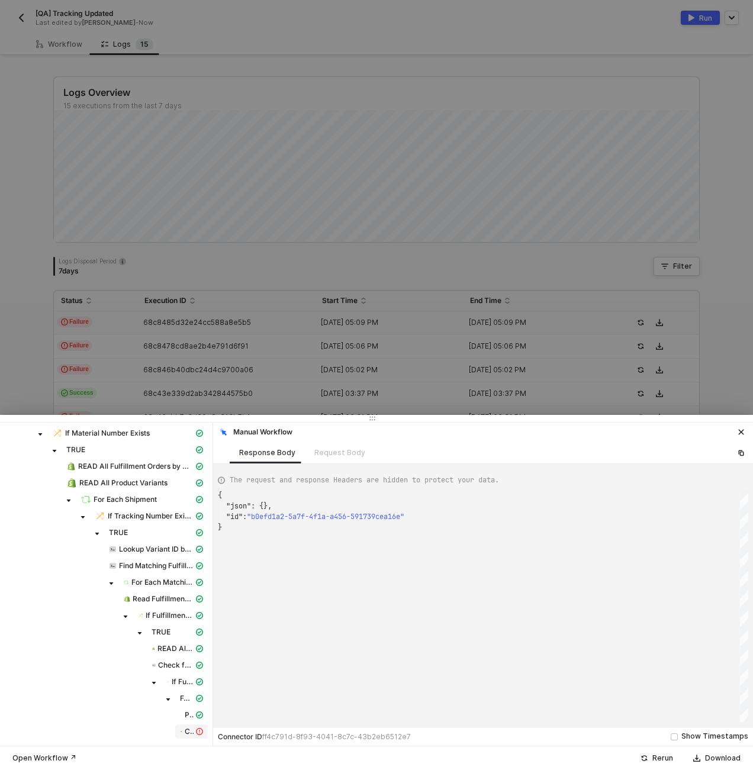
click at [192, 735] on div "CREATE Fulfillment" at bounding box center [191, 731] width 28 height 11
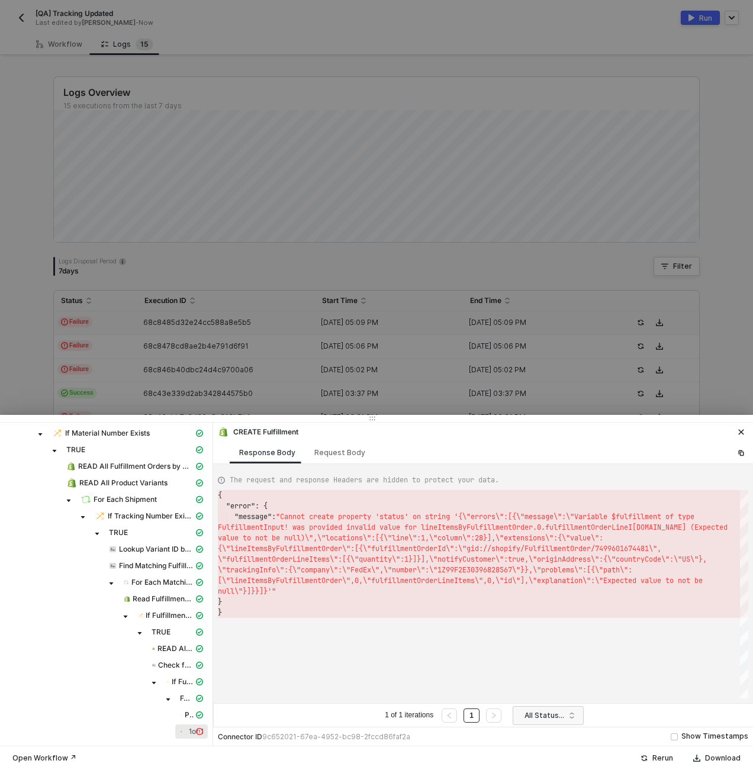
scroll to position [21, 0]
click at [340, 461] on div "Request Body" at bounding box center [340, 452] width 70 height 22
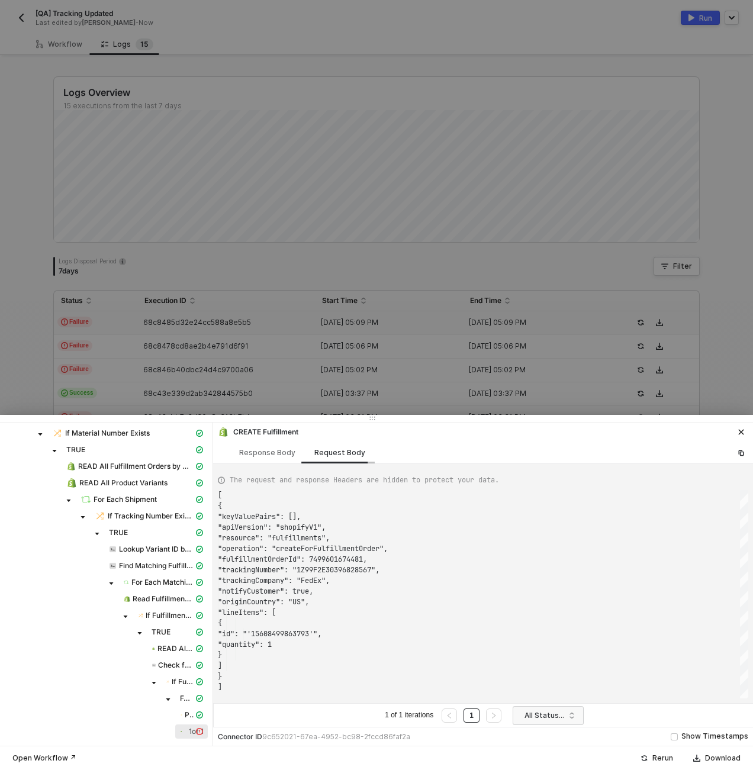
scroll to position [106, 0]
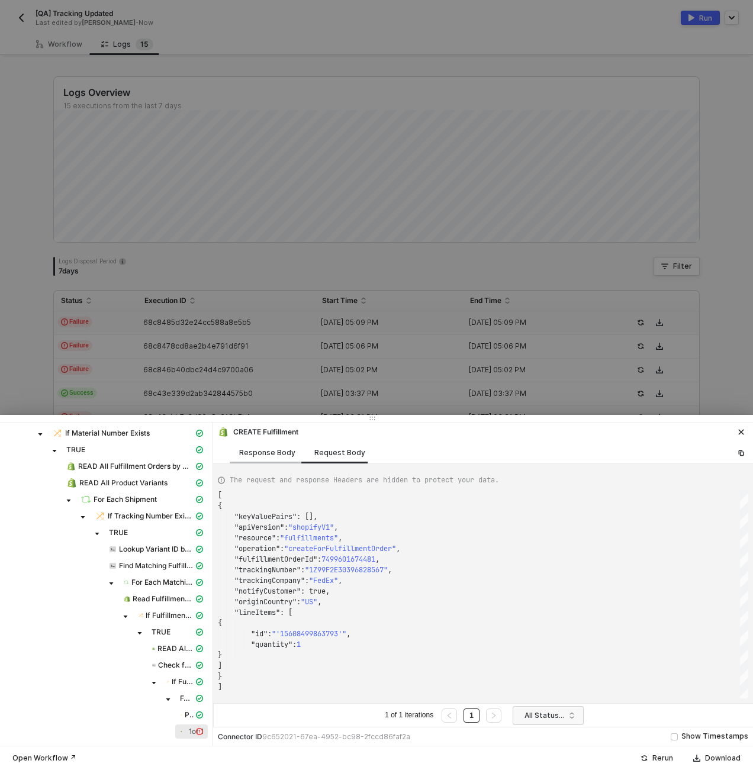
click at [283, 456] on div "Response Body" at bounding box center [267, 452] width 56 height 9
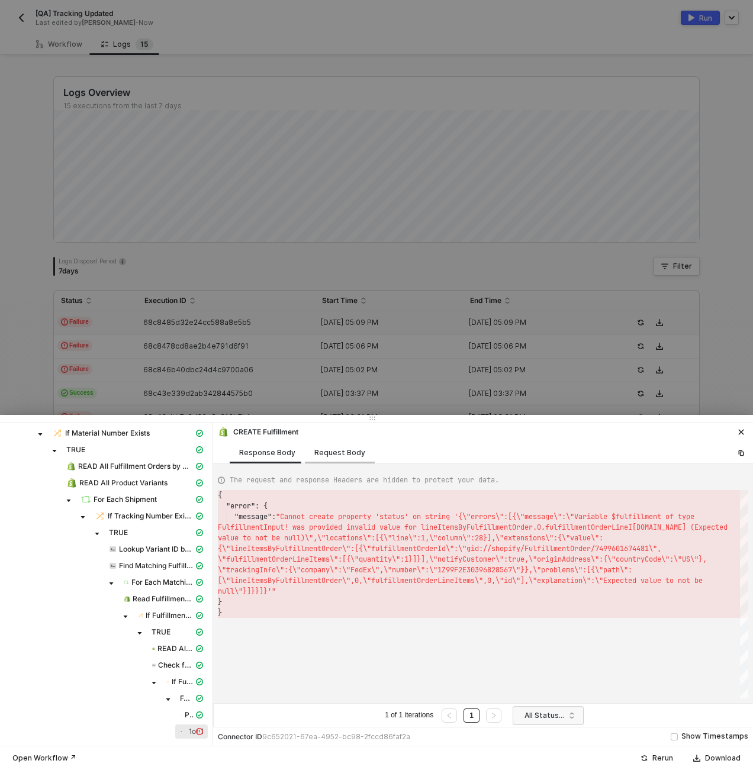
click at [340, 451] on div "Request Body" at bounding box center [339, 452] width 51 height 9
type textarea "[ { "keyValuePairs": [], "apiVersion": "shopifyV1", "resource": "fulfillments",…"
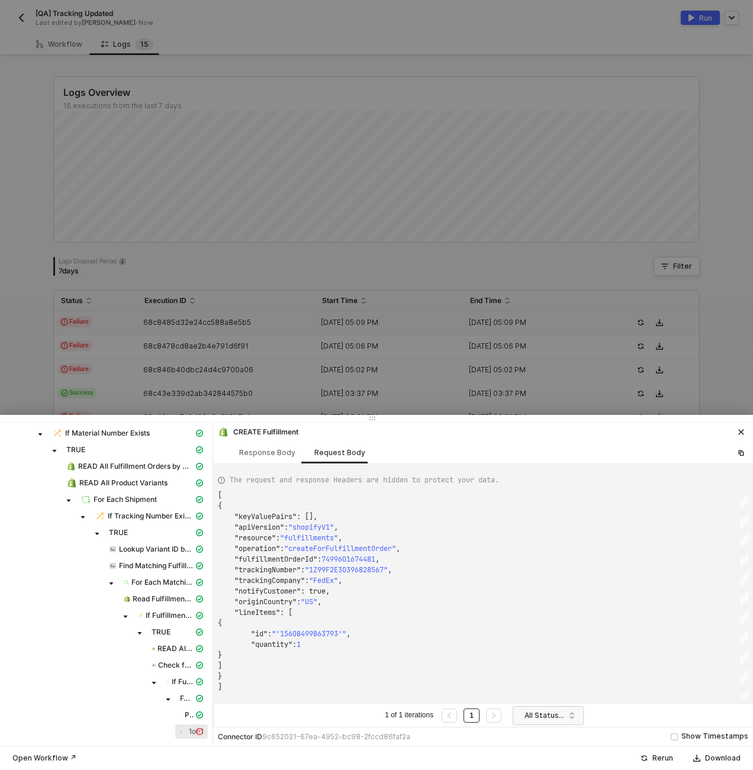
click at [255, 343] on div at bounding box center [376, 385] width 753 height 770
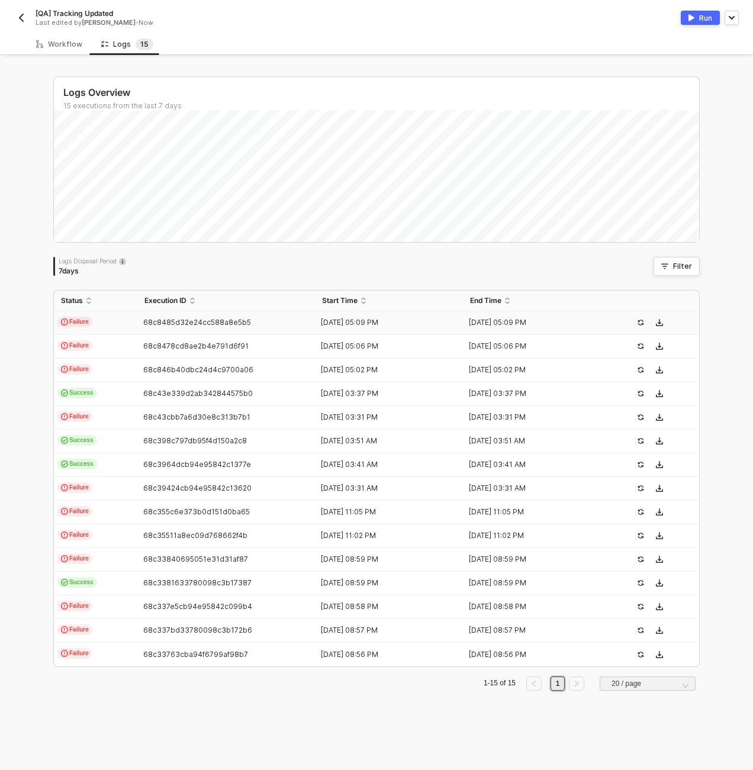
click at [147, 313] on td "68c8485d32e24cc588a8e5b5" at bounding box center [225, 323] width 177 height 24
type textarea "{ "json": {}, "id": "b0efd1a2-5a7f-4f1a-a456-591739cea16e" }"
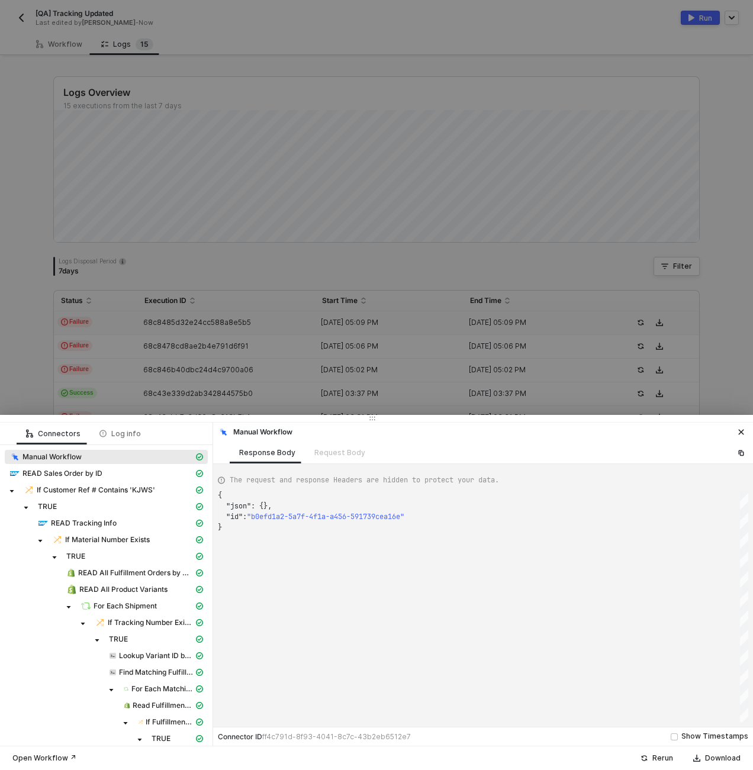
click at [271, 324] on div at bounding box center [376, 385] width 753 height 770
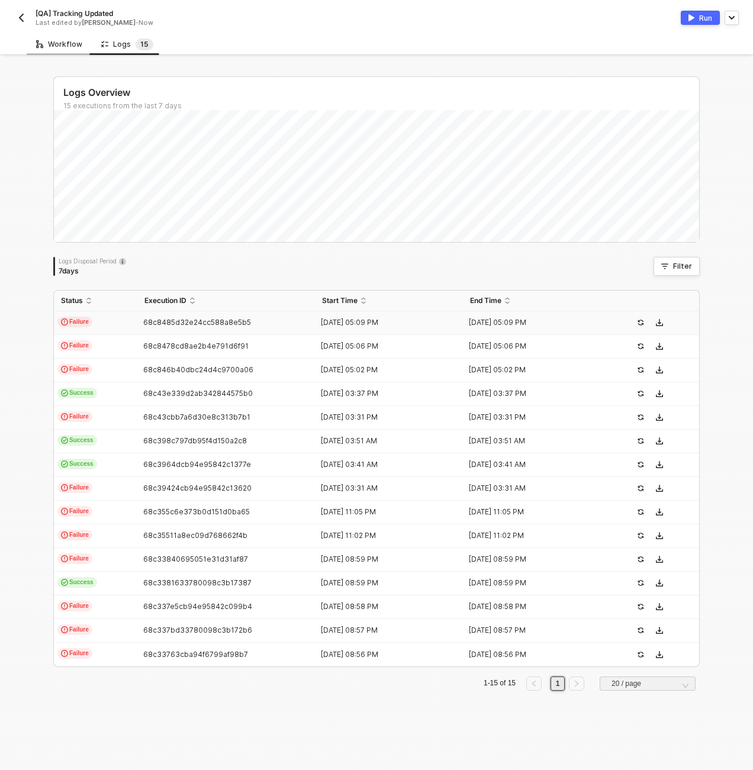
click at [56, 44] on div "Workflow" at bounding box center [59, 44] width 46 height 9
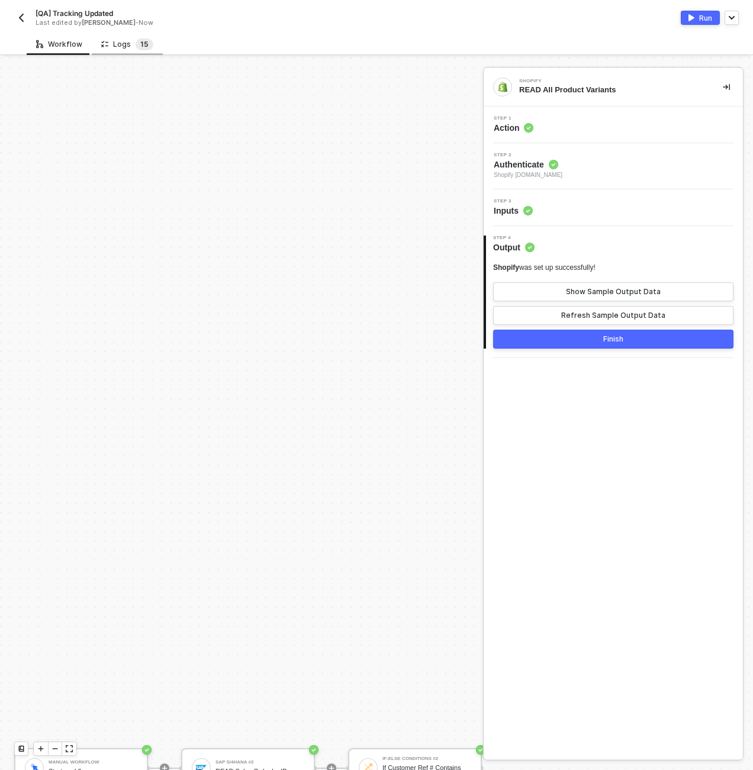
click at [146, 45] on sup "1 5" at bounding box center [144, 44] width 18 height 12
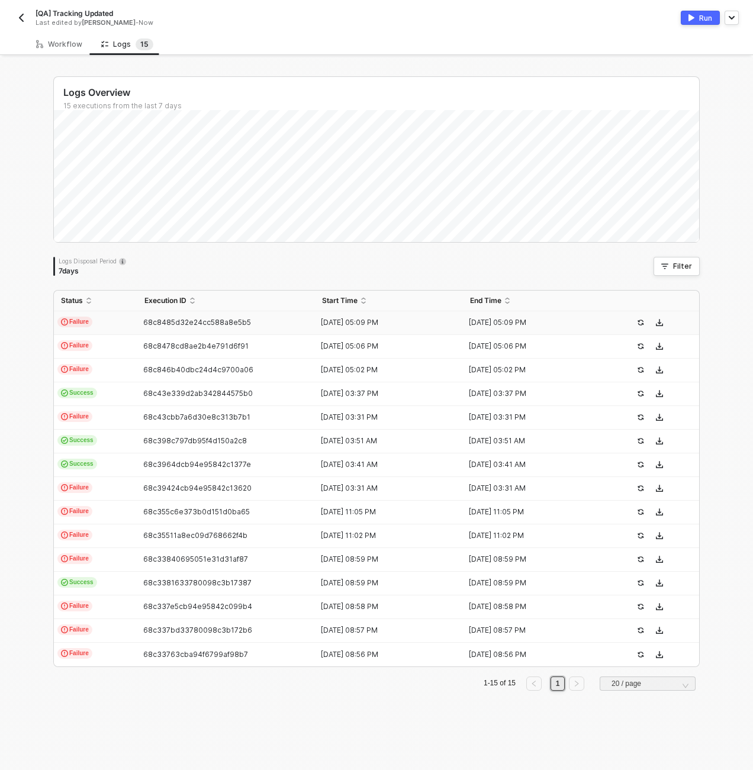
click at [121, 330] on td "Failure" at bounding box center [95, 323] width 83 height 24
type textarea "{ "json": {}, "id": "b0efd1a2-5a7f-4f1a-a456-591739cea16e" }"
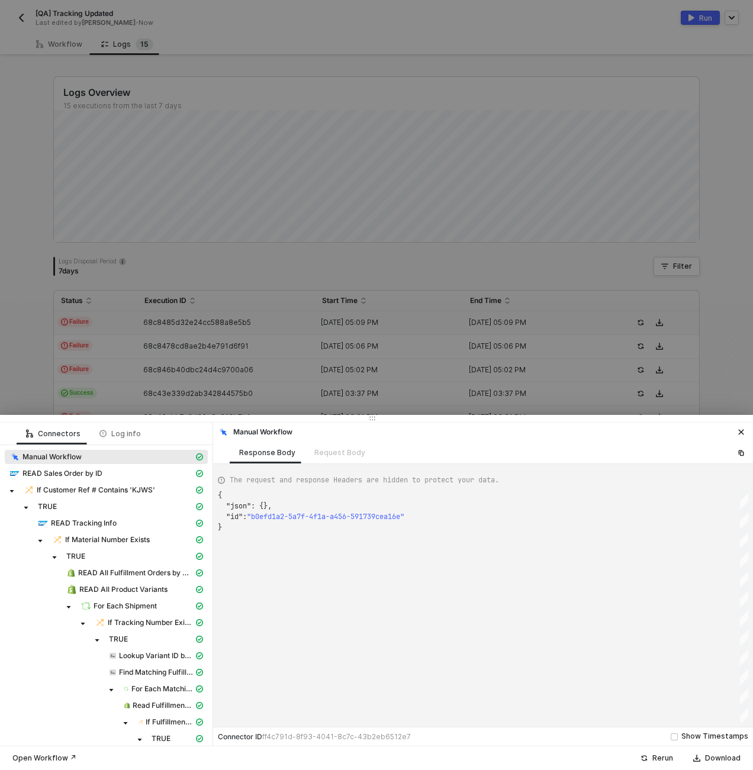
click at [9, 21] on div at bounding box center [376, 385] width 753 height 770
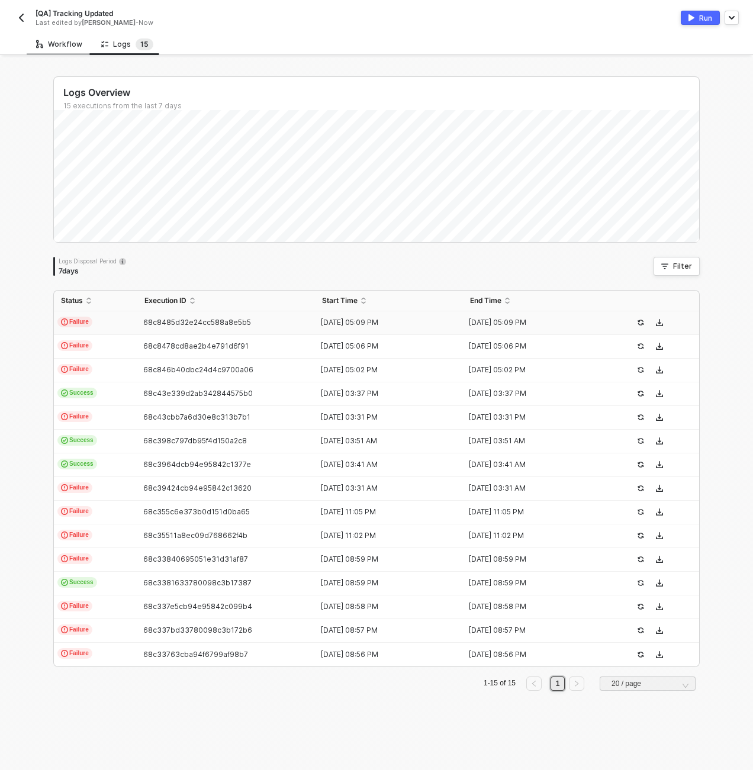
click at [35, 46] on div "Workflow" at bounding box center [59, 44] width 65 height 22
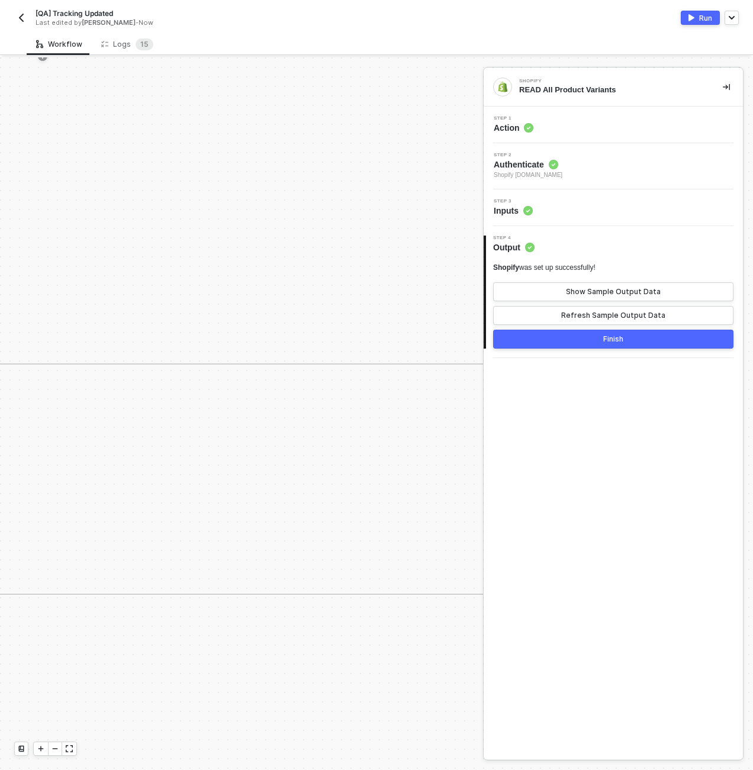
scroll to position [0, 3053]
click at [51, 747] on icon "icon-minus" at bounding box center [54, 748] width 7 height 7
click at [51, 750] on icon "icon-minus" at bounding box center [54, 748] width 7 height 7
click at [246, 267] on div "Shopify #10 CREATE Fulfillment" at bounding box center [267, 278] width 107 height 31
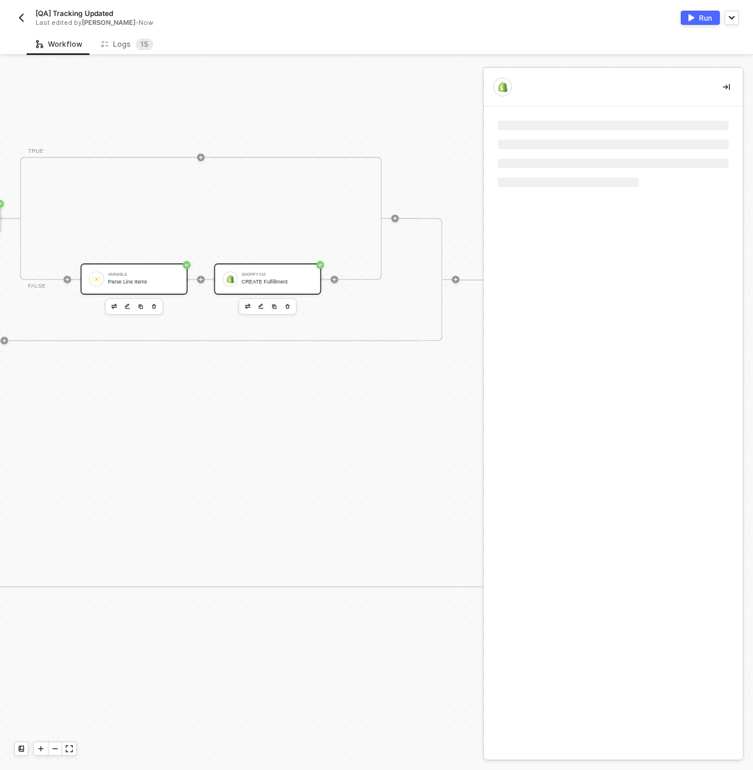
click at [125, 280] on div "Parse Line Items" at bounding box center [143, 282] width 71 height 6
click at [276, 278] on div "Shopify #10 CREATE Fulfillment" at bounding box center [276, 279] width 71 height 18
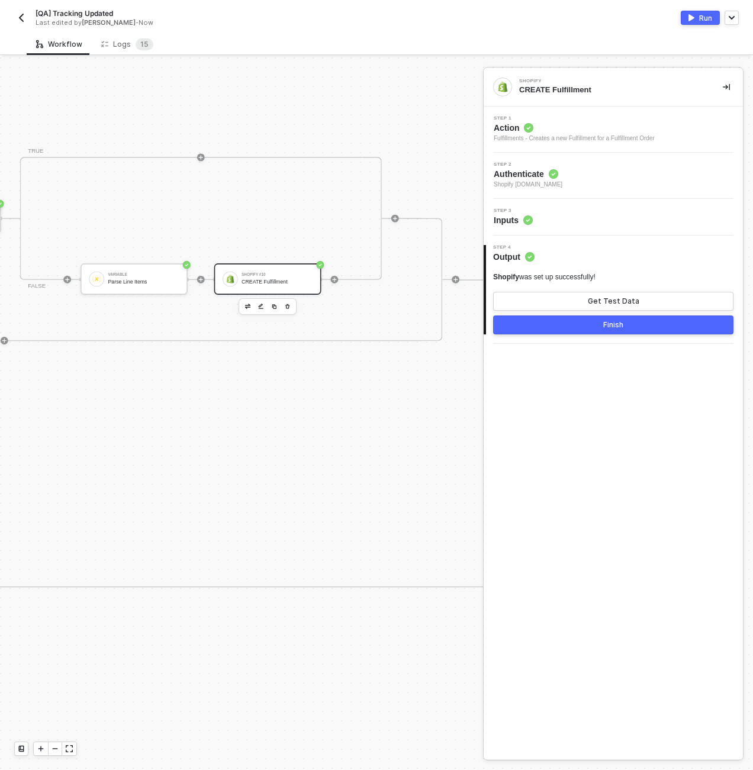
click at [605, 218] on div "Step 3 Inputs" at bounding box center [614, 217] width 256 height 18
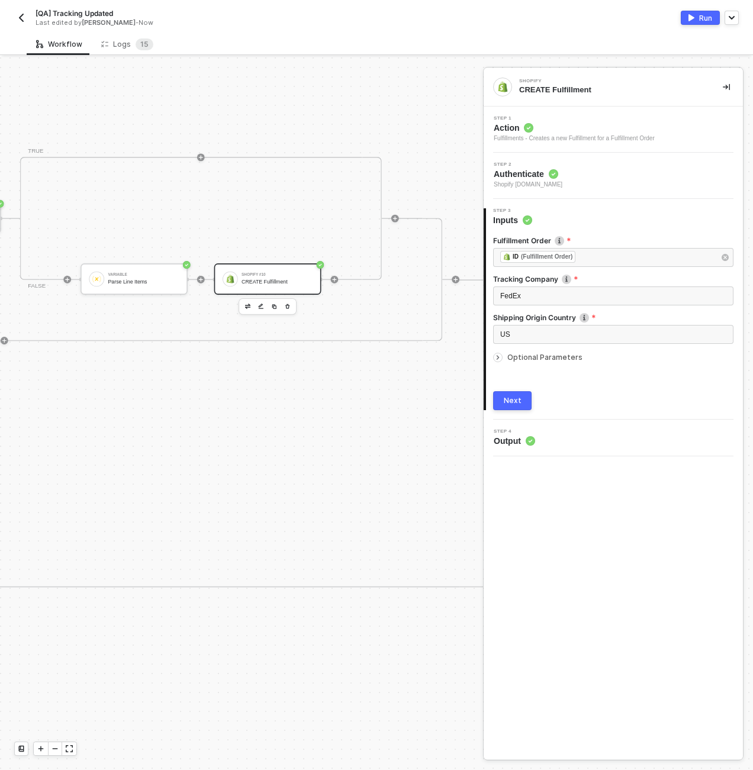
click at [538, 359] on span "Optional Parameters" at bounding box center [544, 357] width 75 height 9
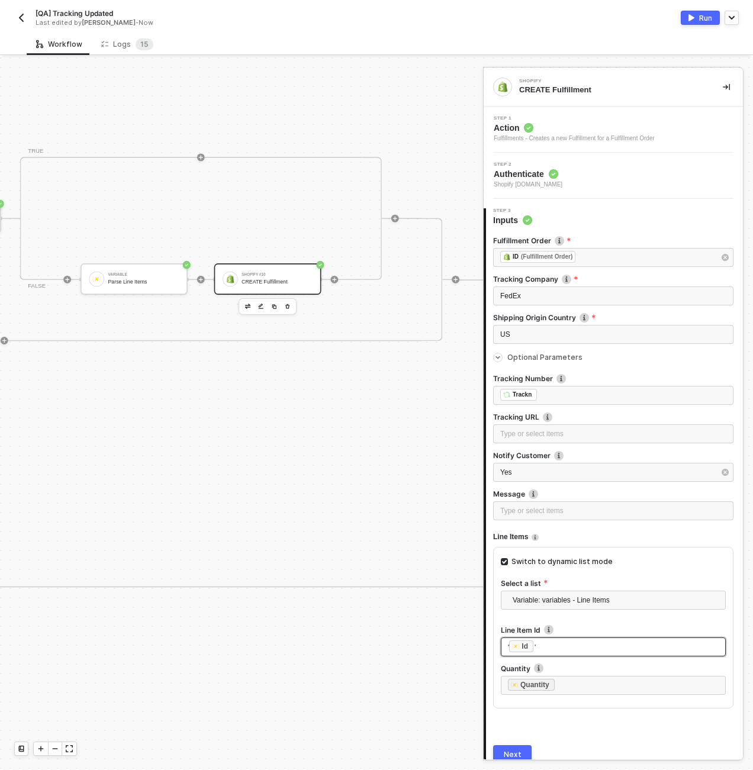
click at [561, 647] on div "' ﻿ Id '" at bounding box center [613, 646] width 211 height 13
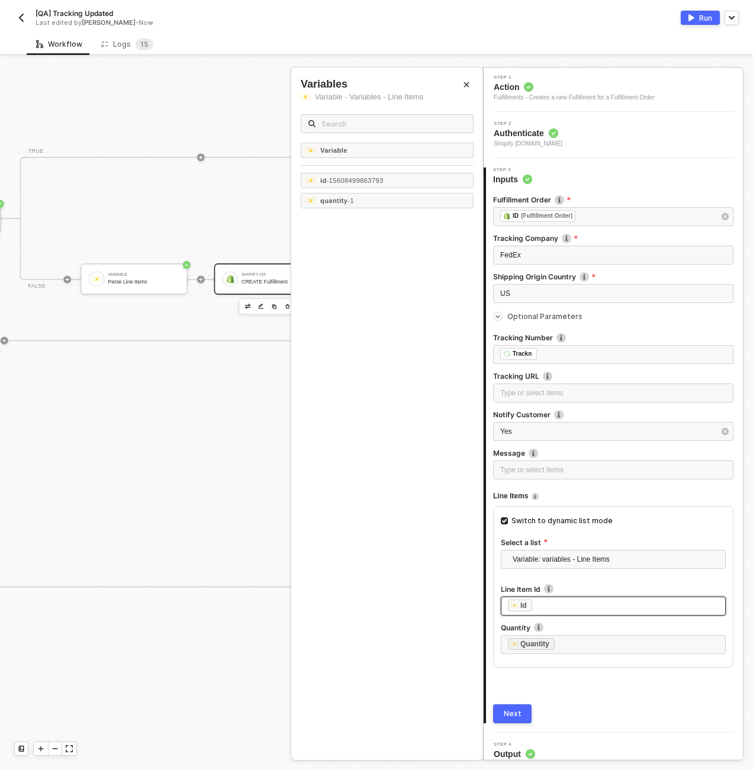
scroll to position [50, 0]
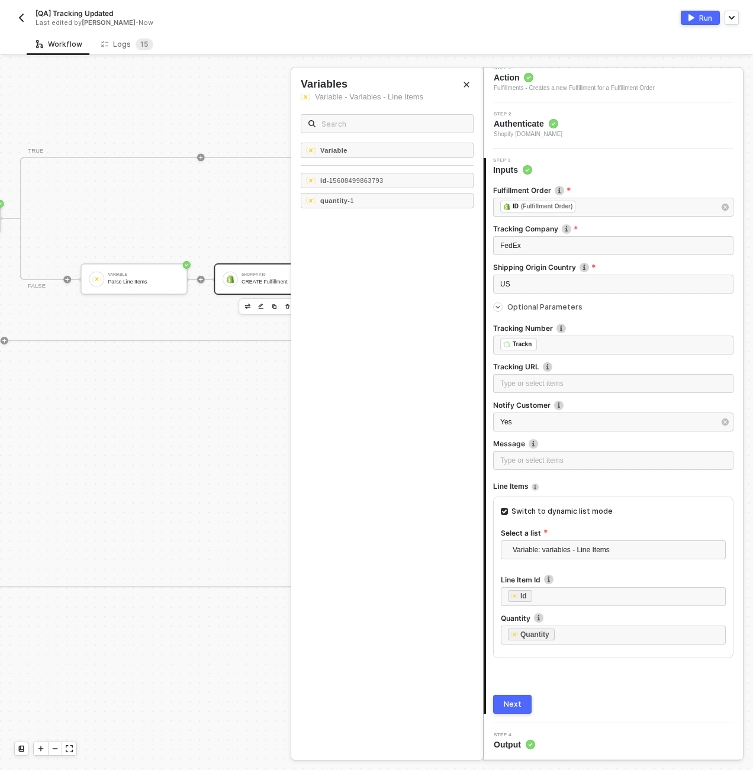
click at [514, 712] on button "Next" at bounding box center [512, 704] width 38 height 19
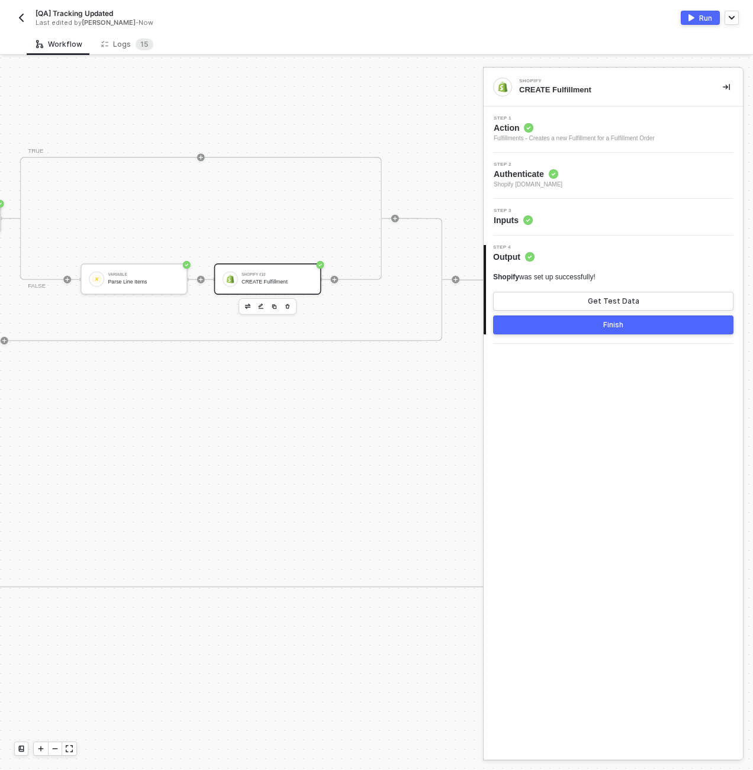
click at [587, 218] on div "Step 3 Inputs" at bounding box center [614, 217] width 256 height 18
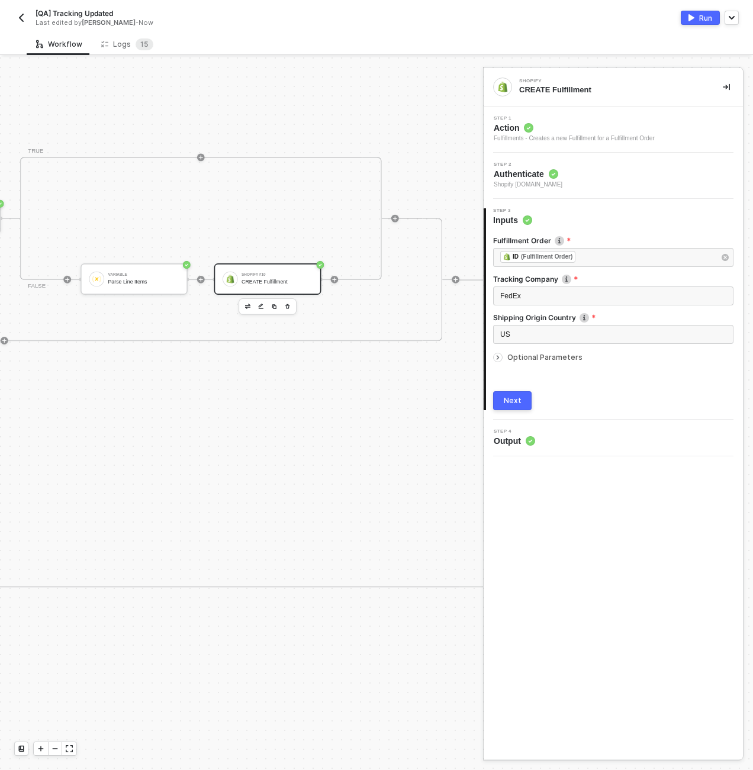
click at [580, 124] on span "Action" at bounding box center [573, 128] width 161 height 12
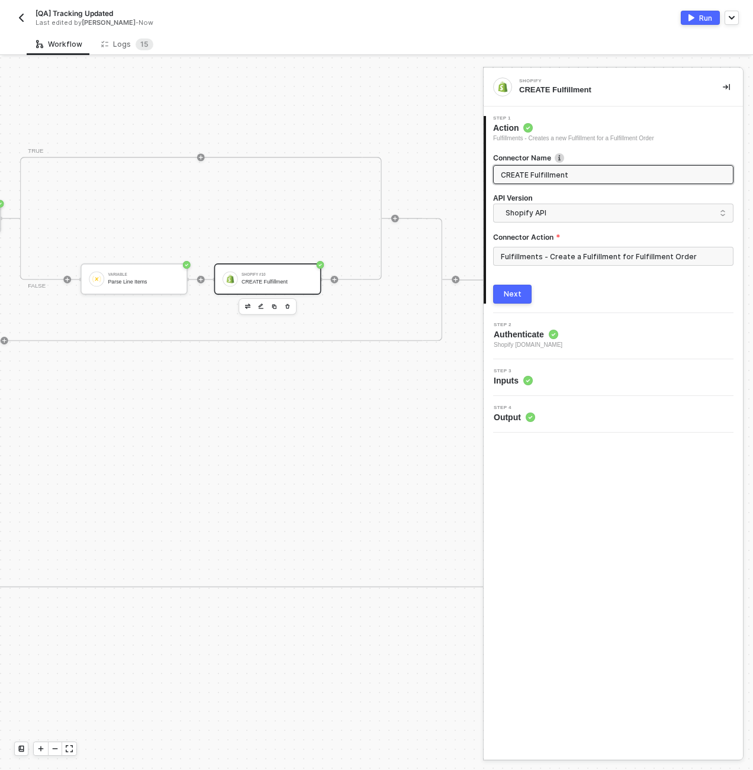
click at [696, 14] on button "Run" at bounding box center [699, 18] width 39 height 14
click at [296, 42] on div "Workflow Logs 1 5" at bounding box center [390, 44] width 726 height 22
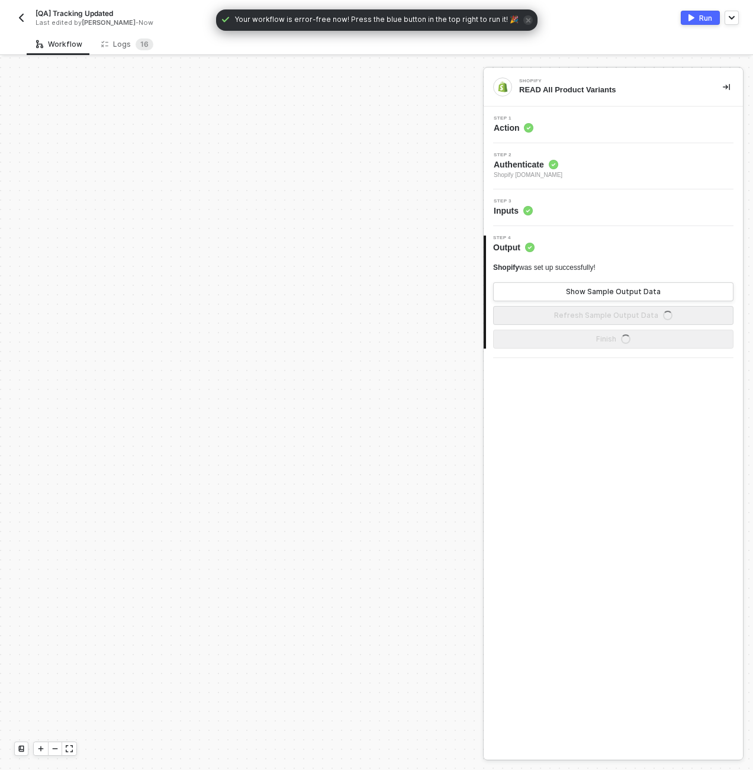
scroll to position [710, 0]
click at [117, 47] on div "Logs 1 6" at bounding box center [127, 44] width 52 height 12
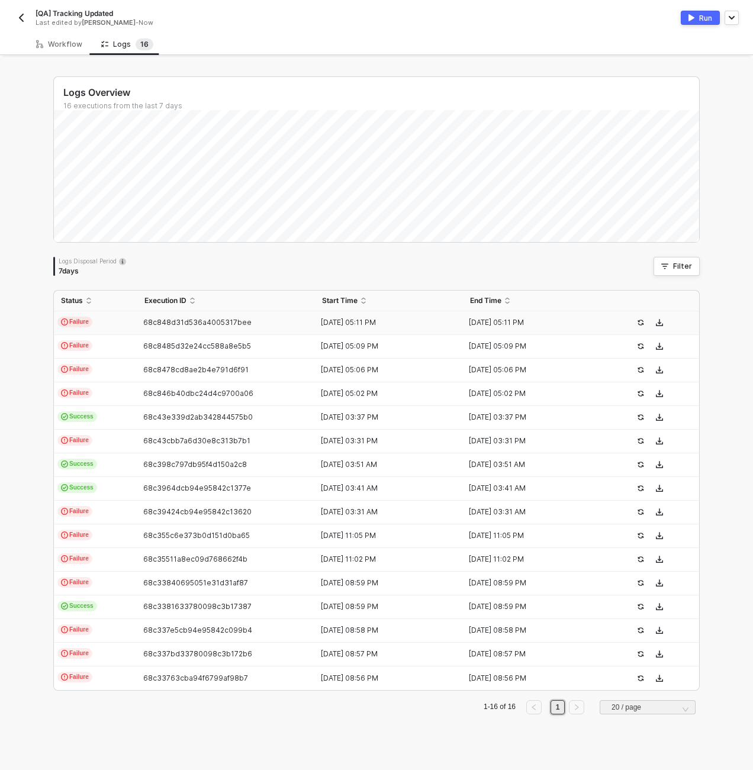
click at [122, 325] on td "Failure" at bounding box center [95, 323] width 83 height 24
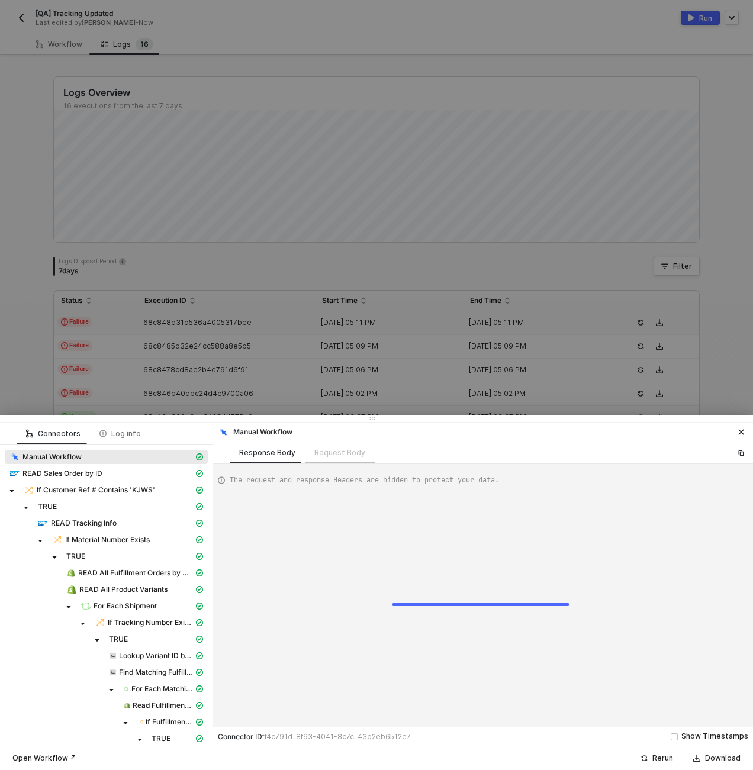
type textarea "{ "json": {}, "id": "c35a038f-c132-420f-a835-36976ff08279" }"
click at [352, 461] on div "Request Body" at bounding box center [340, 452] width 70 height 22
click at [340, 448] on div "Request Body" at bounding box center [340, 452] width 70 height 22
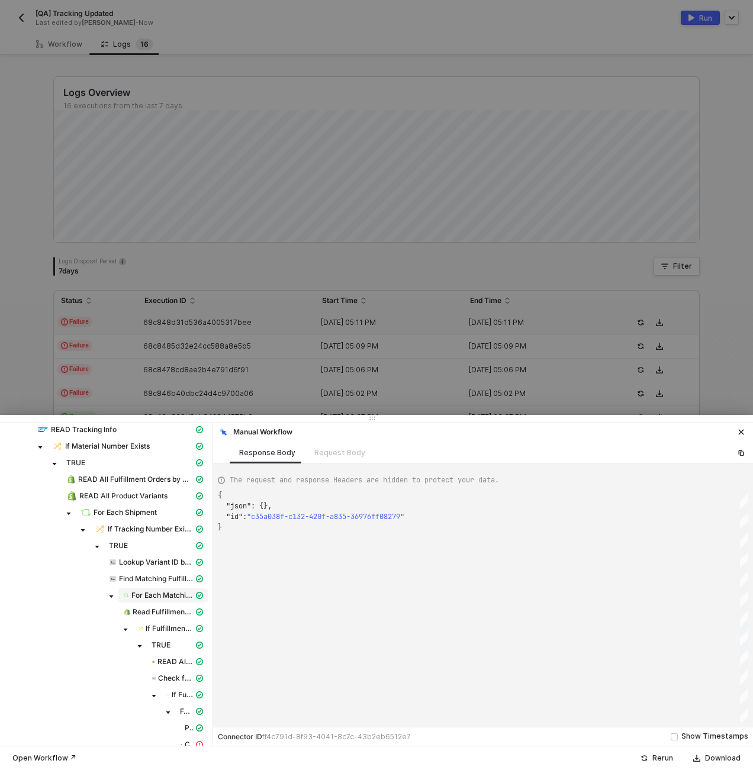
scroll to position [106, 0]
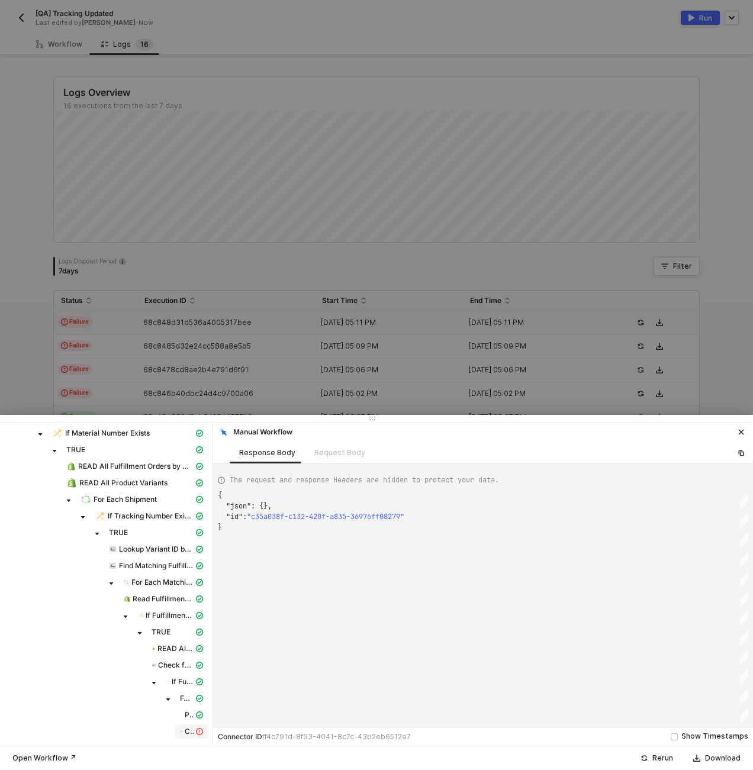
click at [185, 729] on span "CREATE Fulfillment" at bounding box center [189, 730] width 9 height 9
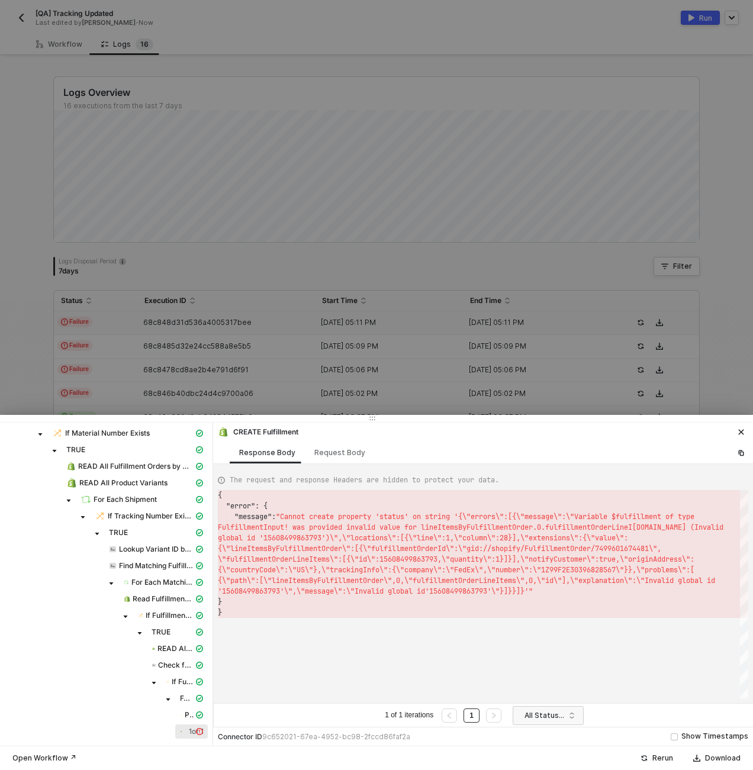
scroll to position [21, 0]
click at [331, 451] on div "Request Body" at bounding box center [339, 452] width 51 height 9
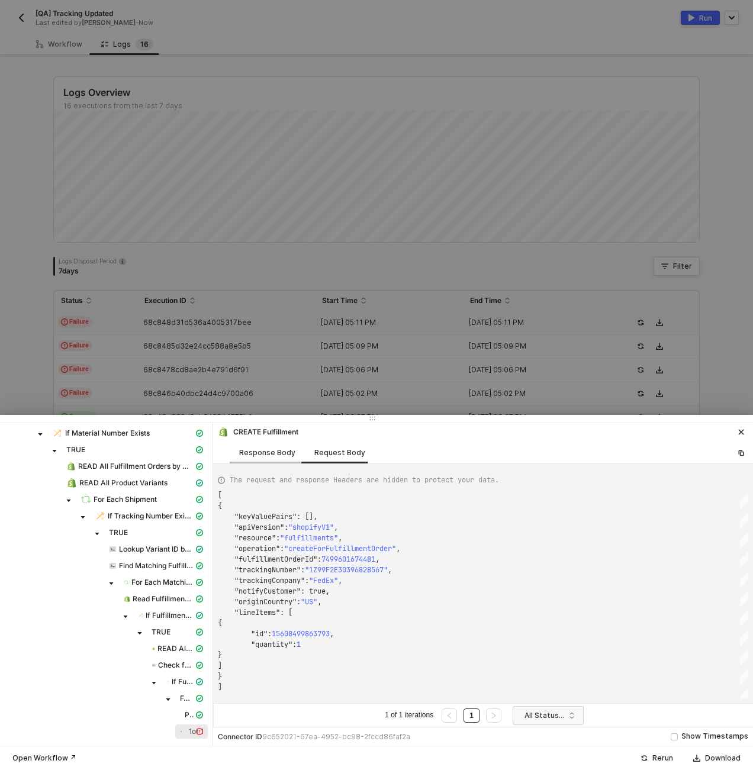
click at [276, 451] on div "Response Body" at bounding box center [267, 452] width 56 height 9
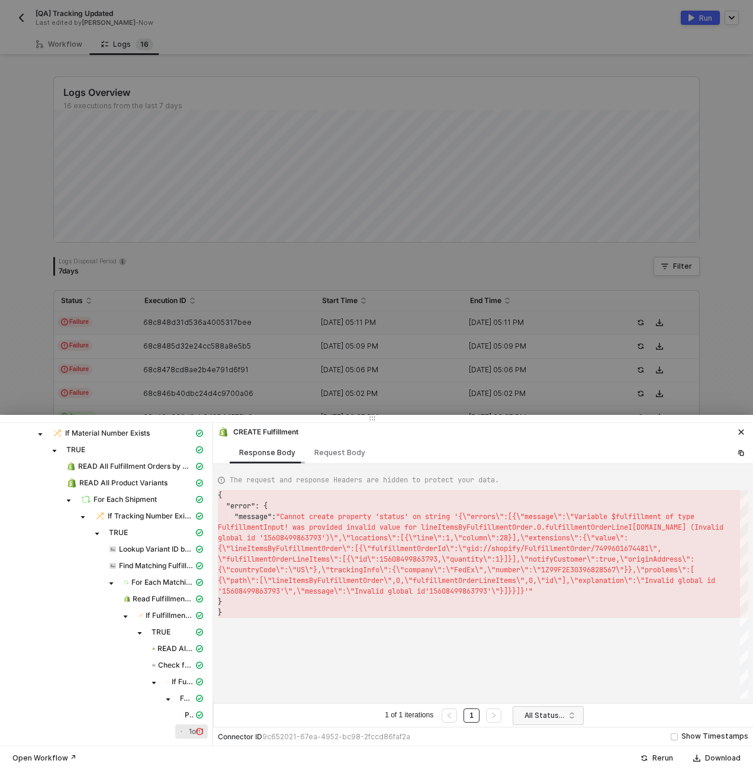
scroll to position [21, 0]
click at [337, 445] on div "Request Body" at bounding box center [340, 452] width 70 height 22
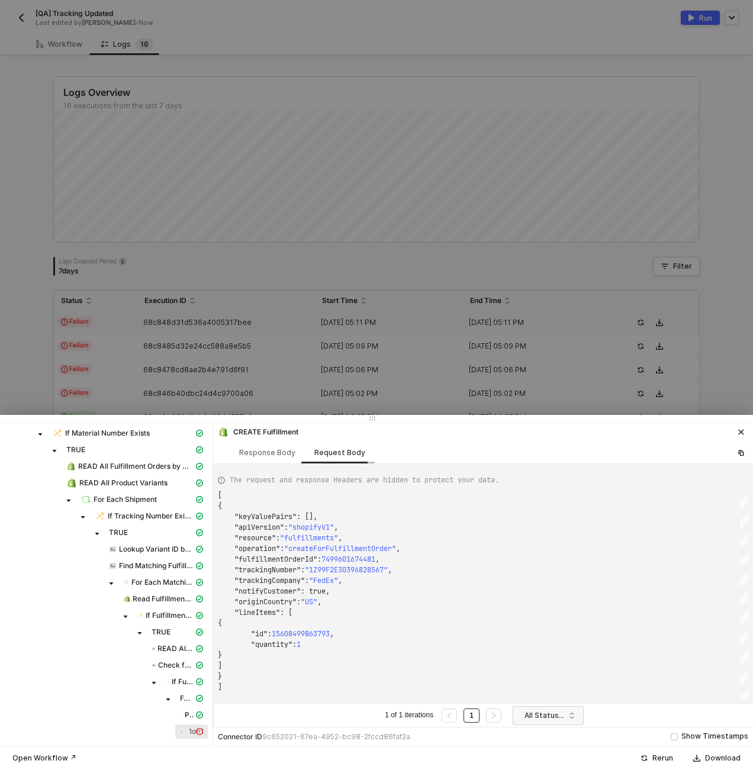
scroll to position [106, 0]
click at [261, 450] on div "Response Body" at bounding box center [267, 452] width 56 height 9
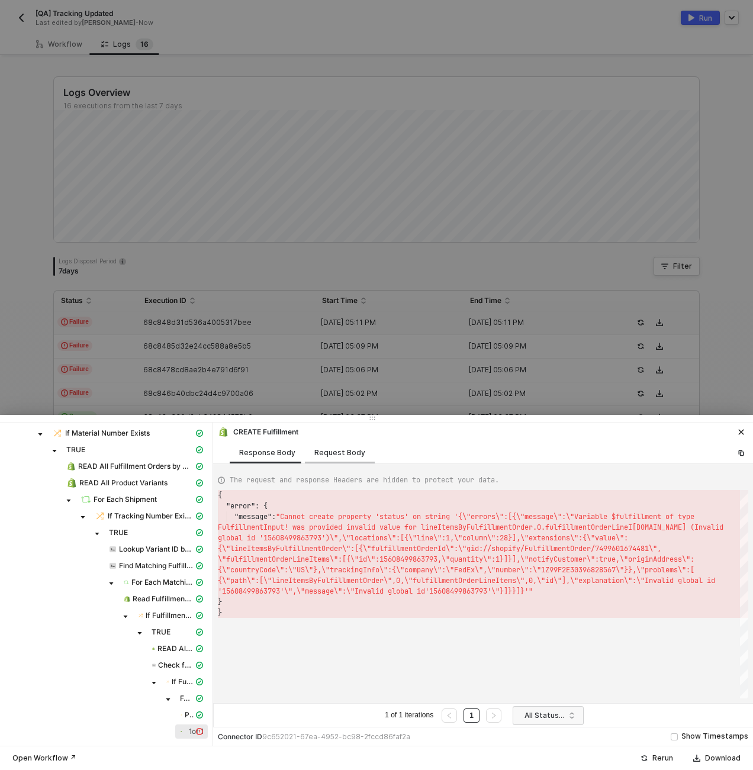
click at [328, 450] on div "Request Body" at bounding box center [339, 452] width 51 height 9
type textarea "[ { "keyValuePairs": [], "apiVersion": "shopifyV1", "resource": "fulfillments",…"
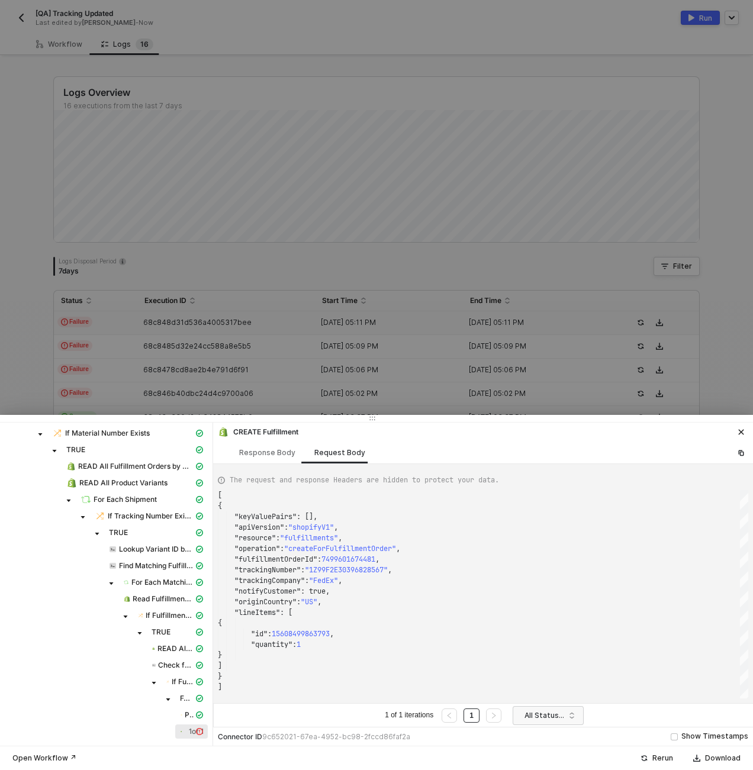
click at [277, 316] on div at bounding box center [376, 385] width 753 height 770
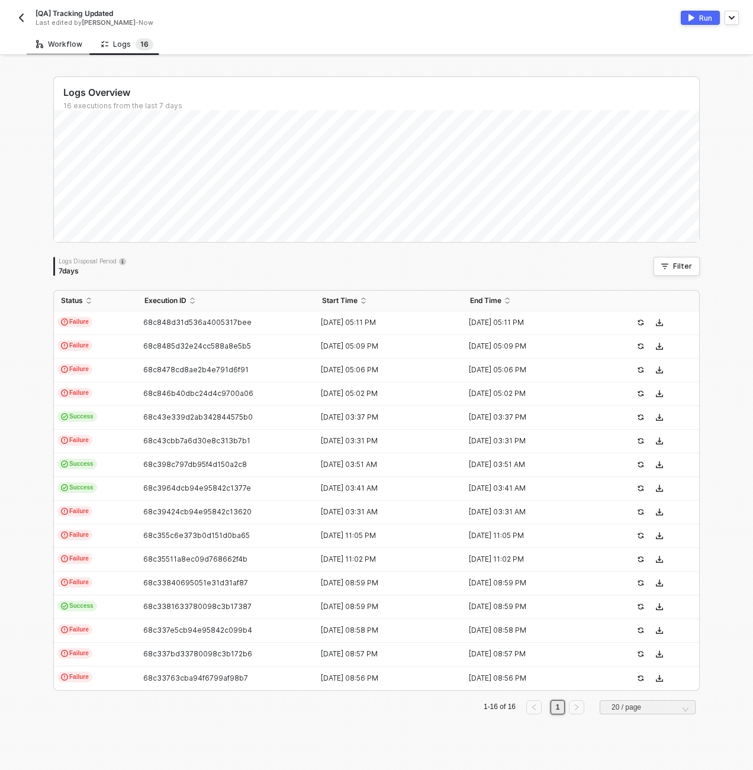
click at [58, 51] on div "Workflow" at bounding box center [59, 44] width 65 height 22
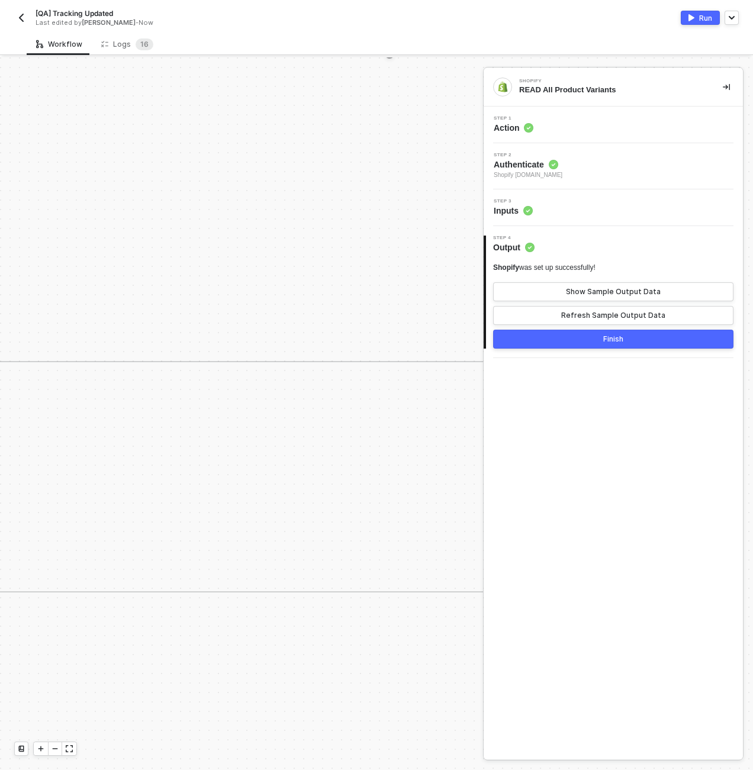
scroll to position [2, 2839]
click at [49, 753] on div at bounding box center [55, 748] width 14 height 13
click at [58, 752] on div at bounding box center [55, 748] width 14 height 13
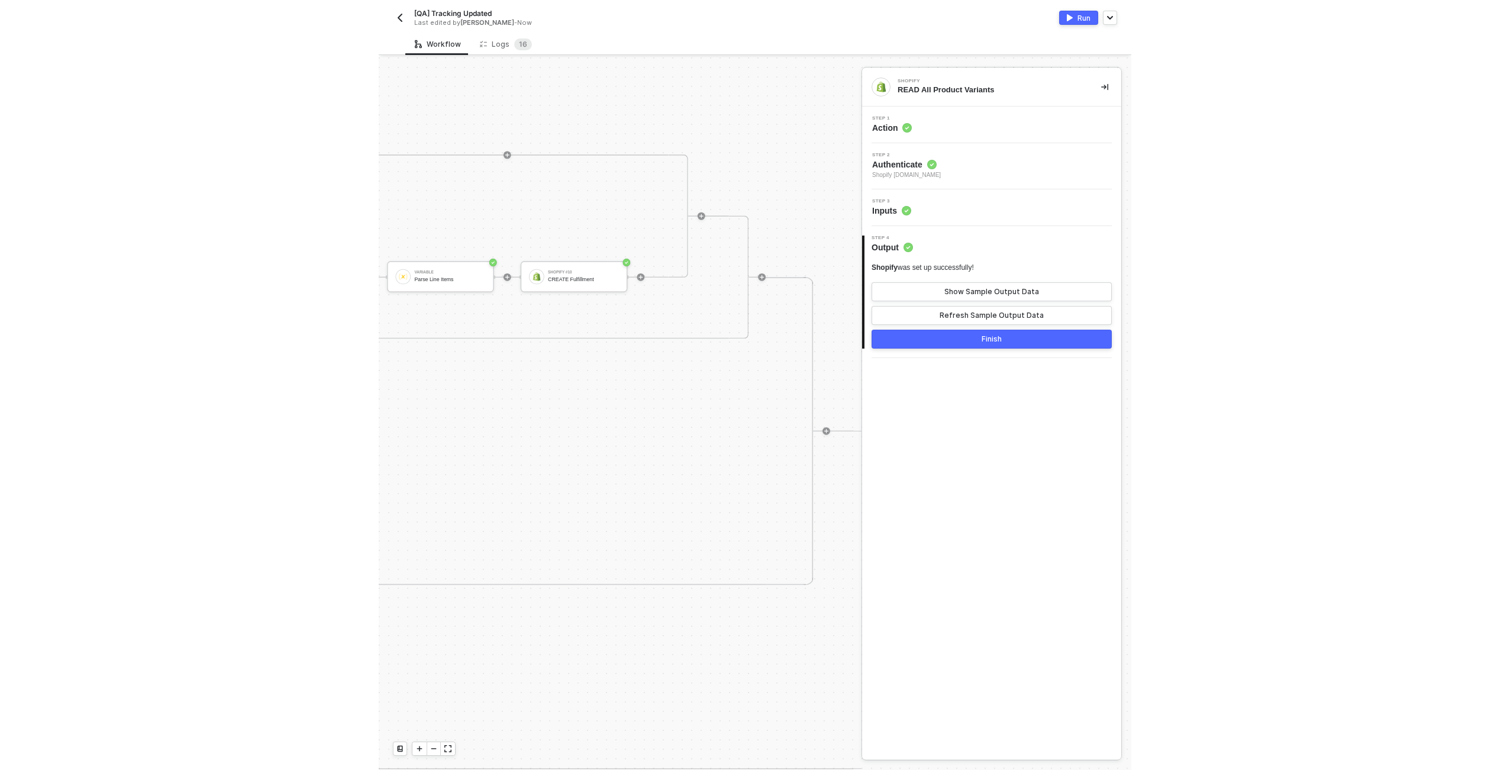
scroll to position [2, 4164]
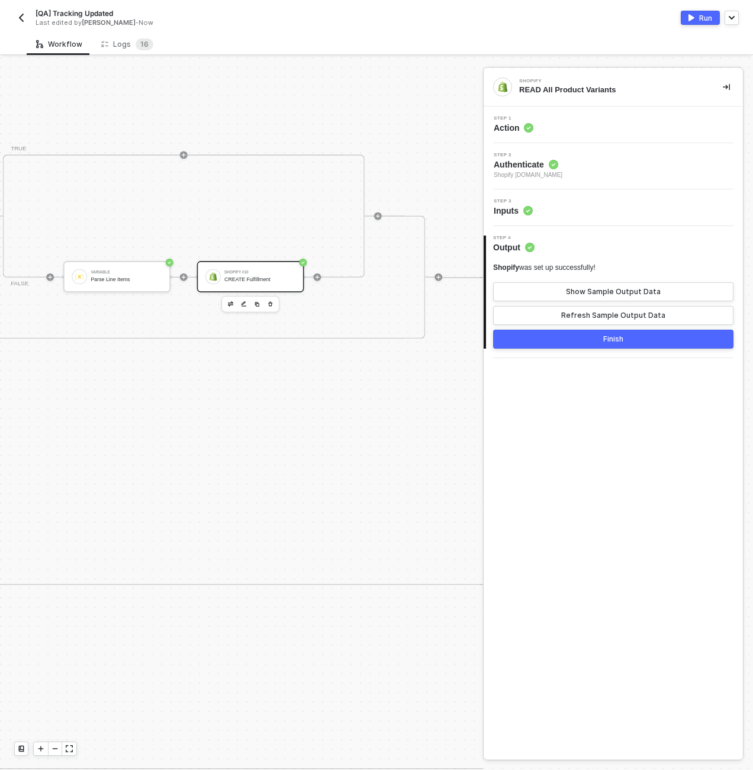
click at [248, 282] on div "CREATE Fulfillment" at bounding box center [259, 279] width 71 height 6
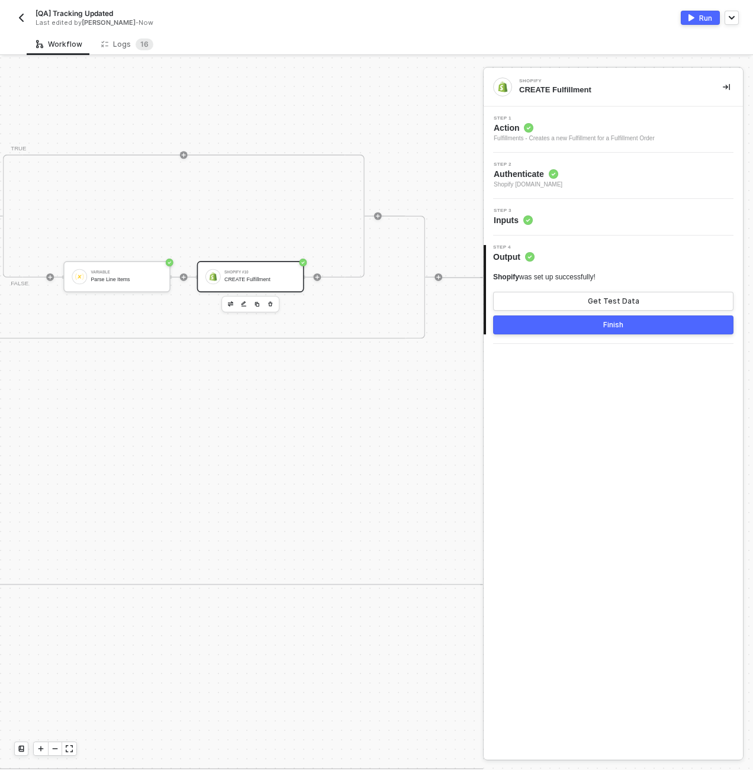
click at [550, 214] on div "Step 3 Inputs" at bounding box center [614, 217] width 256 height 18
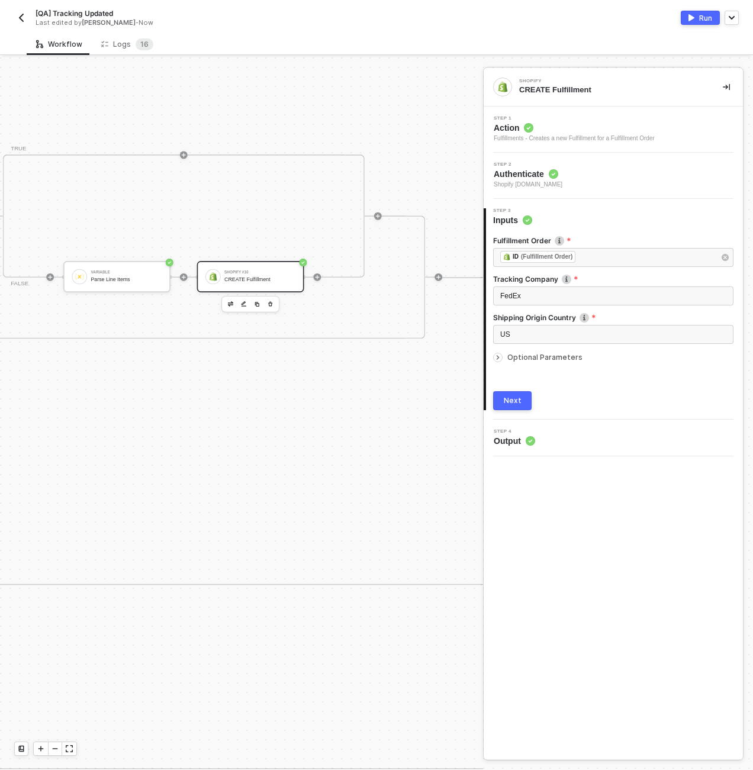
click at [549, 356] on span "Optional Parameters" at bounding box center [544, 357] width 75 height 9
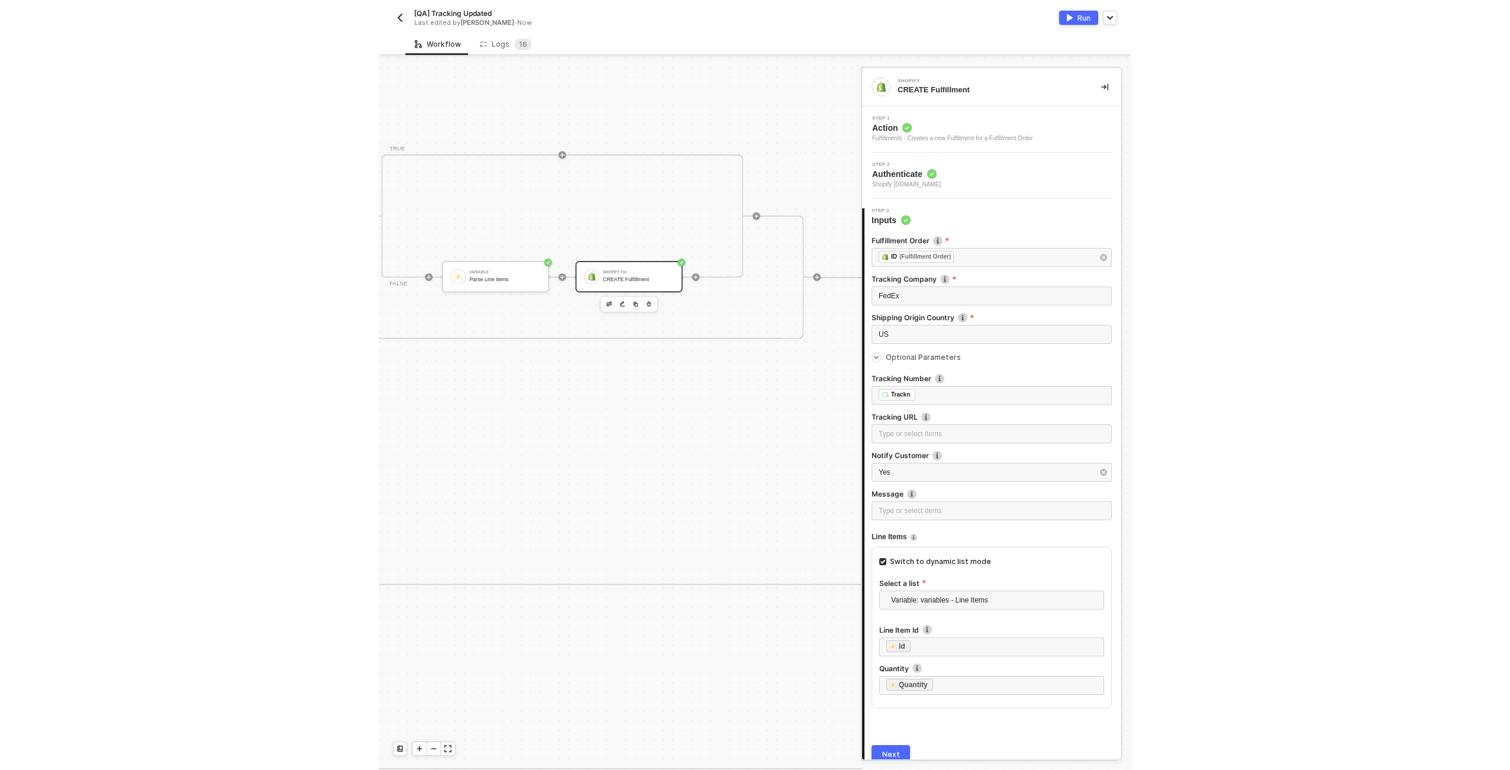
scroll to position [2, 3744]
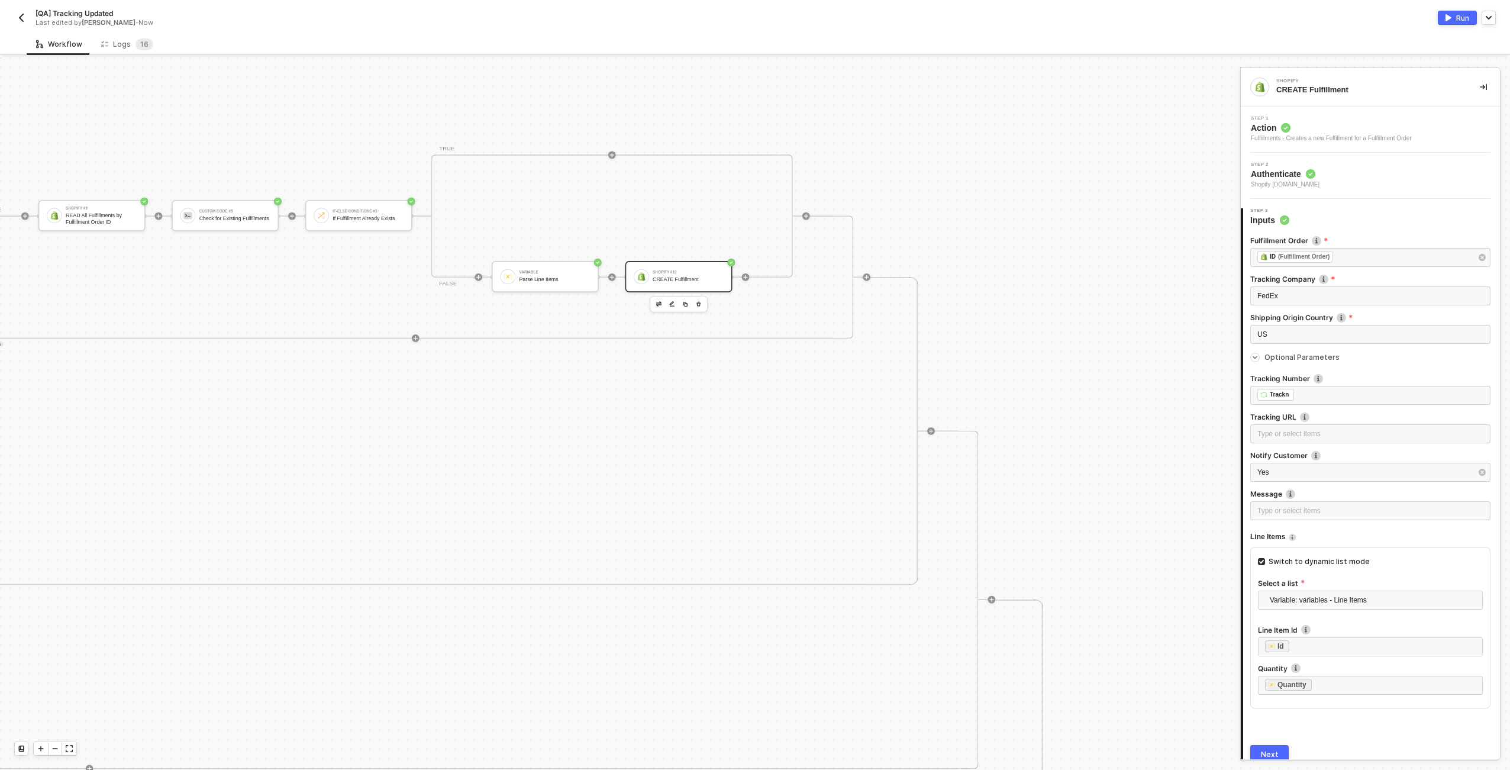
click at [670, 390] on div "Shopify #12 Read Fulfillment Order by ID If-Else Conditions #5 If Fulfillment O…" at bounding box center [294, 277] width 1152 height 308
click at [675, 281] on div "CREATE Fulfillment" at bounding box center [688, 279] width 71 height 6
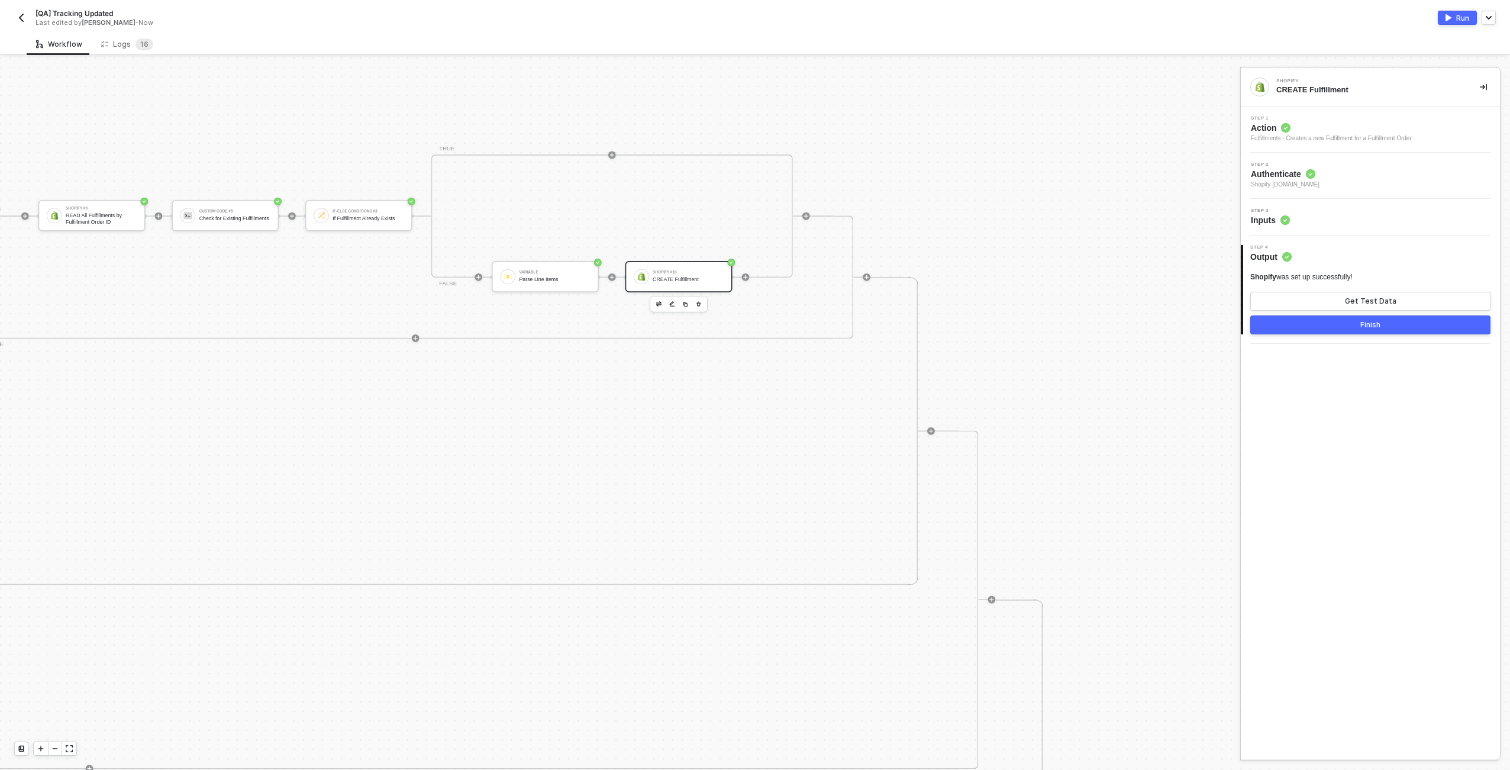
click at [752, 215] on div "Step 3 Inputs" at bounding box center [1372, 217] width 256 height 18
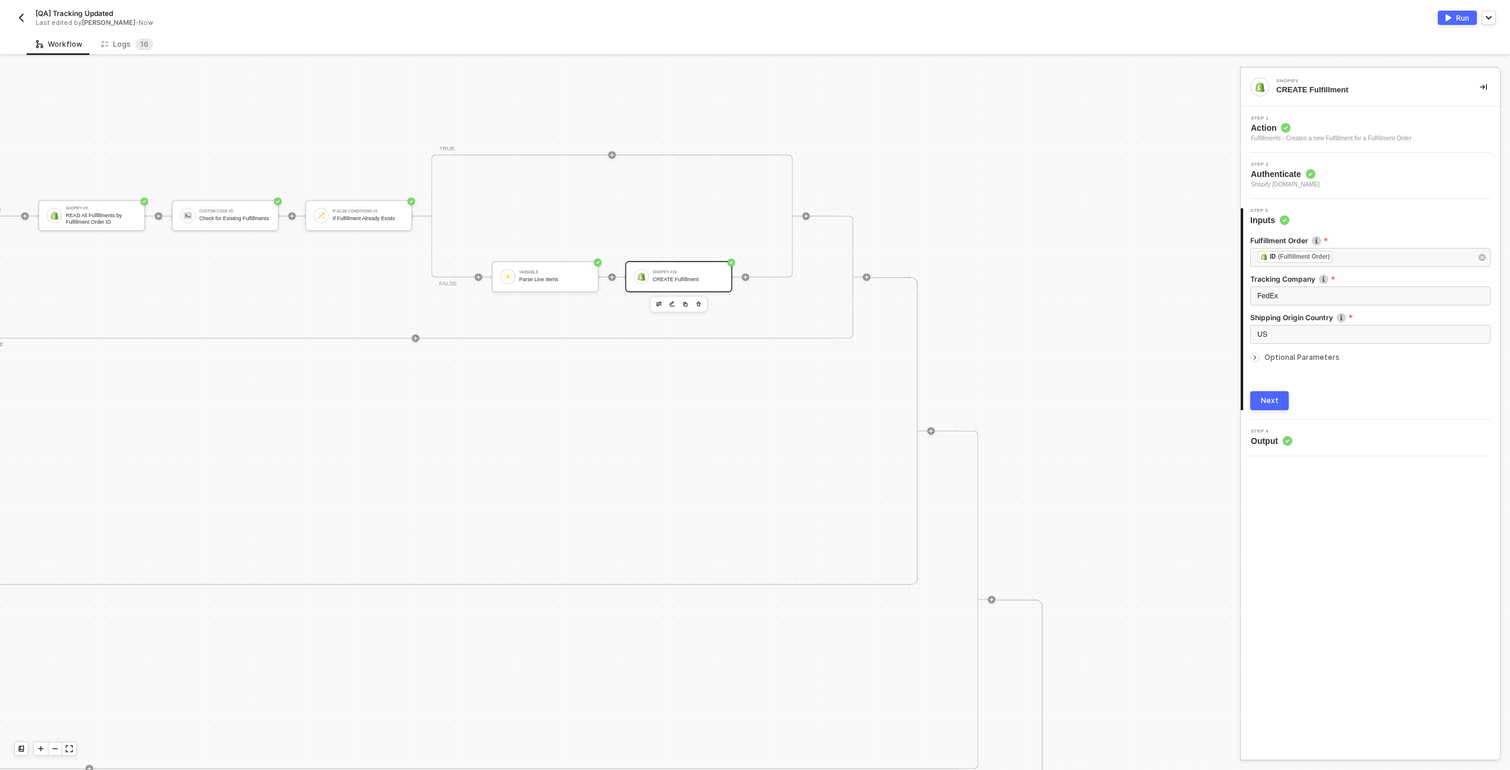
click at [752, 355] on span "Optional Parameters" at bounding box center [1301, 357] width 75 height 9
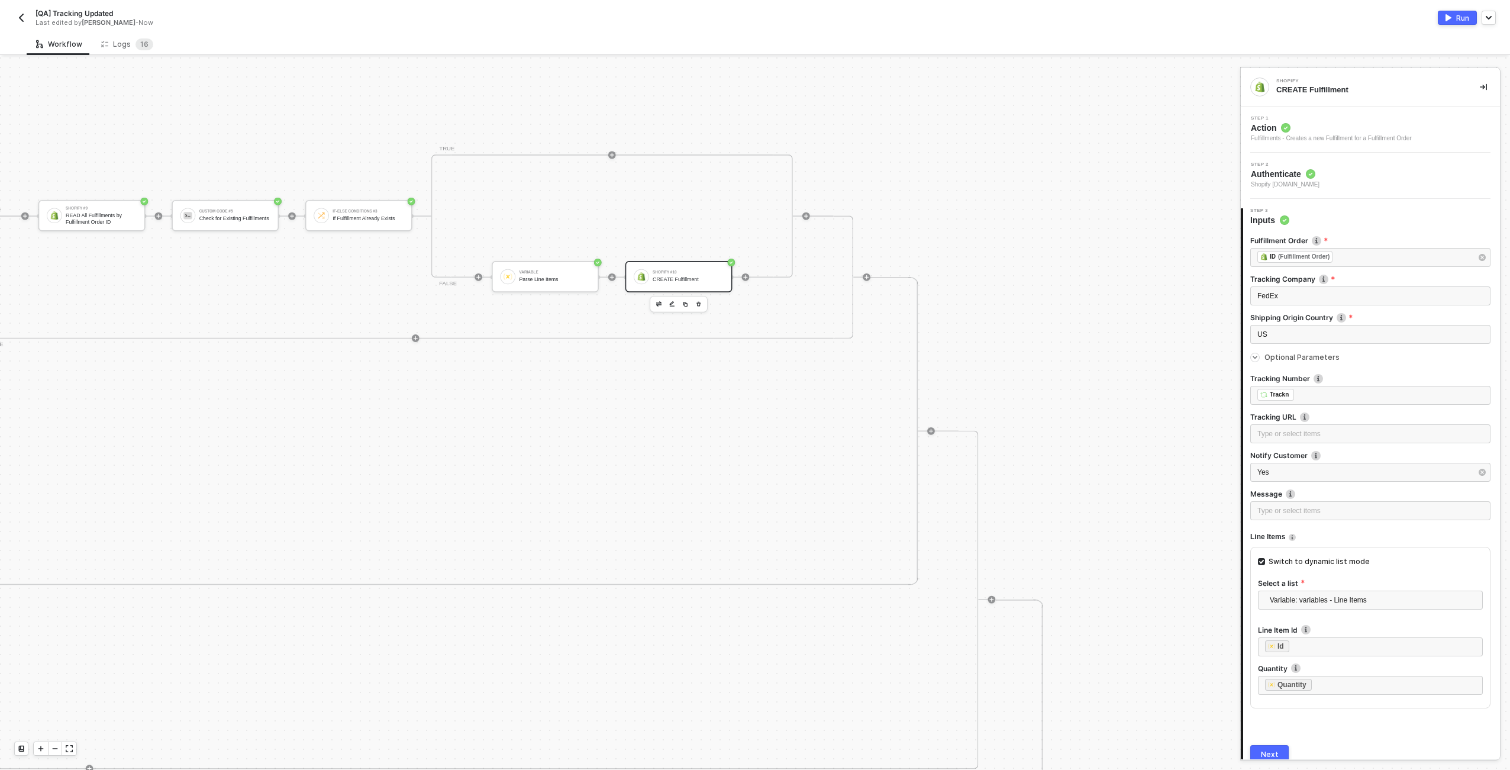
click at [752, 18] on div "Run" at bounding box center [1462, 18] width 13 height 10
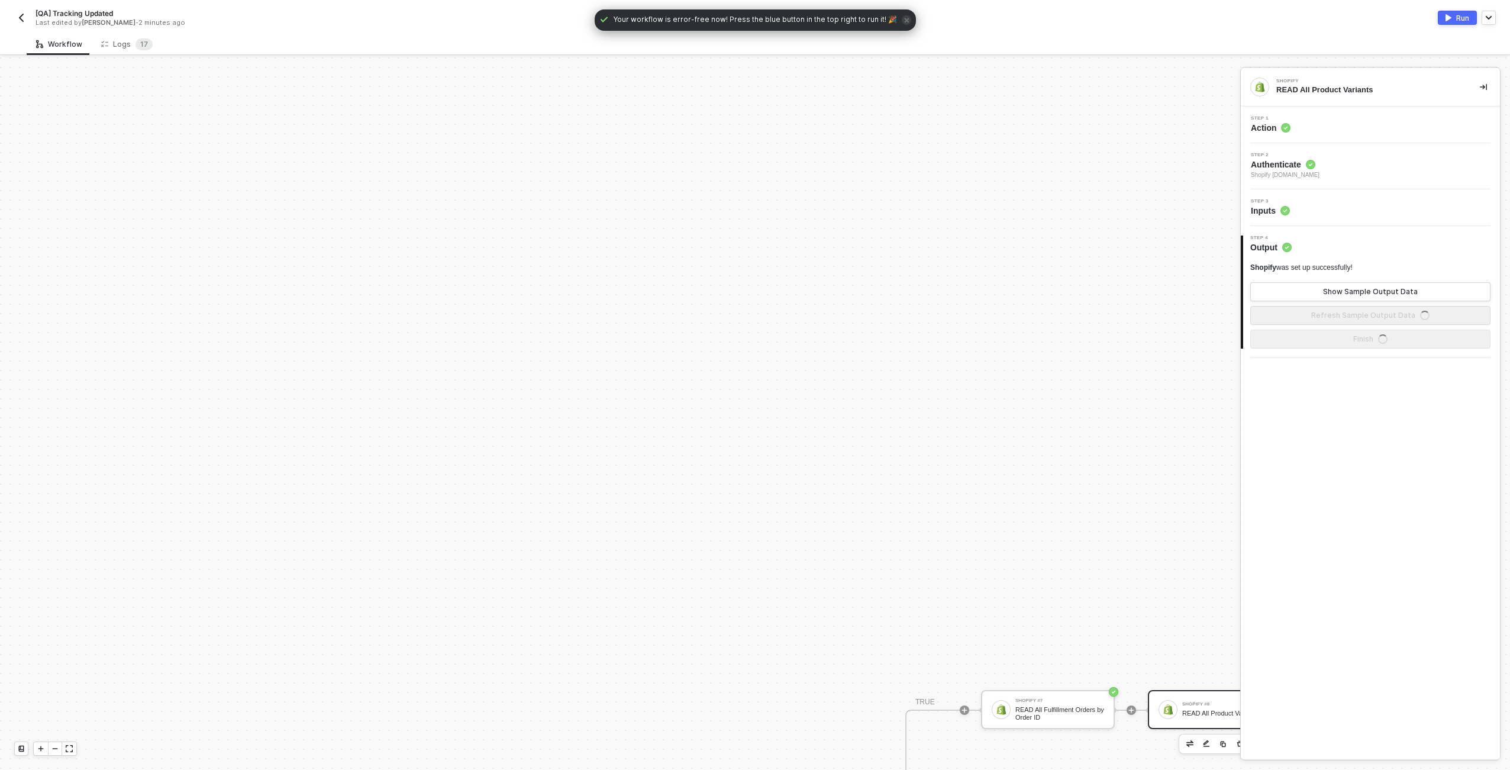
scroll to position [710, 0]
click at [106, 44] on div "Logs 1 7" at bounding box center [126, 44] width 51 height 12
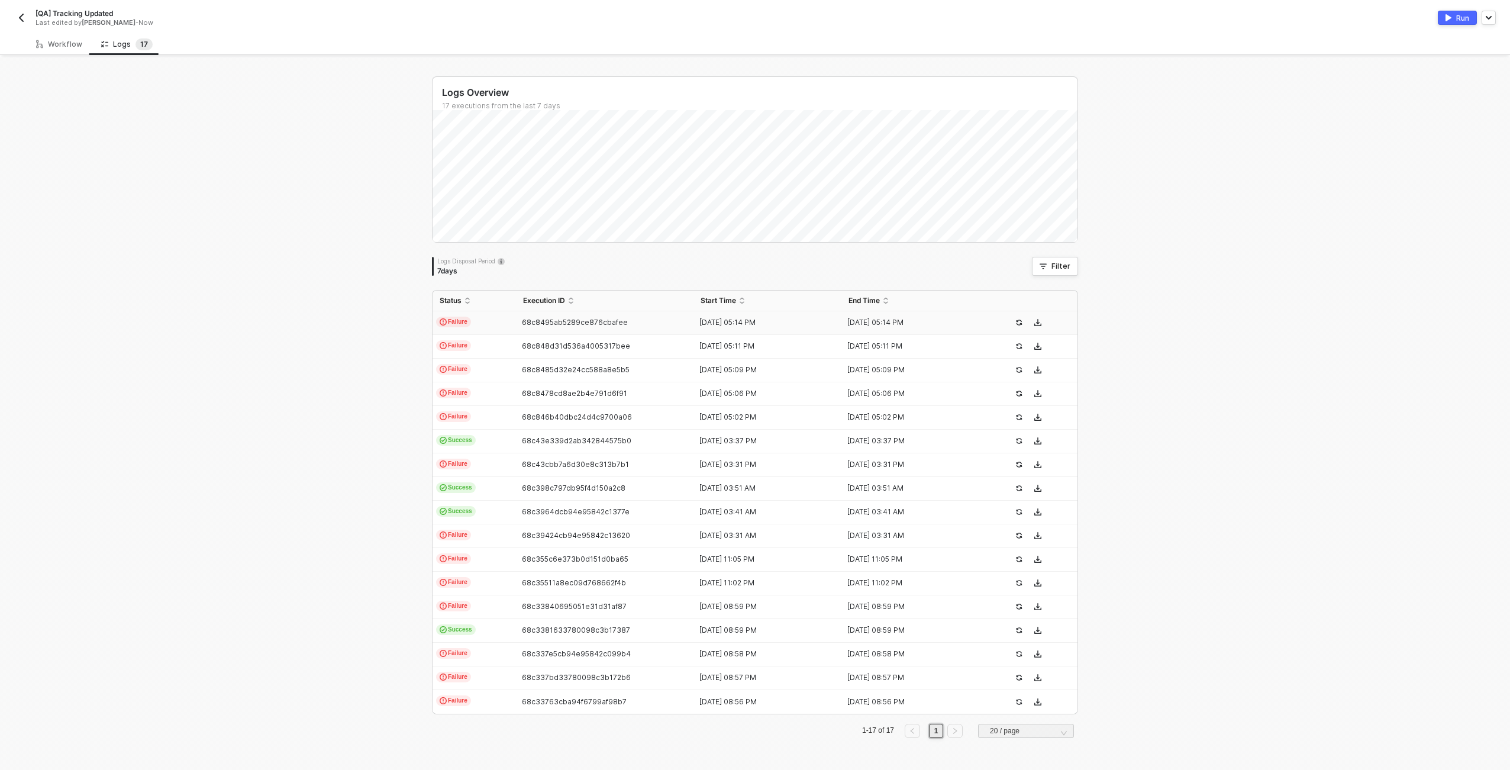
click at [476, 317] on td "Failure" at bounding box center [473, 323] width 83 height 24
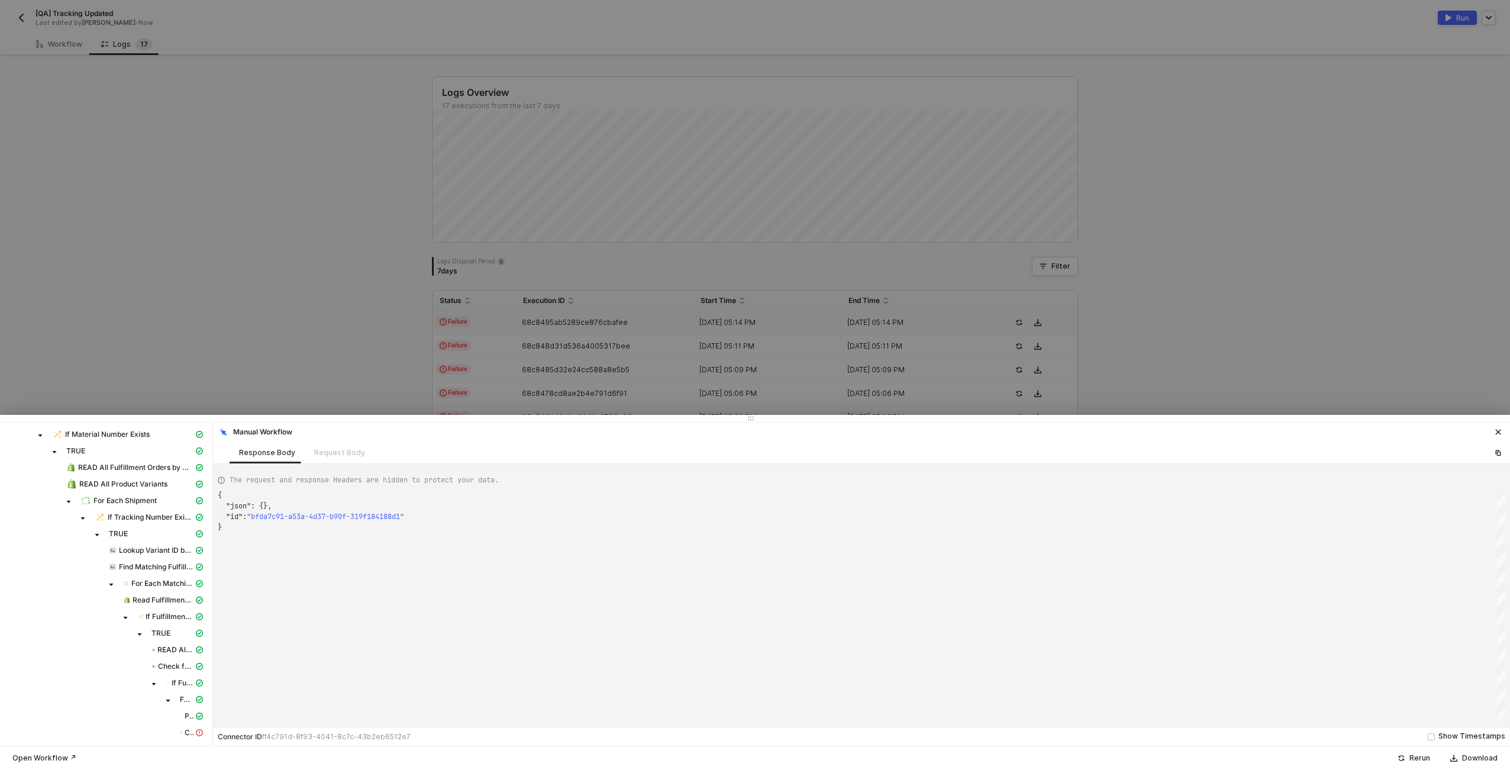
scroll to position [106, 0]
click at [186, 732] on div "CREATE Fulfillment" at bounding box center [191, 731] width 28 height 11
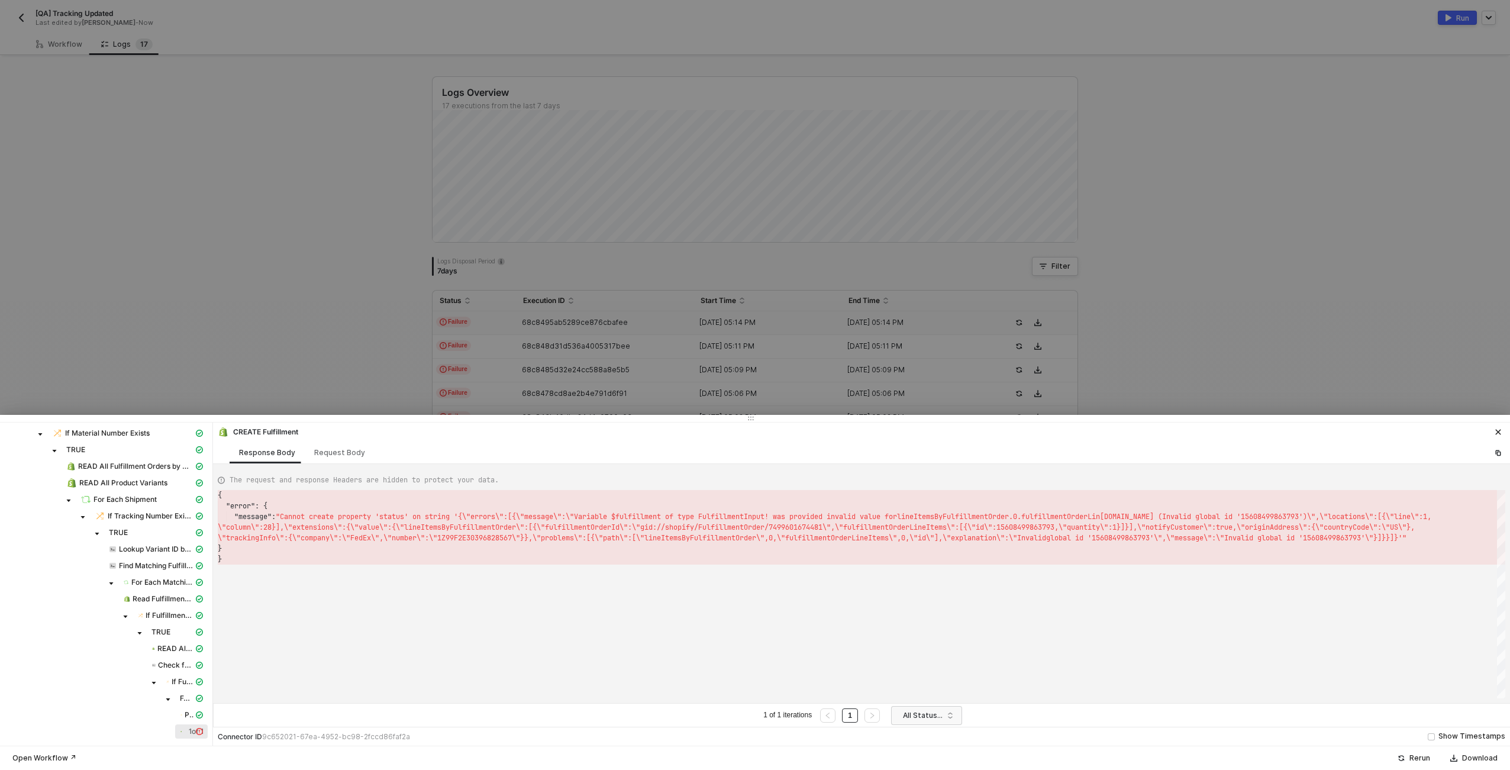
scroll to position [21, 0]
drag, startPoint x: 298, startPoint y: 431, endPoint x: 231, endPoint y: 433, distance: 66.3
click at [231, 433] on div "CREATE Fulfillment" at bounding box center [258, 432] width 80 height 11
click at [437, 429] on div "CREATE Fulfillment" at bounding box center [861, 430] width 1297 height 17
click at [344, 448] on div "Request Body" at bounding box center [339, 452] width 51 height 9
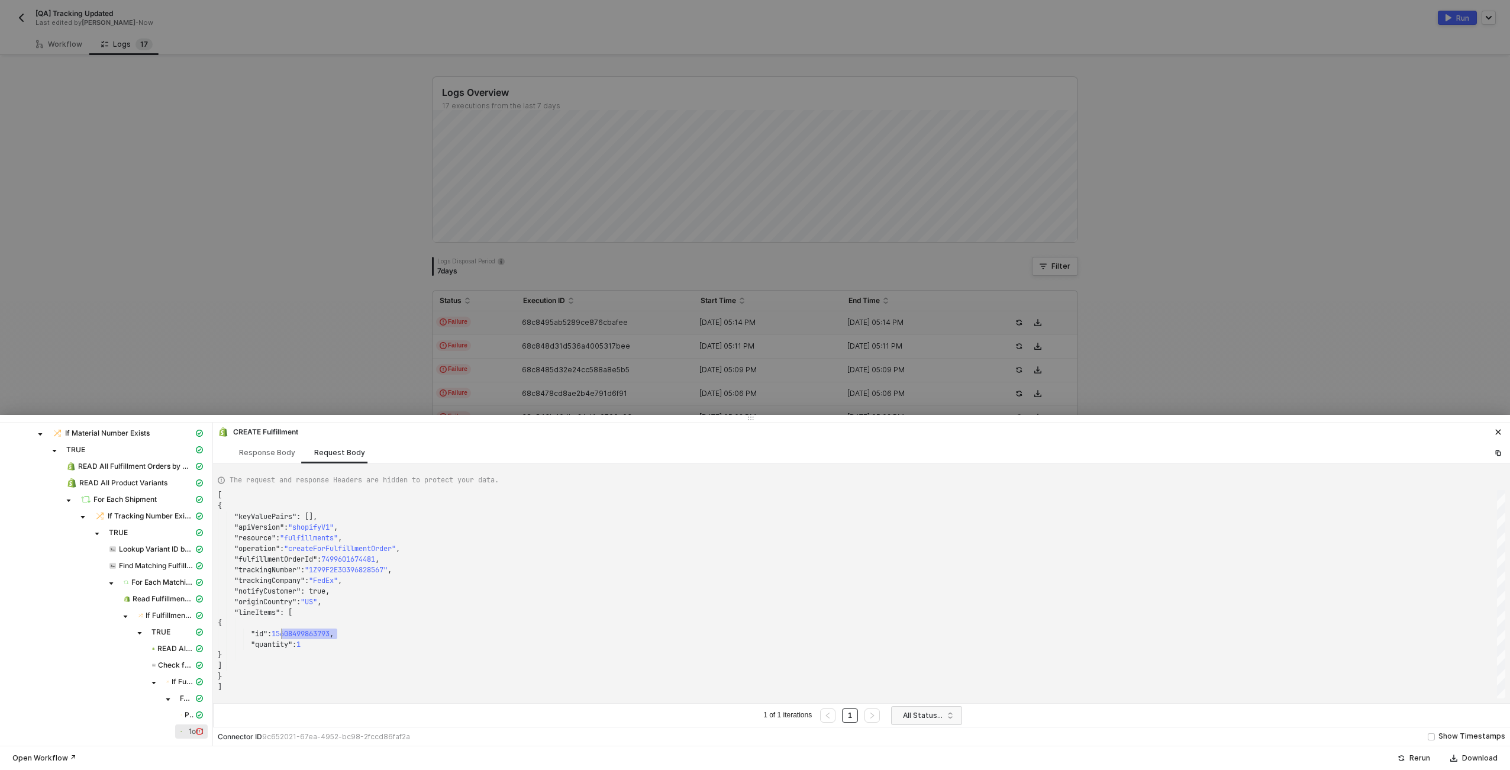
scroll to position [32, 60]
drag, startPoint x: 338, startPoint y: 634, endPoint x: 277, endPoint y: 634, distance: 60.9
click at [263, 448] on div "Response Body" at bounding box center [267, 452] width 56 height 9
type textarea "{ "error": { "message": "Cannot create property 'status' on string '{\"errors\"…"
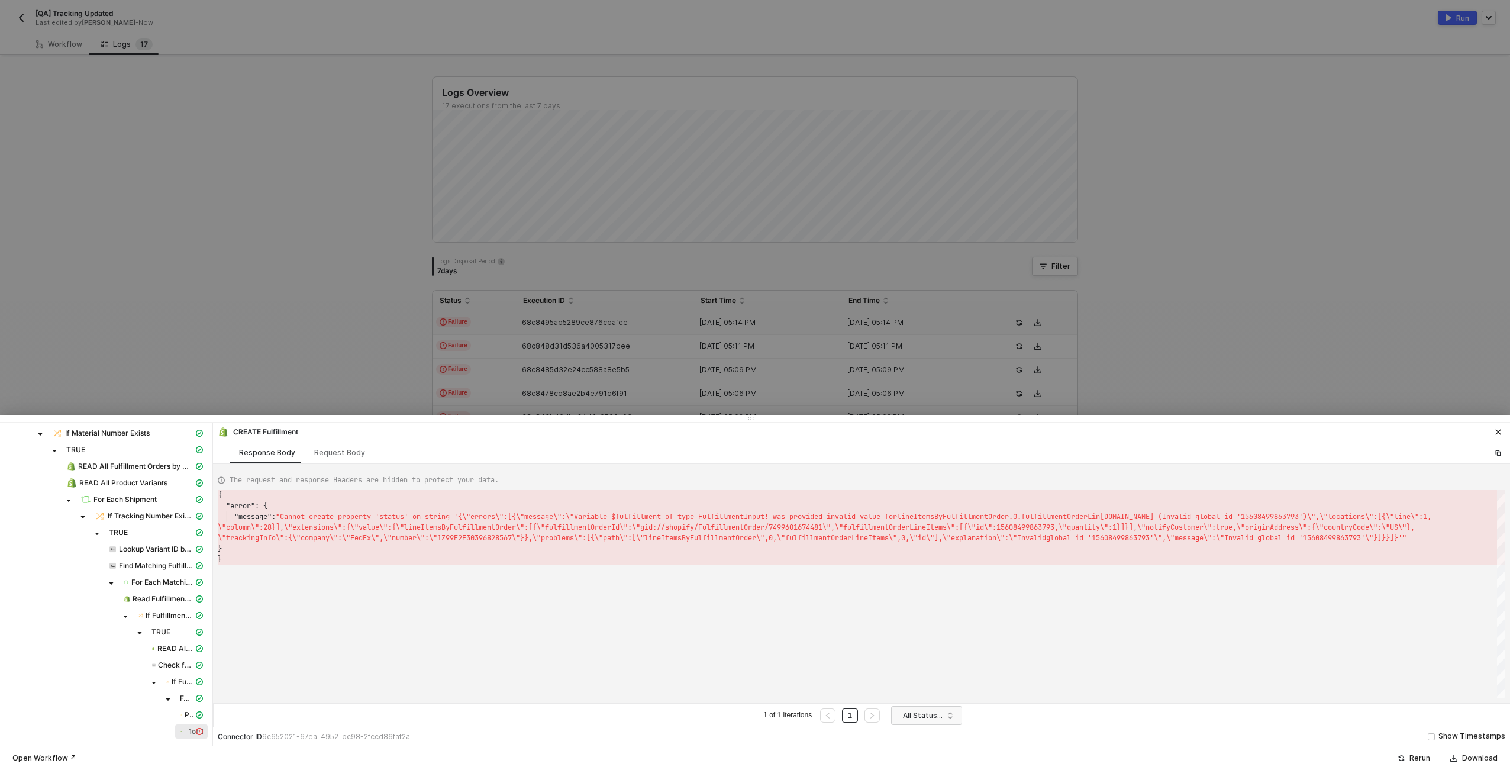
click at [308, 234] on div at bounding box center [755, 385] width 1510 height 770
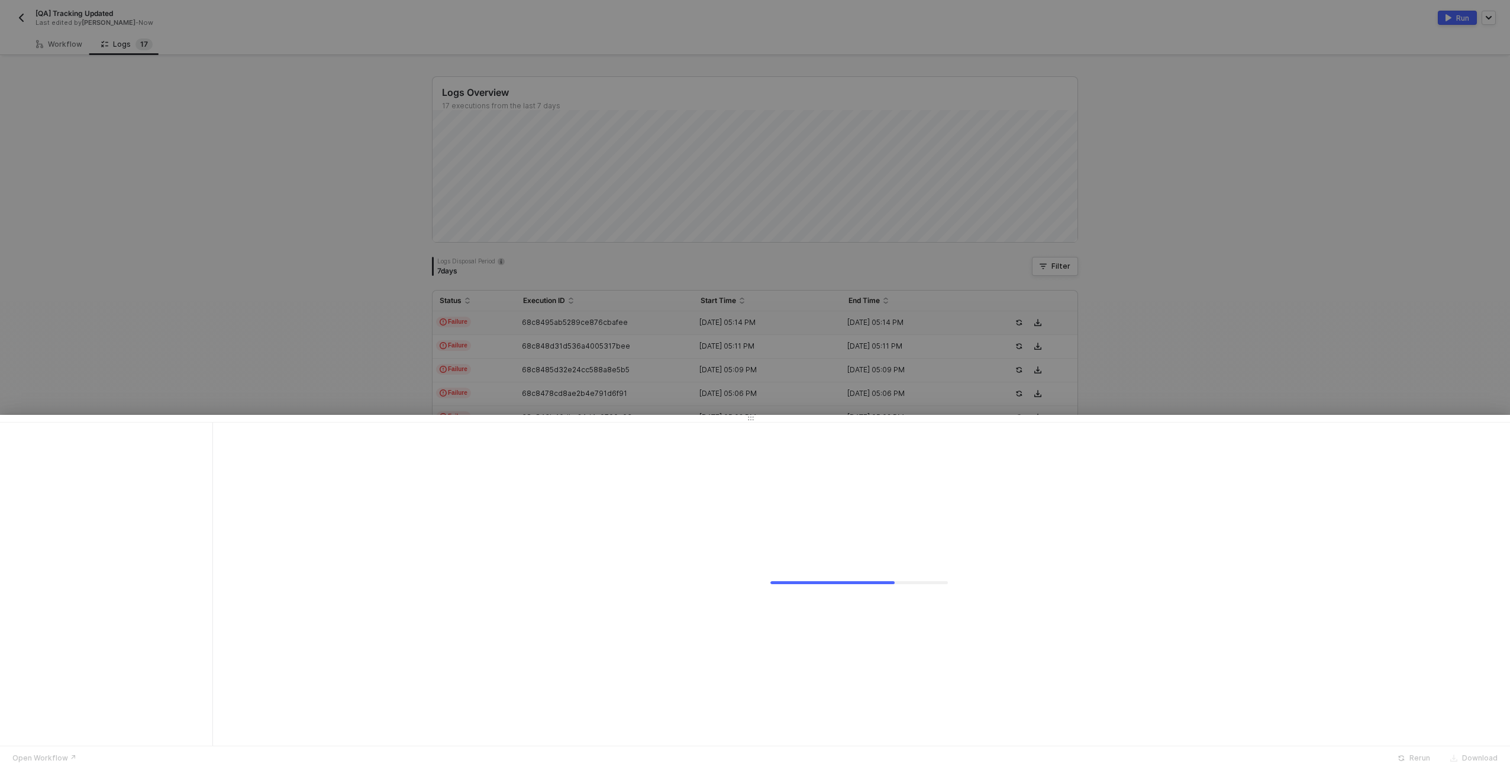
scroll to position [0, 0]
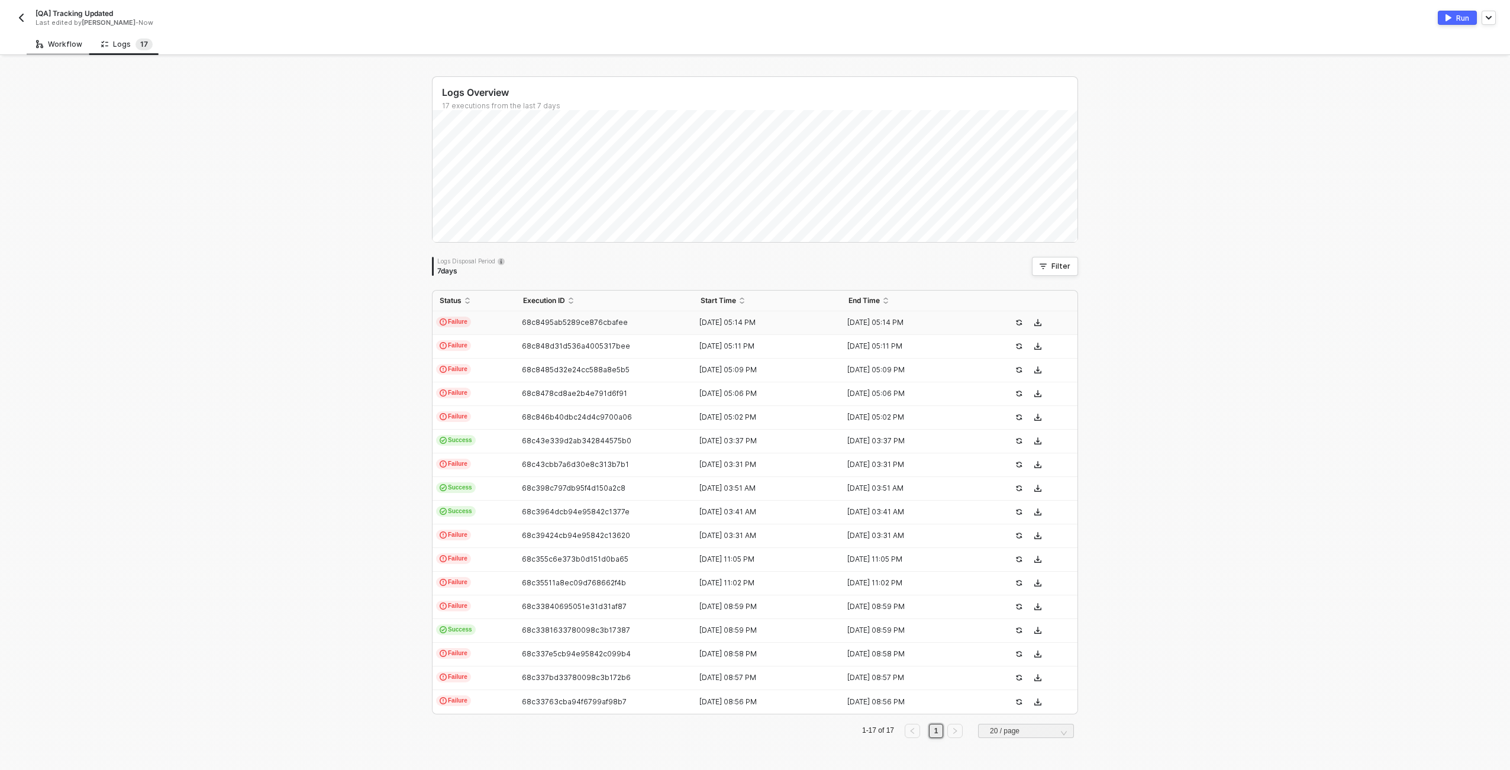
click at [57, 42] on div "Workflow" at bounding box center [59, 44] width 46 height 9
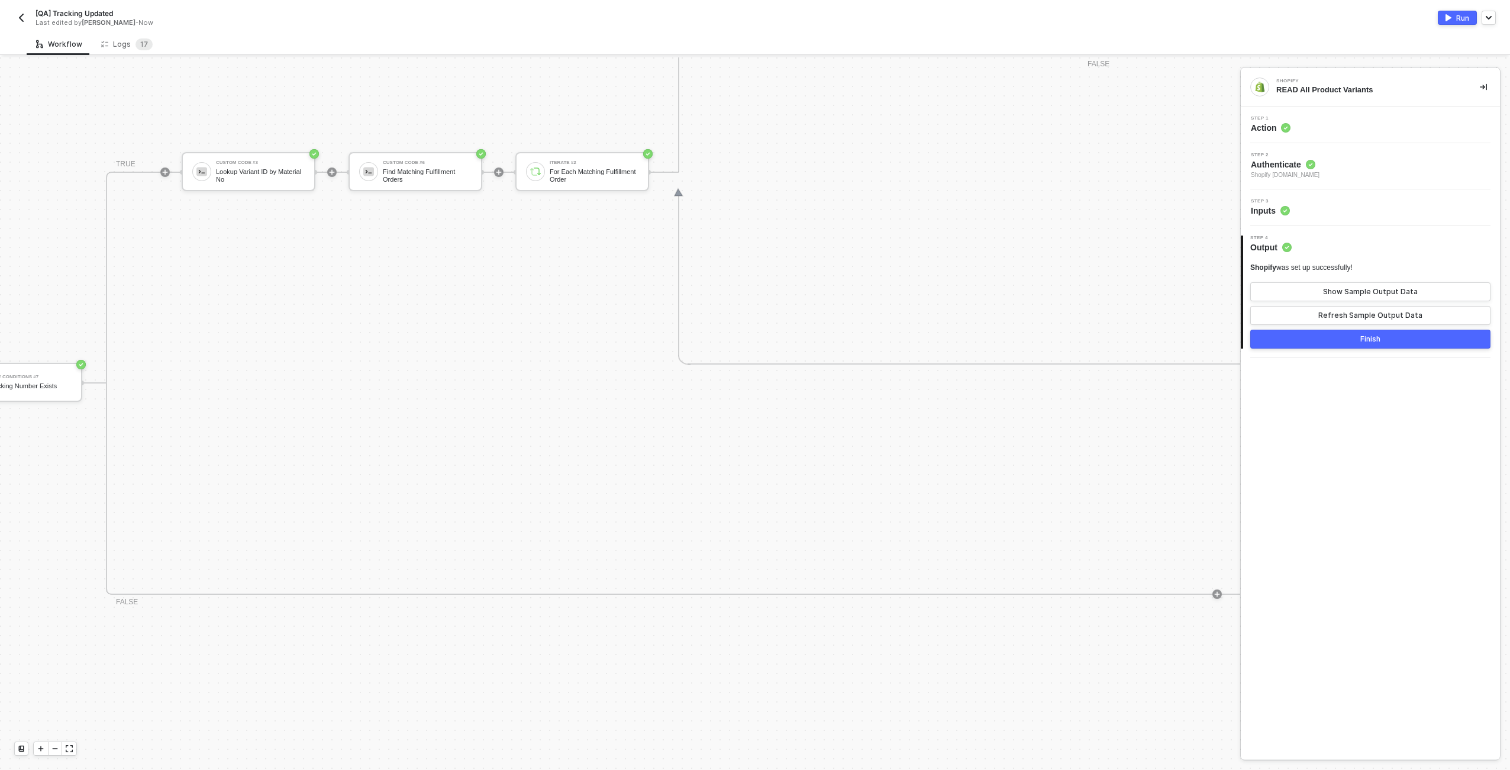
scroll to position [0, 1657]
click at [59, 750] on div at bounding box center [55, 748] width 14 height 13
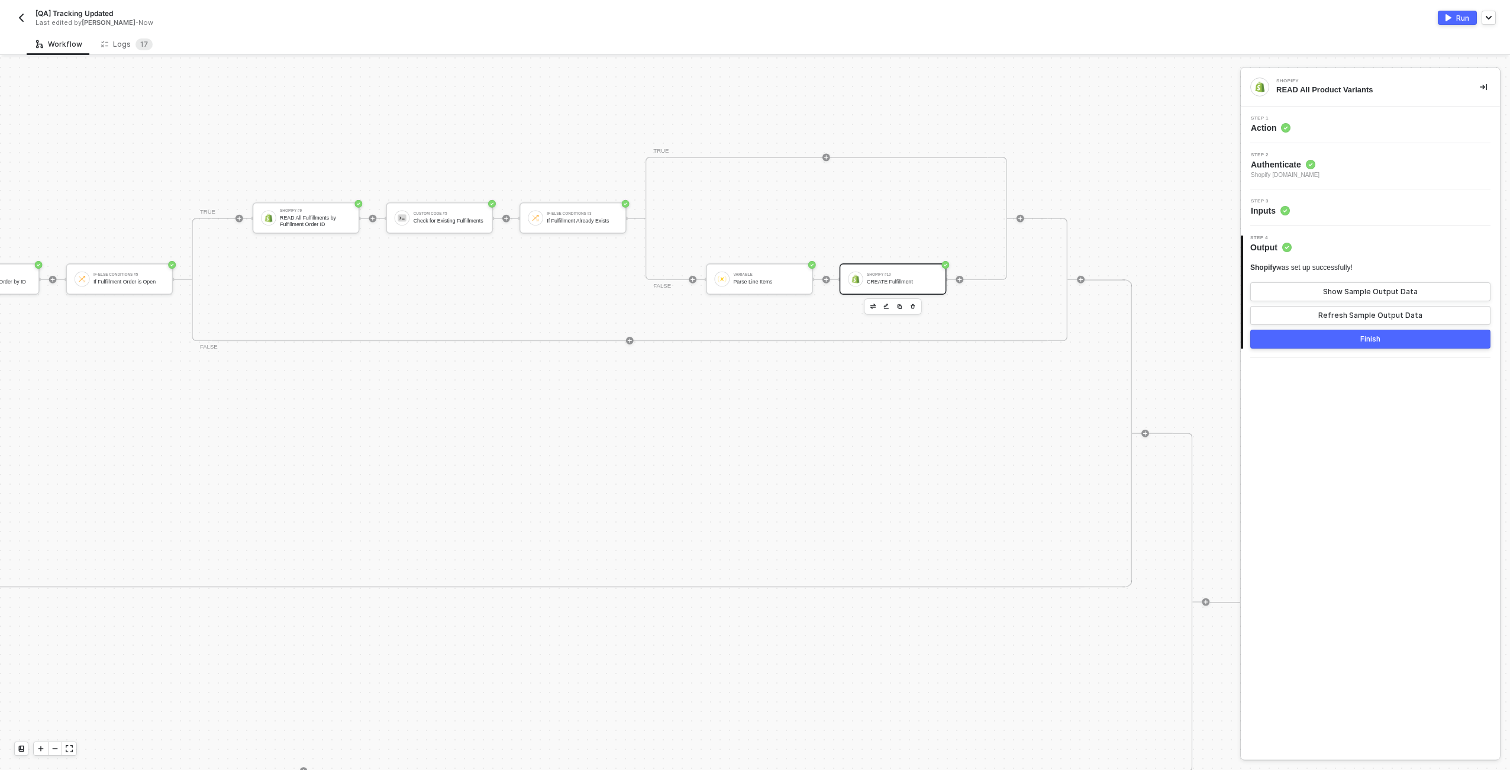
click at [884, 284] on div "CREATE Fulfillment" at bounding box center [902, 282] width 71 height 6
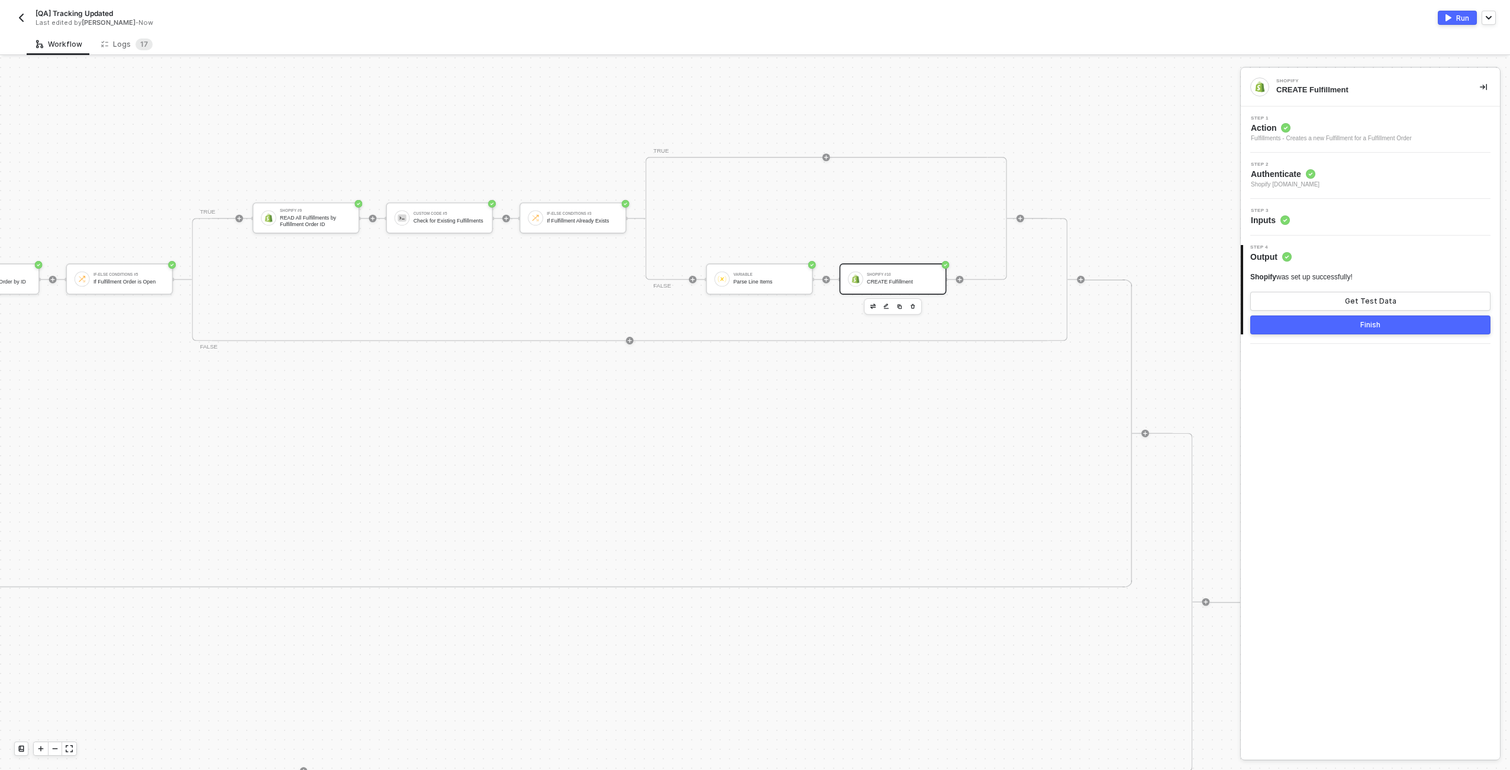
click at [1409, 214] on div "Step 3 Inputs" at bounding box center [1372, 217] width 256 height 18
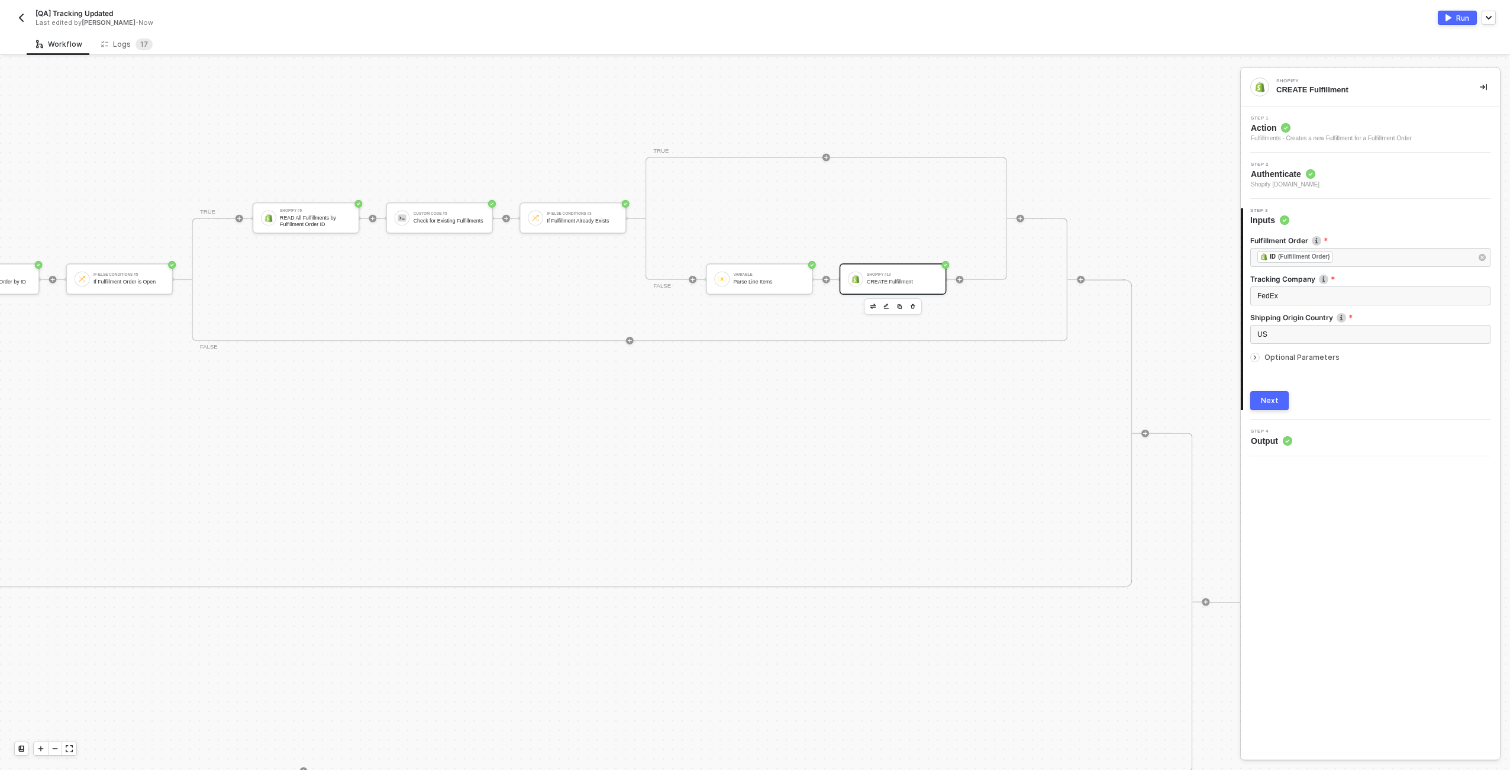
click at [1269, 359] on span "Optional Parameters" at bounding box center [1301, 357] width 75 height 9
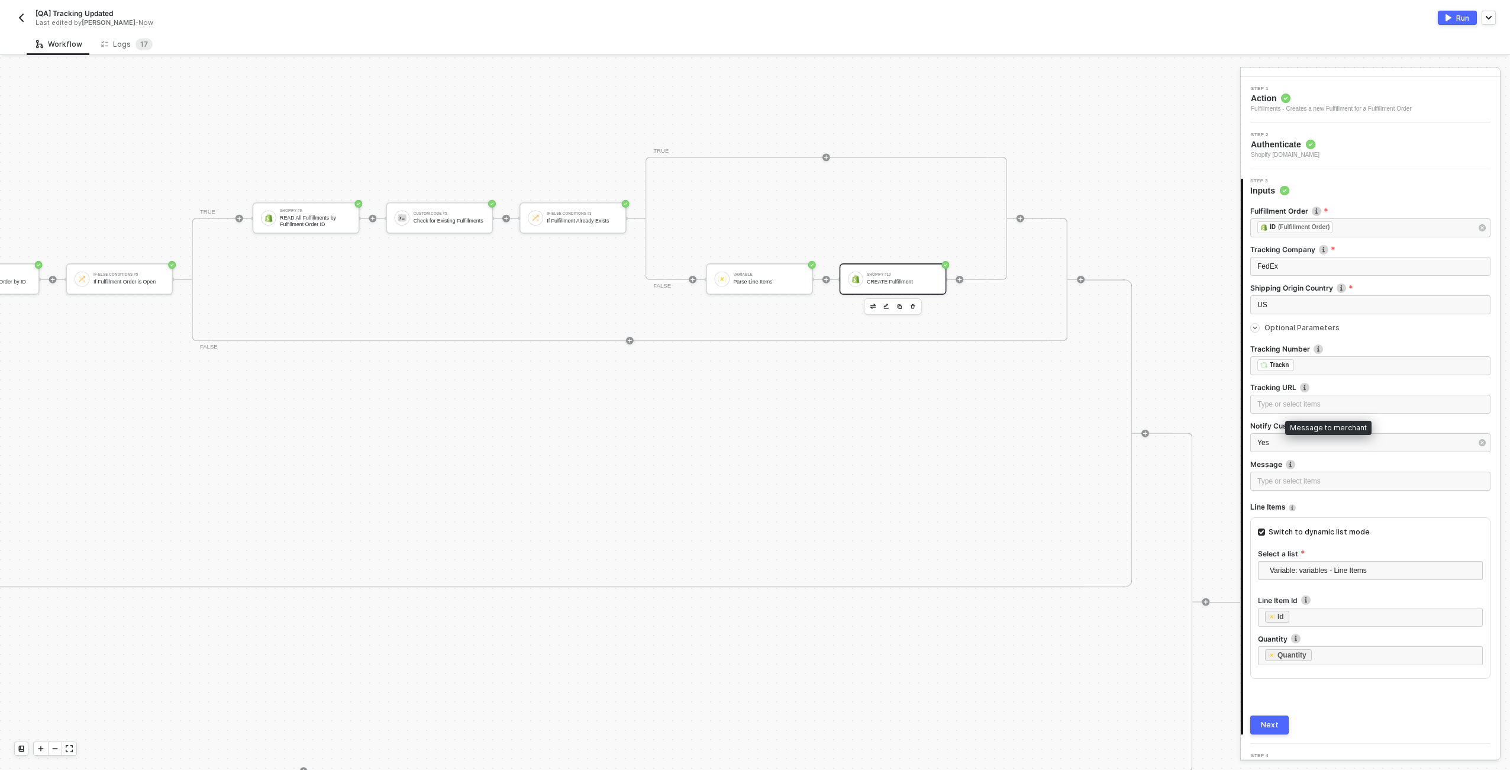
scroll to position [50, 0]
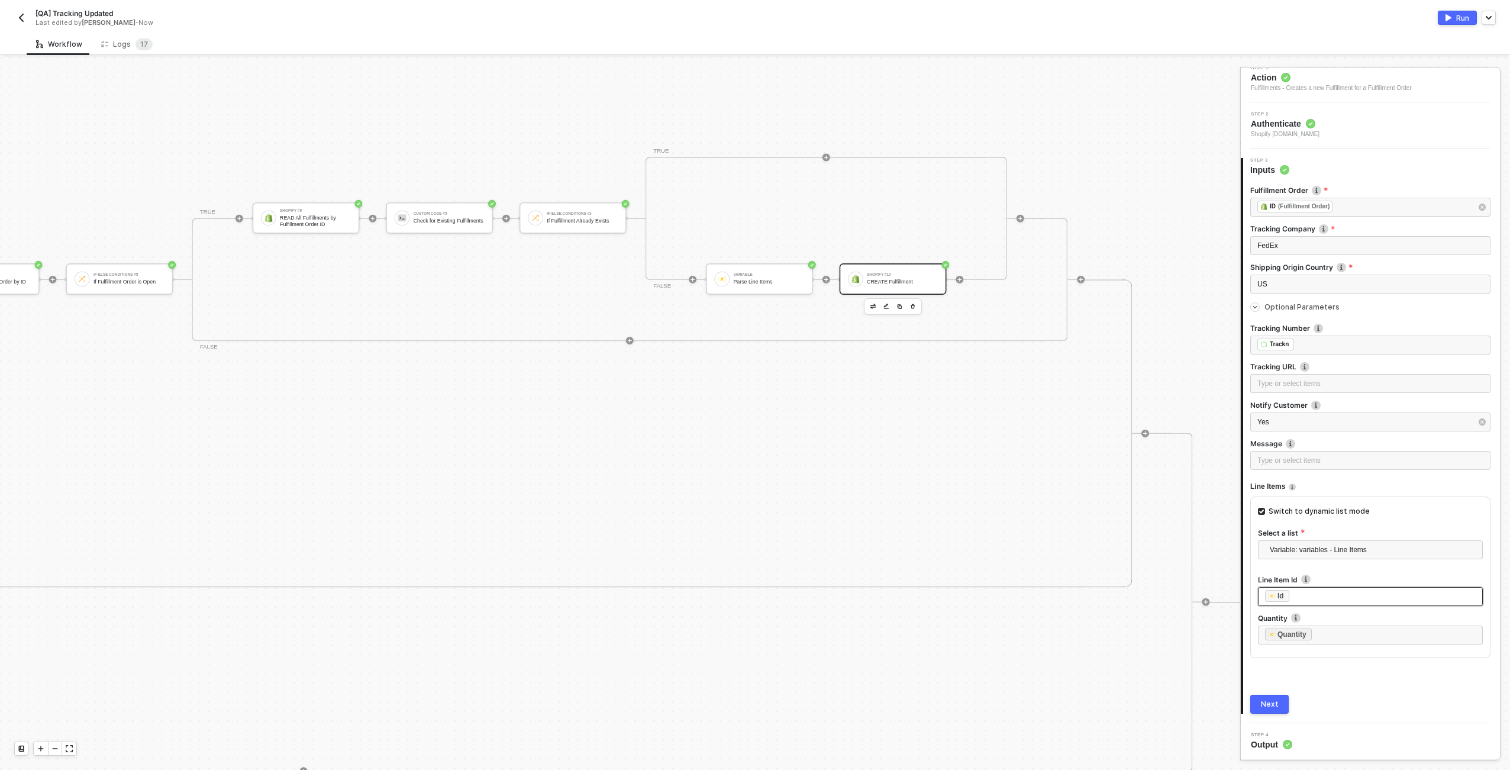
click at [1316, 590] on div "﻿ ﻿ Id ﻿" at bounding box center [1370, 596] width 211 height 13
click at [1280, 703] on button "Next" at bounding box center [1269, 704] width 38 height 19
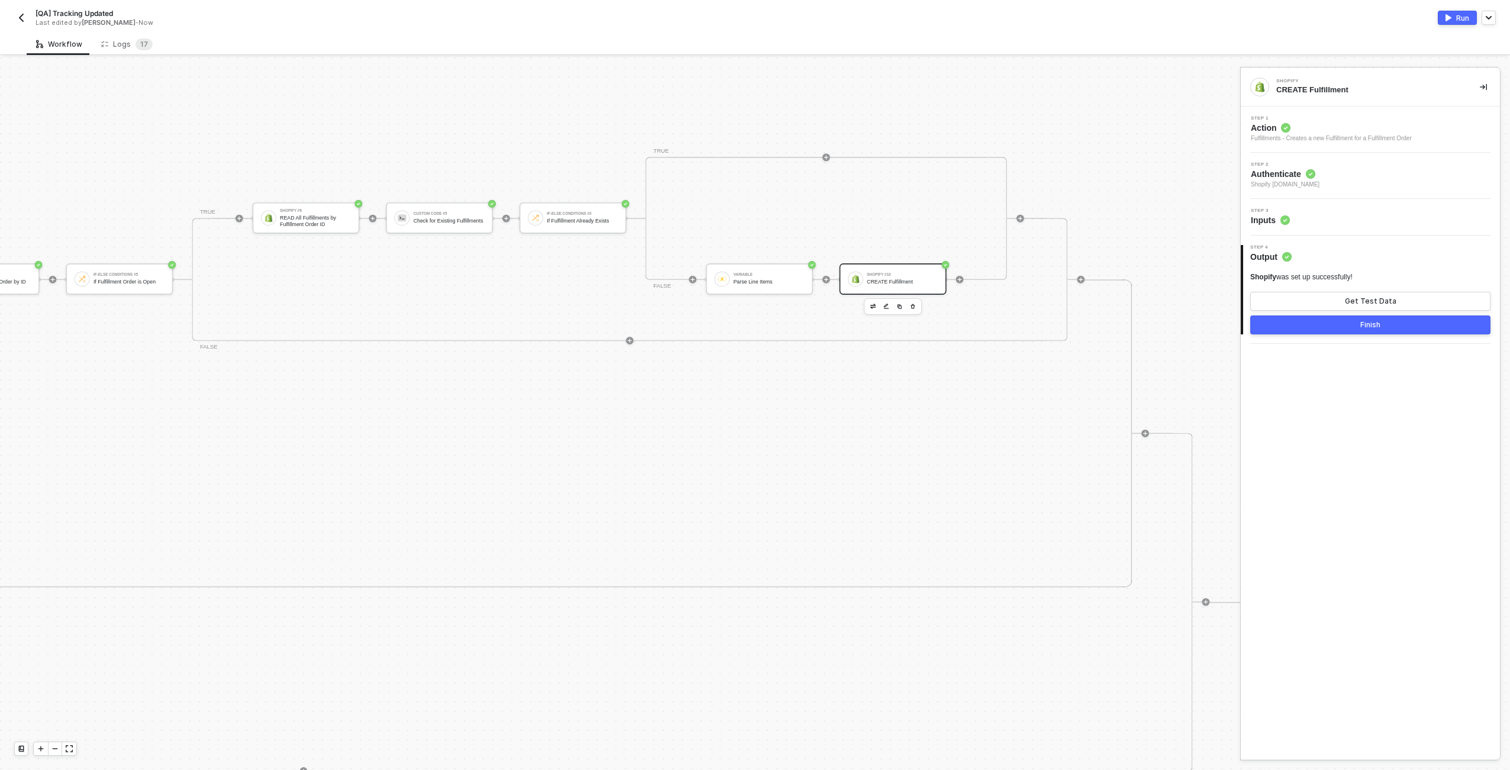
click at [1359, 325] on button "Finish" at bounding box center [1370, 324] width 240 height 19
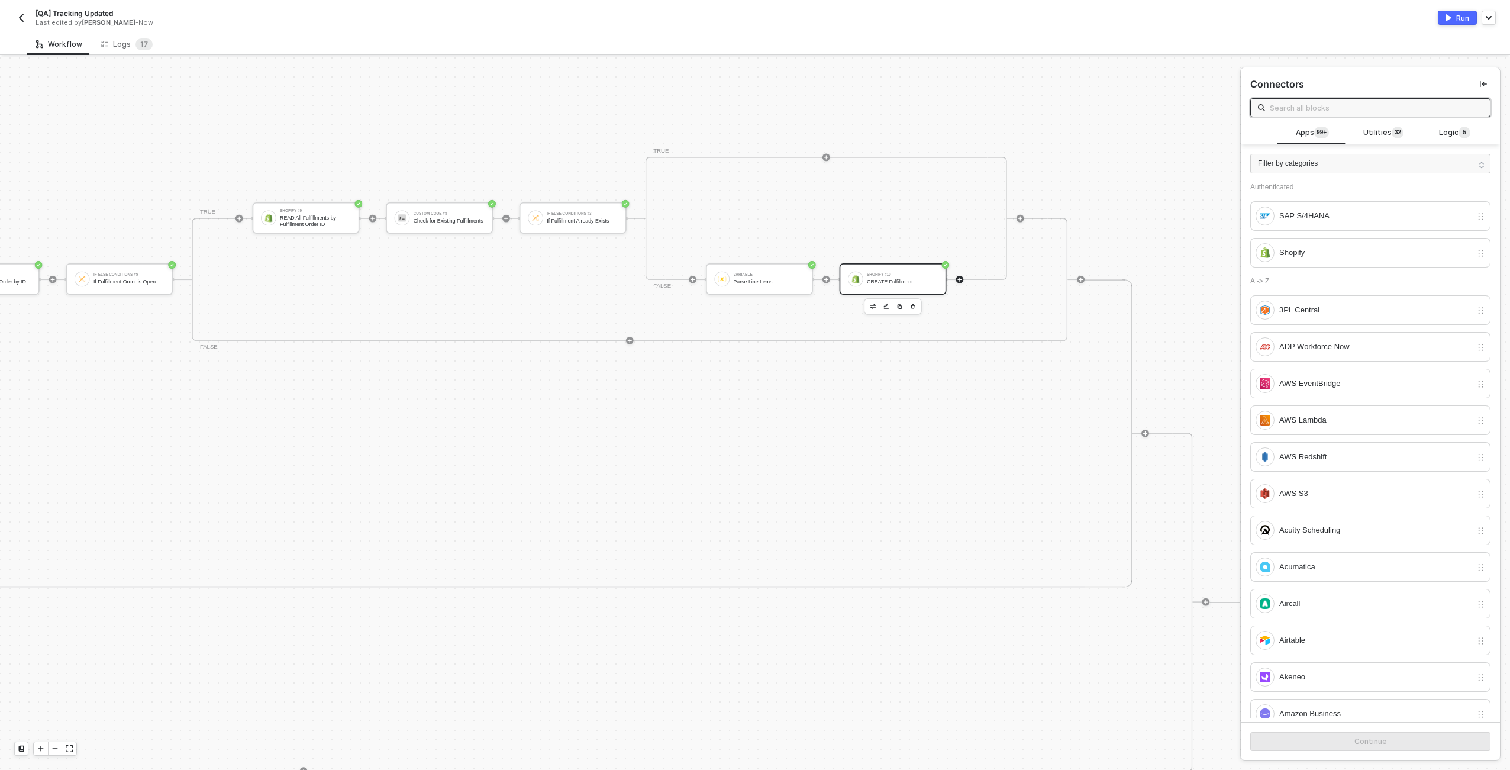
click at [909, 285] on div "Shopify #10 CREATE Fulfillment" at bounding box center [902, 279] width 71 height 18
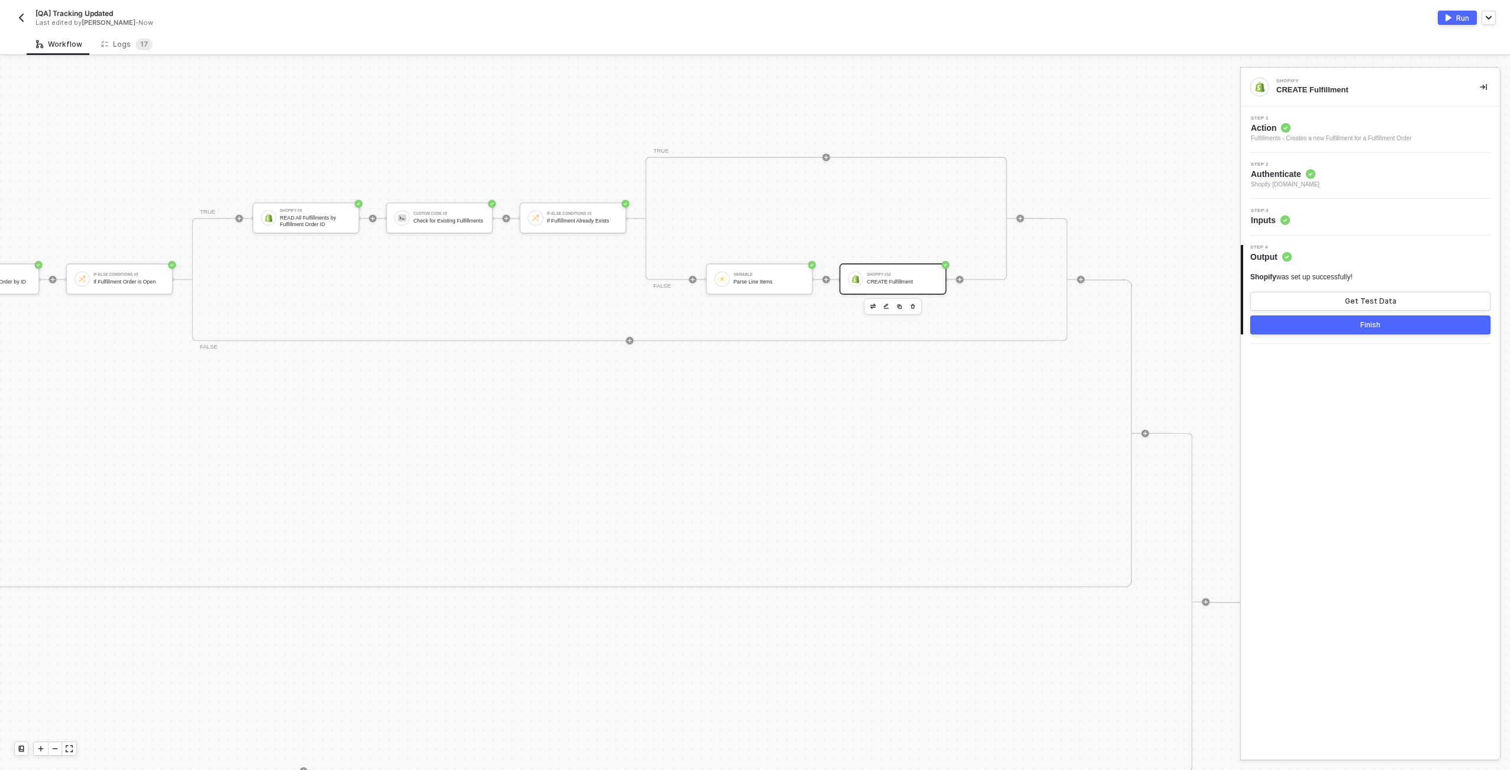
click at [1312, 211] on div "Step 3 Inputs" at bounding box center [1372, 217] width 256 height 18
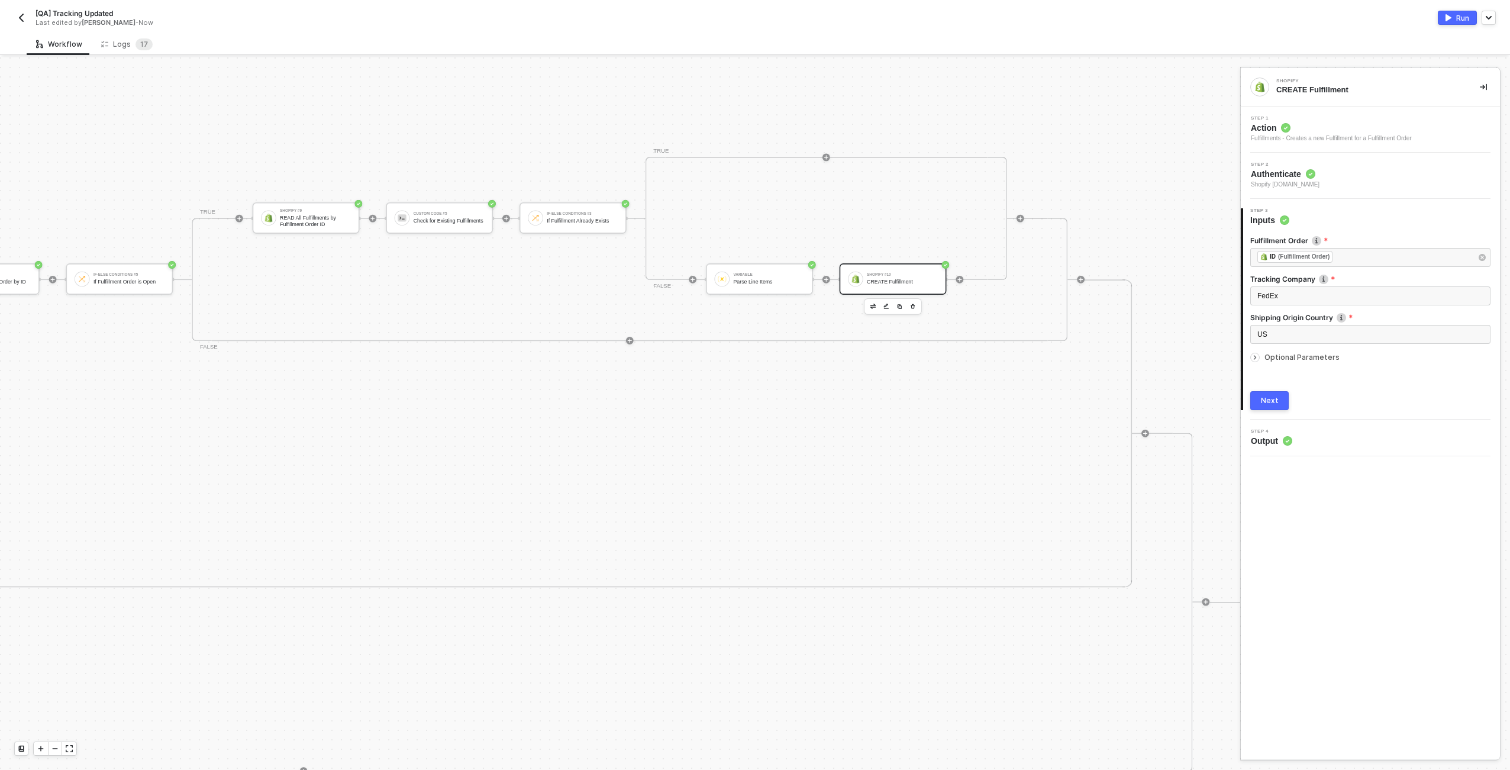
click at [1274, 356] on span "Optional Parameters" at bounding box center [1301, 357] width 75 height 9
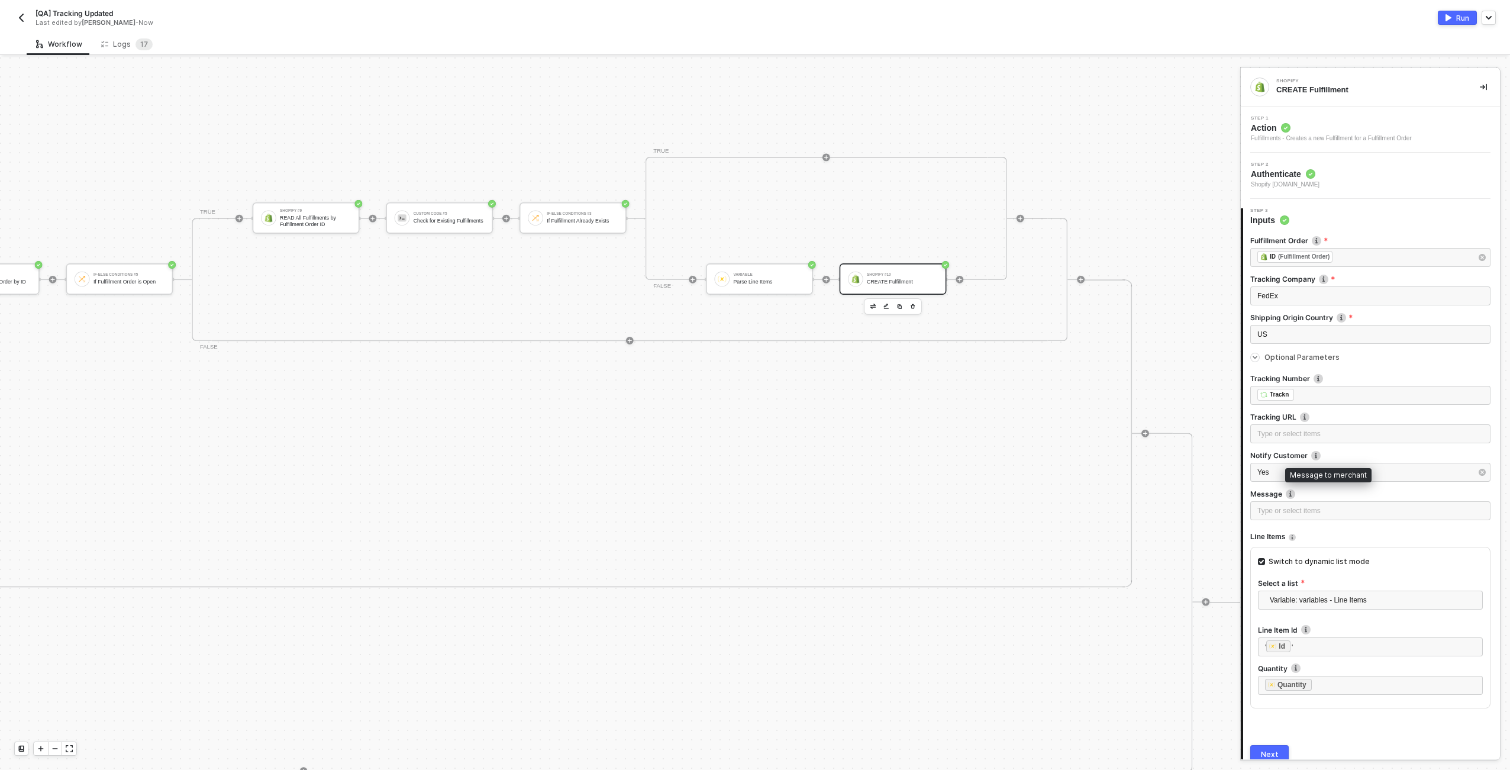
scroll to position [50, 0]
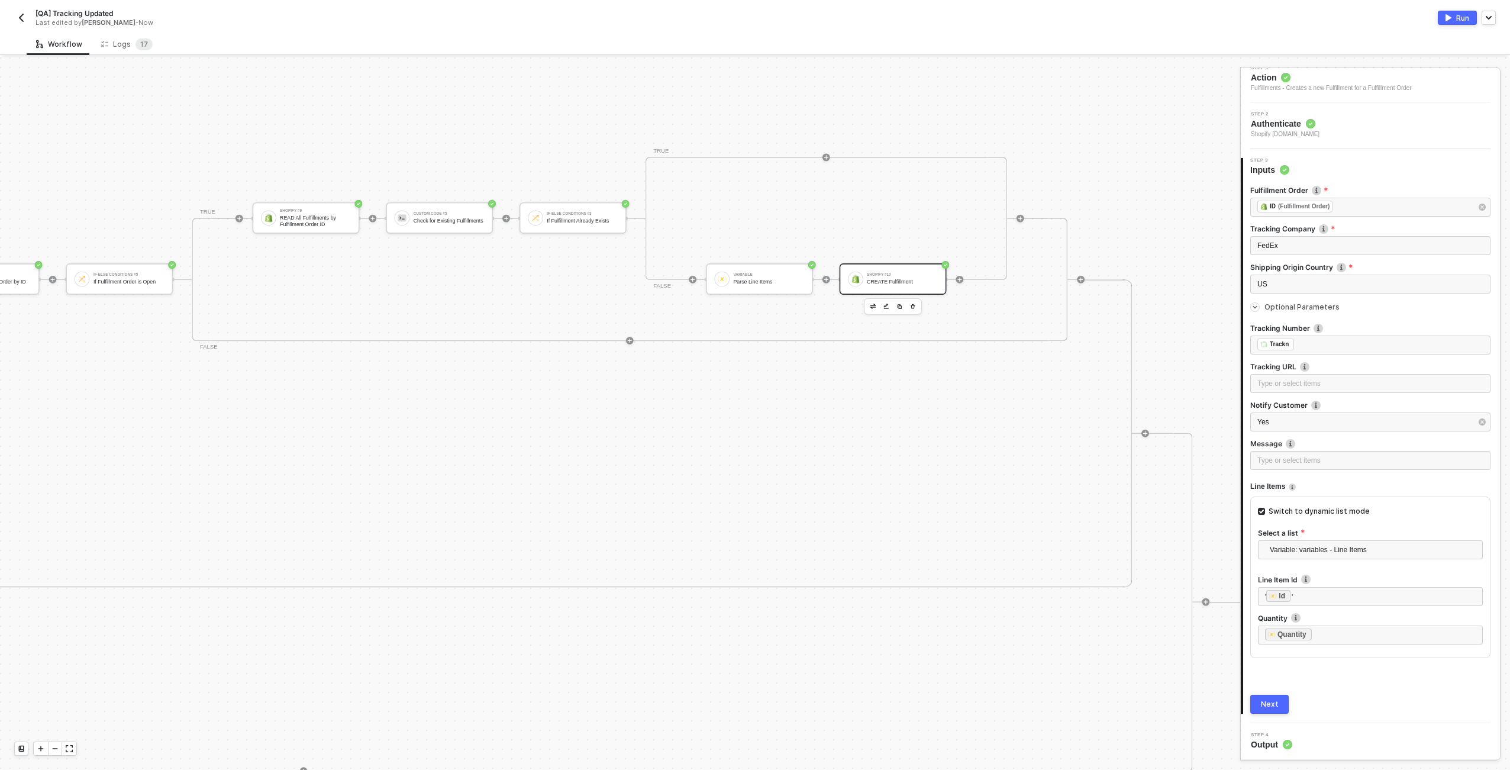
click at [1449, 16] on img "button" at bounding box center [1448, 17] width 6 height 7
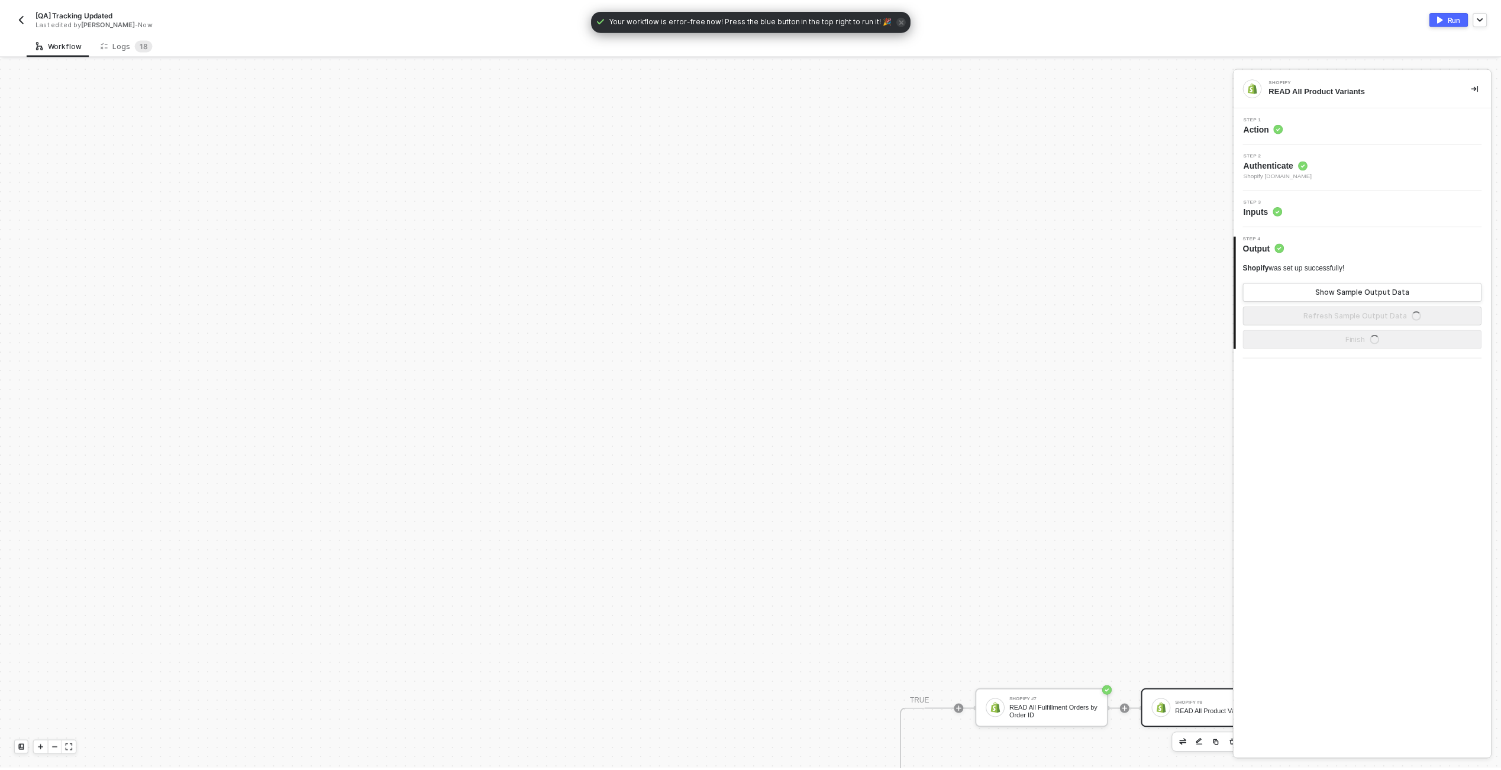
scroll to position [710, 0]
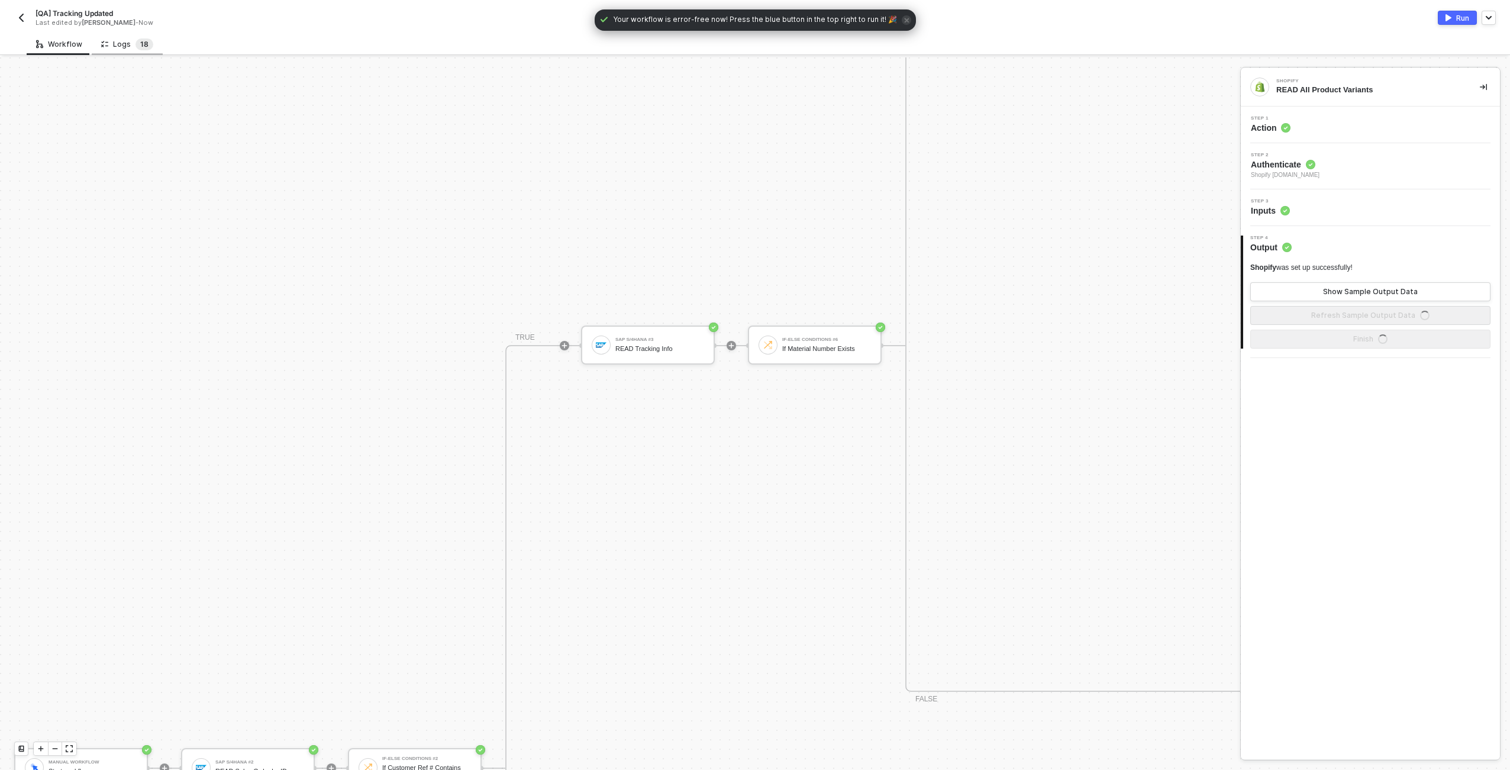
click at [135, 50] on span "1 8" at bounding box center [144, 44] width 18 height 12
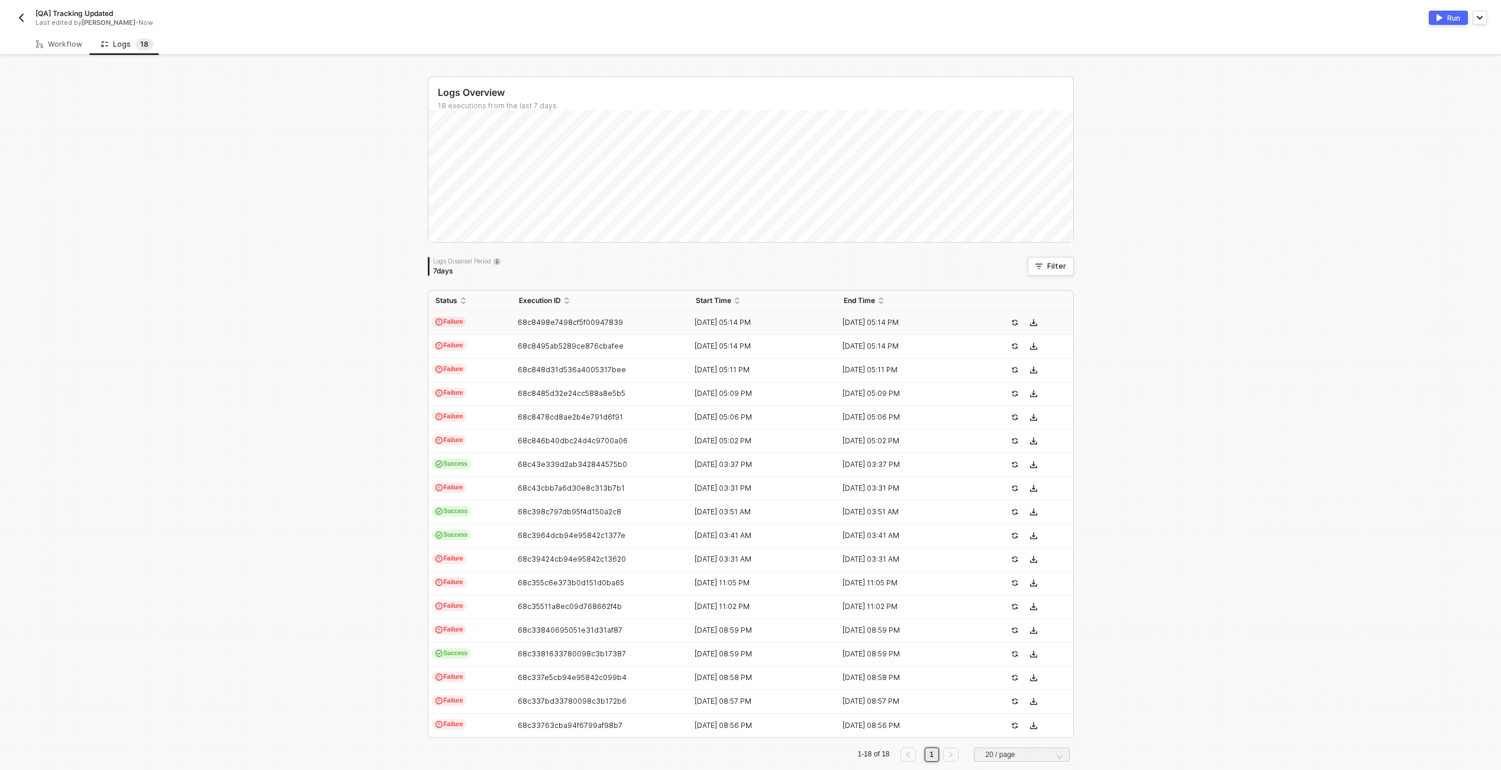
click at [542, 328] on td "68c8498e7498cf5f00947839" at bounding box center [600, 323] width 177 height 24
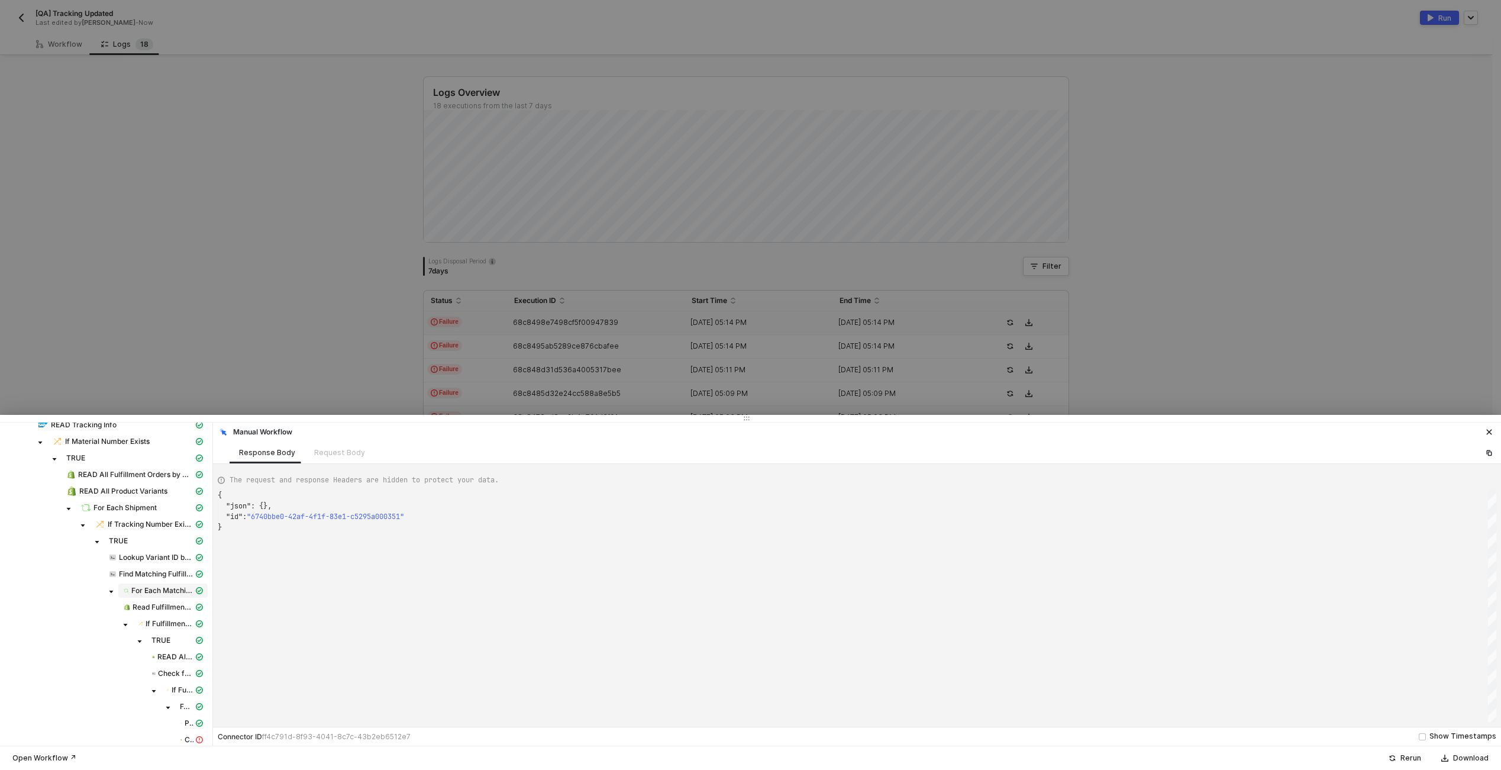
scroll to position [106, 0]
click at [188, 725] on span "CREATE Fulfillment" at bounding box center [191, 731] width 33 height 14
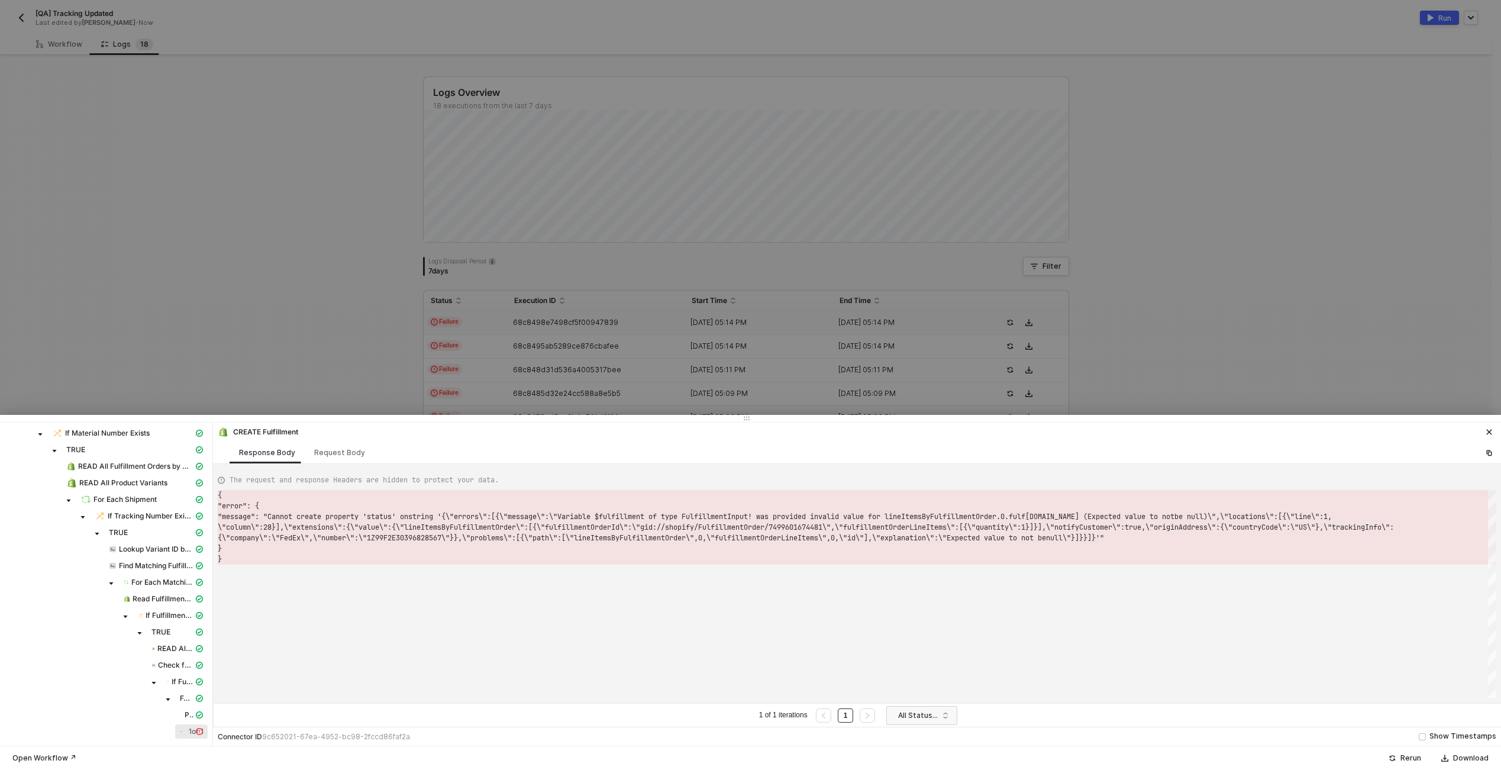
scroll to position [21, 0]
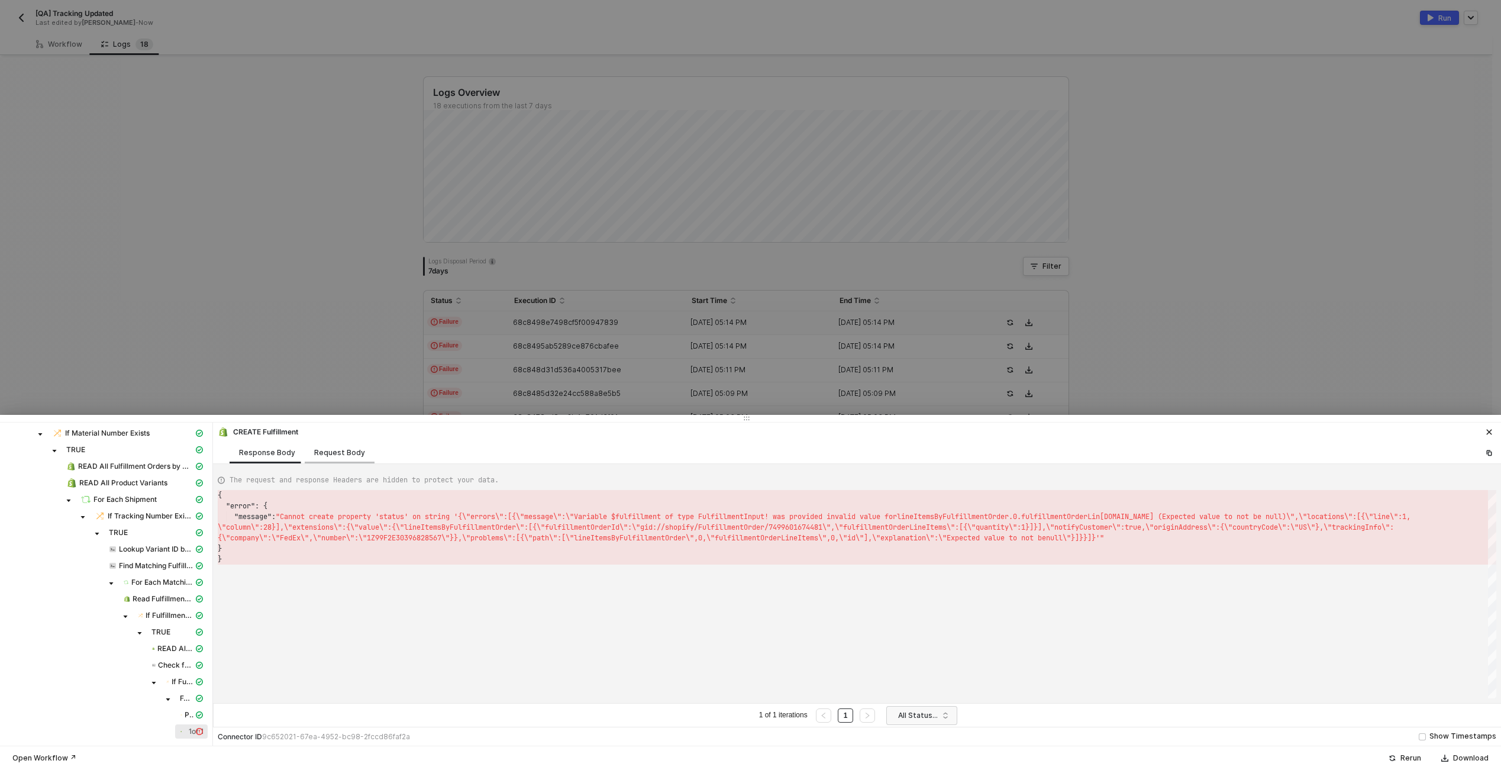
click at [345, 450] on div "Request Body" at bounding box center [339, 452] width 51 height 9
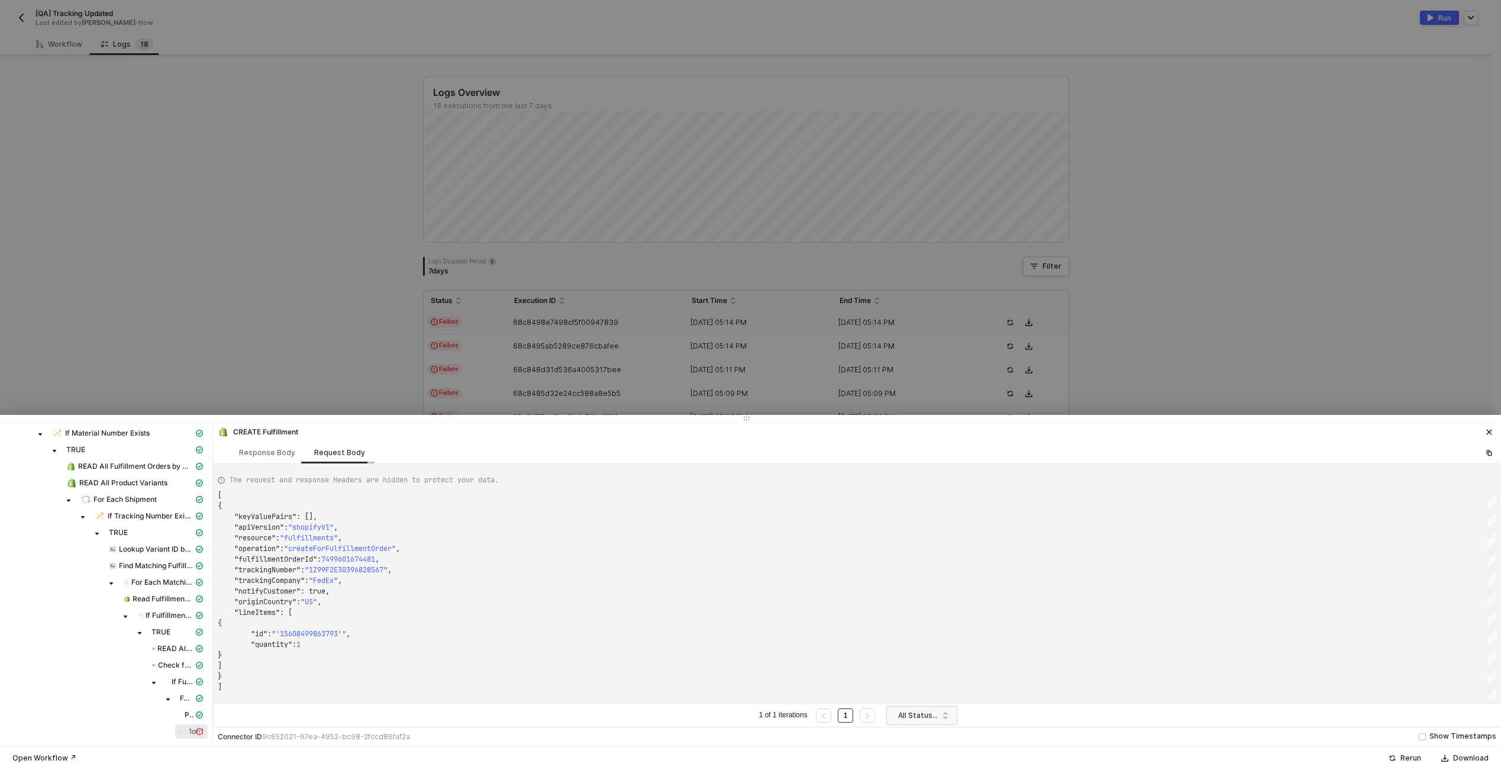
scroll to position [106, 0]
type textarea ""originCountry": "US", "lineItems": [ { "id": "'15608499863793'", "quantity": 1…"
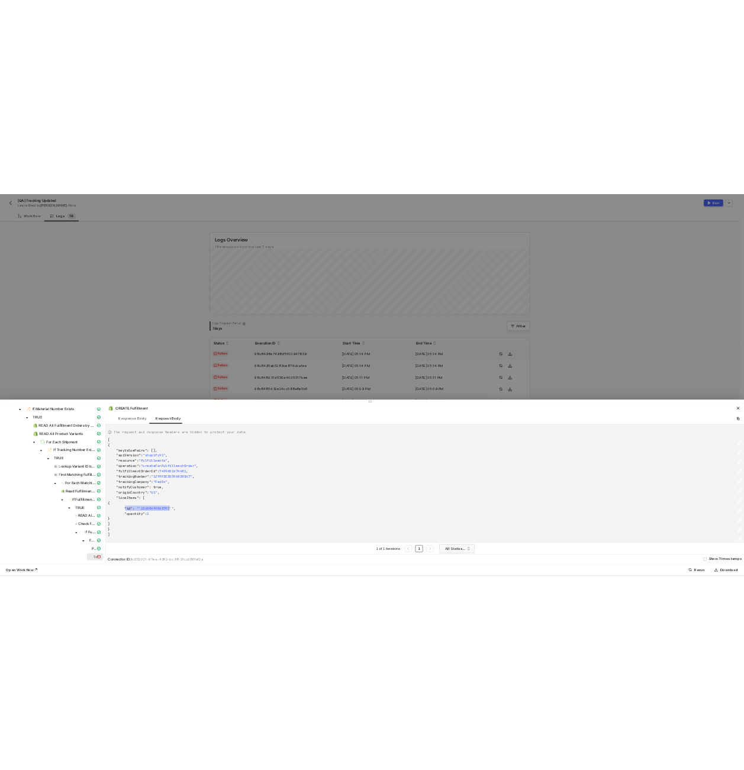
scroll to position [32, 140]
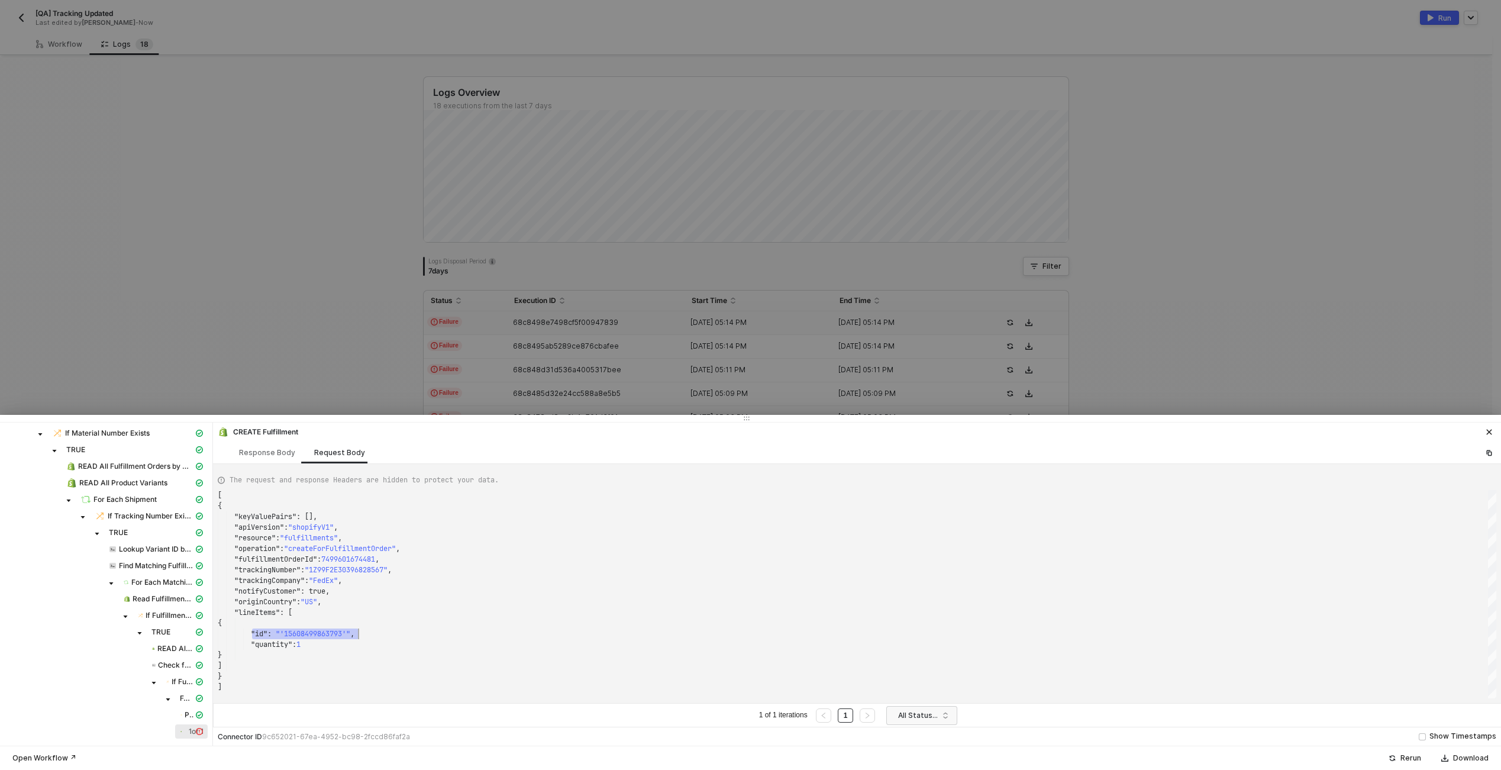
drag, startPoint x: 257, startPoint y: 634, endPoint x: 348, endPoint y: 635, distance: 91.7
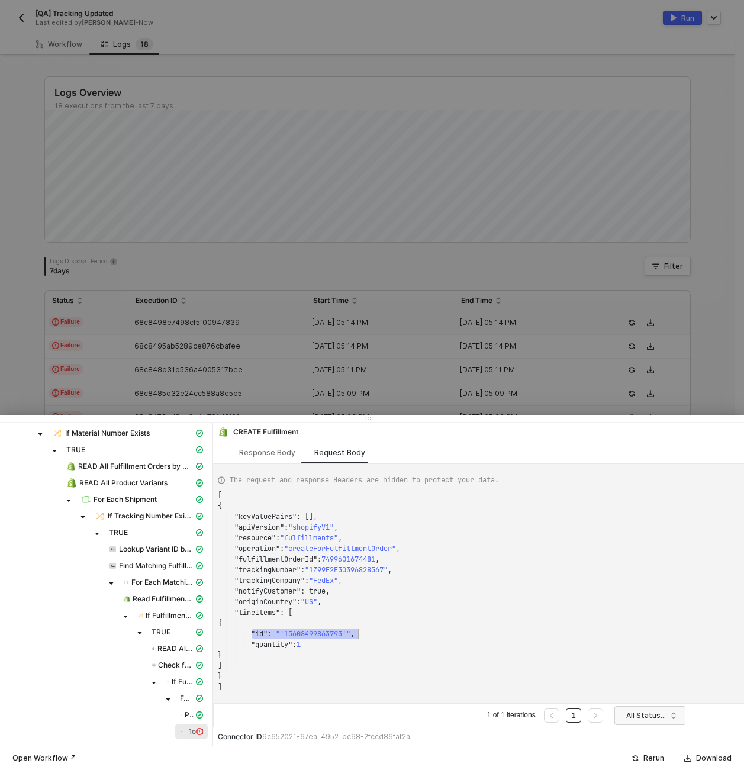
click at [72, 41] on div at bounding box center [372, 385] width 744 height 770
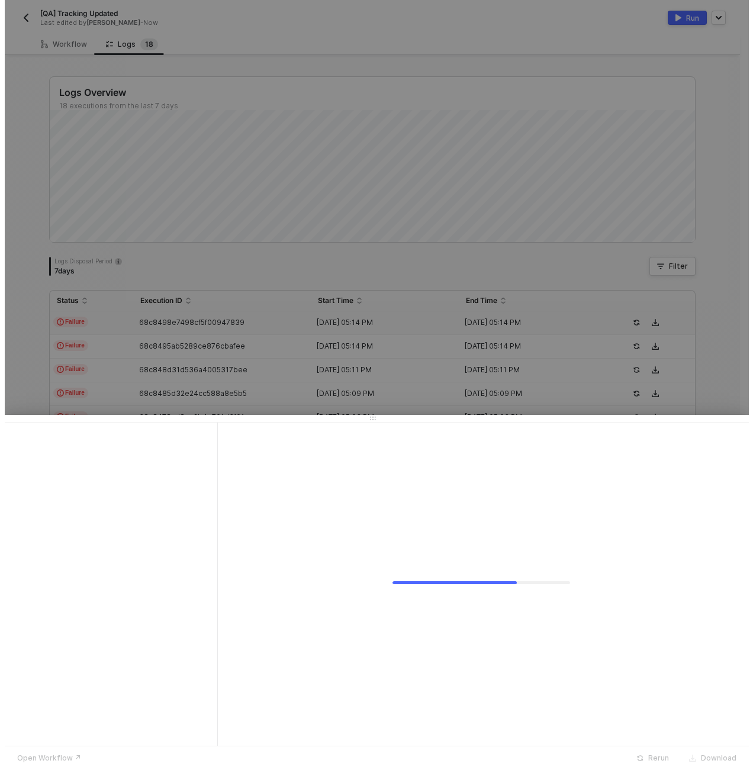
scroll to position [0, 0]
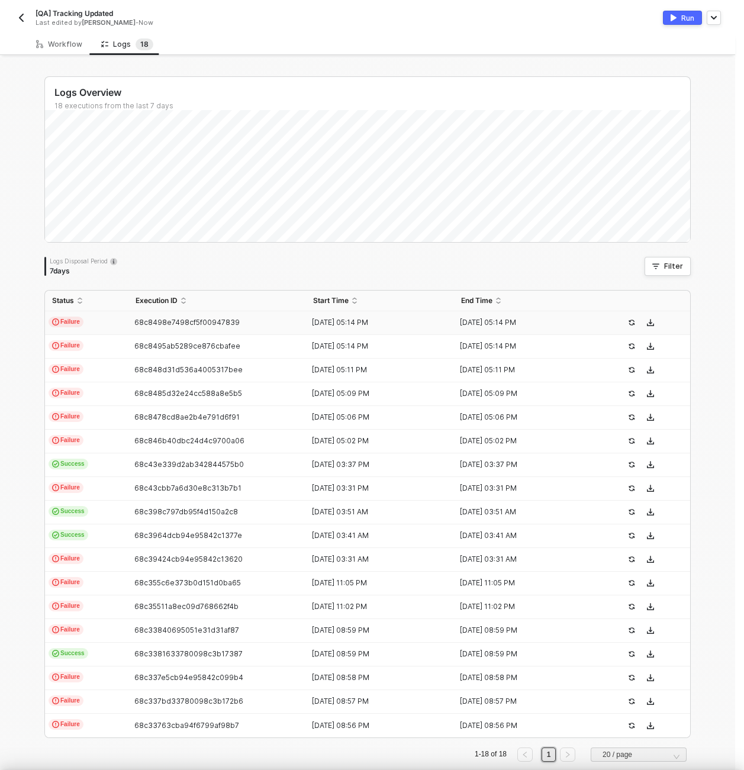
click at [72, 41] on div at bounding box center [372, 385] width 744 height 770
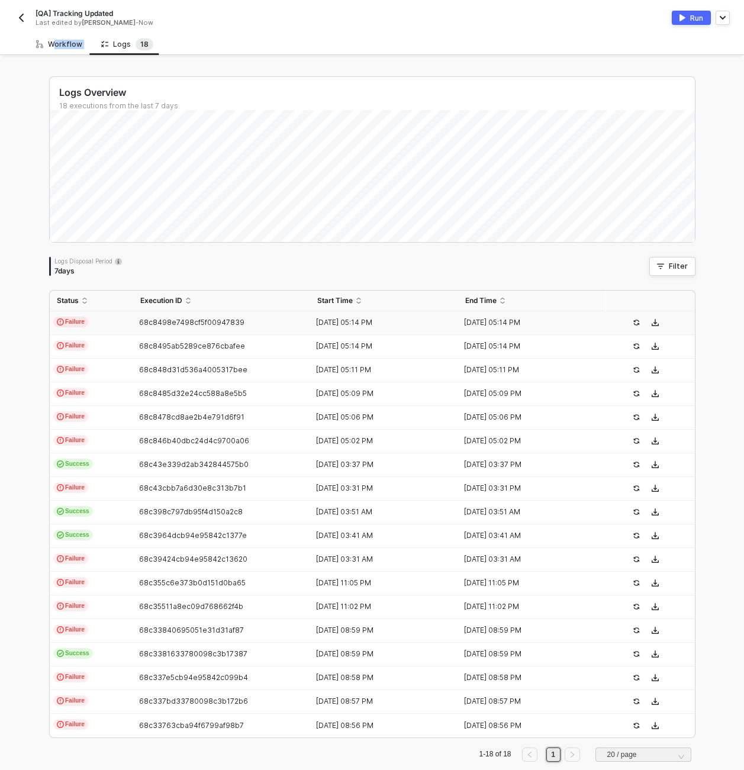
click at [72, 41] on div "Workflow" at bounding box center [59, 44] width 46 height 9
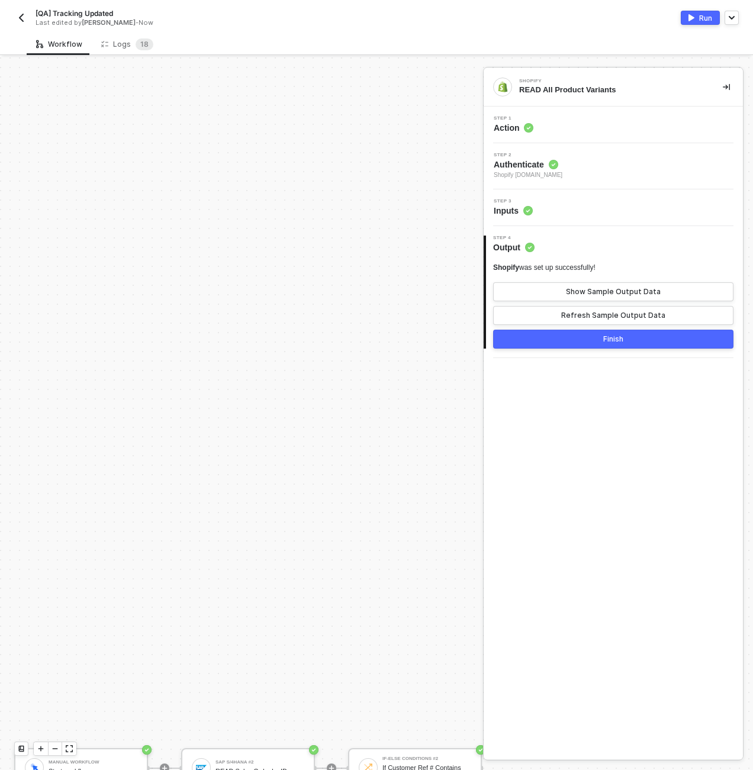
click at [53, 744] on div at bounding box center [55, 748] width 14 height 13
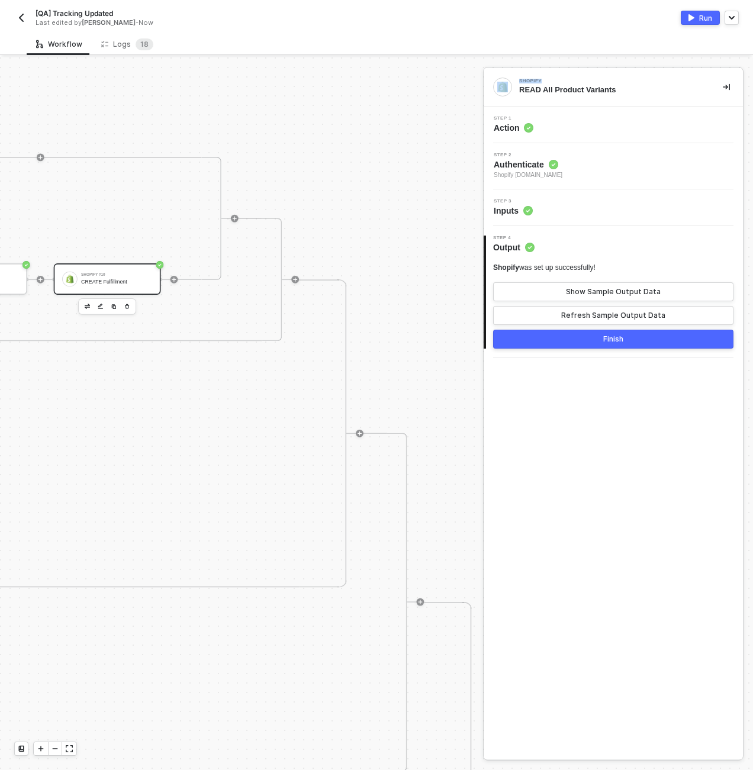
click at [115, 279] on div "CREATE Fulfillment" at bounding box center [116, 282] width 71 height 6
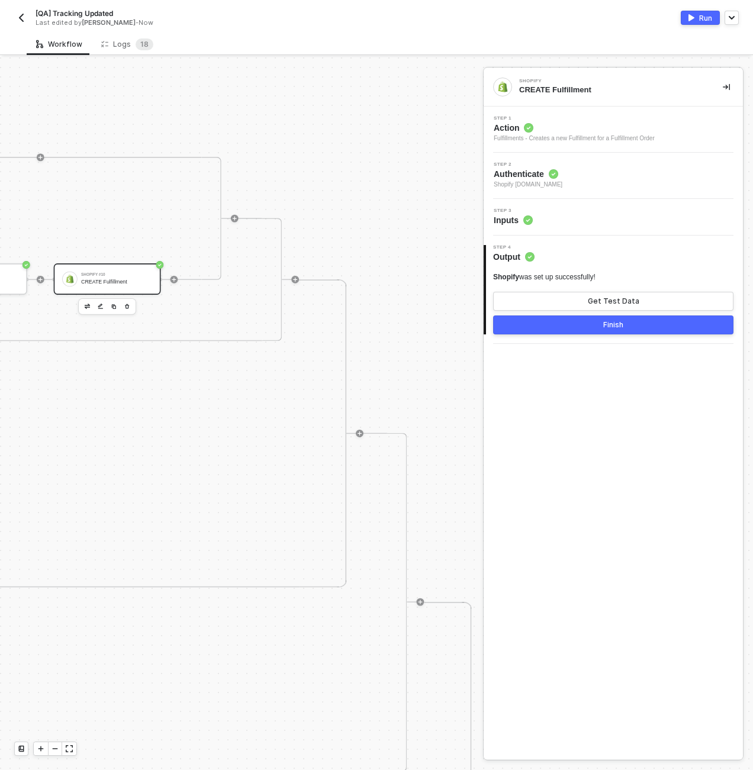
click at [541, 224] on div "Step 3 Inputs" at bounding box center [614, 217] width 256 height 18
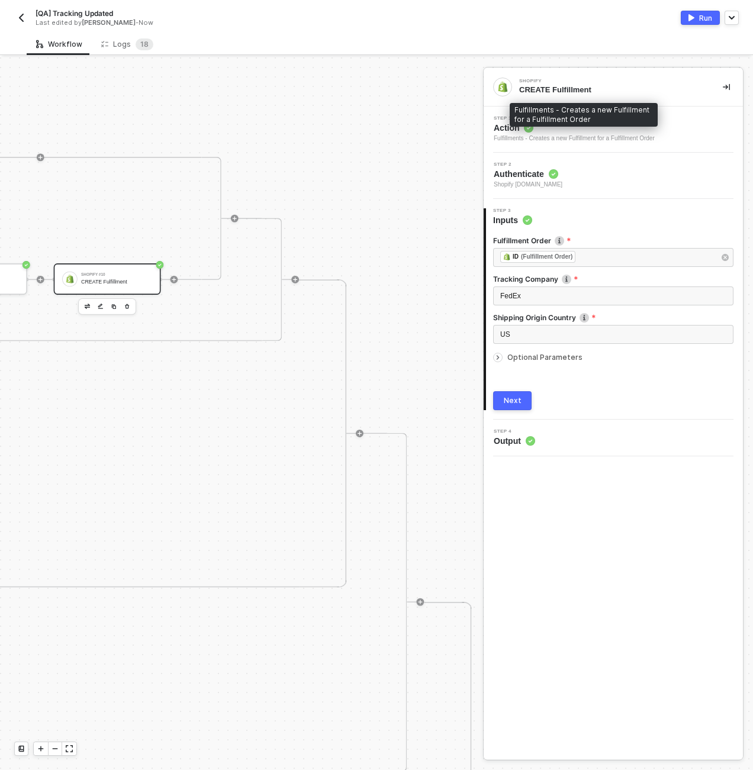
click at [552, 140] on div "Fulfillments - Creates a new Fulfillment for a Fulfillment Order" at bounding box center [573, 138] width 161 height 9
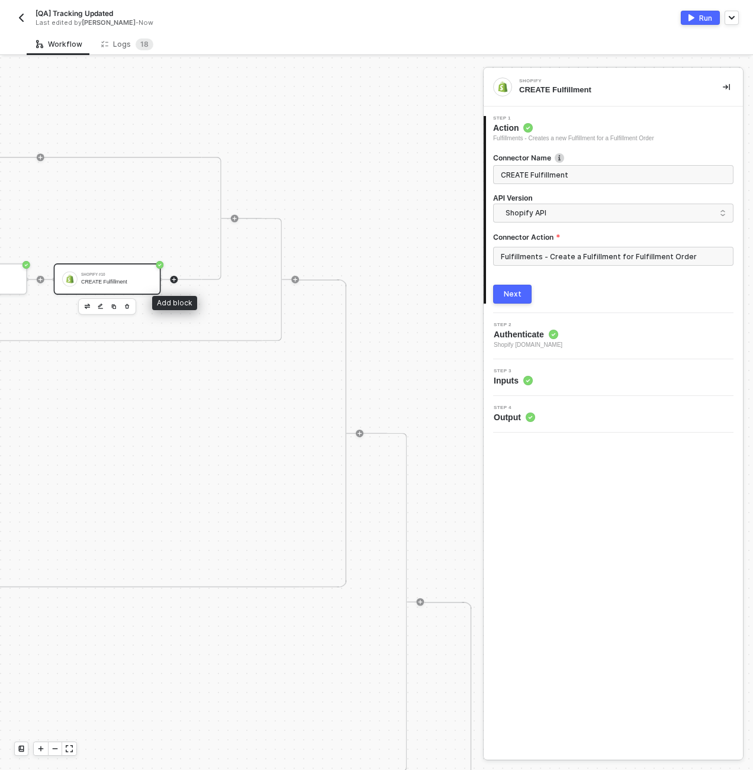
click at [172, 277] on icon "icon-play" at bounding box center [174, 279] width 6 height 6
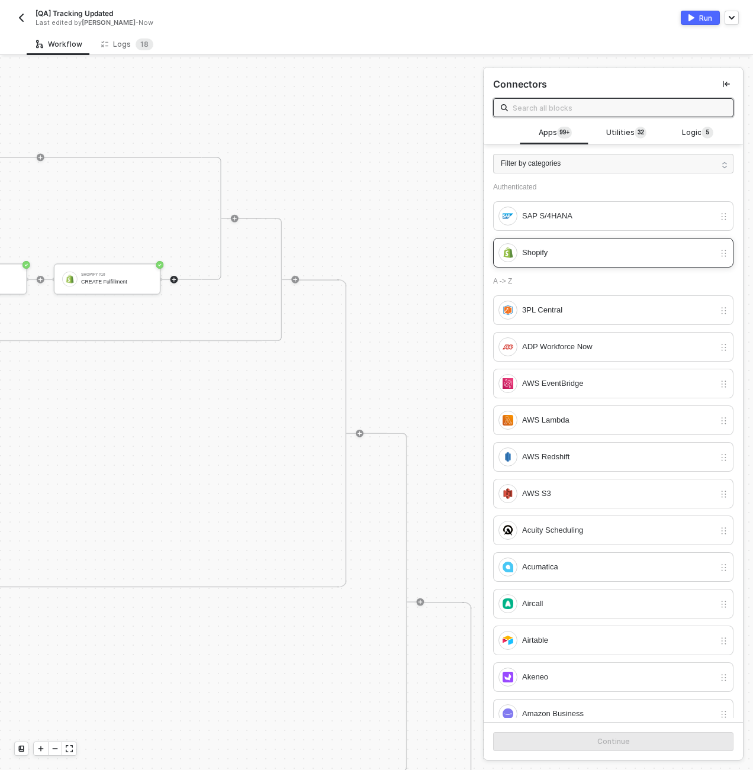
click at [528, 257] on div "Shopify" at bounding box center [618, 252] width 192 height 13
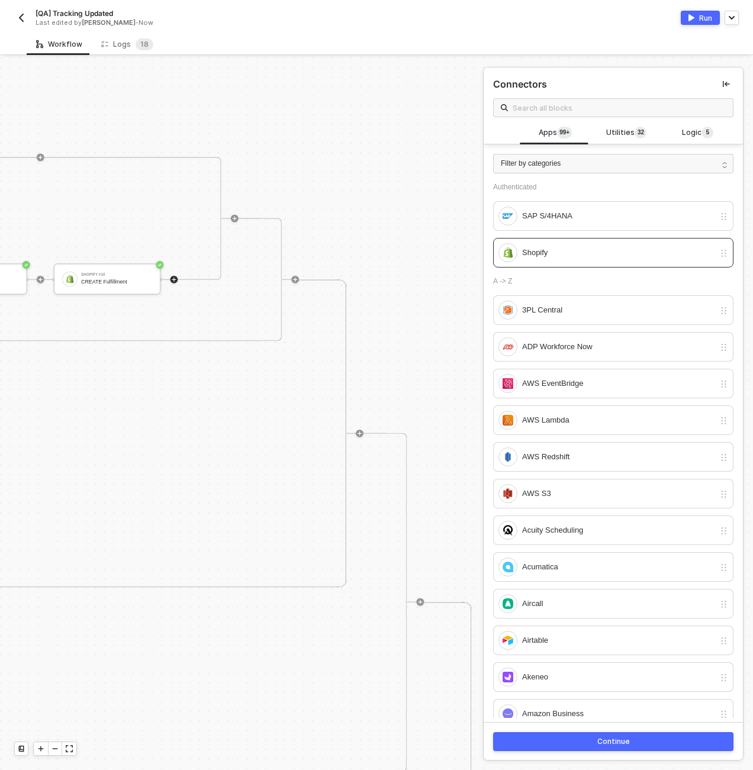
click at [592, 741] on button "Continue" at bounding box center [613, 741] width 240 height 19
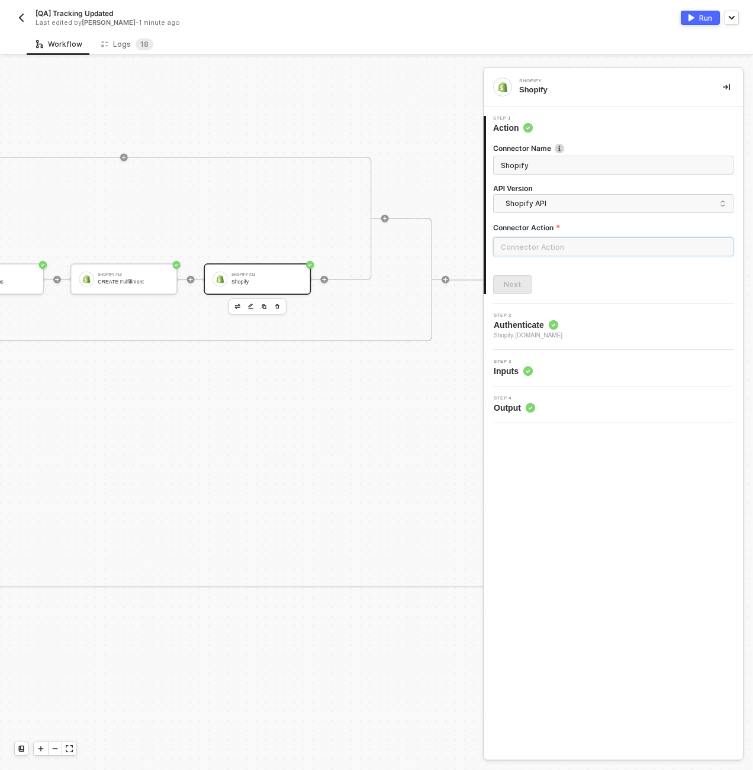
click at [568, 247] on input "text" at bounding box center [613, 246] width 240 height 19
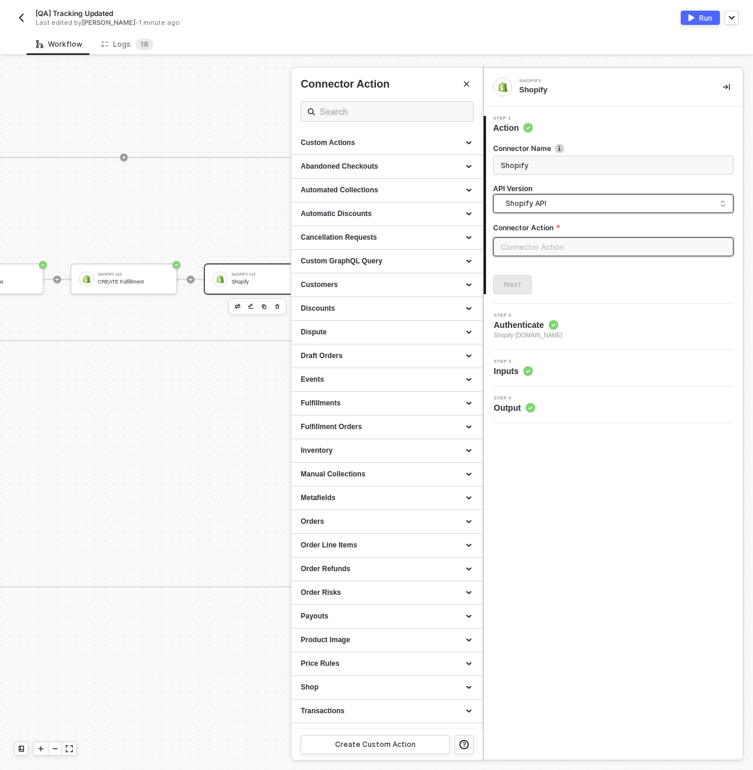
click at [547, 208] on span "Shopify API" at bounding box center [615, 203] width 220 height 13
click at [548, 253] on div "Shopify GraphQL API" at bounding box center [613, 253] width 220 height 11
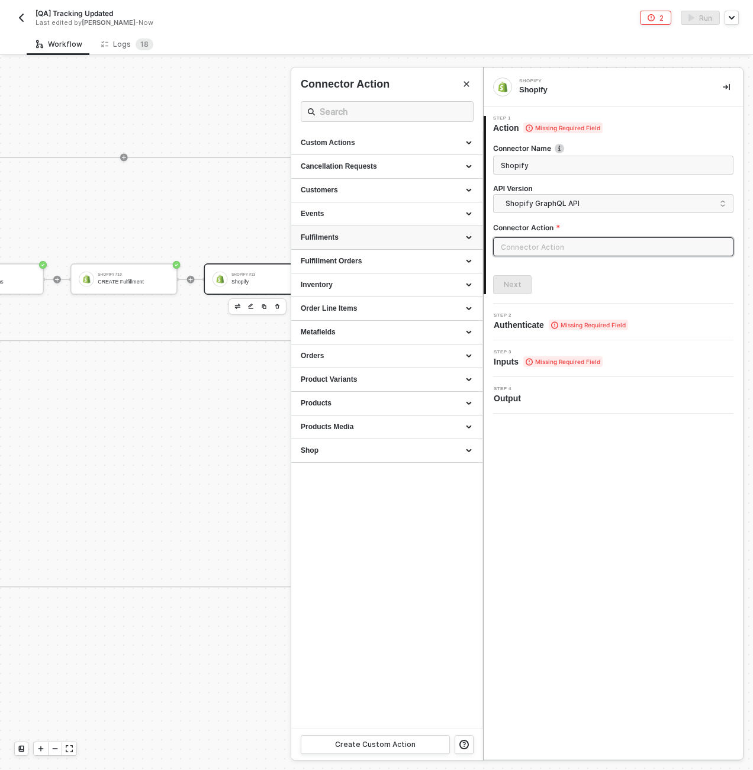
click at [348, 239] on div "Fulfilments" at bounding box center [387, 238] width 172 height 10
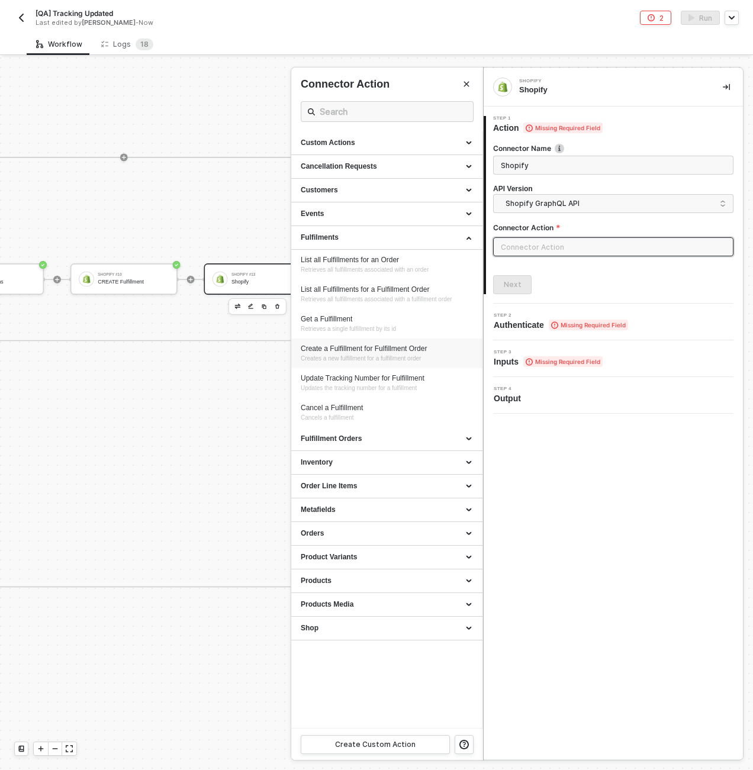
click at [370, 344] on div "Create a Fulfillment for Fulfillment Order" at bounding box center [387, 349] width 172 height 10
type input "Fulfilments - Create a Fulfillment for Fulfillment Order"
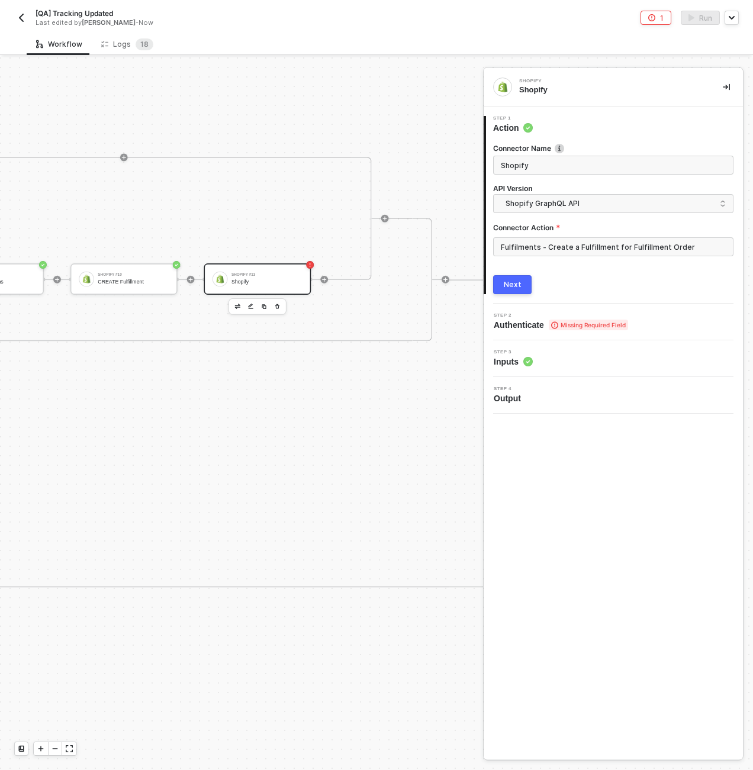
click at [499, 288] on button "Next" at bounding box center [512, 284] width 38 height 19
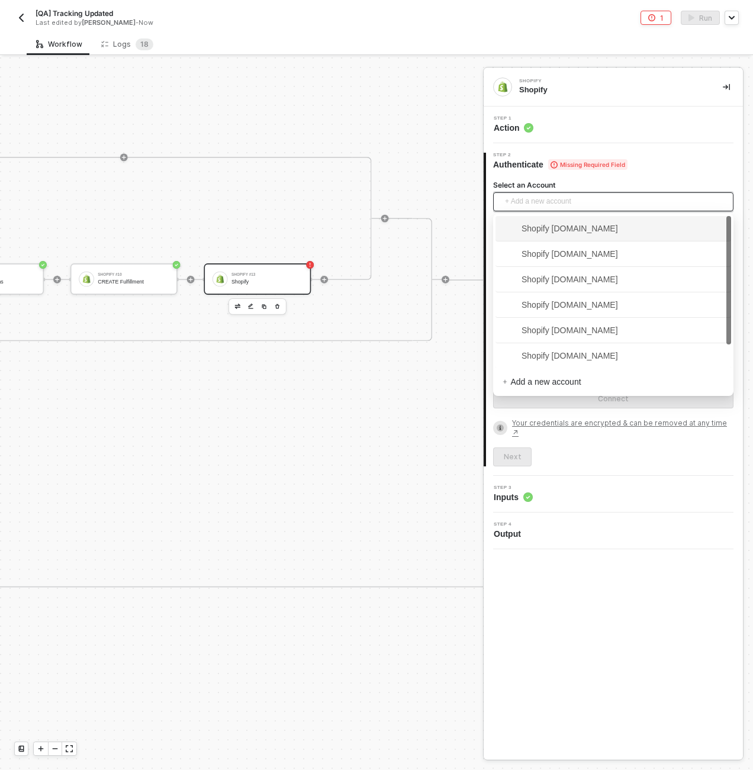
click at [502, 208] on input "Select an Account" at bounding box center [613, 202] width 226 height 18
click at [522, 232] on span "Shopify kjrests-com.myshopify.com" at bounding box center [559, 228] width 115 height 13
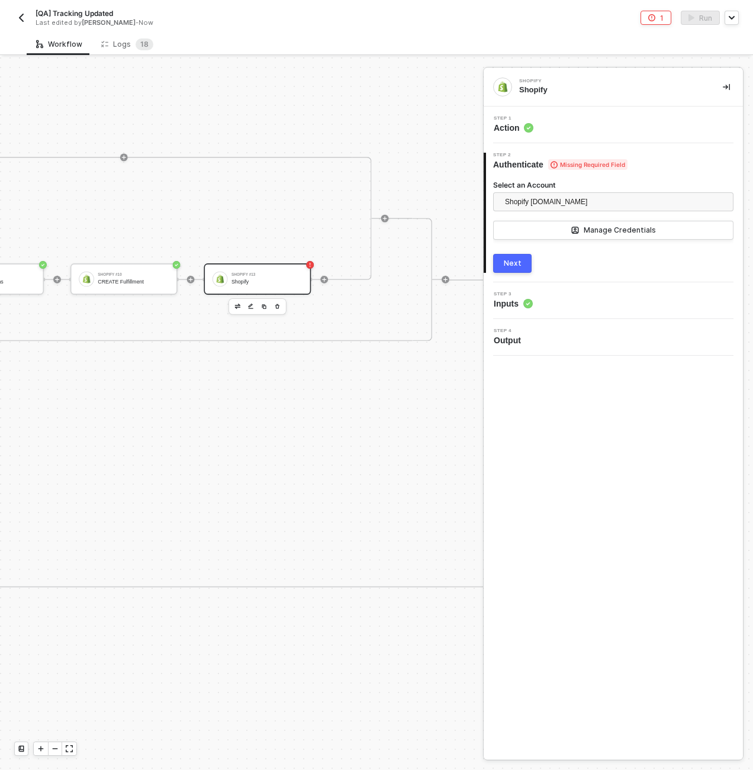
click at [521, 272] on button "Next" at bounding box center [512, 263] width 38 height 19
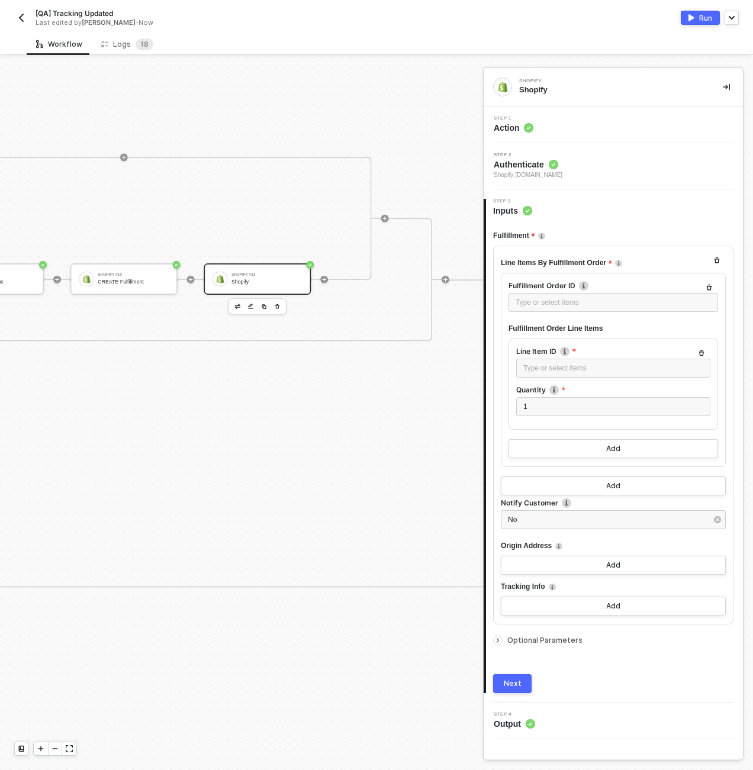
click at [554, 642] on span "Optional Parameters" at bounding box center [544, 639] width 75 height 9
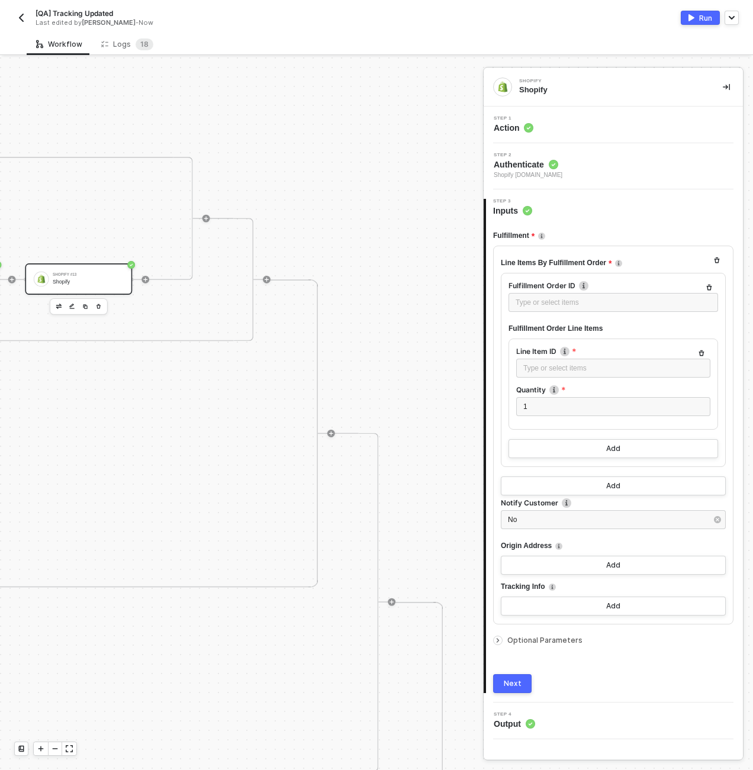
scroll to position [0, 4107]
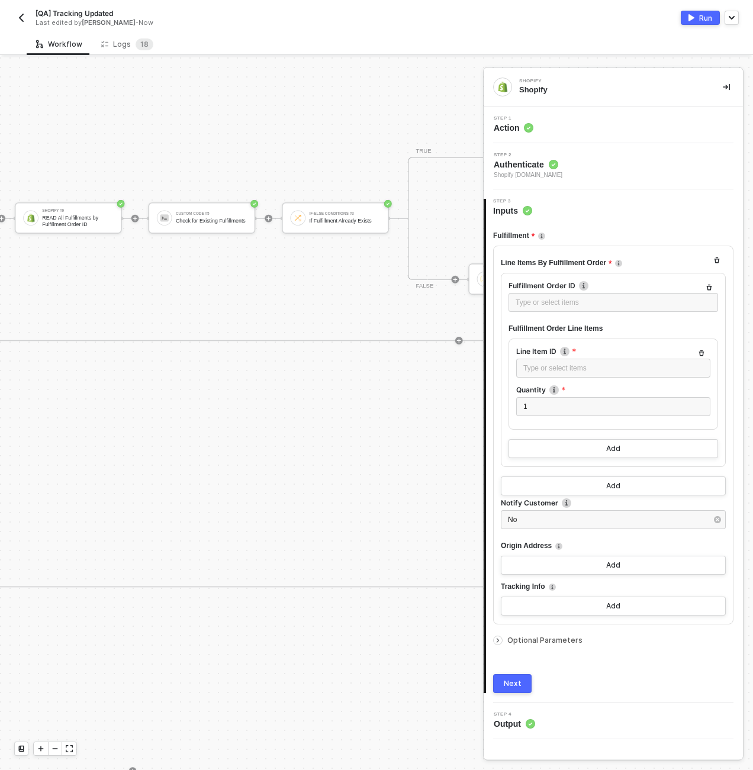
scroll to position [0, 3989]
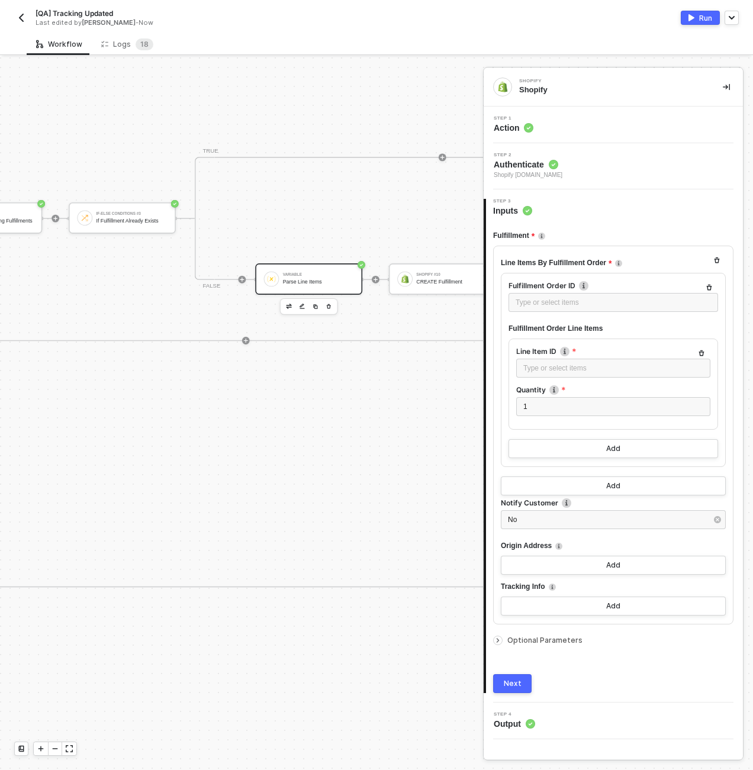
click at [301, 285] on div "Variable Parse Line Items" at bounding box center [318, 279] width 71 height 18
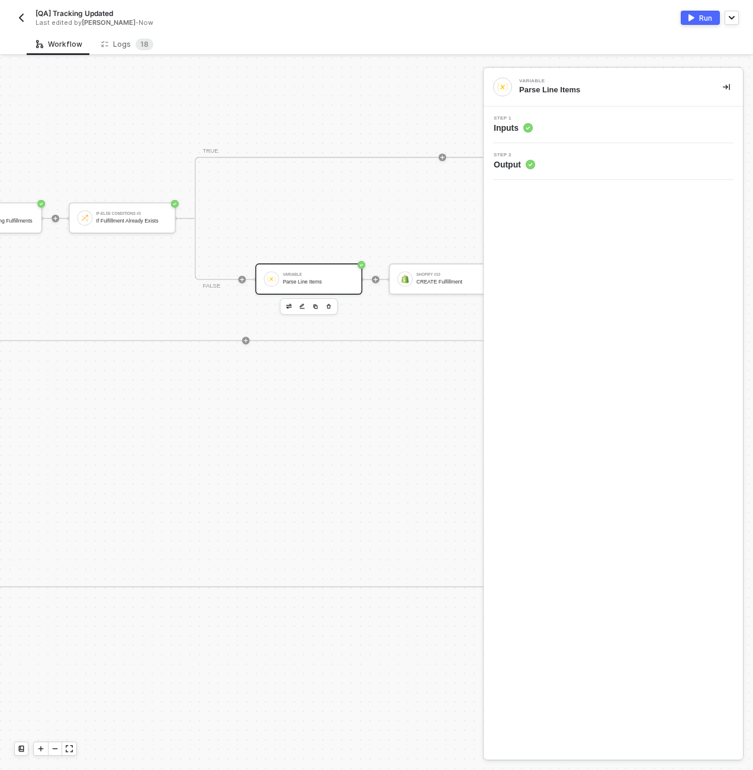
click at [628, 134] on div "Step 1 Inputs" at bounding box center [612, 124] width 259 height 37
click at [625, 123] on div "Step 1 Inputs" at bounding box center [614, 125] width 256 height 18
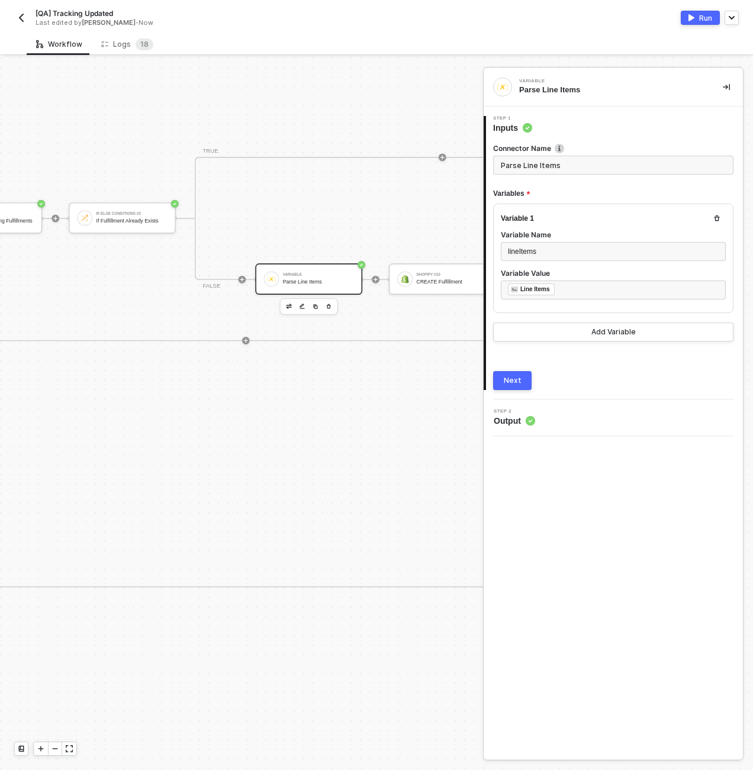
click at [139, 322] on div "TRUE Shopify #9 READ All Fulfillments by Fulfillment Order ID Custom Code #5 Ch…" at bounding box center [245, 279] width 1009 height 123
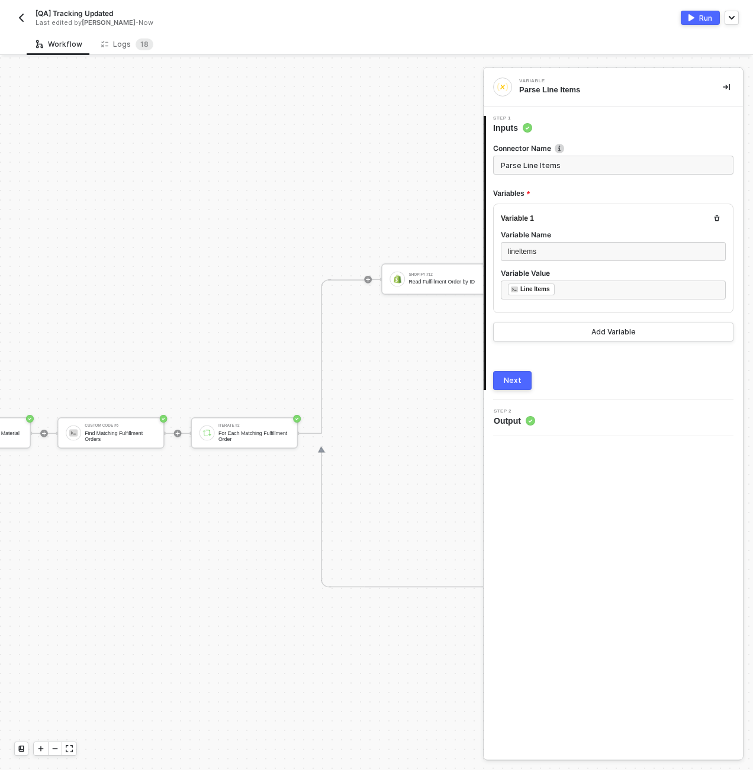
scroll to position [0, 2829]
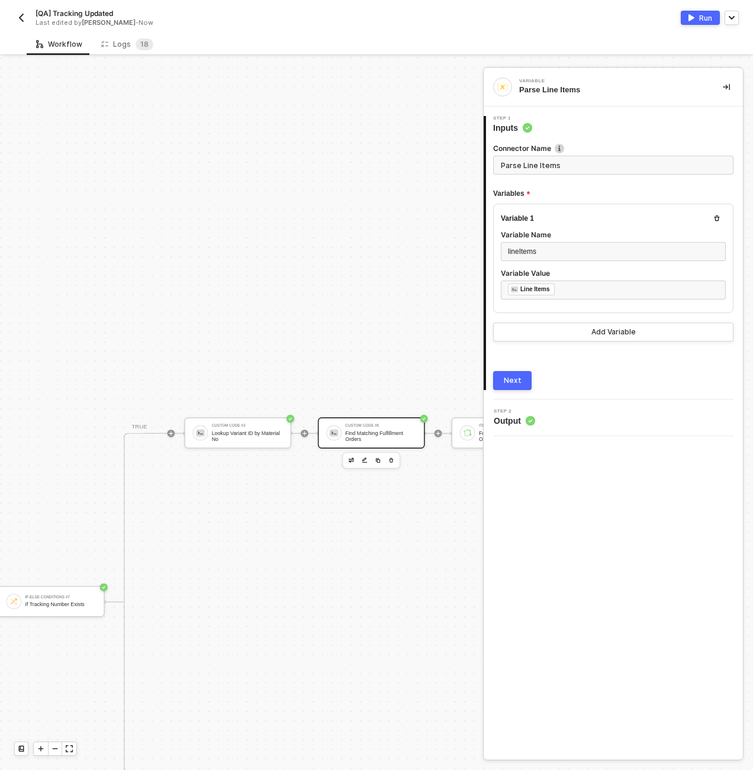
click at [360, 442] on div "Custom Code #6 Find Matching Fulfillment Orders" at bounding box center [371, 432] width 107 height 31
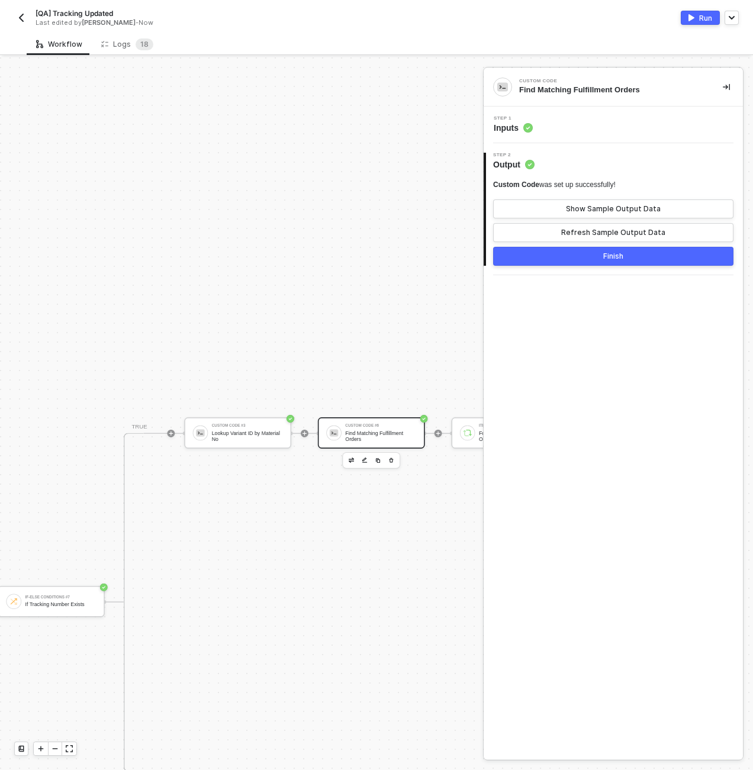
click at [660, 113] on div "Step 1 Inputs" at bounding box center [612, 124] width 259 height 37
click at [660, 129] on div "Step 1 Inputs" at bounding box center [614, 125] width 256 height 18
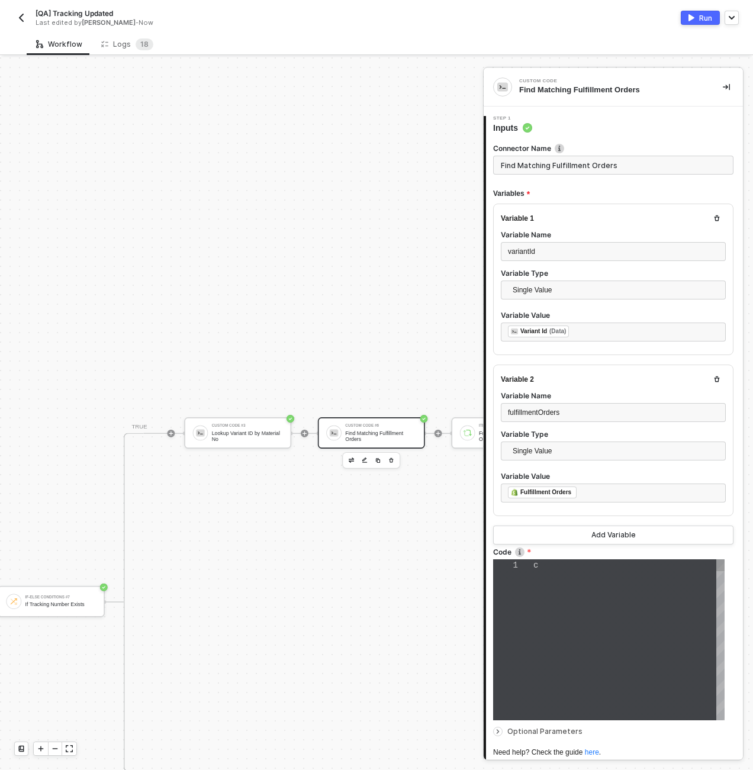
type textarea "const matchingFulfillmentOrders = inputData.fulfillmentOrders .map(order => { c…"
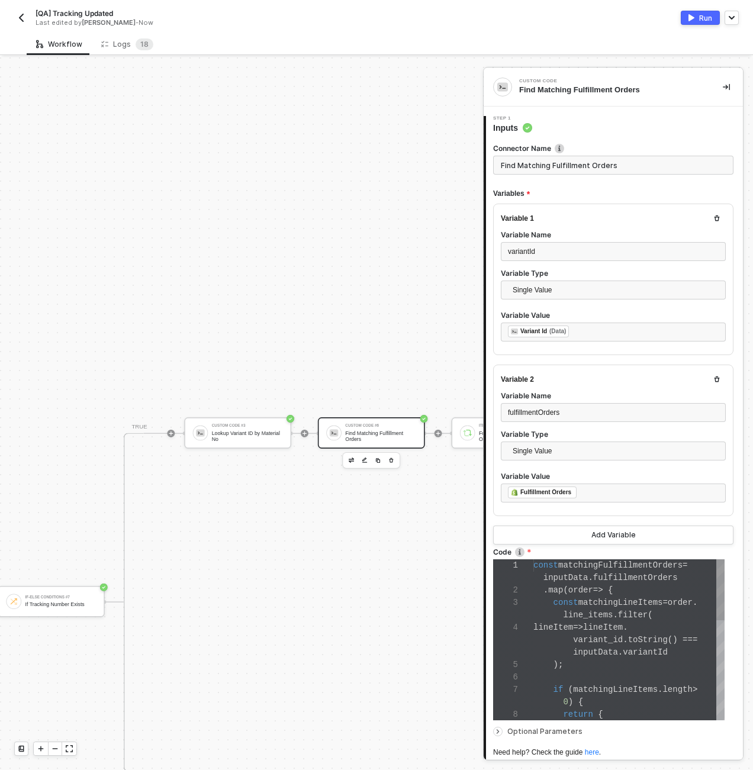
click at [543, 643] on div "variant_id . toString () ===" at bounding box center [628, 640] width 191 height 12
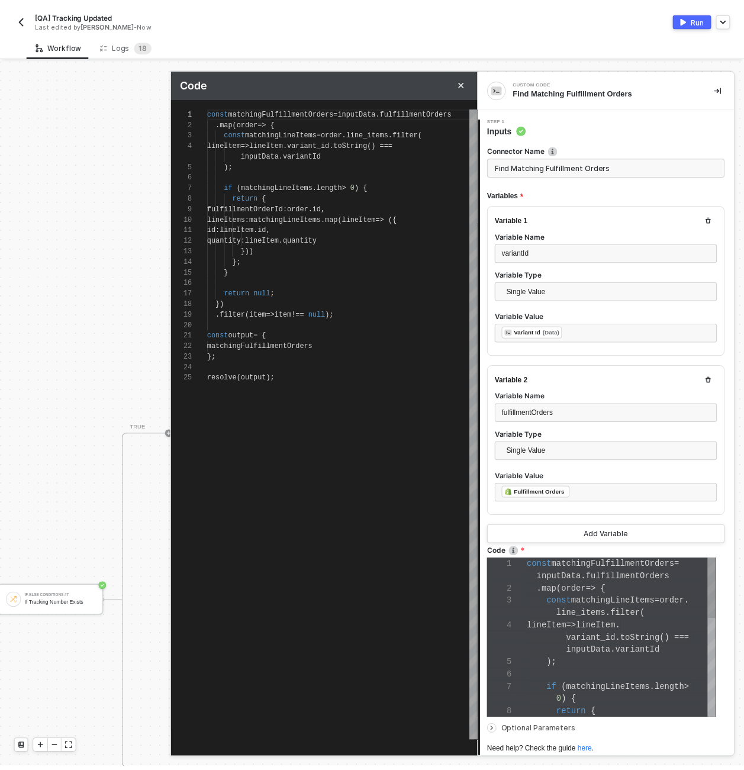
scroll to position [96, 0]
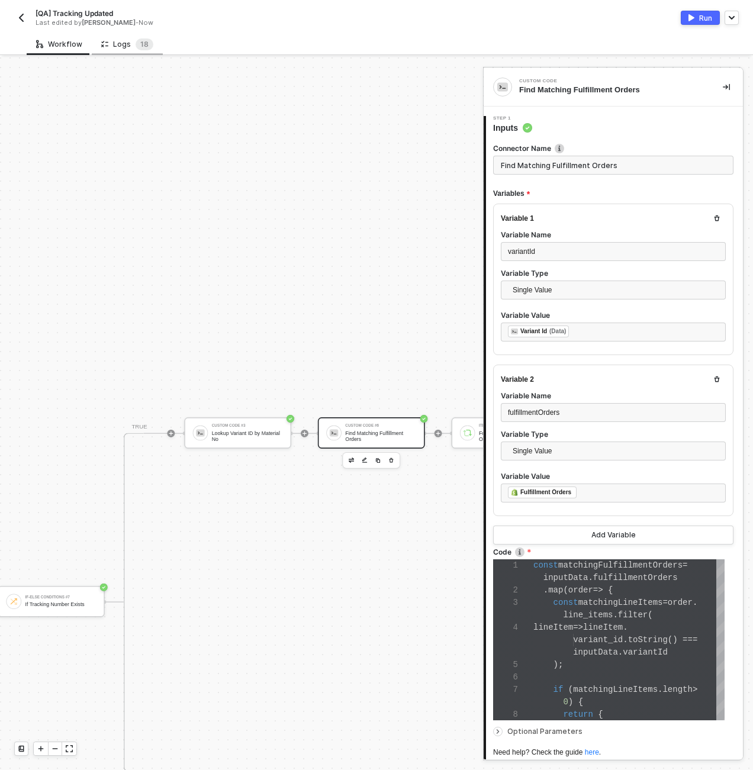
click at [125, 41] on div "Logs 1 8" at bounding box center [127, 44] width 52 height 12
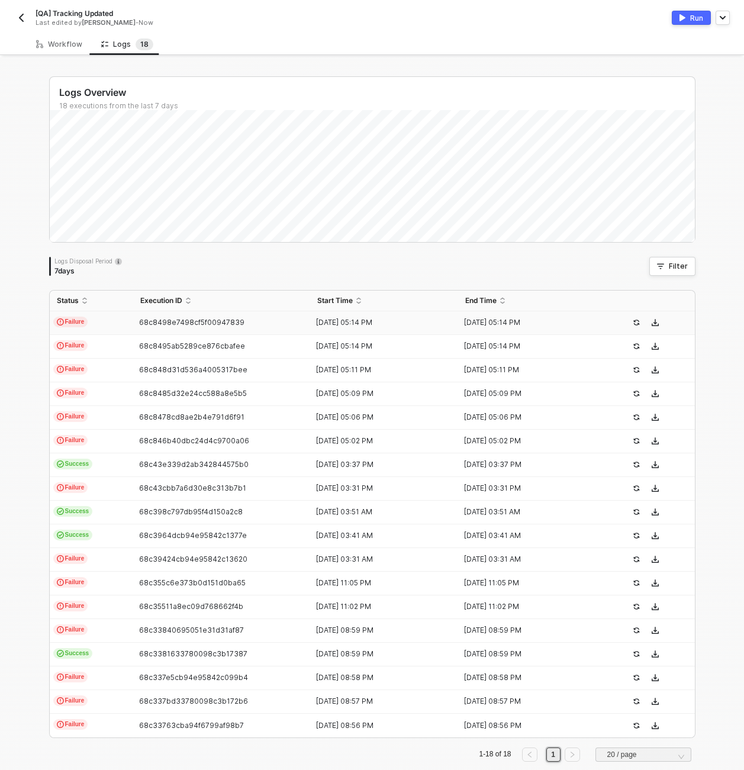
click at [124, 324] on td "Failure" at bounding box center [91, 323] width 83 height 24
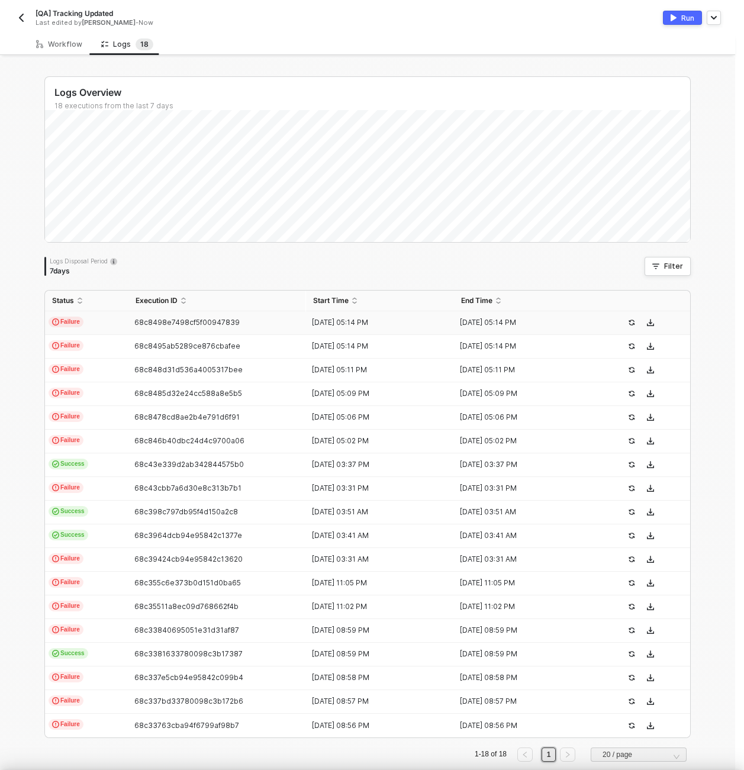
type textarea "{ "json": {}, "id": "6740bbe0-42af-4f1f-83e1-c5295a000351" }"
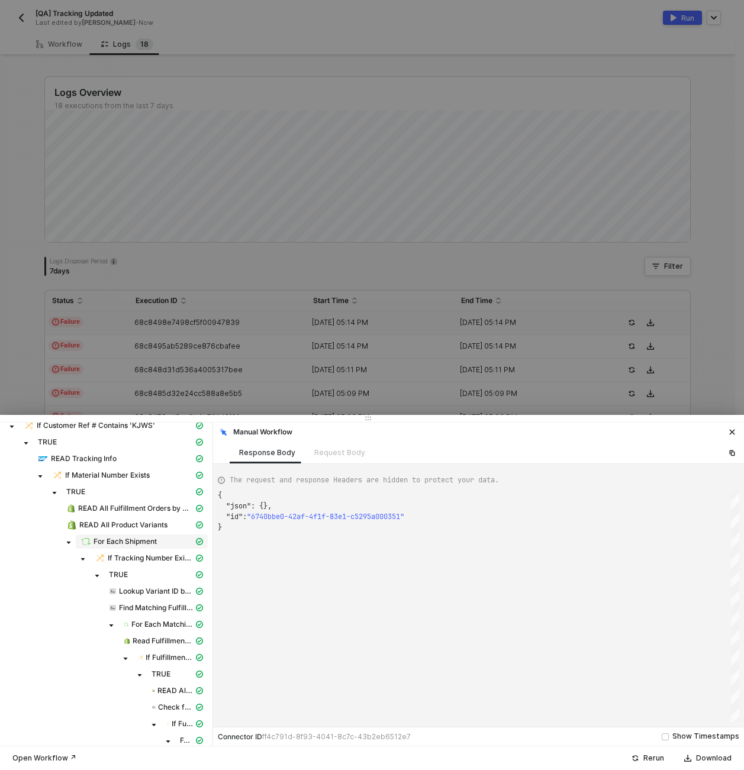
scroll to position [105, 0]
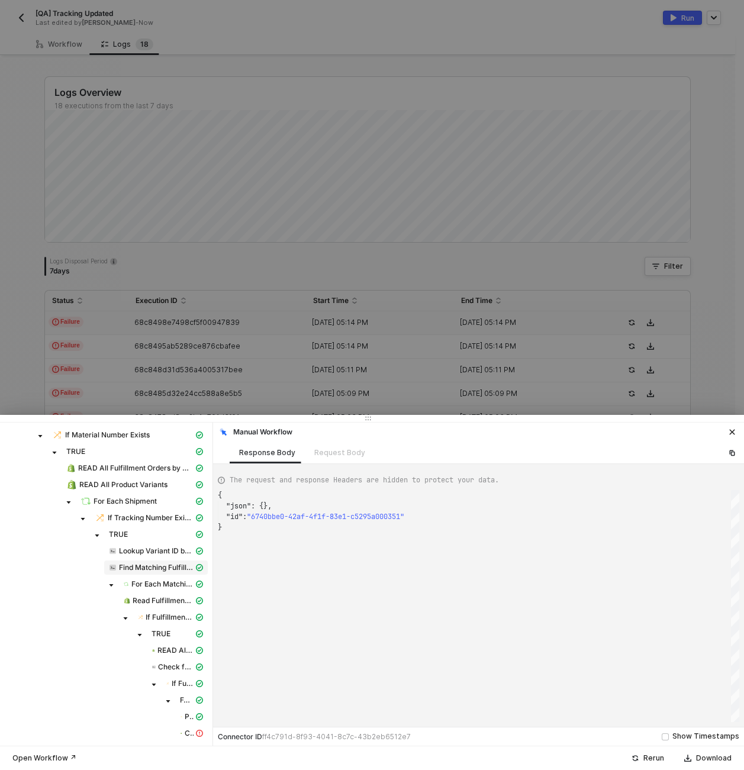
click at [141, 564] on span "Find Matching Fulfillment Orders" at bounding box center [156, 567] width 75 height 9
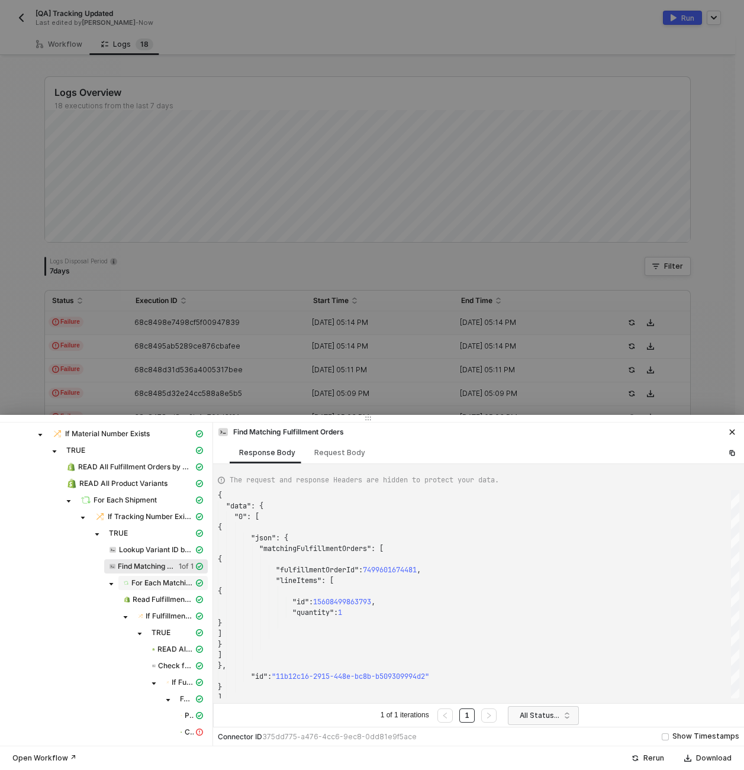
scroll to position [106, 0]
click at [185, 696] on div "FALSE" at bounding box center [191, 697] width 28 height 9
click at [192, 719] on div "Parse Line Items" at bounding box center [191, 714] width 28 height 11
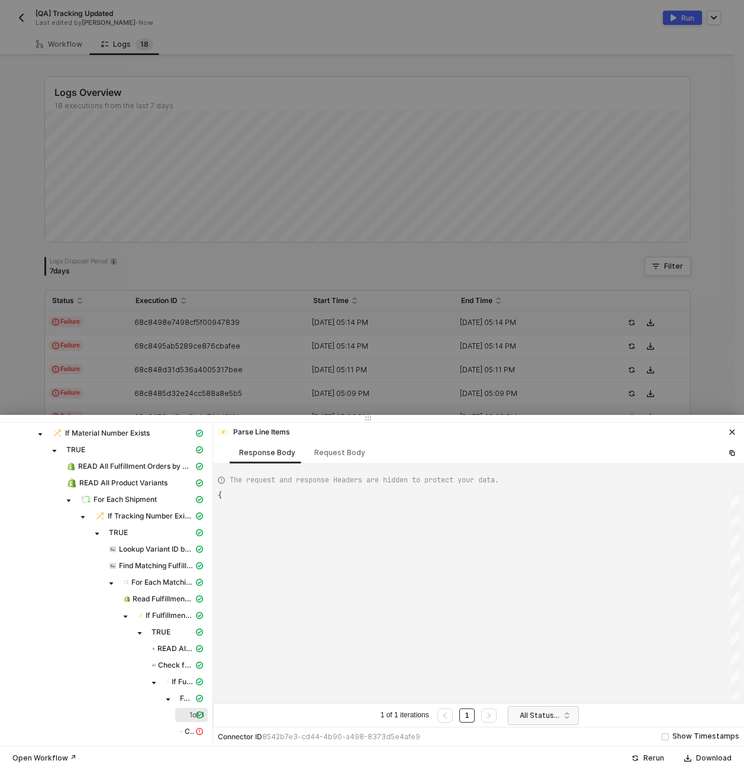
type textarea "{ "data": { "0": [ { "json": { "variables": { "lineItems": [ { "id": 1560849986…"
click at [196, 732] on icon "icon-exclamation" at bounding box center [199, 731] width 7 height 7
type textarea "{ "error": { "message": "Cannot create property 'status' on string '{\"errors\"…"
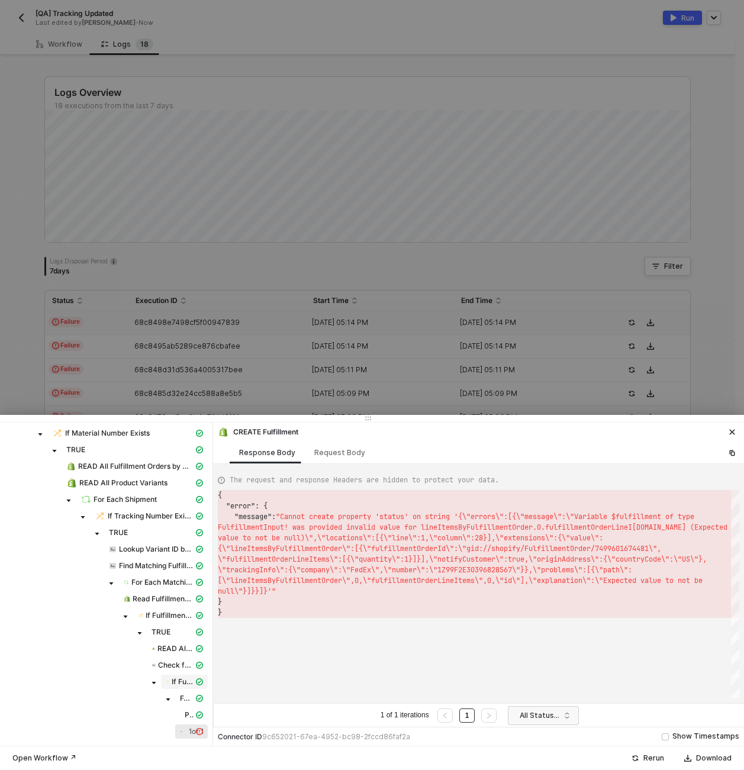
click at [196, 682] on icon "icon-cards" at bounding box center [199, 681] width 7 height 7
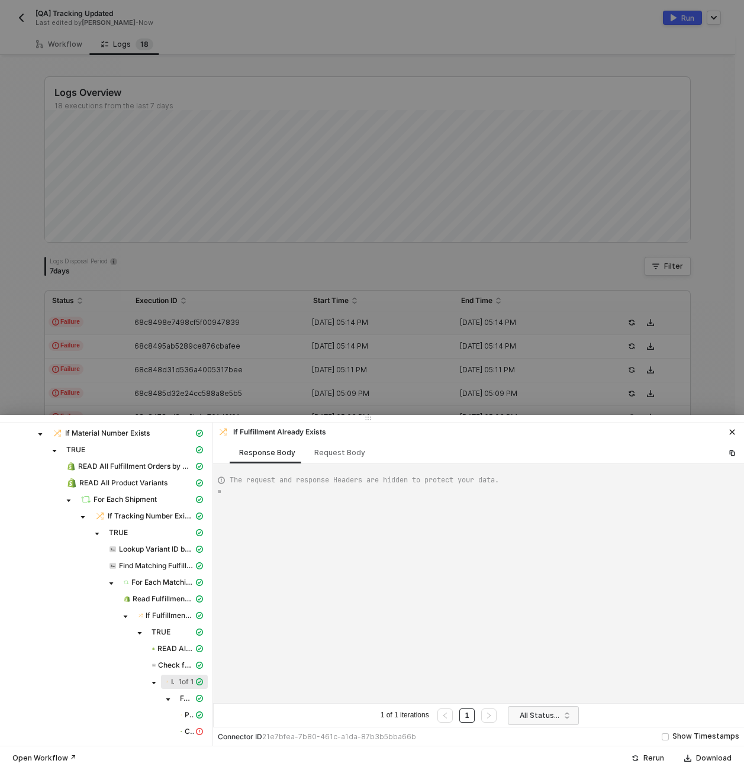
type textarea "{ "resulting_path": "FALSE" }"
click at [196, 667] on icon "icon-cards" at bounding box center [199, 664] width 7 height 7
click at [196, 648] on icon "icon-cards" at bounding box center [199, 648] width 7 height 7
type textarea "{ "data": { "0": [ { "json": { "fulfillments": [] }, "statusCode": 200, "id": "…"
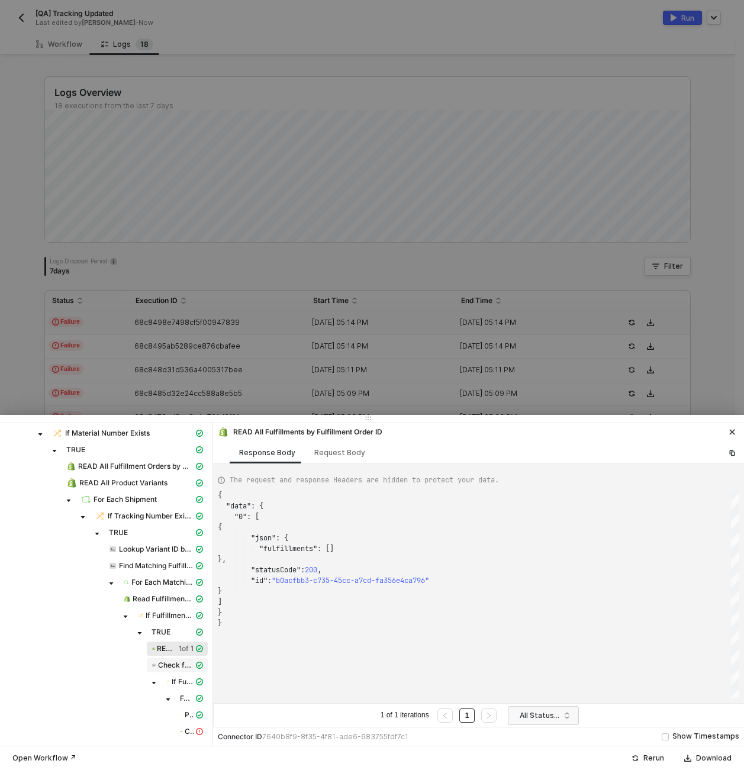
click at [195, 671] on span "Check for Existing Fulfillments" at bounding box center [177, 665] width 61 height 14
click at [196, 650] on icon "icon-cards" at bounding box center [199, 648] width 7 height 7
click at [196, 665] on icon "icon-cards" at bounding box center [199, 664] width 7 height 7
click at [180, 646] on span "READ All Fulfillments by Fulfillment Order ID" at bounding box center [175, 648] width 36 height 9
click at [175, 632] on div "TRUE" at bounding box center [172, 631] width 42 height 9
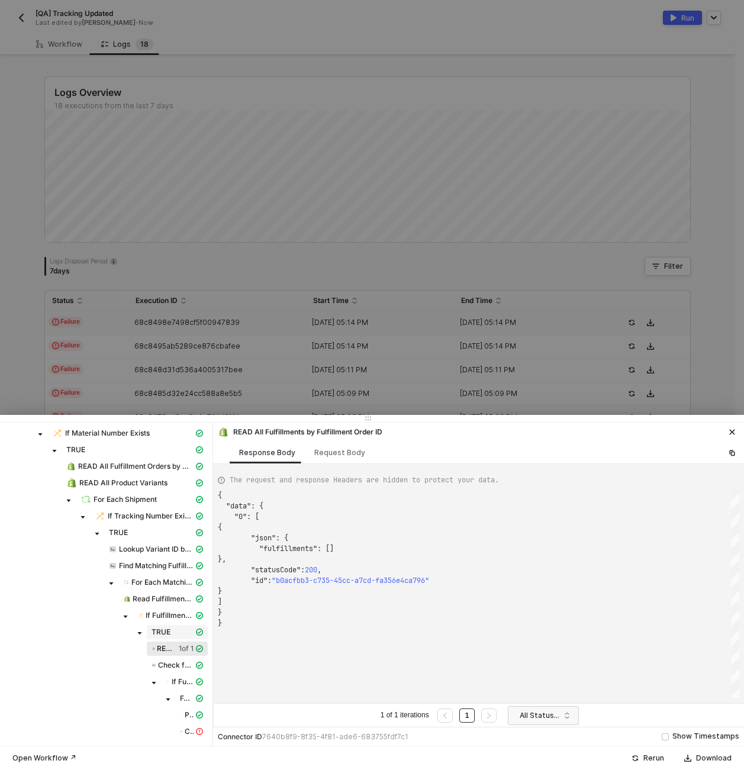
click at [175, 632] on div "TRUE" at bounding box center [172, 631] width 42 height 9
click at [172, 632] on div "TRUE" at bounding box center [172, 631] width 42 height 9
click at [196, 632] on icon "icon-cards" at bounding box center [199, 631] width 7 height 7
click at [188, 621] on span "If Fulfillment Order is Open" at bounding box center [170, 615] width 75 height 14
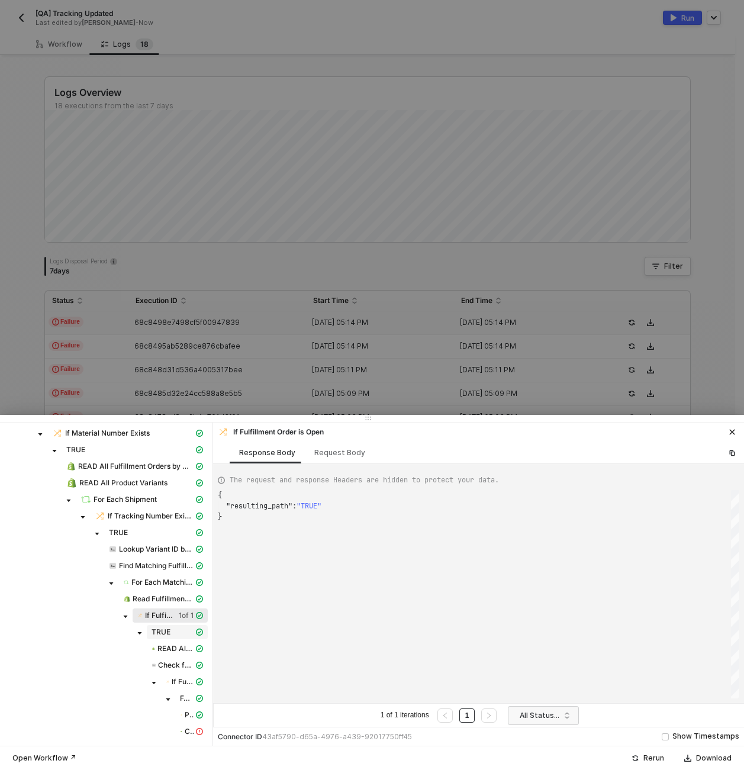
scroll to position [21, 0]
click at [196, 631] on icon "icon-cards" at bounding box center [199, 631] width 7 height 7
click at [196, 599] on icon "icon-cards" at bounding box center [199, 598] width 7 height 7
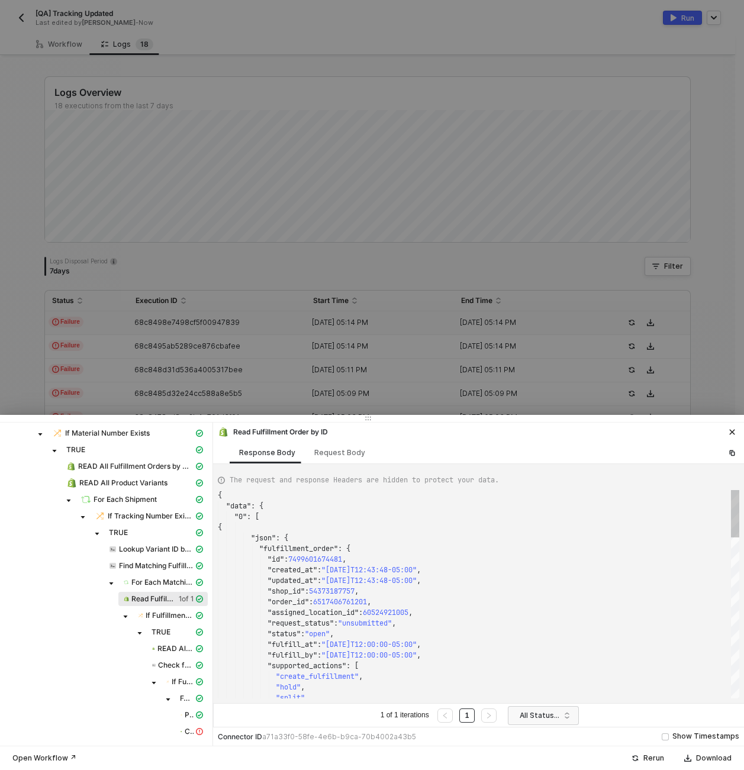
scroll to position [106, 0]
click at [30, 241] on div at bounding box center [372, 385] width 744 height 770
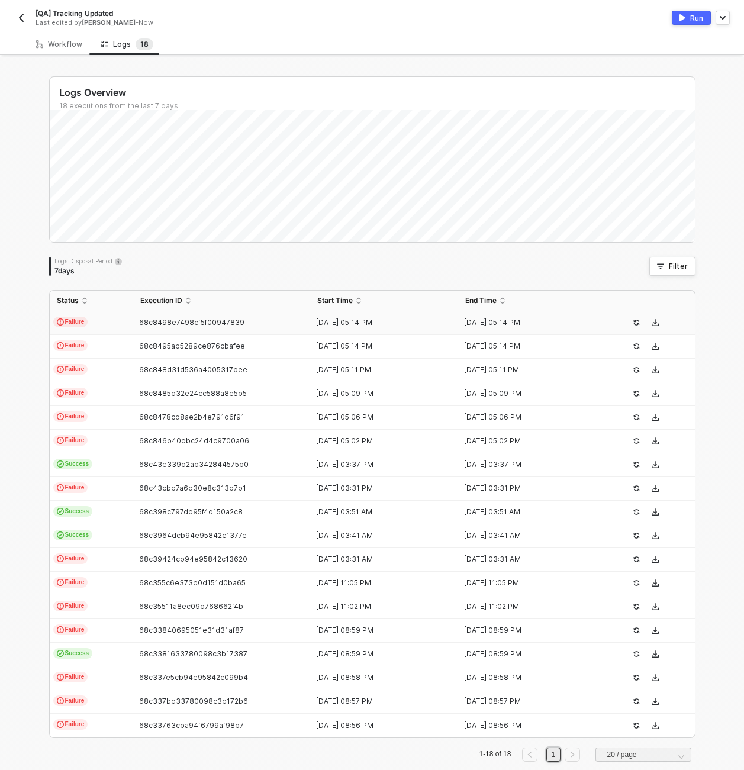
click at [35, 228] on div "Logs Overview 18 executions from the last 7 days Logs Disposal Period 7 days Fi…" at bounding box center [372, 423] width 674 height 732
click at [15, 16] on button "button" at bounding box center [21, 18] width 14 height 14
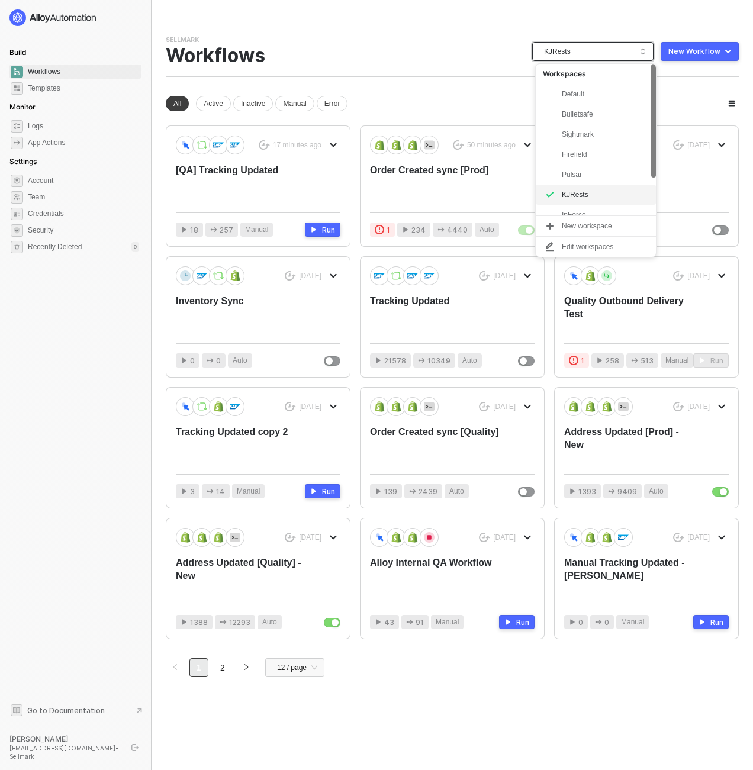
click at [626, 52] on span "KJRests" at bounding box center [595, 52] width 102 height 18
